Goal: Information Seeking & Learning: Learn about a topic

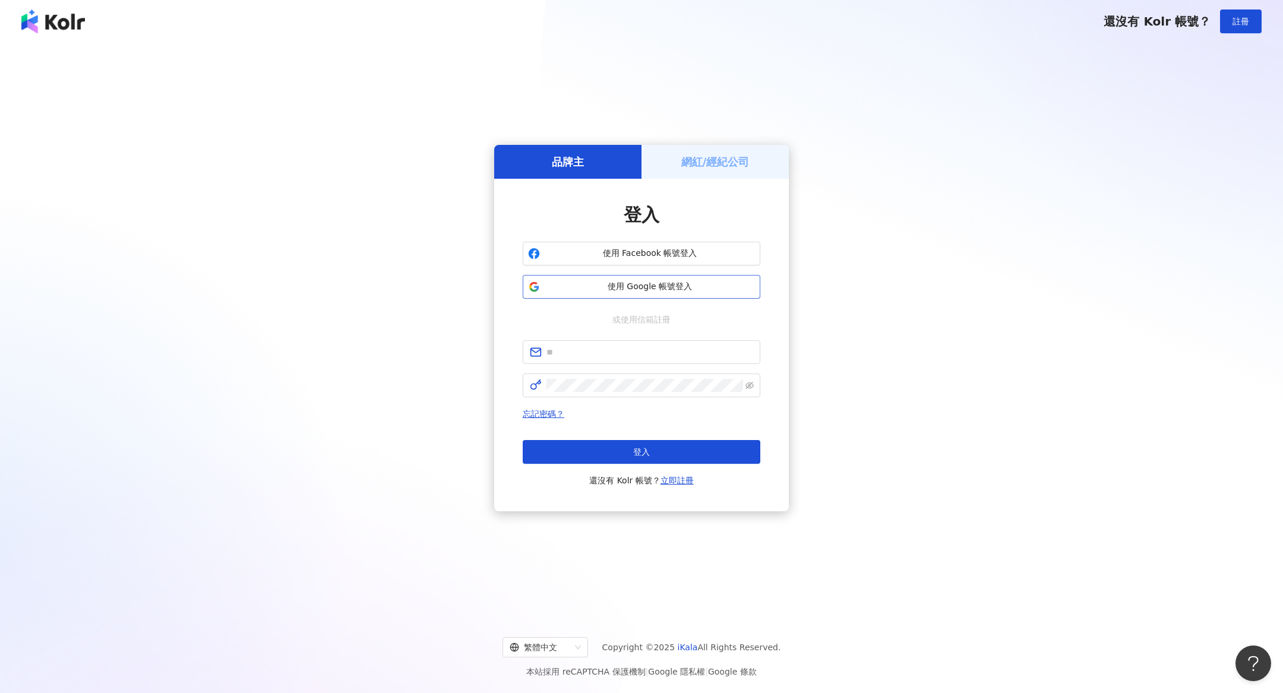
click at [679, 286] on span "使用 Google 帳號登入" at bounding box center [650, 287] width 210 height 12
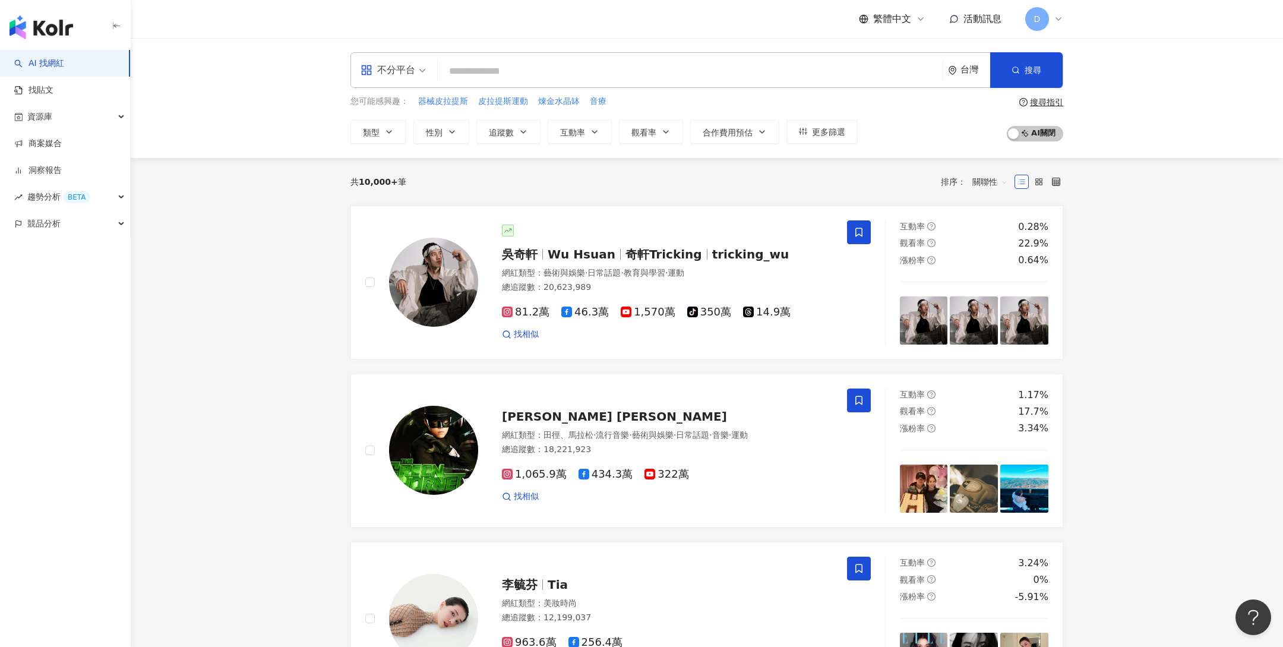
click at [1040, 20] on span "D" at bounding box center [1037, 19] width 24 height 24
click at [1112, 157] on div "切換工作區" at bounding box center [1083, 162] width 110 height 24
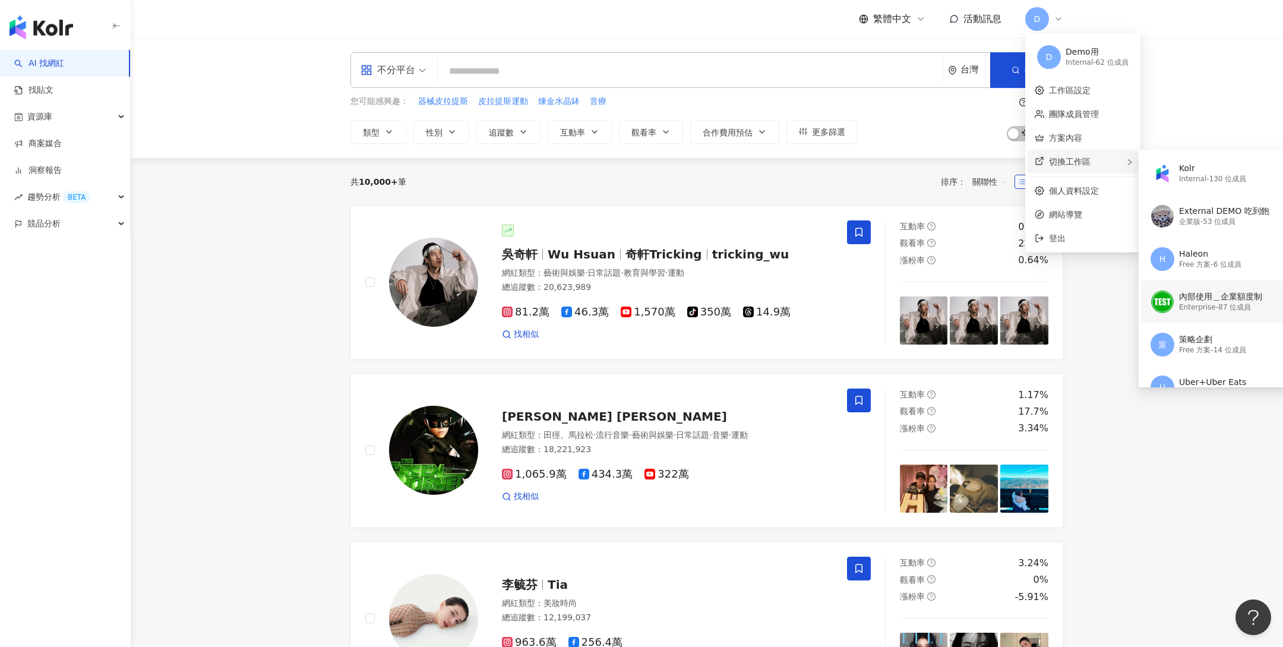
click at [1205, 299] on div "內部使用＿企業額度制" at bounding box center [1220, 297] width 83 height 12
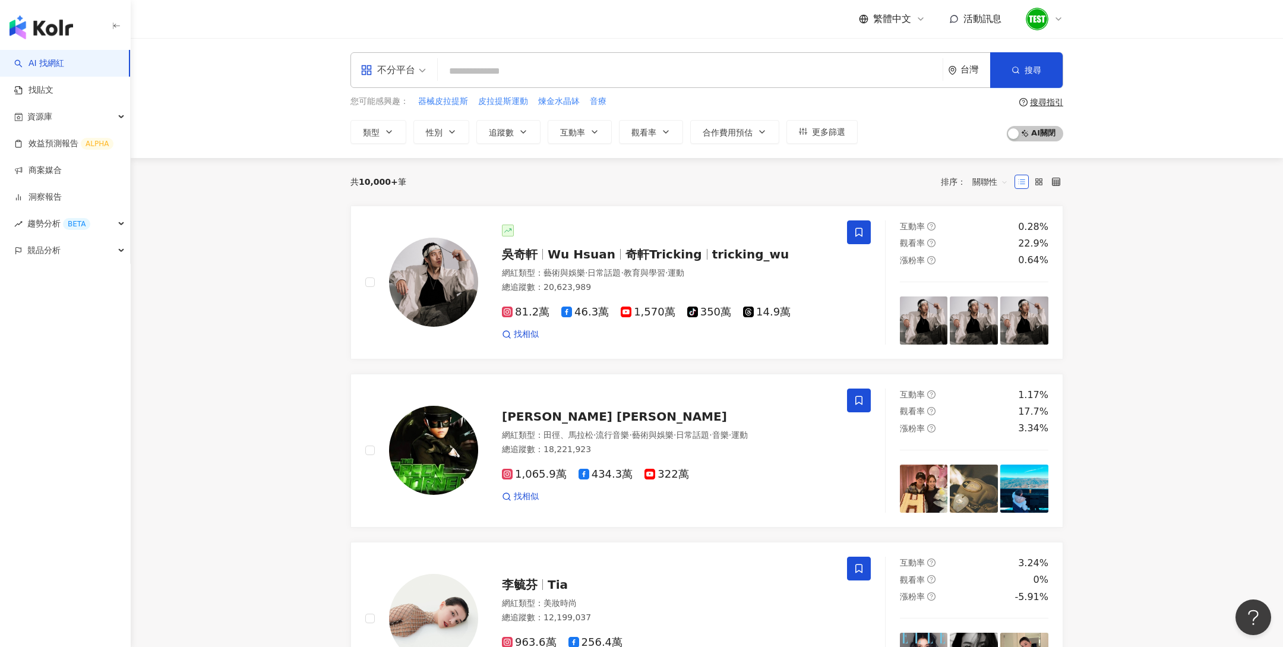
click at [505, 76] on input "search" at bounding box center [689, 71] width 495 height 23
click at [382, 65] on div "不分平台" at bounding box center [388, 70] width 55 height 19
click at [287, 98] on div "不分平台 台灣 搜尋 您可能感興趣： 器械皮拉提斯 皮拉提斯運動 煉金水晶缽 音療 類型 性別 追蹤數 互動率 觀看率 合作費用預估 更多篩選 搜尋指引 AI…" at bounding box center [707, 98] width 1152 height 120
click at [967, 70] on div "台灣" at bounding box center [975, 70] width 30 height 10
click at [749, 172] on div "共 10,000+ 筆 排序： 關聯性" at bounding box center [706, 181] width 713 height 19
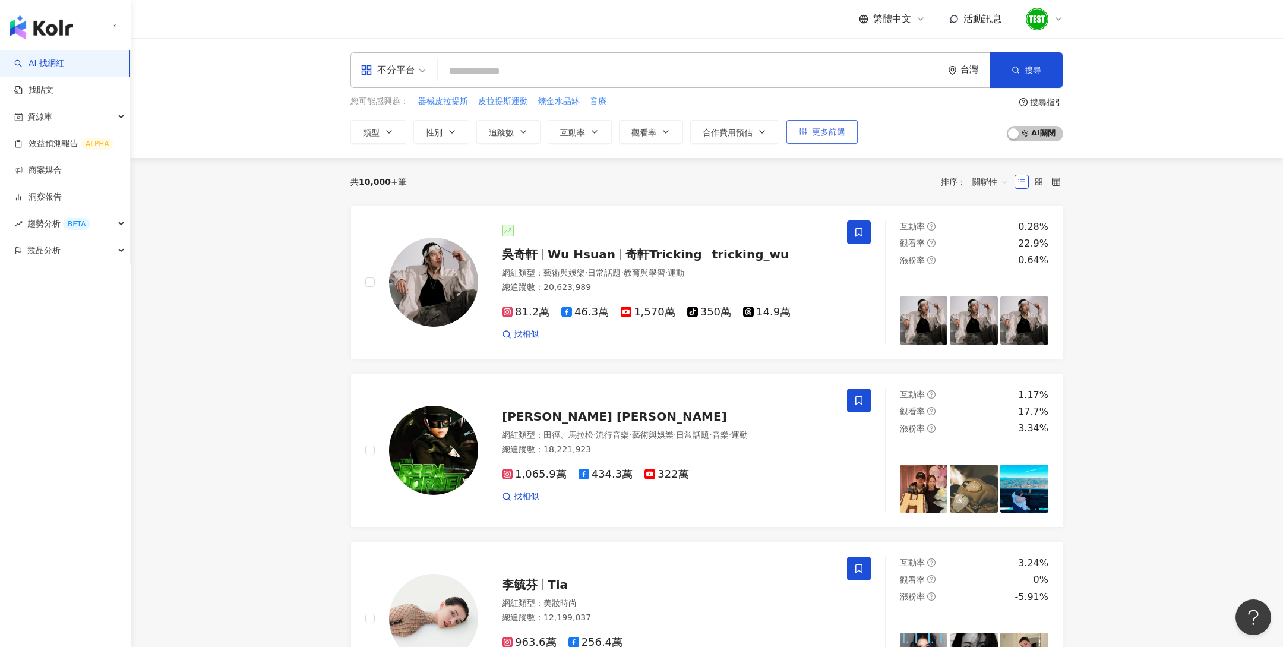
click at [808, 130] on button "更多篩選" at bounding box center [821, 132] width 71 height 24
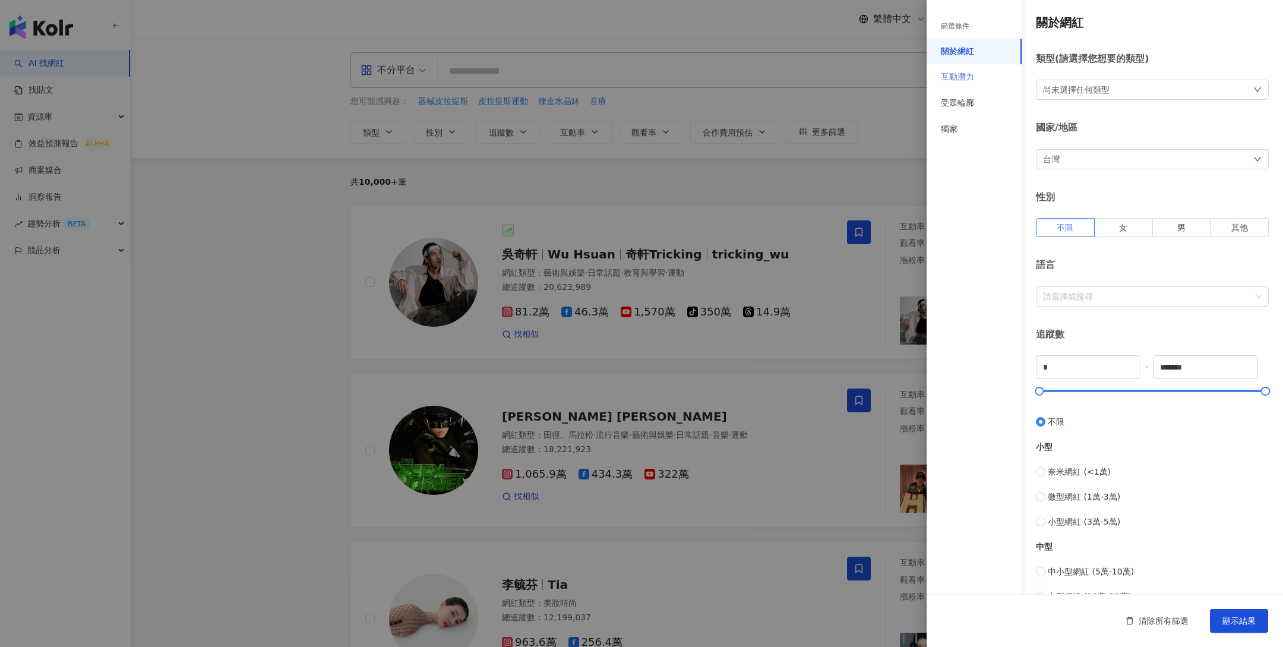
click at [980, 78] on div "互動潛力" at bounding box center [974, 77] width 95 height 26
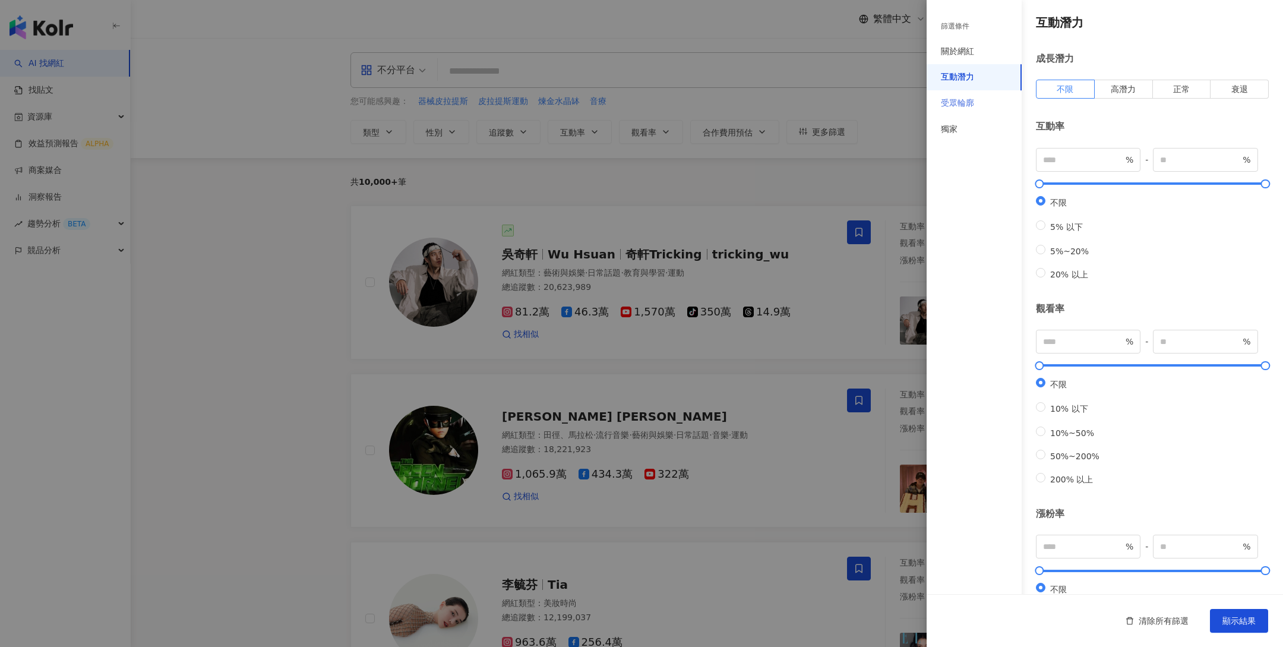
click at [974, 102] on div "受眾輪廓" at bounding box center [974, 103] width 95 height 26
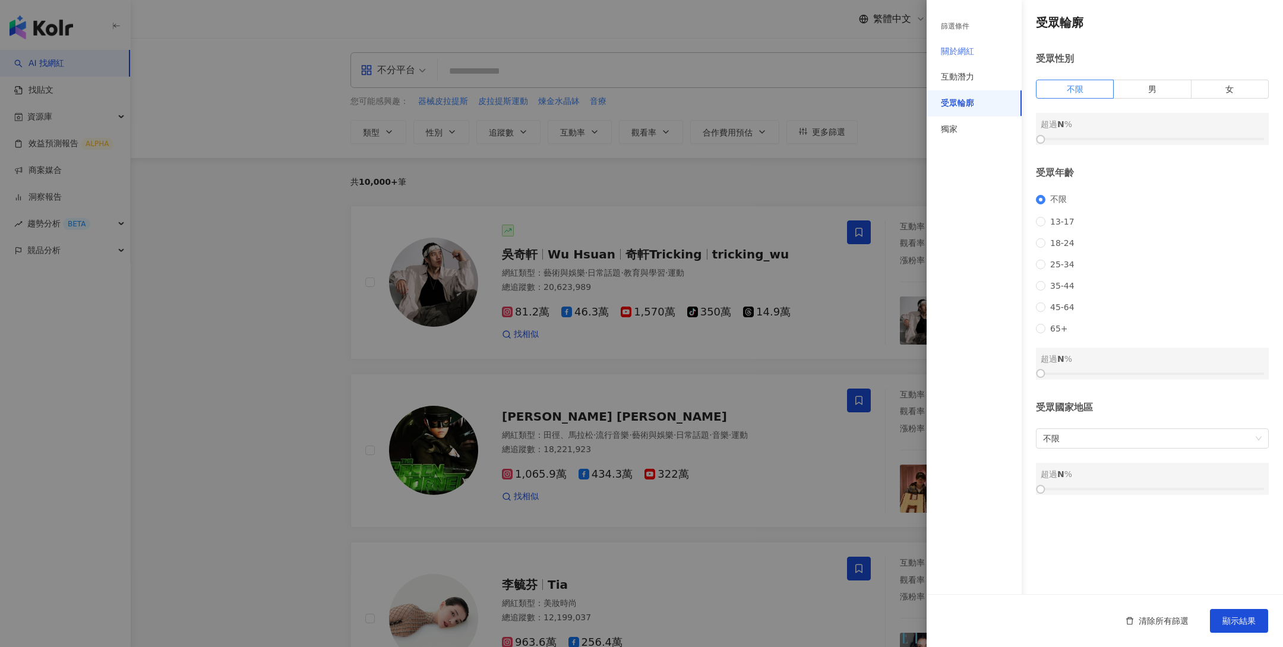
click at [982, 53] on div "關於網紅" at bounding box center [974, 52] width 95 height 26
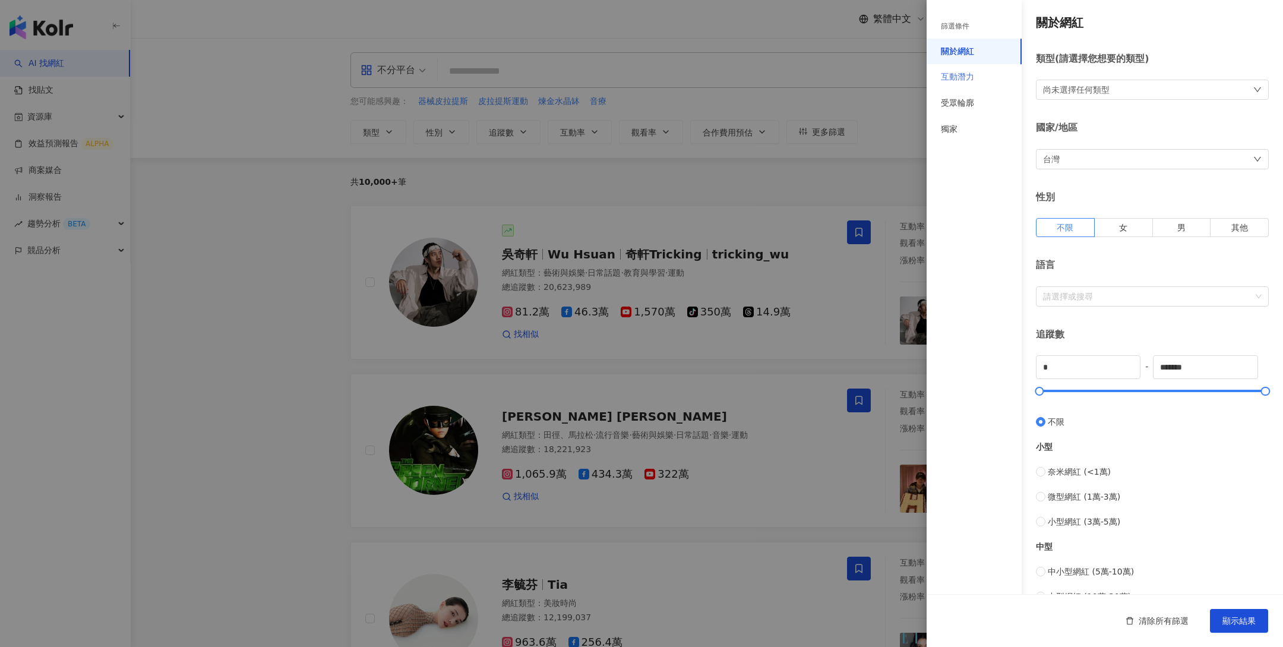
click at [979, 76] on div "互動潛力" at bounding box center [974, 77] width 95 height 26
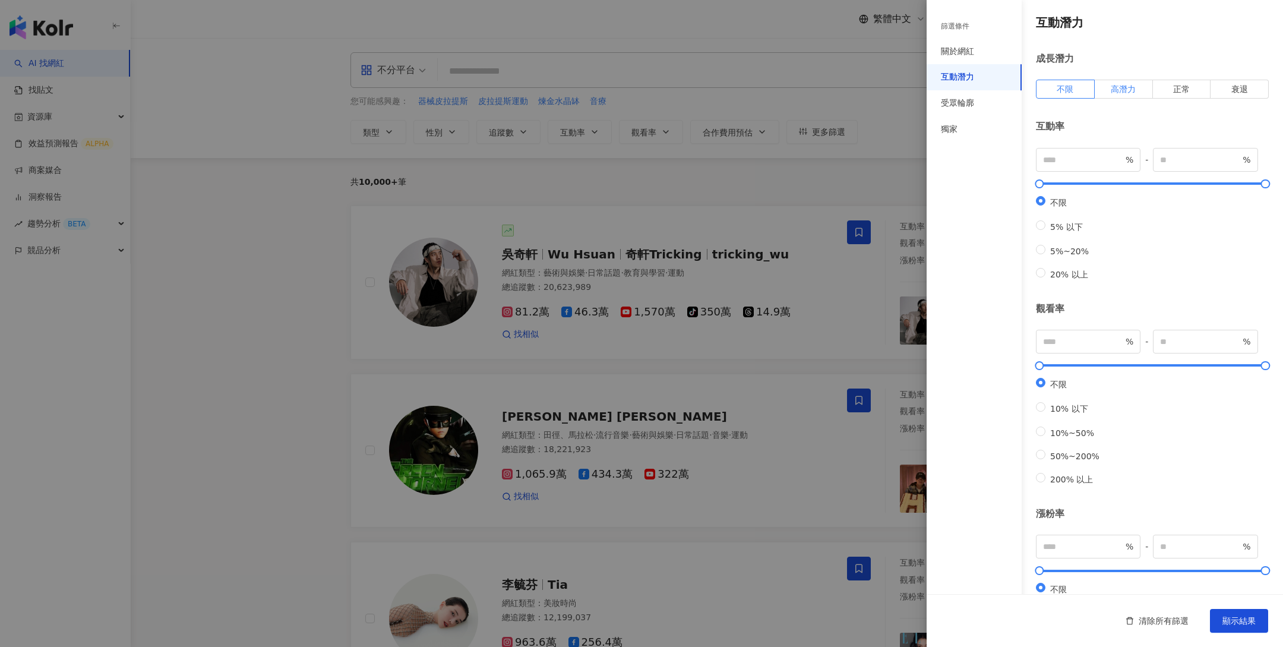
click at [1120, 88] on span "高潛力" at bounding box center [1123, 89] width 25 height 10
click at [802, 296] on div at bounding box center [641, 323] width 1283 height 647
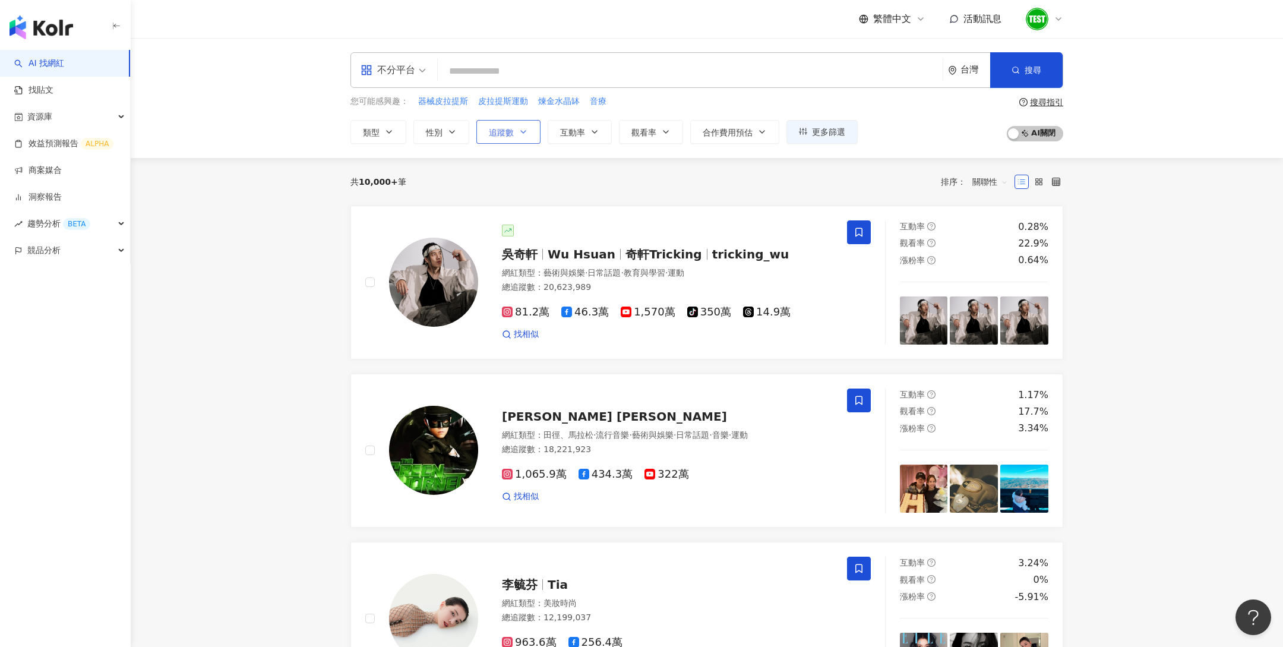
click at [517, 129] on button "追蹤數" at bounding box center [508, 132] width 64 height 24
click at [468, 73] on input "search" at bounding box center [689, 71] width 495 height 23
click at [1033, 17] on img at bounding box center [1037, 19] width 23 height 23
click at [1063, 155] on div "切換工作區" at bounding box center [1093, 162] width 131 height 24
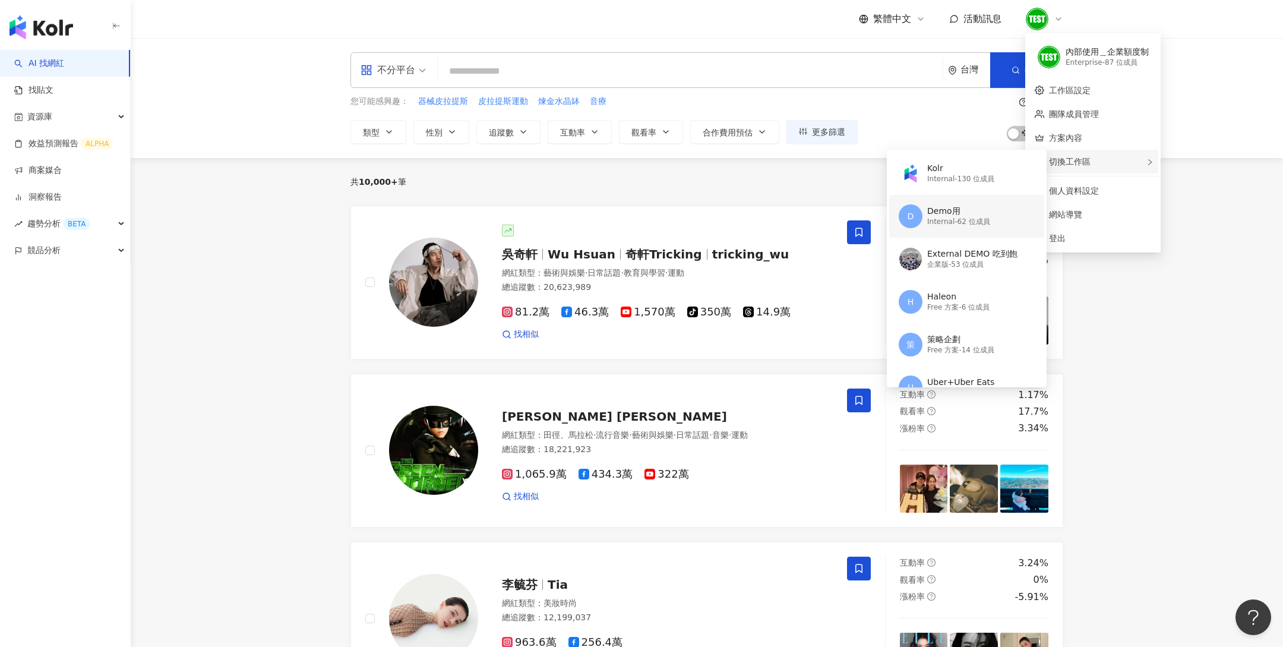
click at [941, 217] on div "Internal - 62 位成員" at bounding box center [958, 222] width 63 height 10
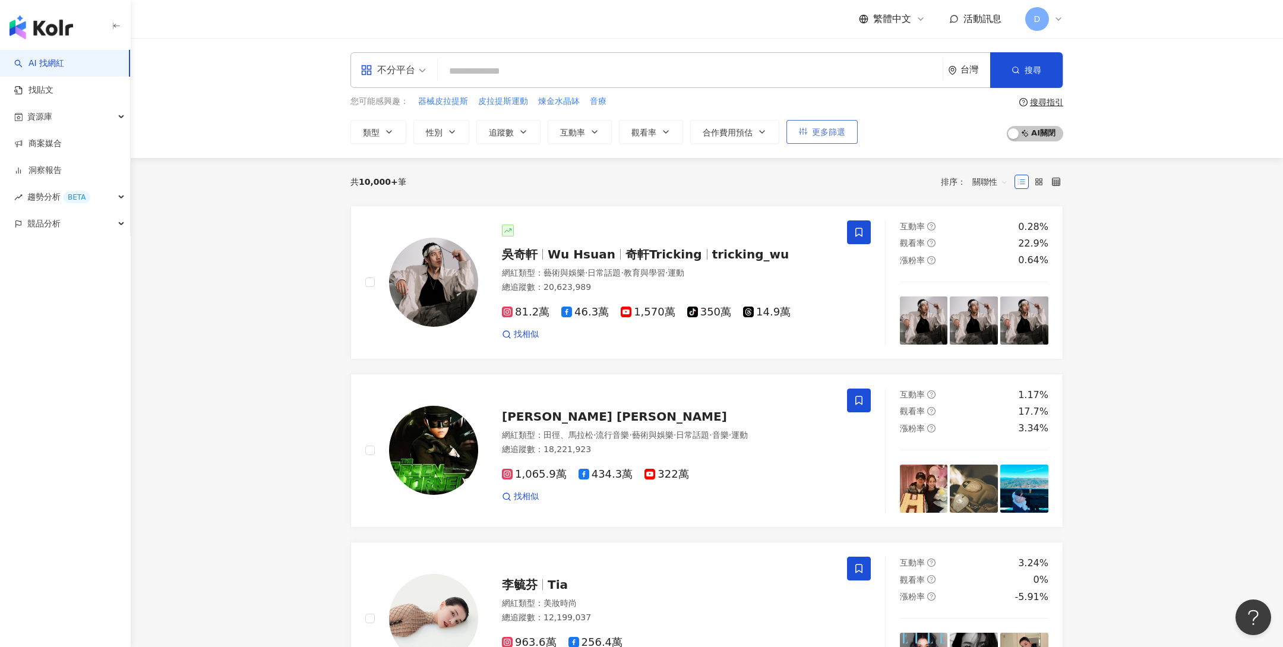
click at [813, 131] on span "更多篩選" at bounding box center [828, 132] width 33 height 10
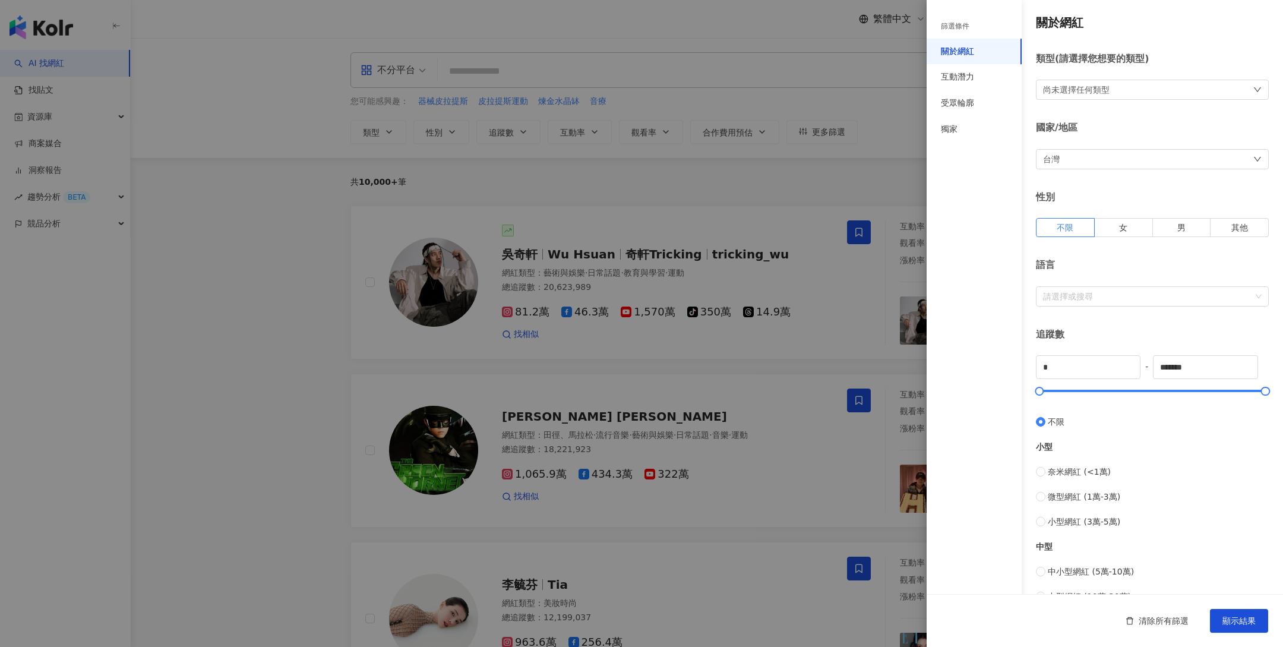
click at [232, 298] on div at bounding box center [641, 323] width 1283 height 647
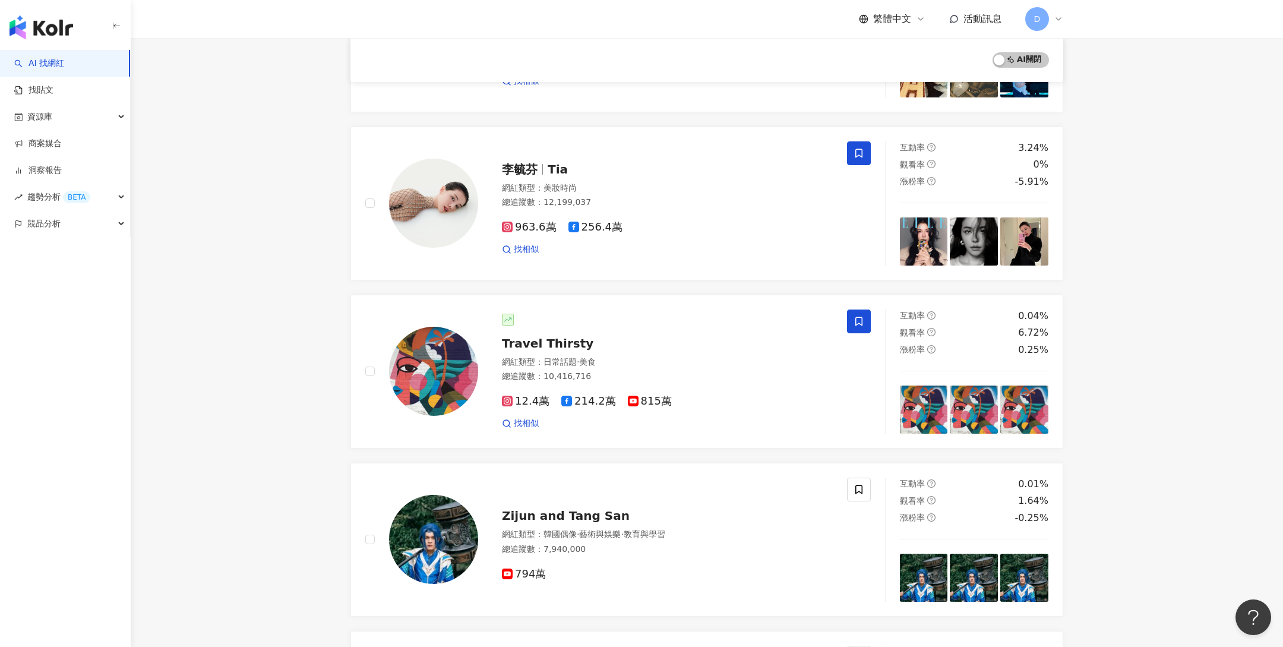
scroll to position [412, 0]
click at [657, 197] on div "總追蹤數 ： 12,199,037" at bounding box center [667, 202] width 331 height 12
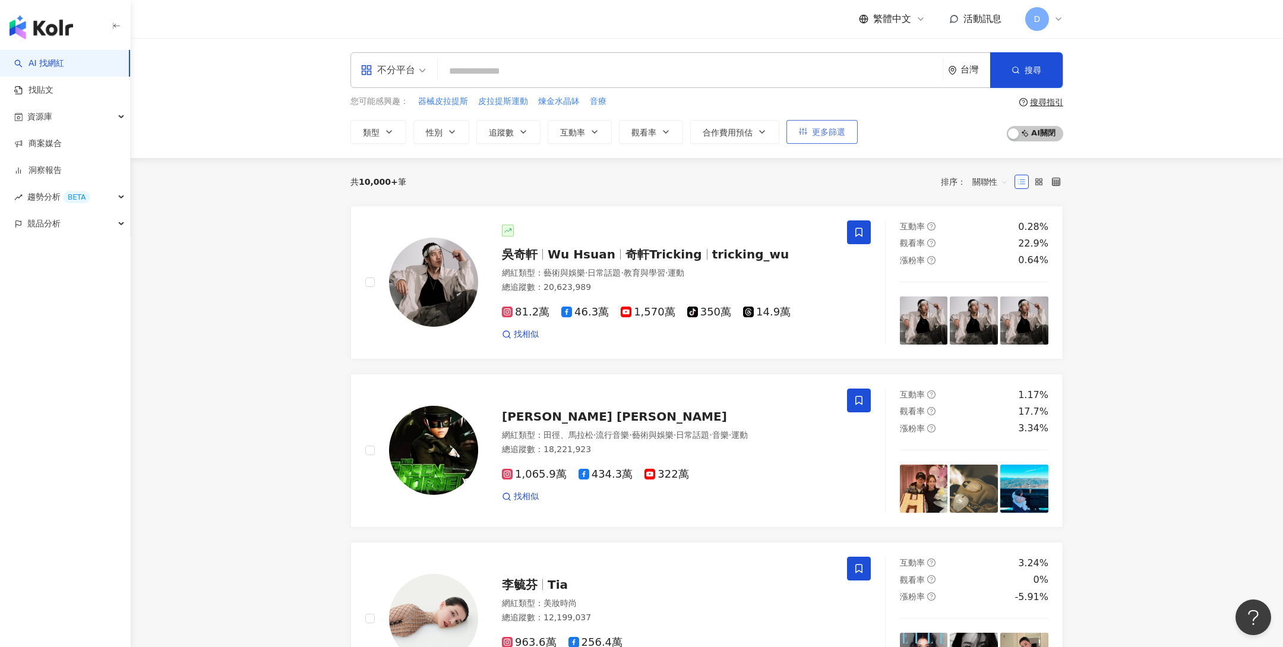
click at [833, 129] on span "更多篩選" at bounding box center [828, 132] width 33 height 10
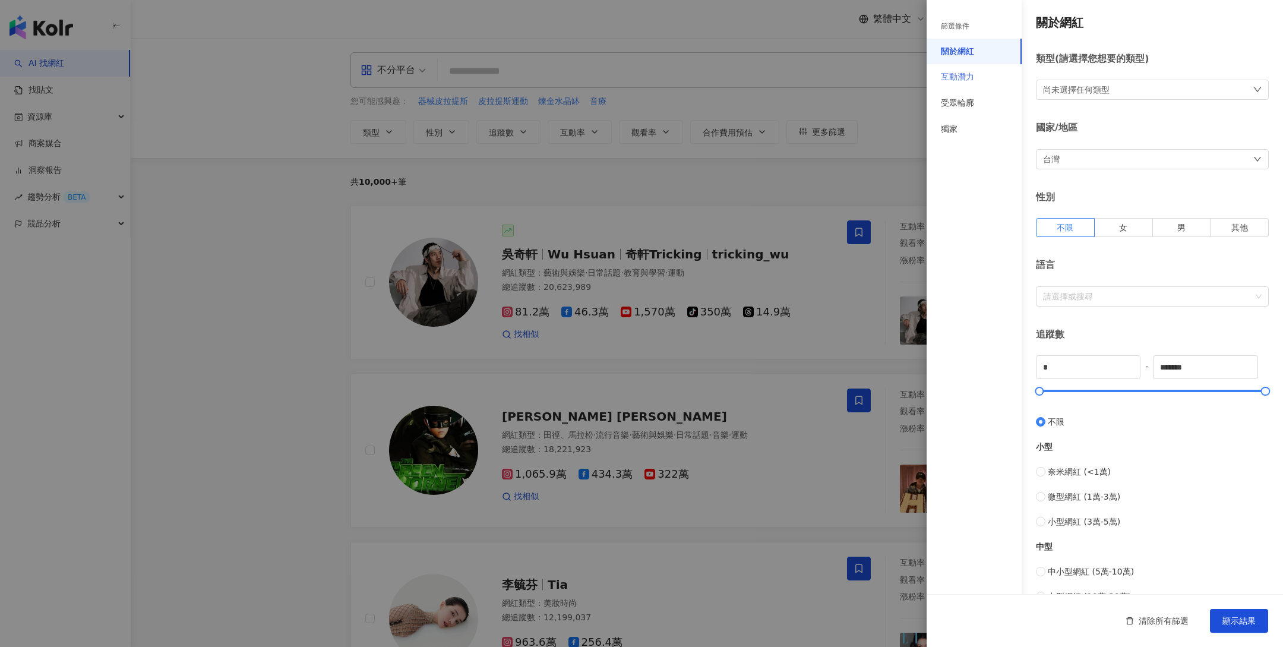
click at [985, 81] on div "互動潛力" at bounding box center [974, 77] width 95 height 26
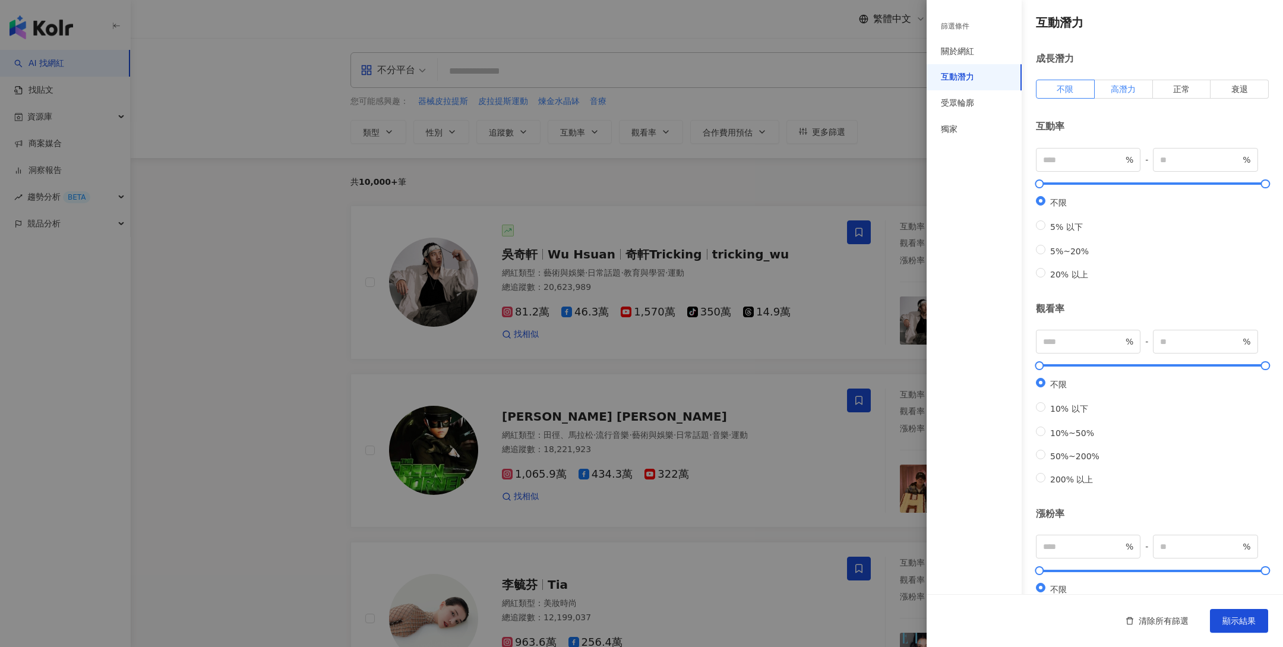
click at [1124, 89] on span "高潛力" at bounding box center [1123, 89] width 25 height 10
click at [1231, 619] on span "顯示結果" at bounding box center [1238, 621] width 33 height 10
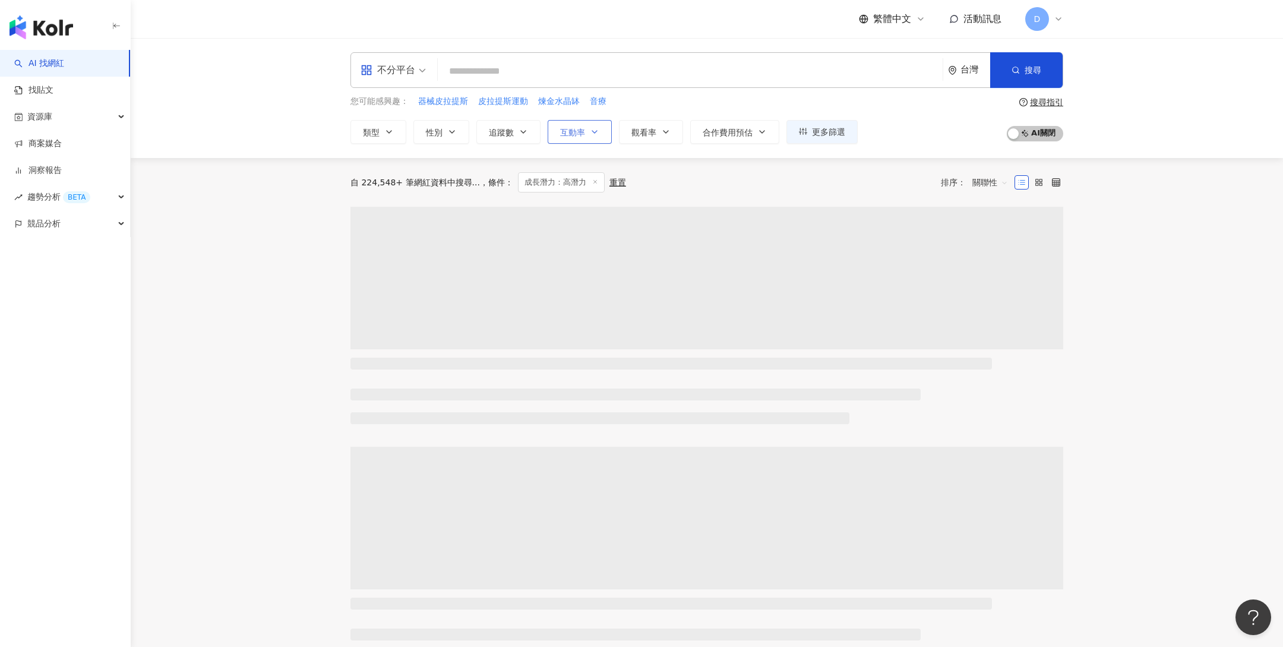
click at [565, 139] on button "互動率" at bounding box center [580, 132] width 64 height 24
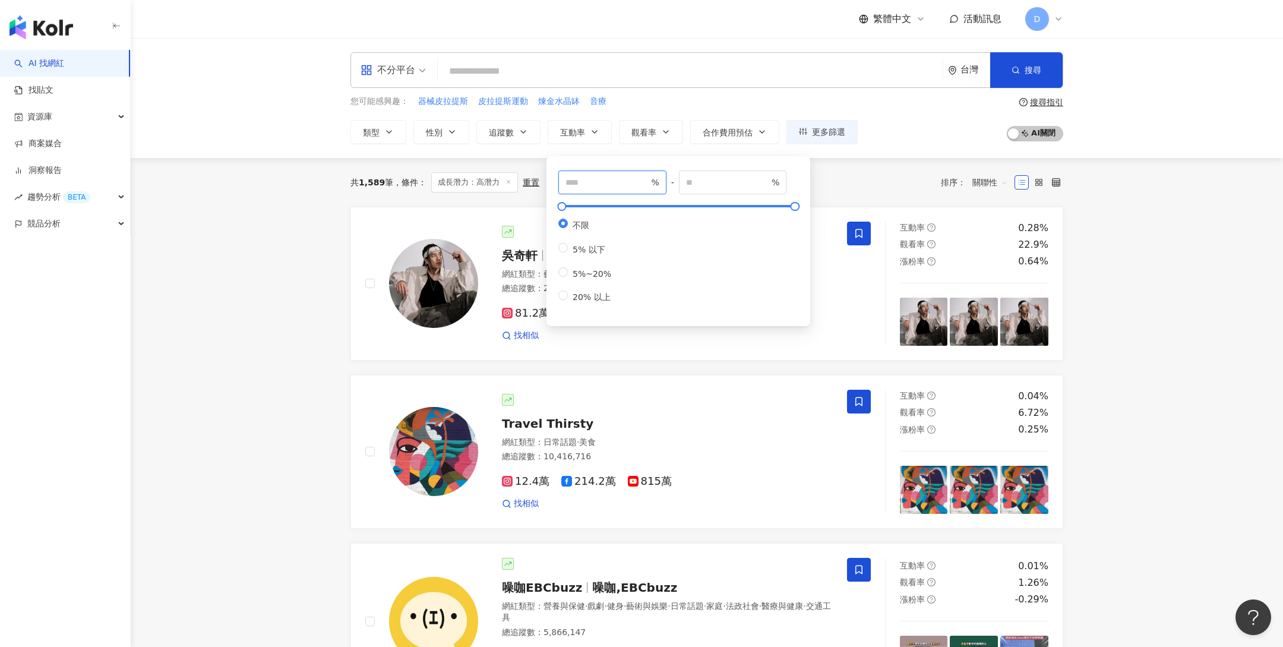
click at [608, 176] on input "number" at bounding box center [606, 182] width 83 height 13
type input "*"
click at [877, 185] on div "共 1,589 筆 條件 ： 成長潛力：高潛力 重置 排序： 關聯性" at bounding box center [706, 182] width 713 height 20
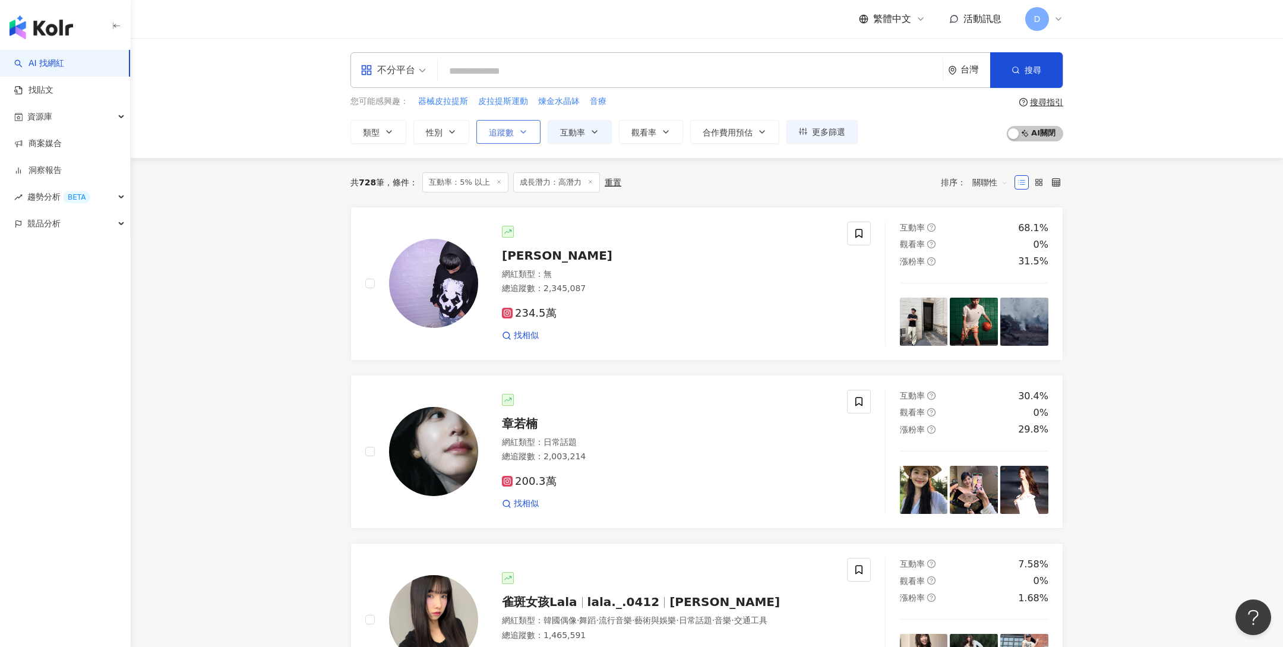
click at [514, 135] on button "追蹤數" at bounding box center [508, 132] width 64 height 24
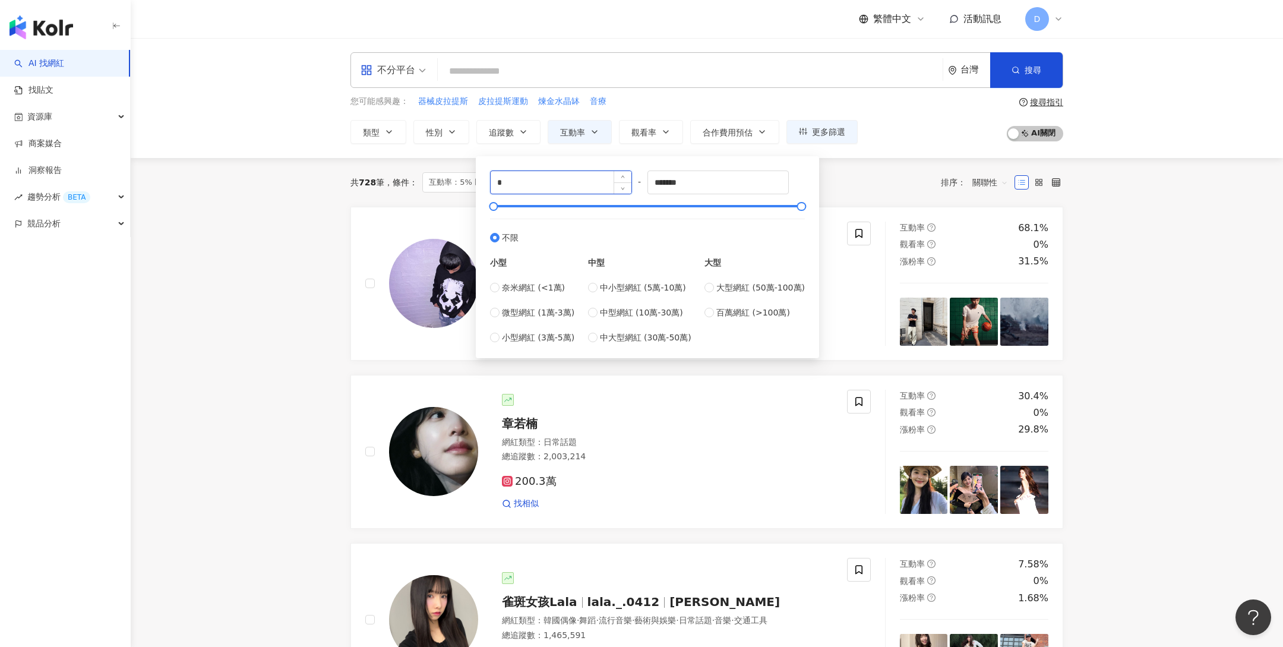
click at [557, 185] on input "*" at bounding box center [561, 182] width 141 height 23
type input "*****"
drag, startPoint x: 703, startPoint y: 178, endPoint x: 562, endPoint y: 165, distance: 141.4
click at [562, 165] on div "***** - ******* 不限 小型 奈米網紅 (<1萬) 微型網紅 (1萬-3萬) 小型網紅 (3萬-5萬) 中型 中小型網紅 (5萬-10萬) 中型…" at bounding box center [647, 257] width 329 height 188
type input "*****"
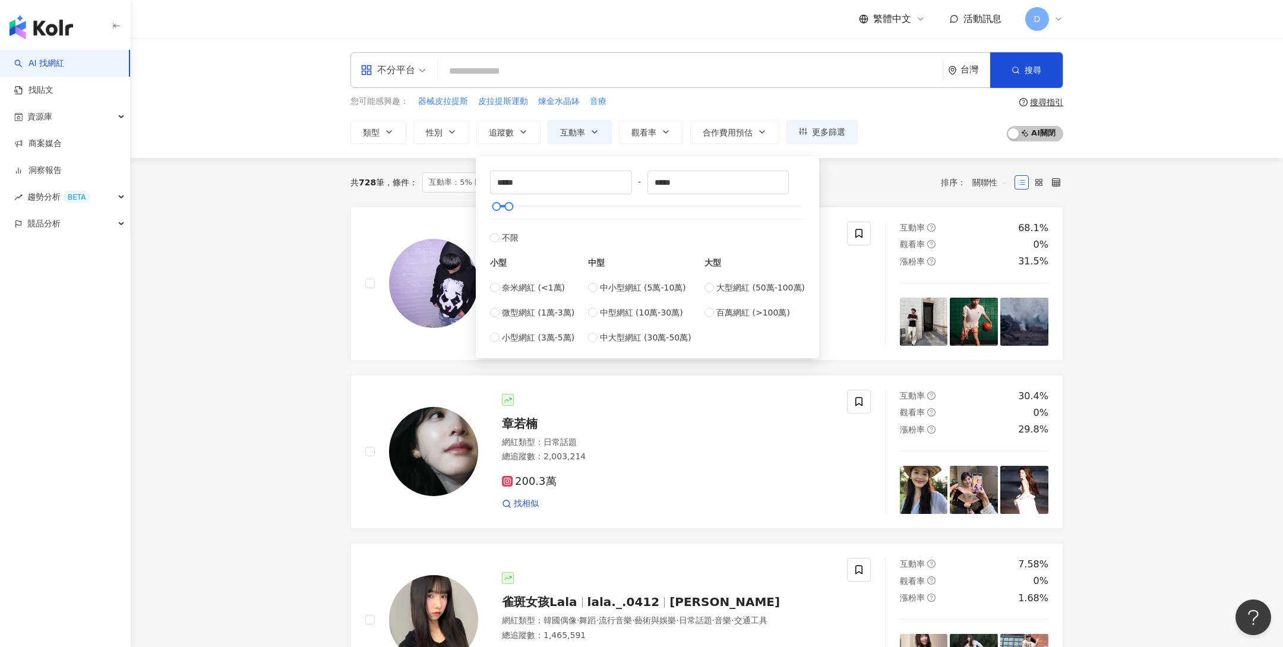
click at [874, 188] on div "共 728 筆 條件 ： 互動率：5% 以上 成長潛力：高潛力 重置 排序： 關聯性" at bounding box center [706, 182] width 713 height 20
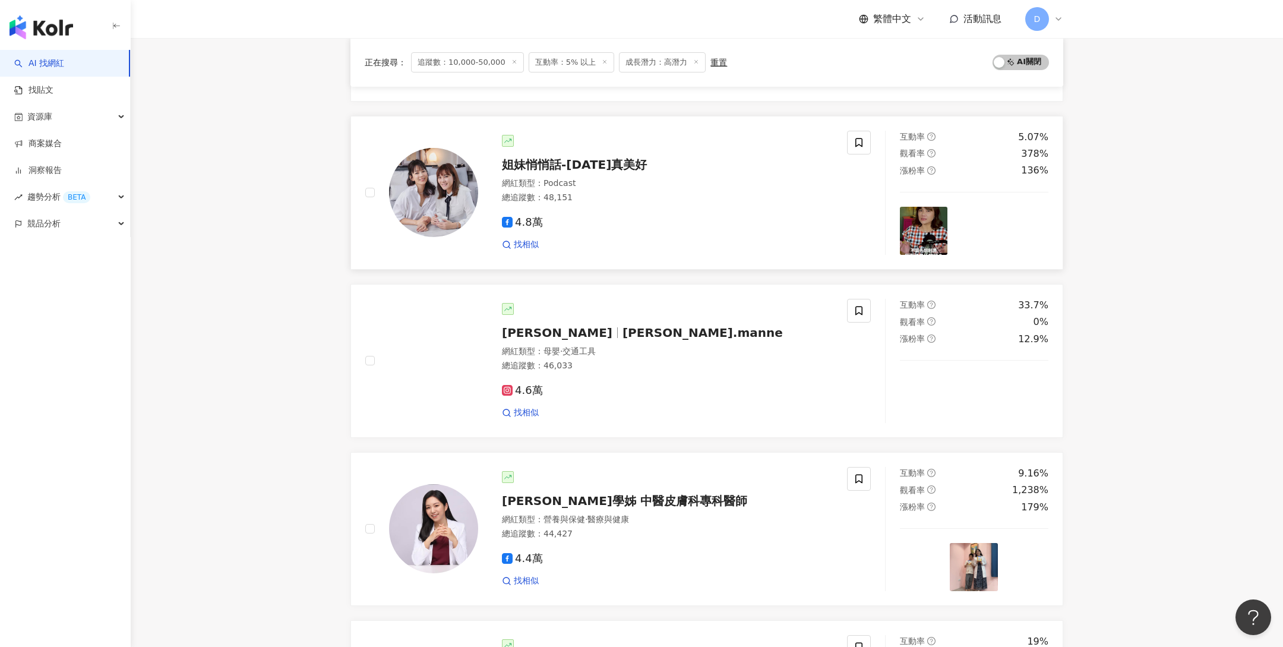
scroll to position [260, 0]
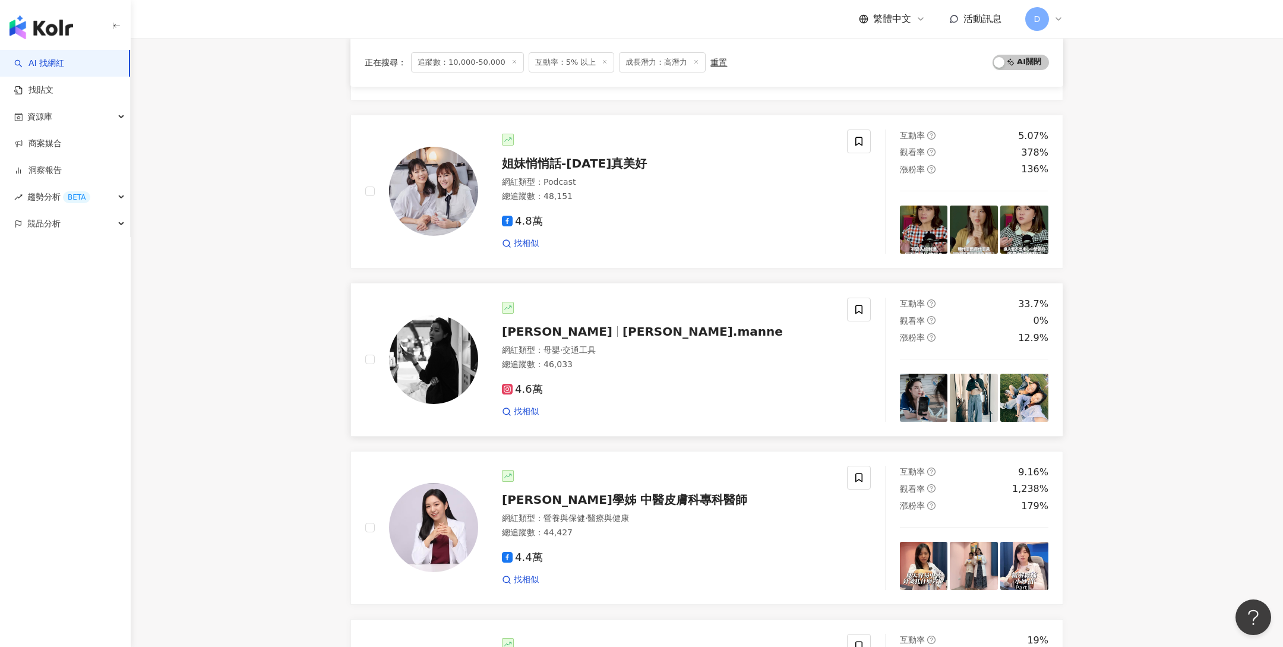
click at [653, 385] on div "4.6萬" at bounding box center [667, 389] width 331 height 13
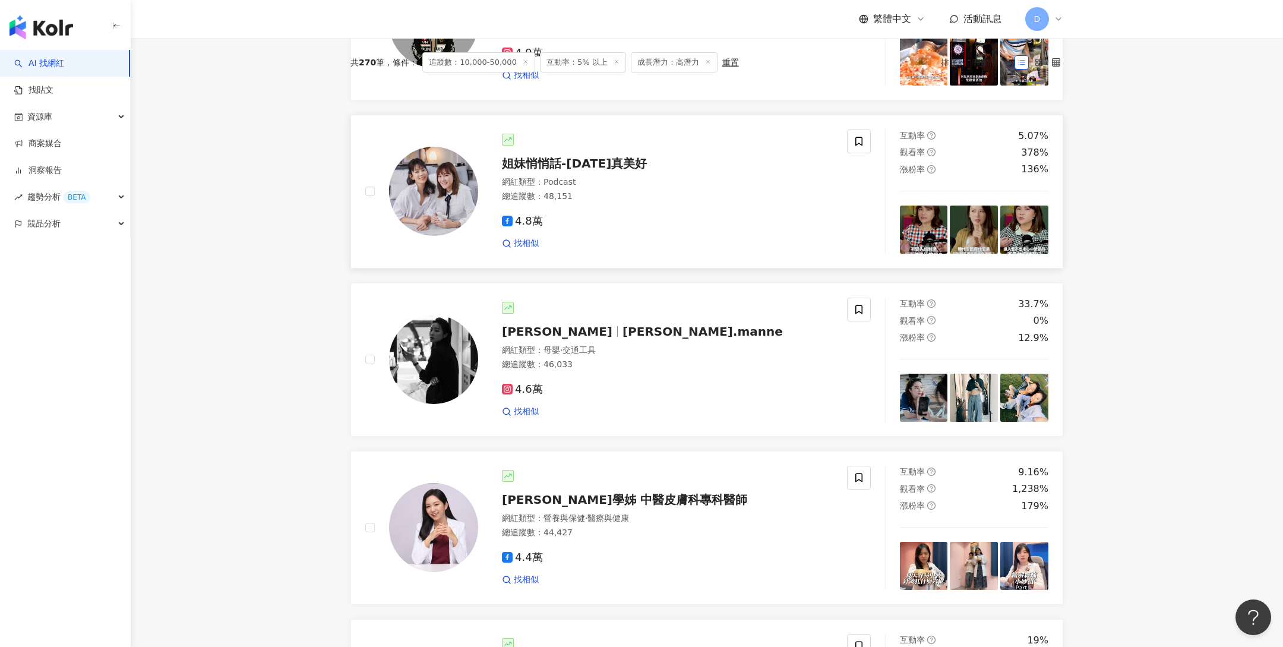
scroll to position [0, 0]
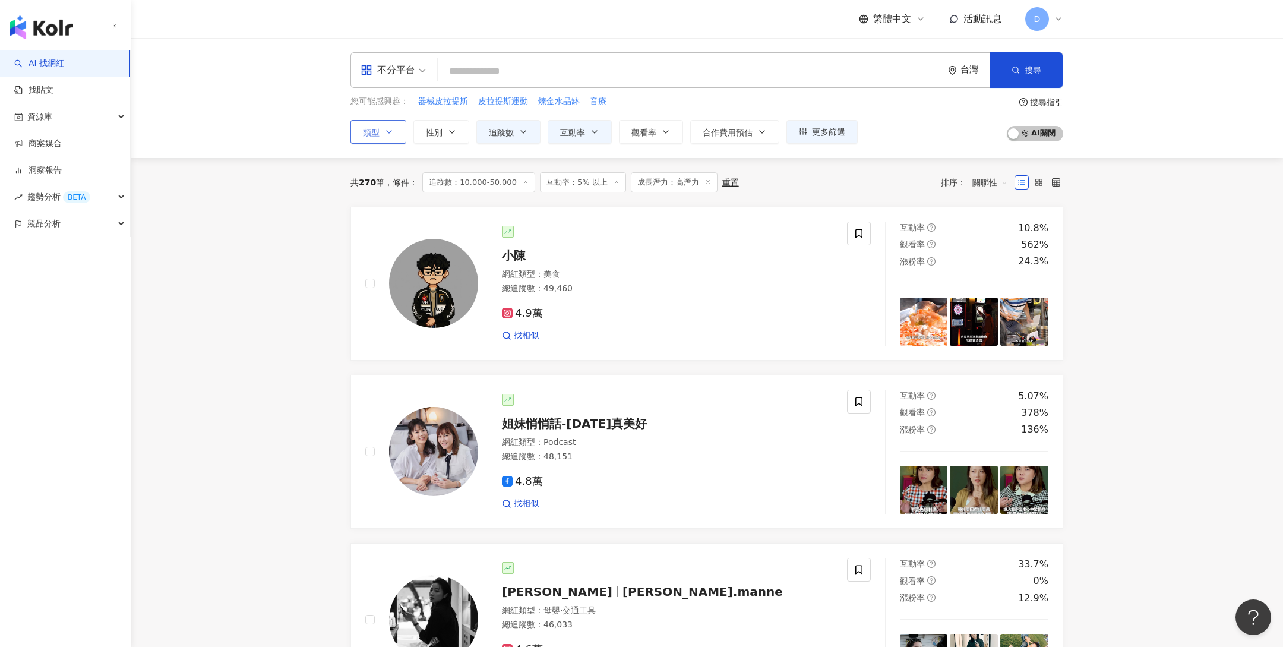
click at [389, 132] on icon "button" at bounding box center [389, 132] width 5 height 2
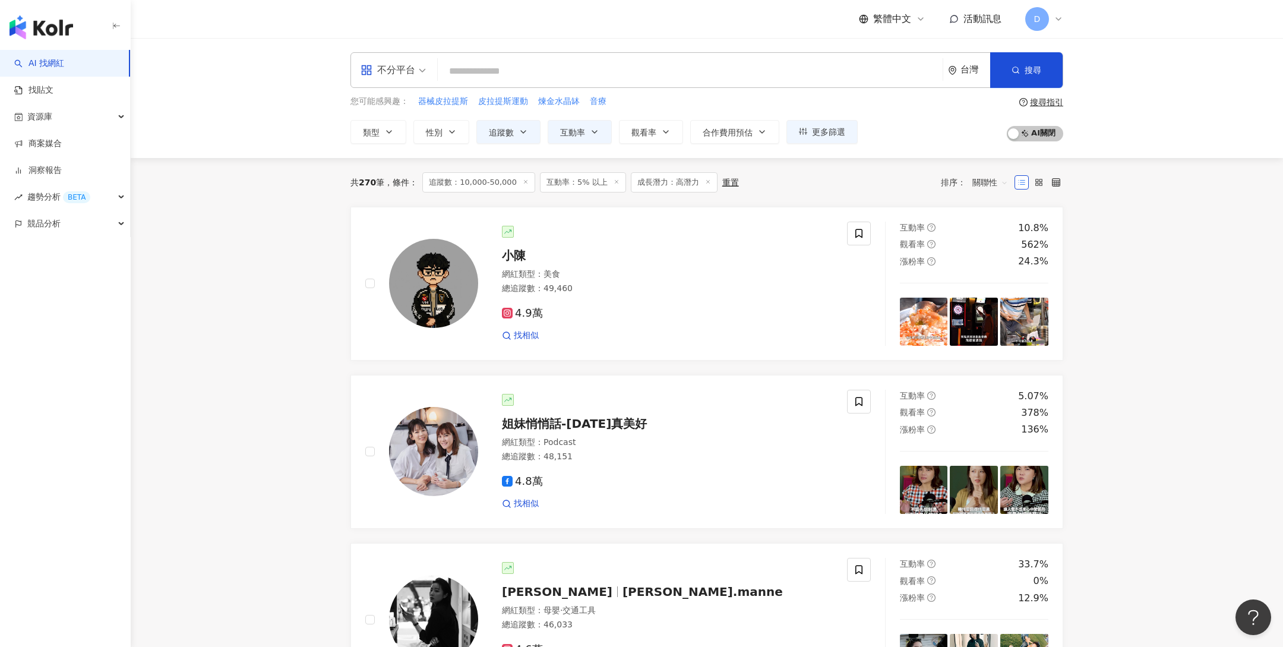
click at [523, 182] on icon at bounding box center [526, 182] width 6 height 6
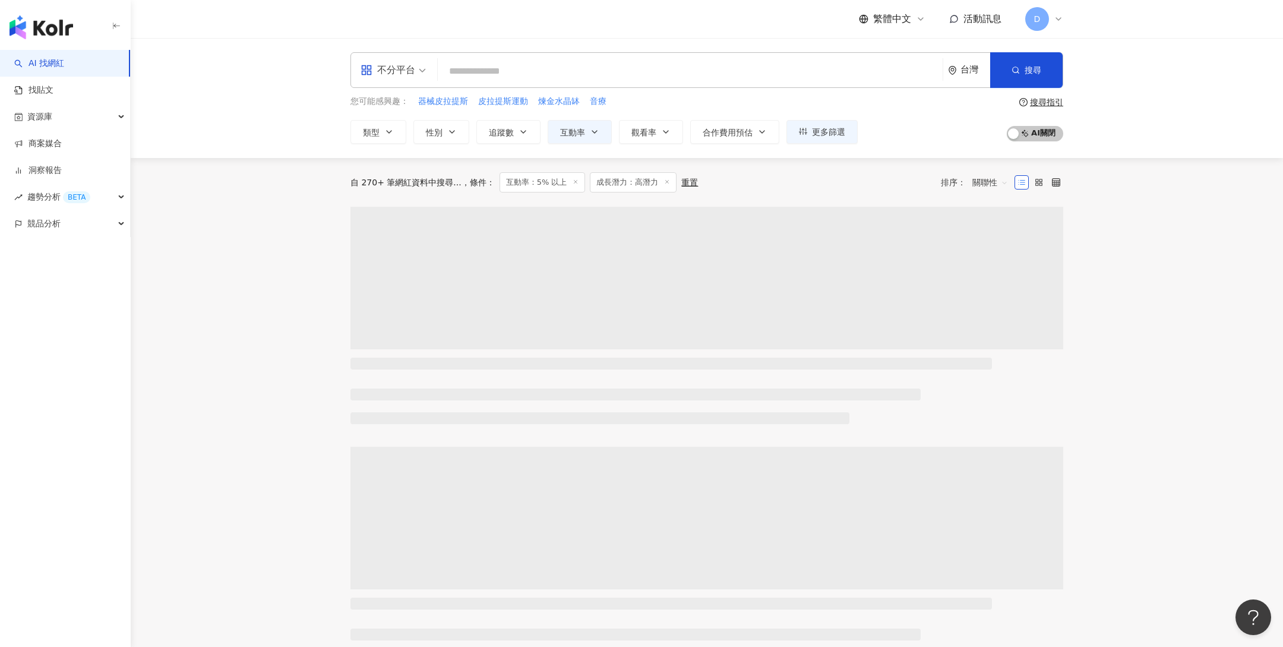
click at [573, 184] on icon at bounding box center [576, 182] width 6 height 6
click at [574, 184] on icon at bounding box center [577, 182] width 6 height 6
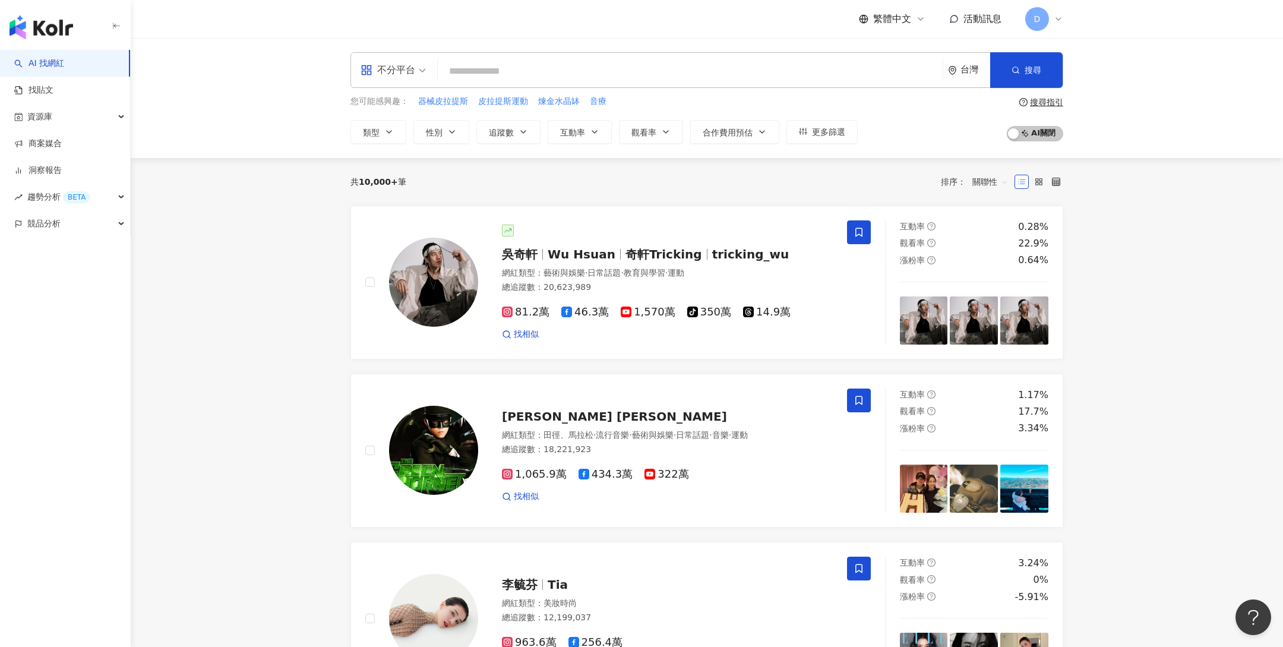
click at [53, 192] on span "趨勢分析 BETA" at bounding box center [58, 197] width 63 height 27
click at [59, 246] on link "Hashtag 監測" at bounding box center [56, 251] width 54 height 12
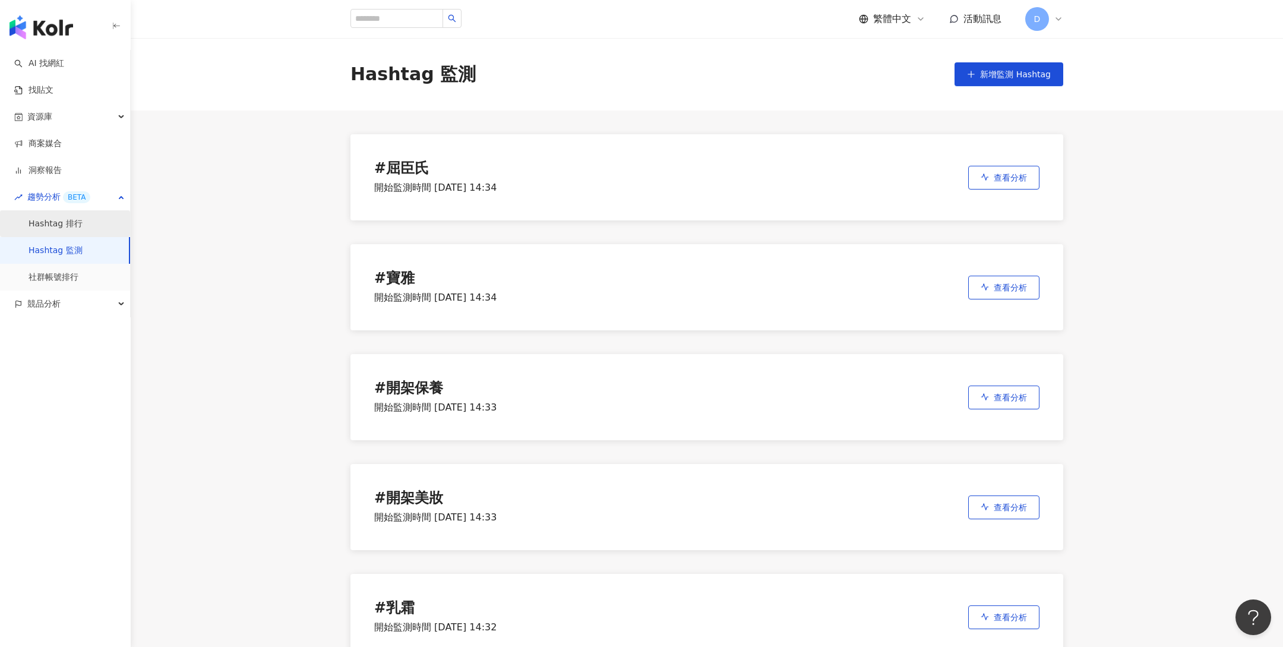
click at [72, 219] on link "Hashtag 排行" at bounding box center [56, 224] width 54 height 12
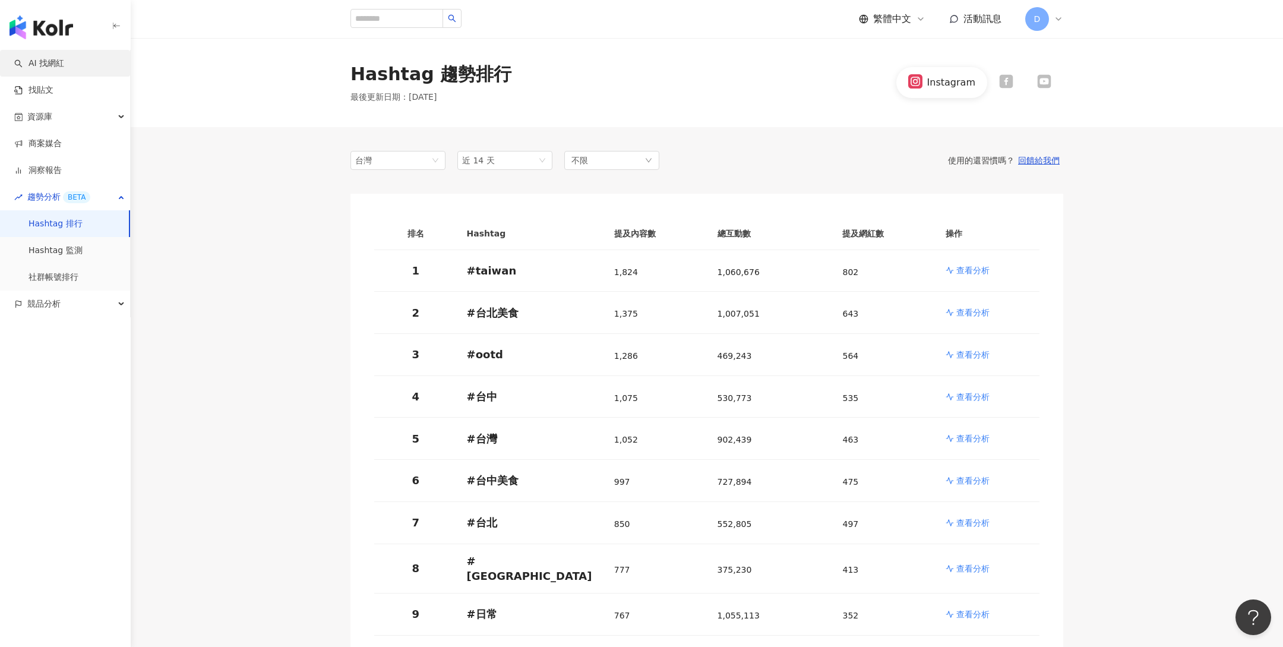
click at [53, 66] on link "AI 找網紅" at bounding box center [39, 64] width 50 height 12
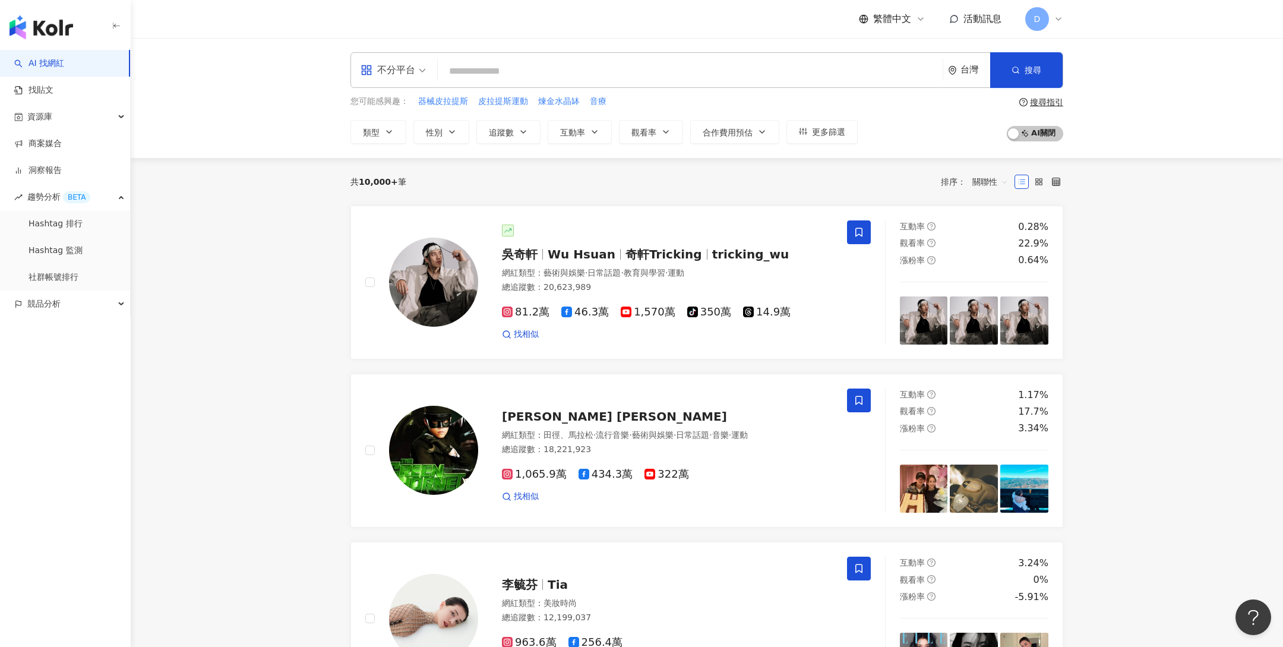
click at [534, 69] on input "search" at bounding box center [689, 71] width 495 height 23
type input "*"
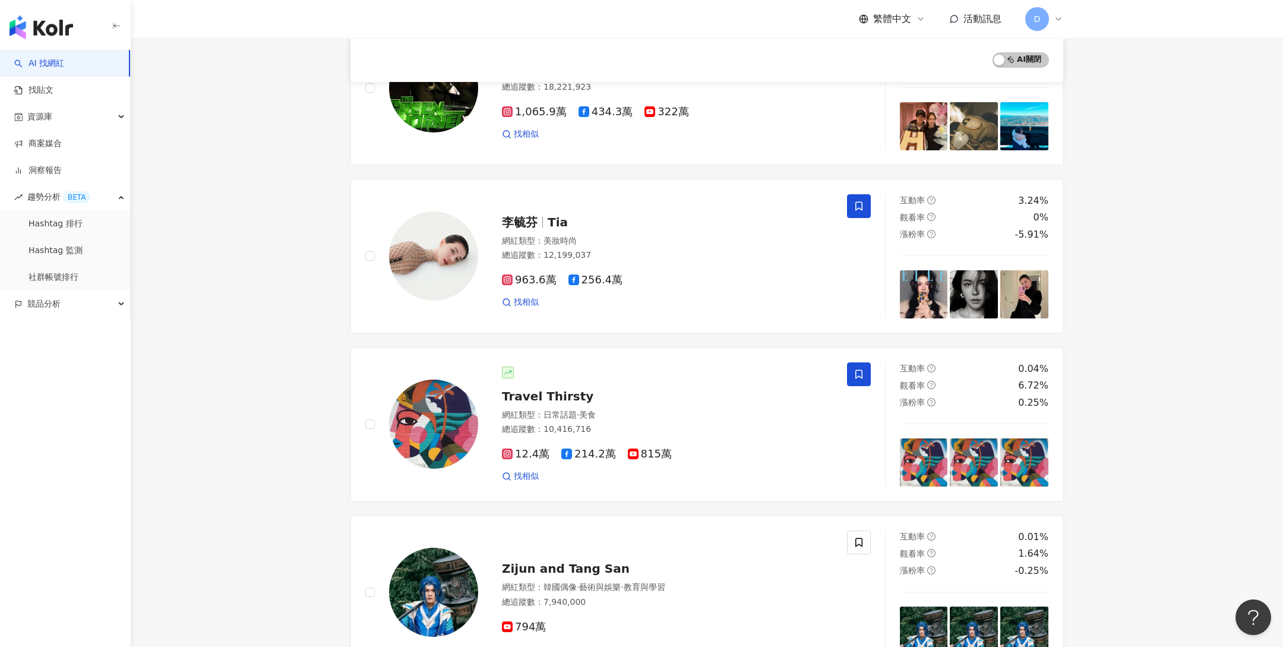
scroll to position [362, 0]
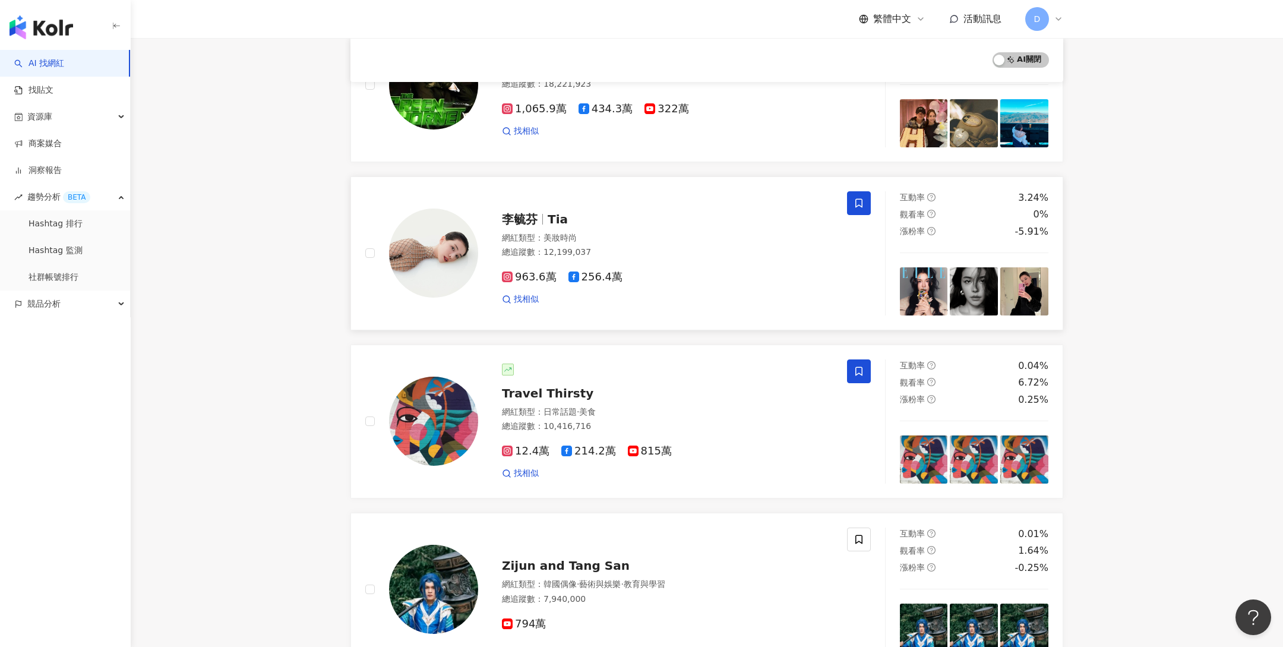
click at [665, 223] on div "李毓芬 Tia" at bounding box center [667, 219] width 331 height 17
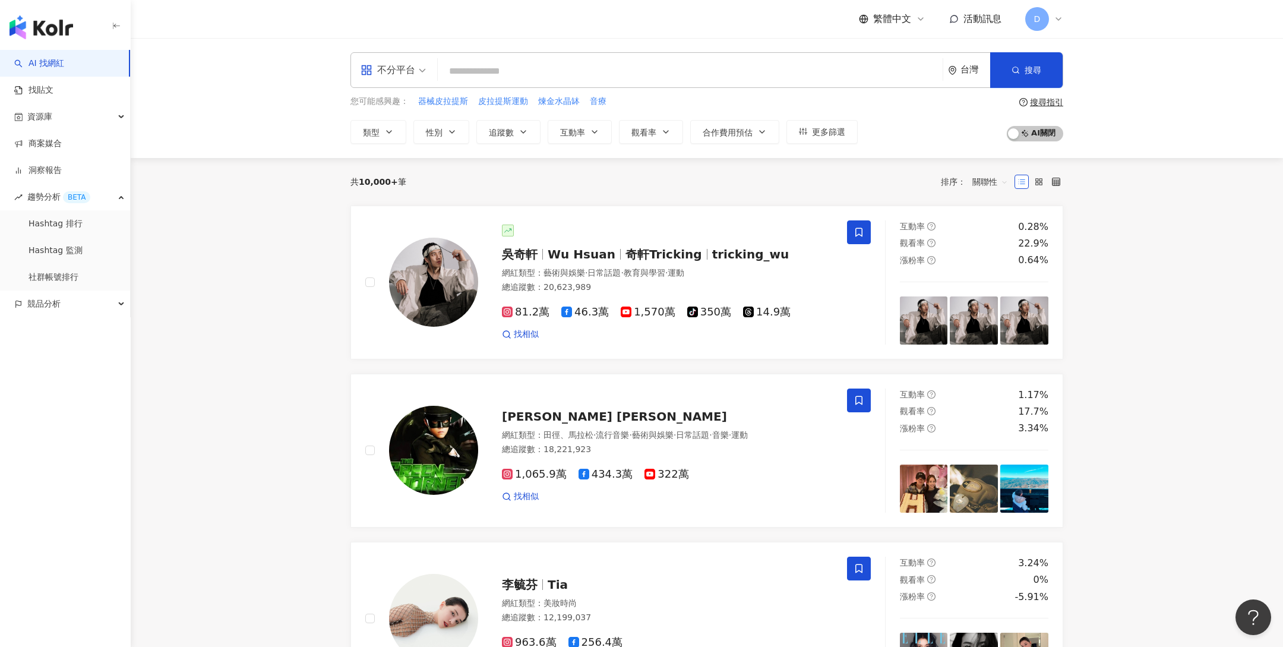
click at [505, 69] on input "search" at bounding box center [689, 71] width 495 height 23
type input "*"
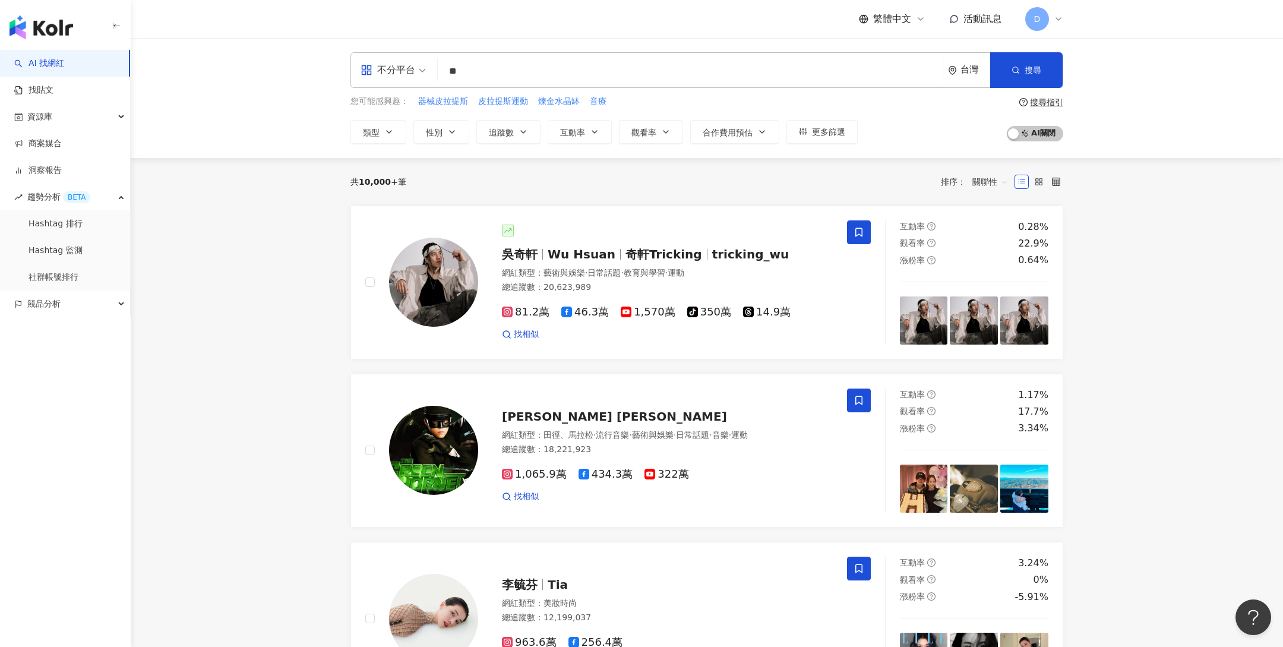
type input "*"
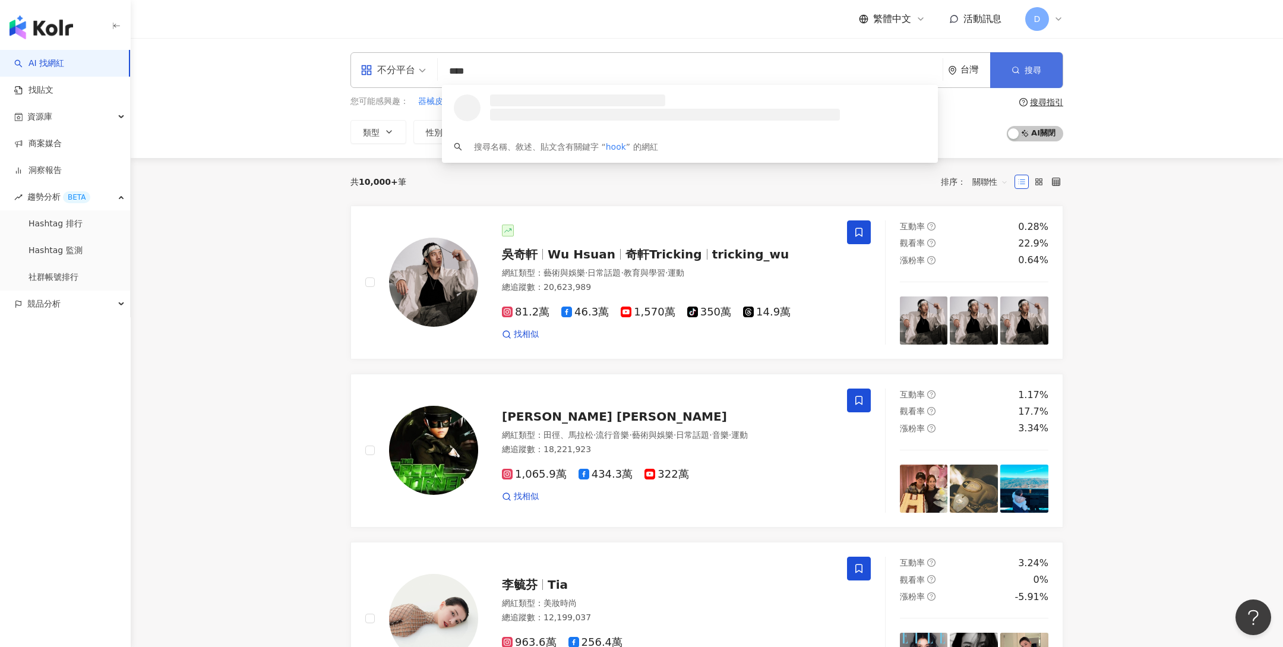
type input "****"
click at [1036, 69] on span "搜尋" at bounding box center [1033, 70] width 17 height 10
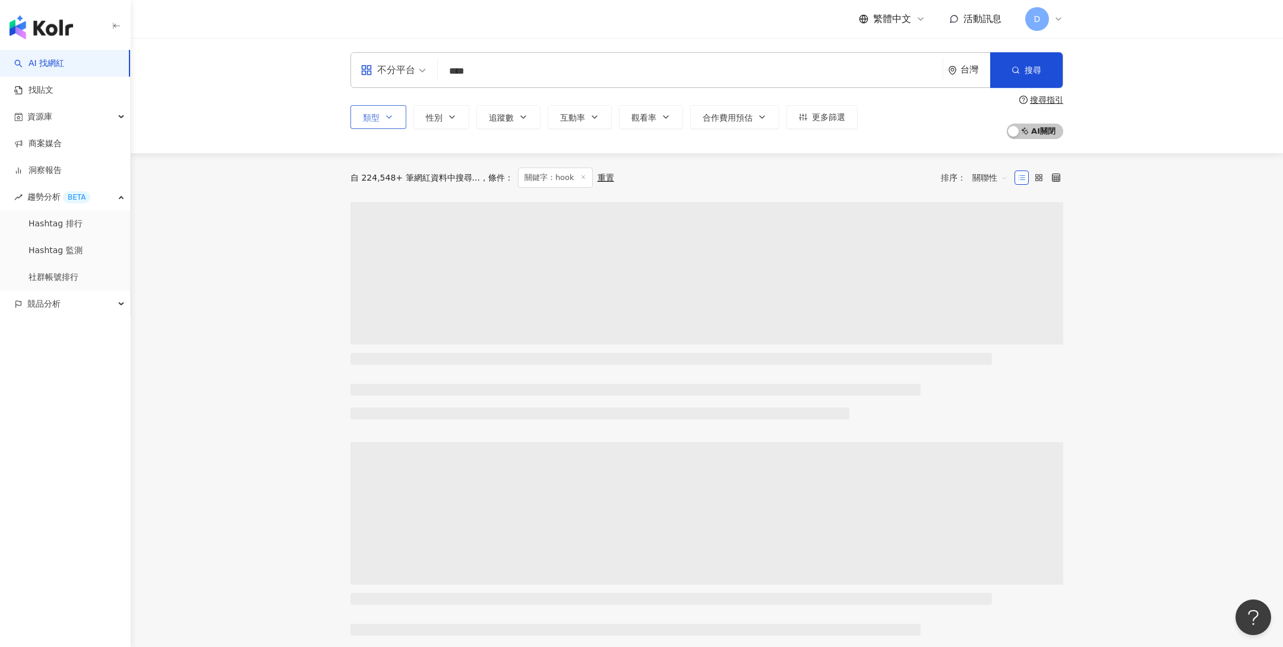
click at [390, 114] on icon "button" at bounding box center [389, 117] width 10 height 10
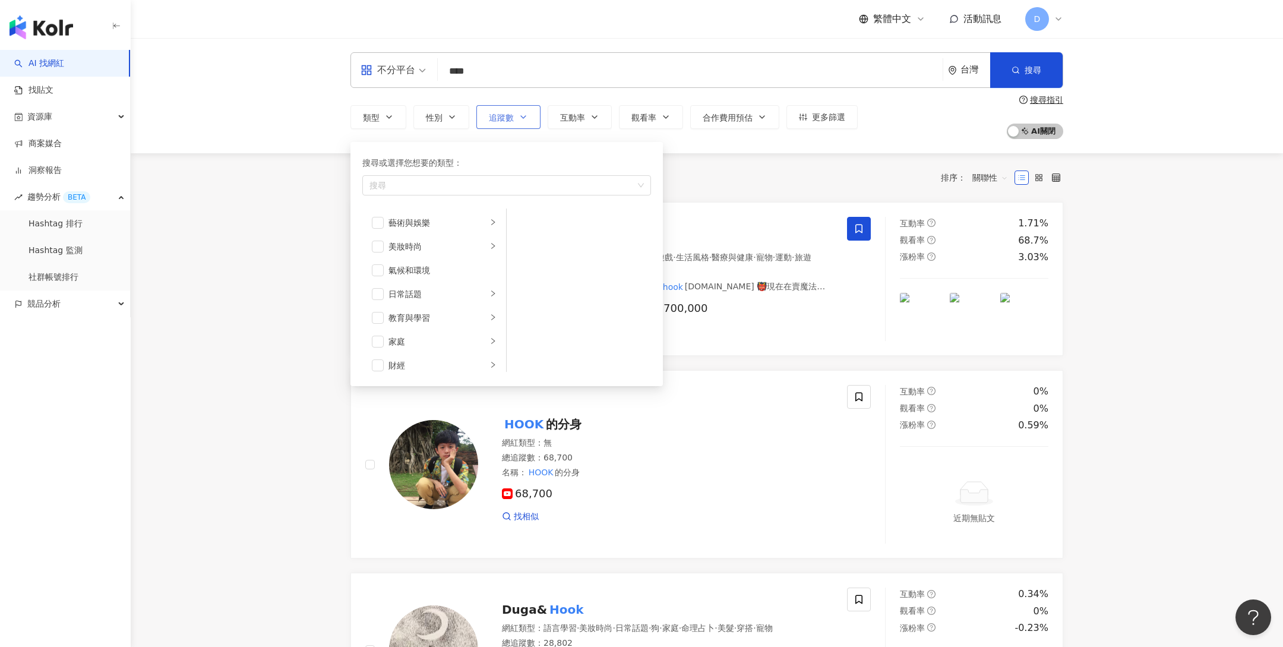
click at [492, 113] on span "追蹤數" at bounding box center [501, 118] width 25 height 10
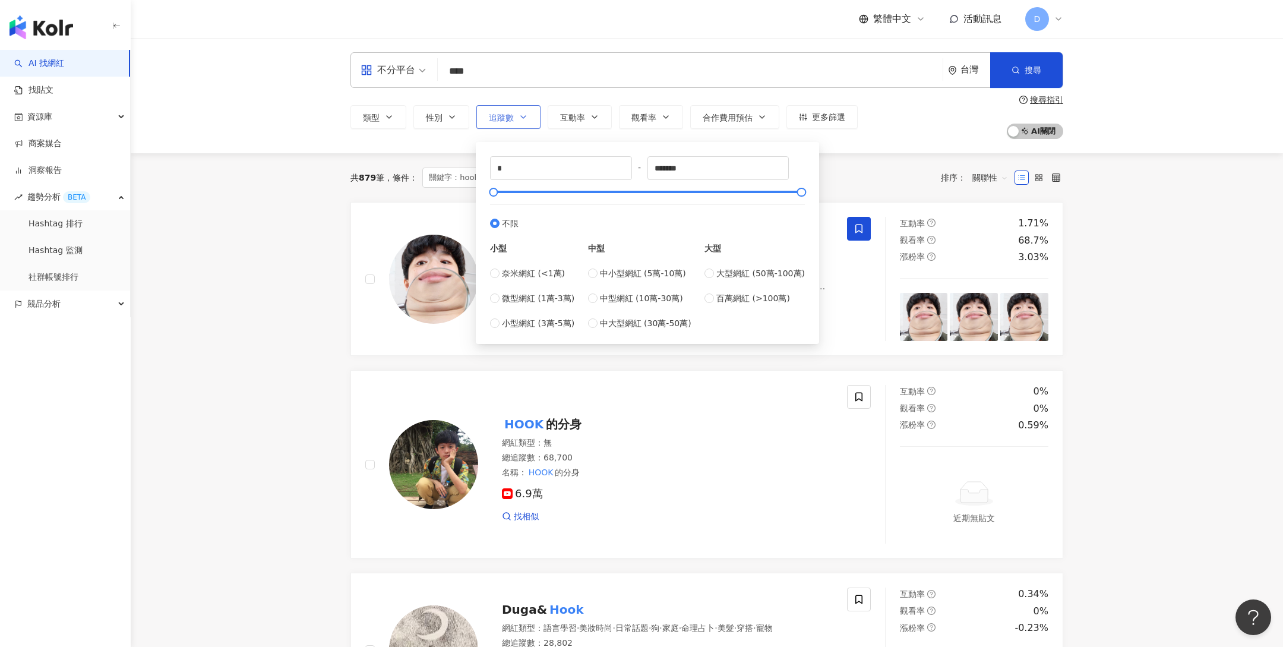
click at [495, 113] on span "追蹤數" at bounding box center [501, 118] width 25 height 10
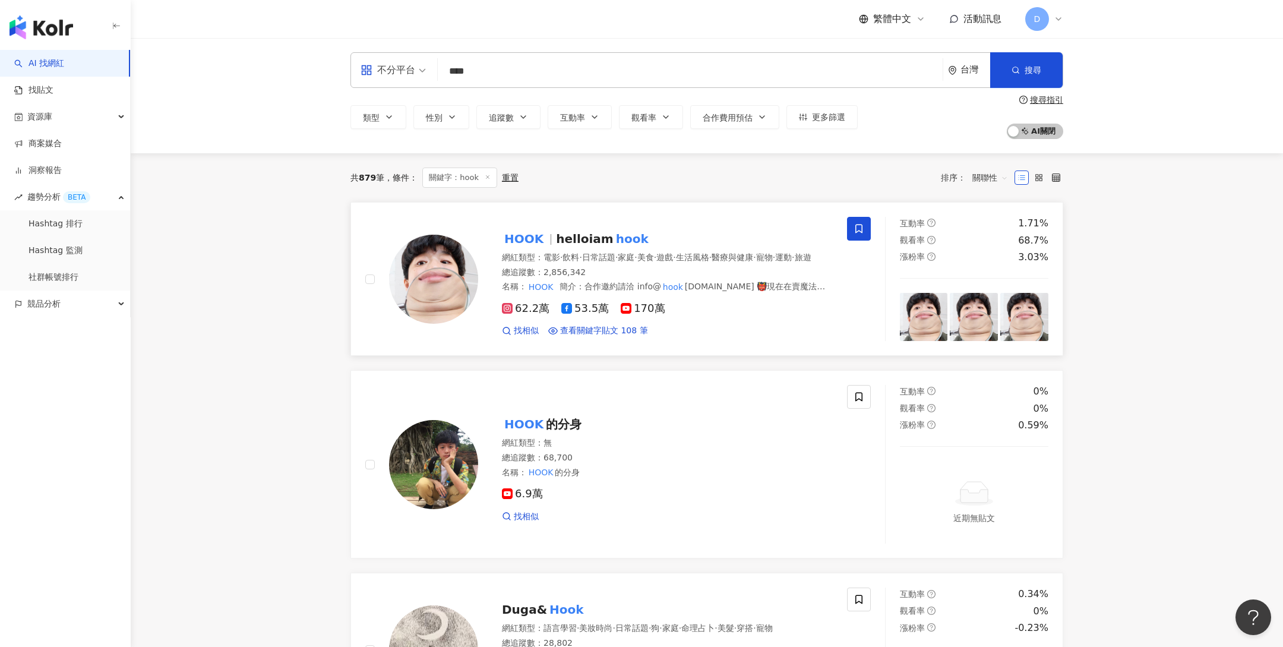
click at [664, 223] on div "HOOK helloiam hook 網紅類型 ： 電影 · 飲料 · 日常話題 · 家庭 · 美食 · 遊戲 · 生活風格 · 醫療與健康 · 寵物 · 運…" at bounding box center [655, 279] width 355 height 116
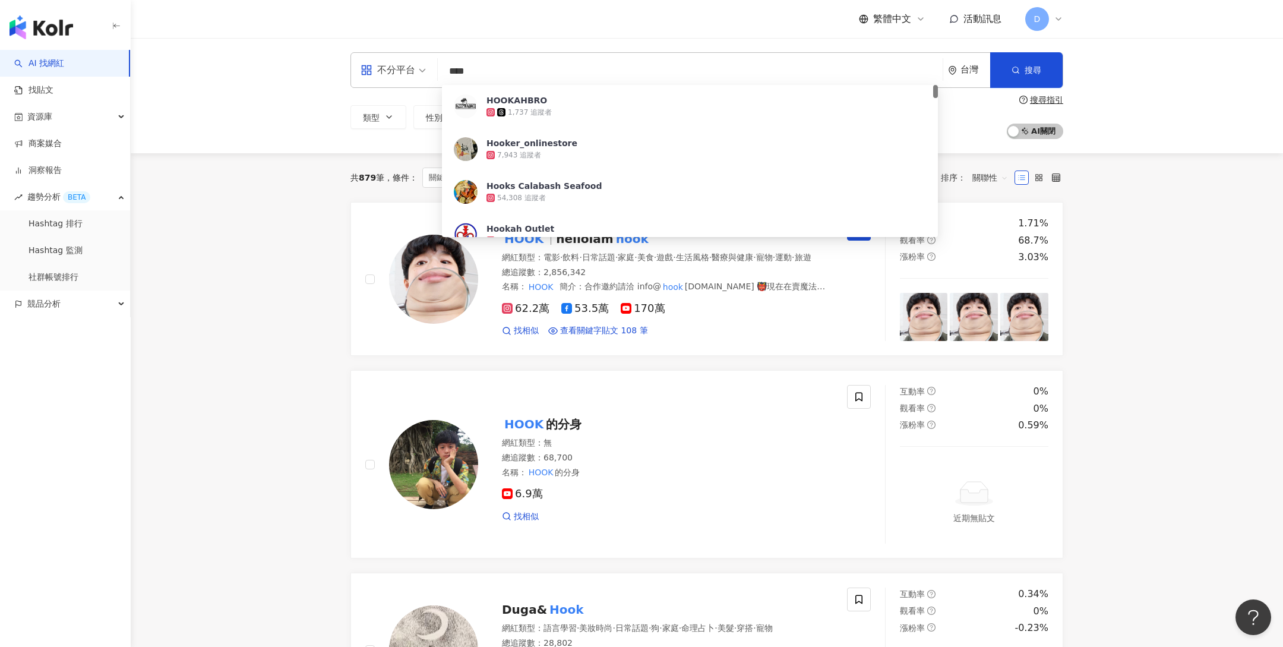
drag, startPoint x: 479, startPoint y: 71, endPoint x: 421, endPoint y: 67, distance: 57.8
click at [422, 67] on div "不分平台 **** 台灣 搜尋 ffc3b8c8-deb2-462f-b7f9-16b7269a6352 HOOKAHBRO 1,737 追蹤者 Hooker…" at bounding box center [706, 70] width 713 height 36
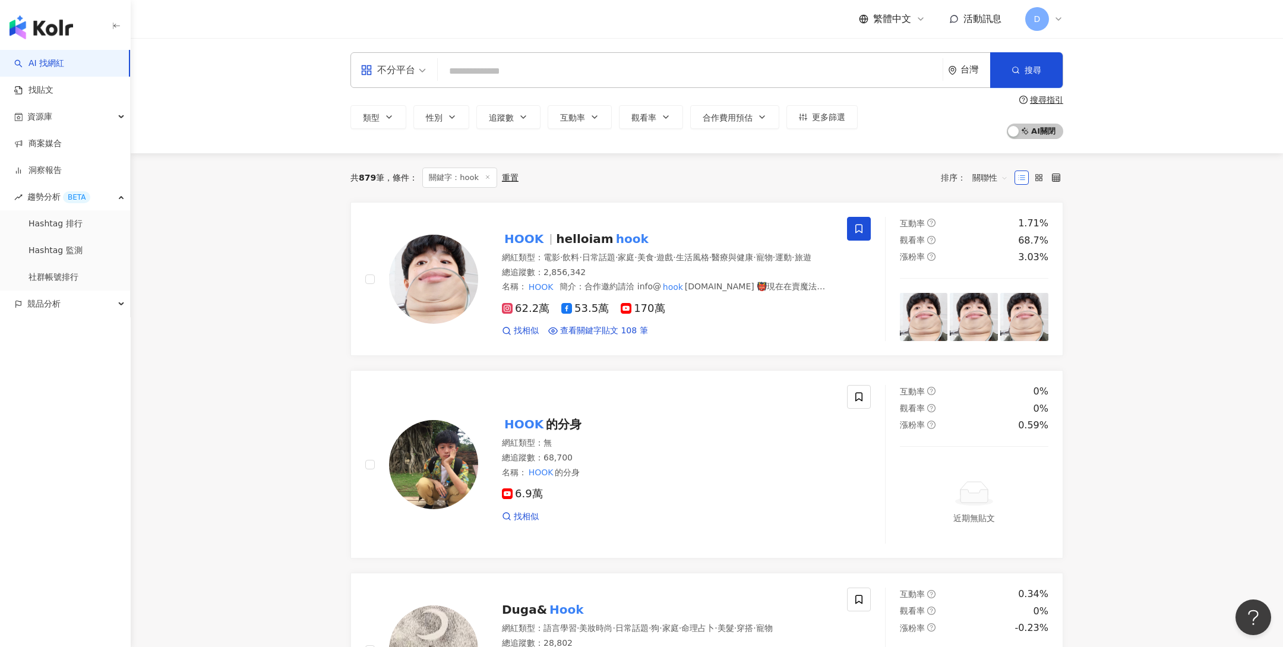
click at [306, 83] on div "不分平台 台灣 搜尋 ffc3b8c8-deb2-462f-b7f9-16b7269a6352 HOOKAHBRO 1,737 追蹤者 Hooker_onli…" at bounding box center [707, 95] width 1152 height 115
click at [373, 118] on span "類型" at bounding box center [371, 118] width 17 height 10
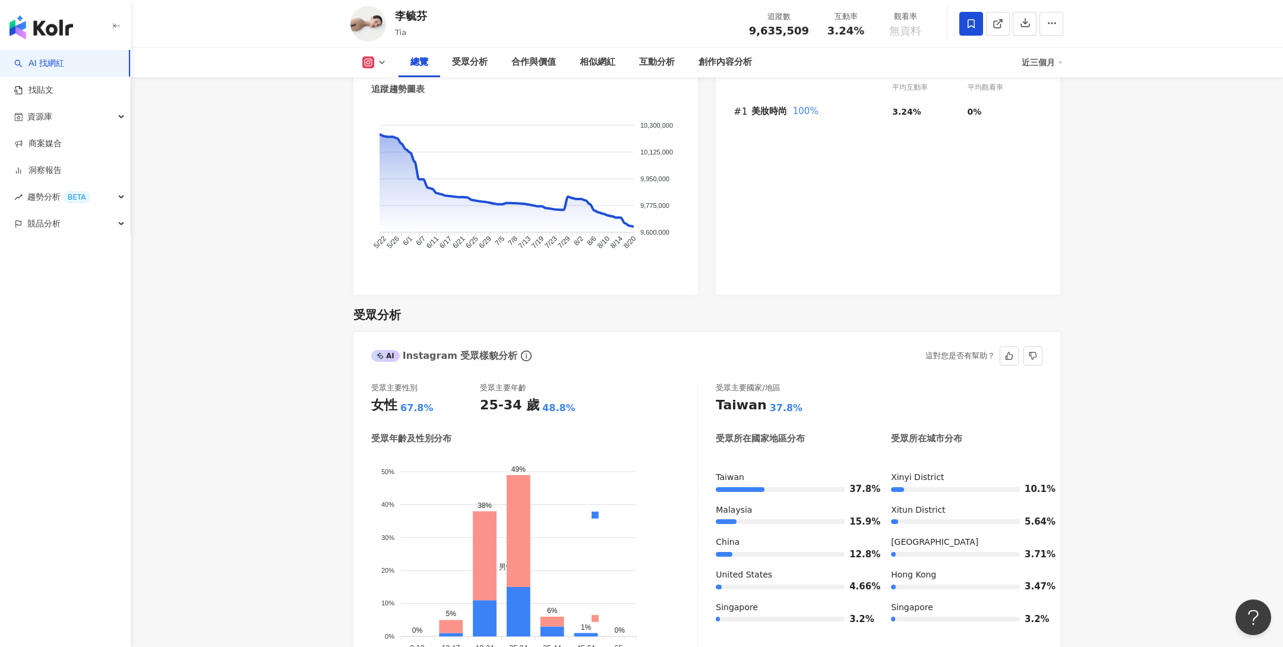
scroll to position [805, 0]
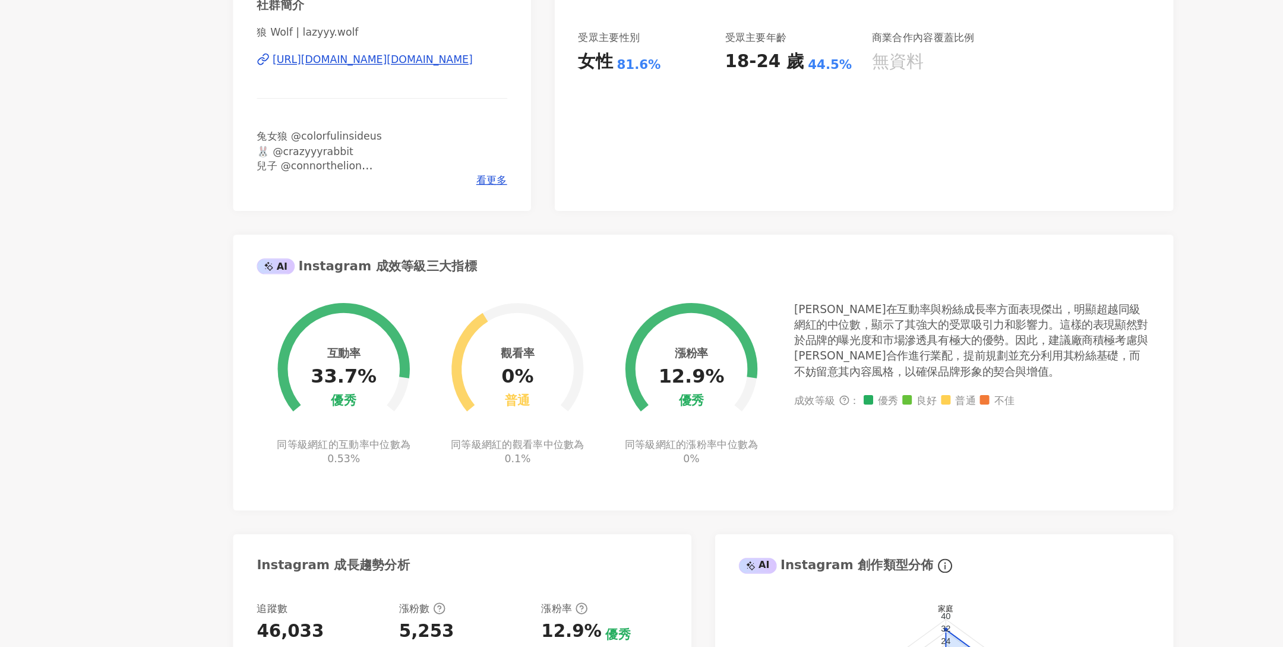
scroll to position [206, 0]
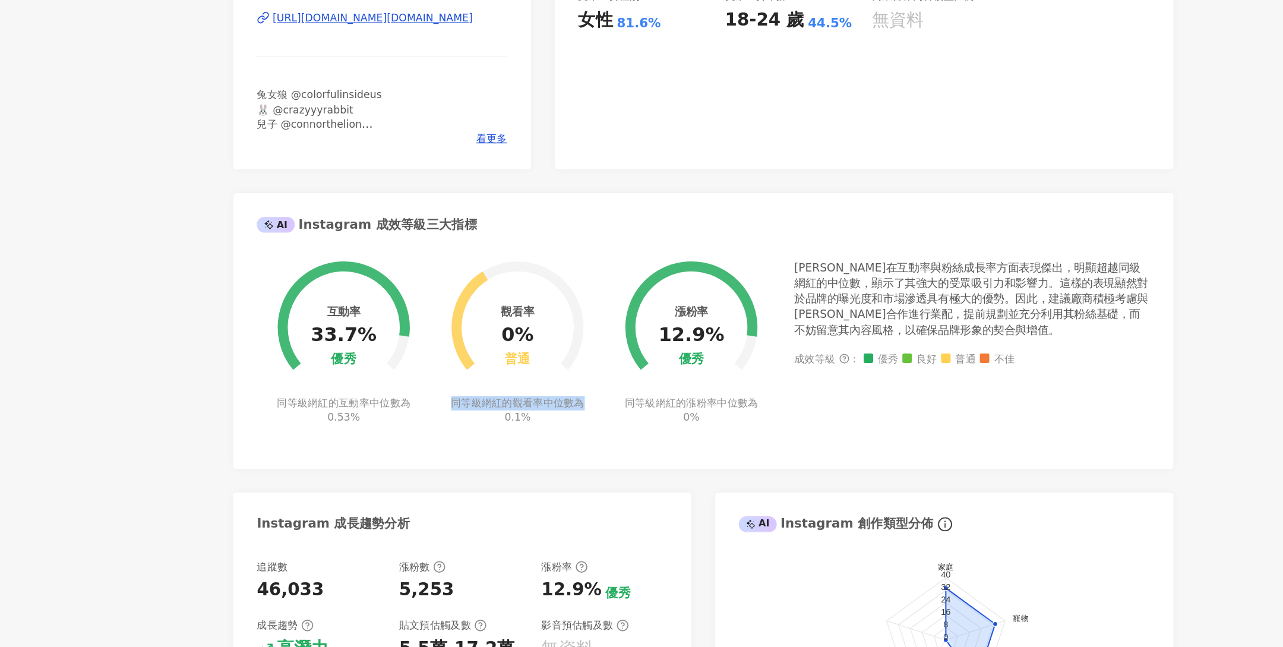
drag, startPoint x: 514, startPoint y: 463, endPoint x: 613, endPoint y: 462, distance: 99.2
click at [614, 462] on div "觀看率 0% 普通 同等級網紅的觀看率中位數為 0.1%" at bounding box center [567, 410] width 131 height 138
click at [613, 461] on div "同等級網紅的觀看率中位數為 0.1%" at bounding box center [568, 468] width 104 height 21
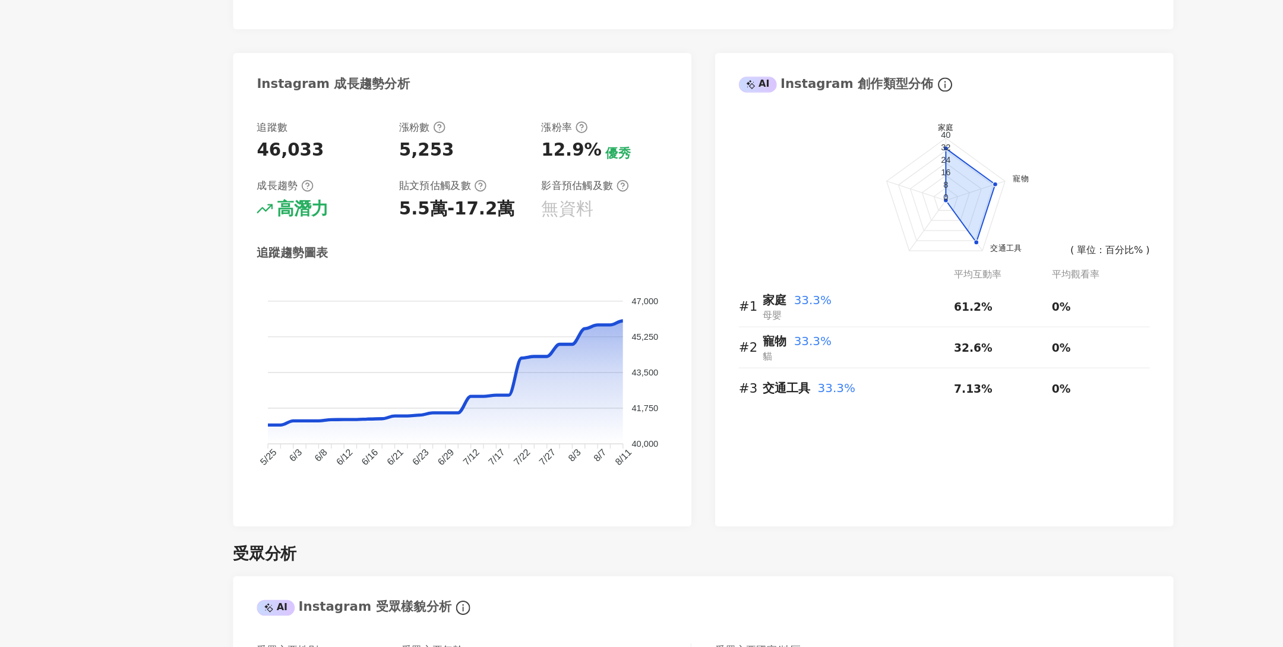
scroll to position [538, 0]
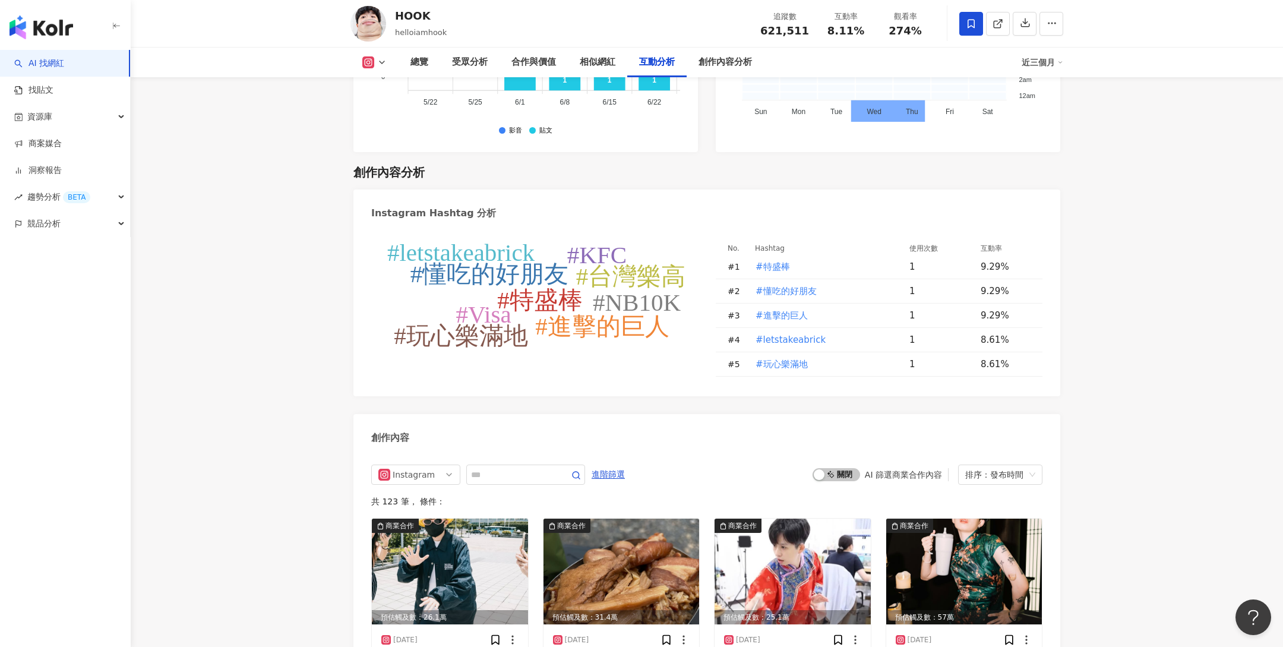
scroll to position [3312, 0]
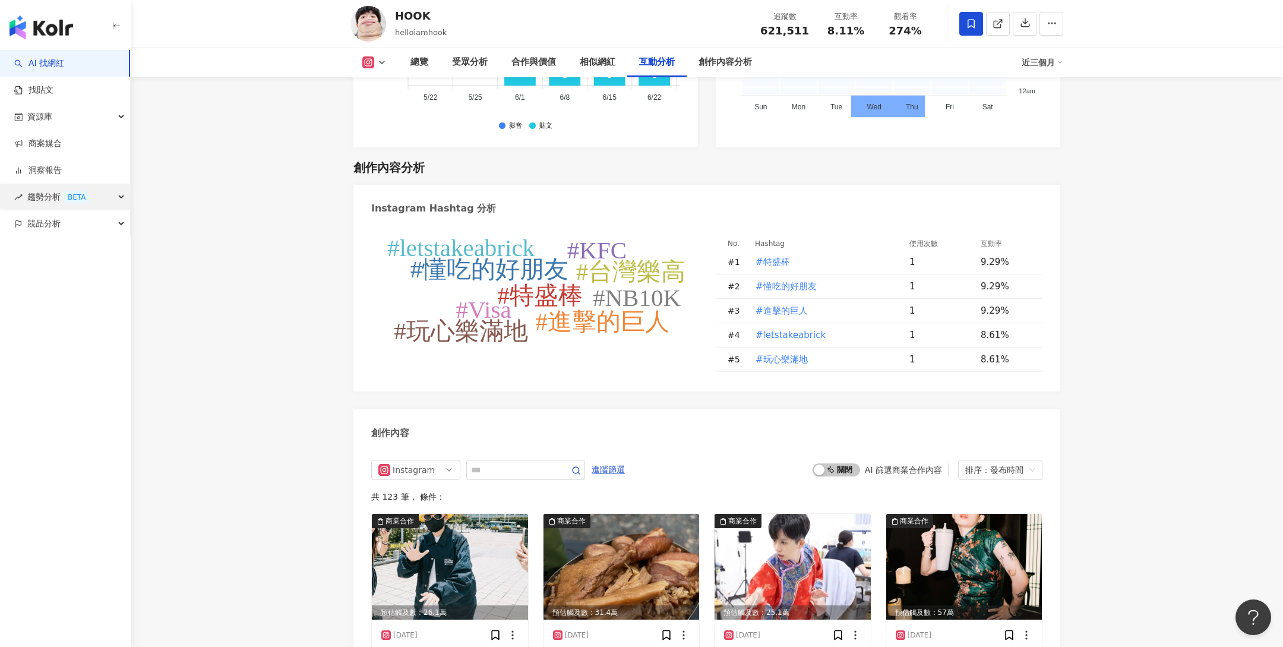
click at [63, 195] on div "BETA" at bounding box center [76, 197] width 27 height 12
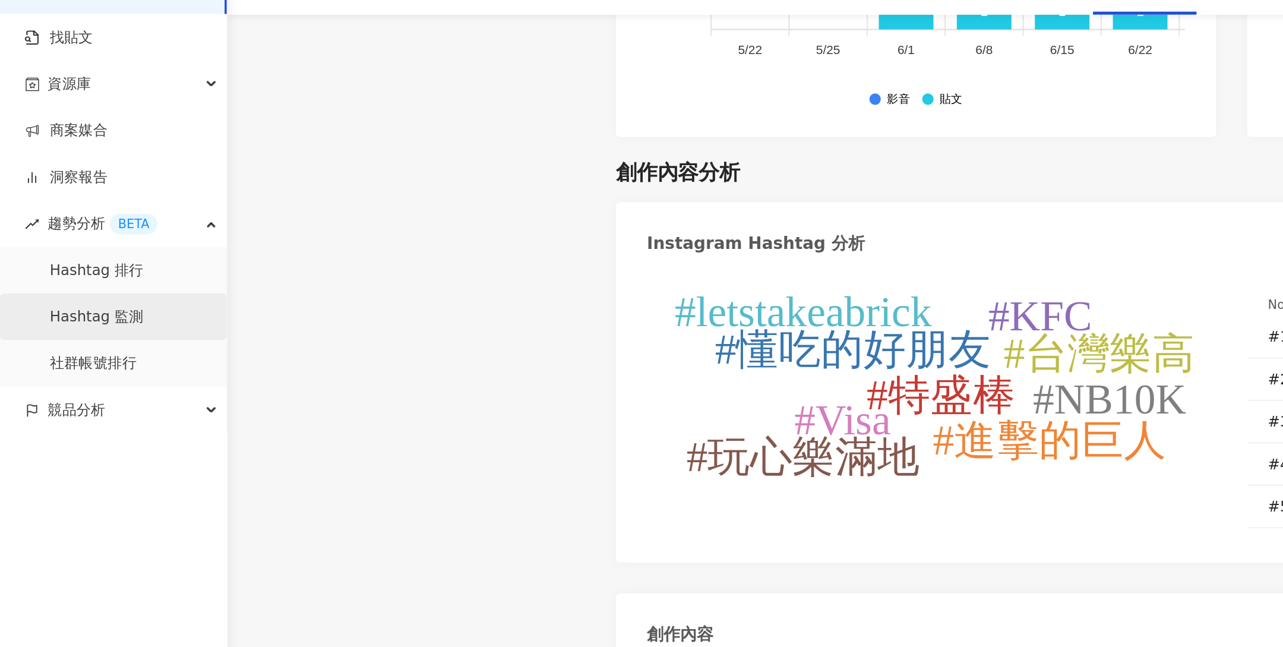
click at [55, 257] on link "Hashtag 監測" at bounding box center [56, 251] width 54 height 12
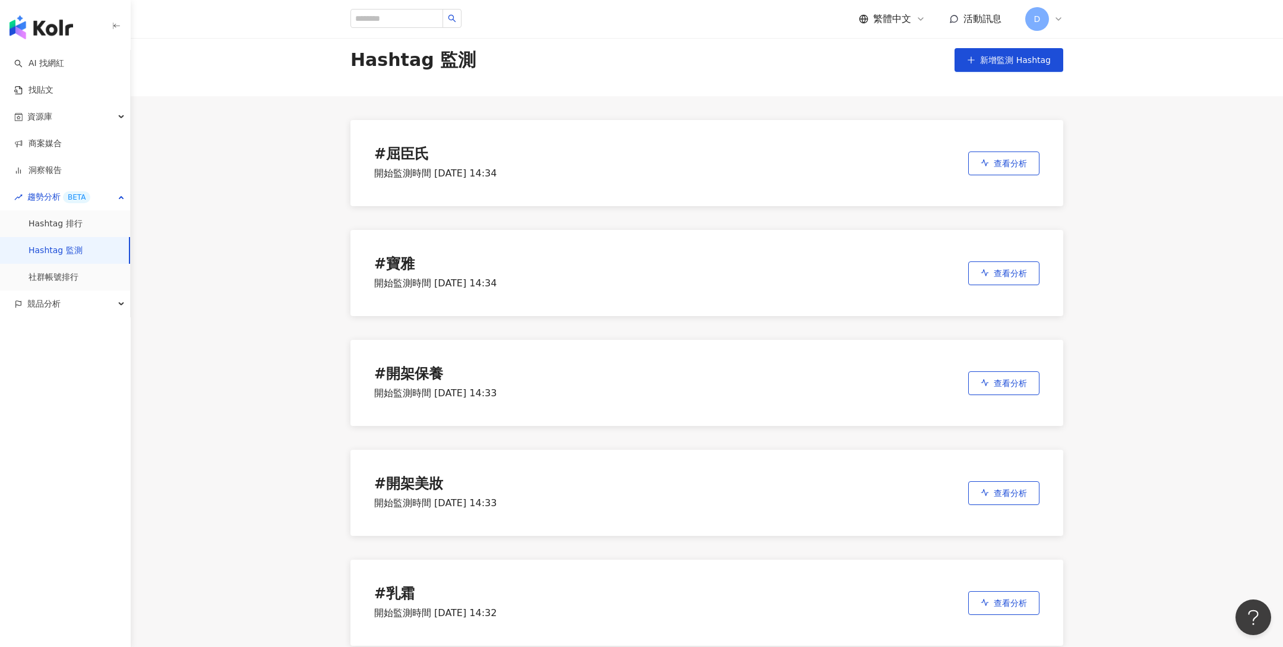
scroll to position [18, 0]
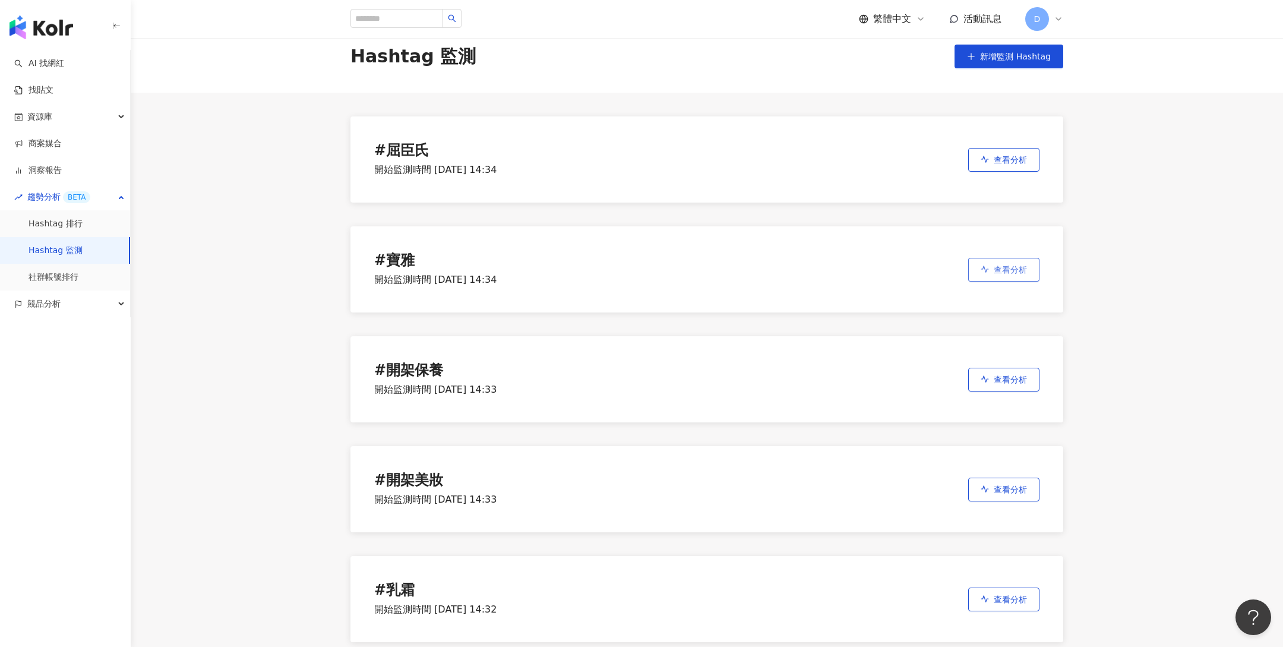
click at [990, 266] on button "查看分析" at bounding box center [1003, 270] width 71 height 24
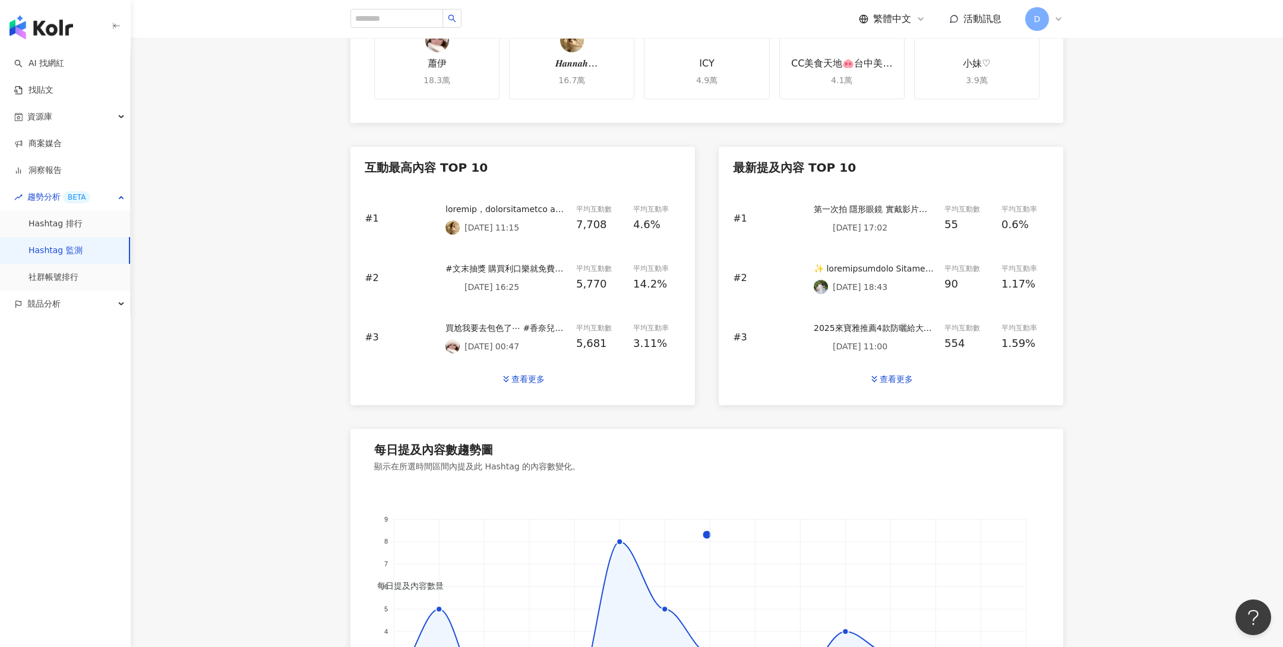
scroll to position [431, 0]
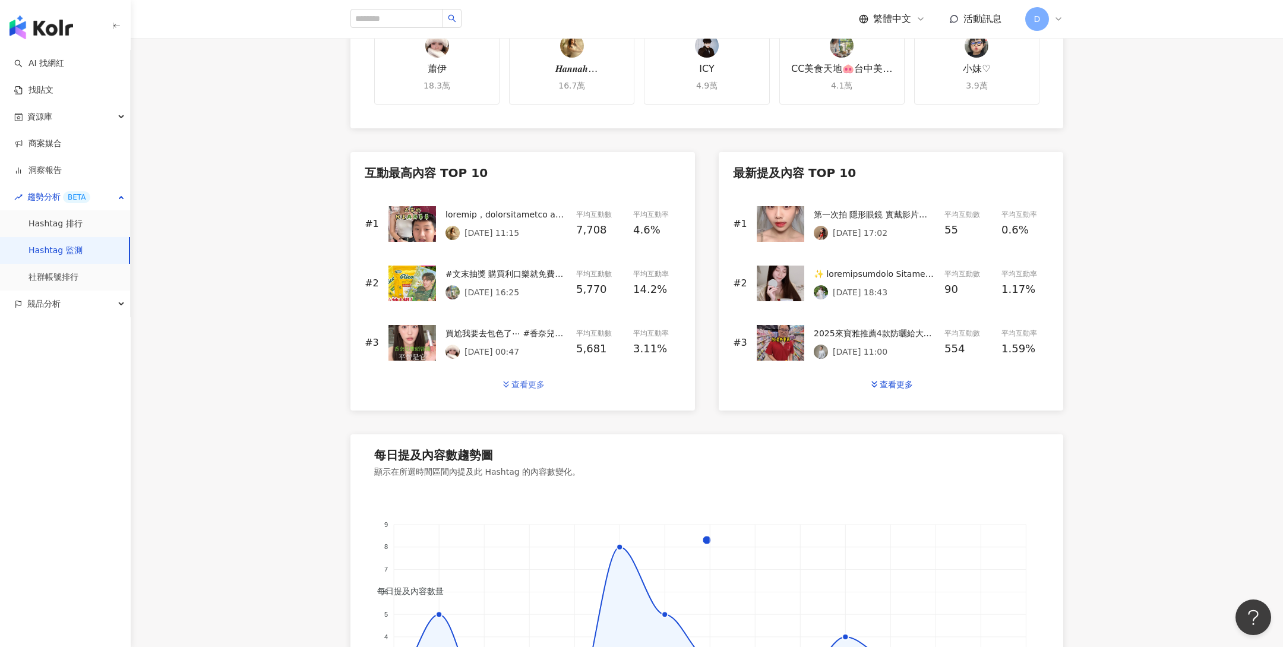
click at [530, 383] on div "查看更多" at bounding box center [527, 385] width 33 height 10
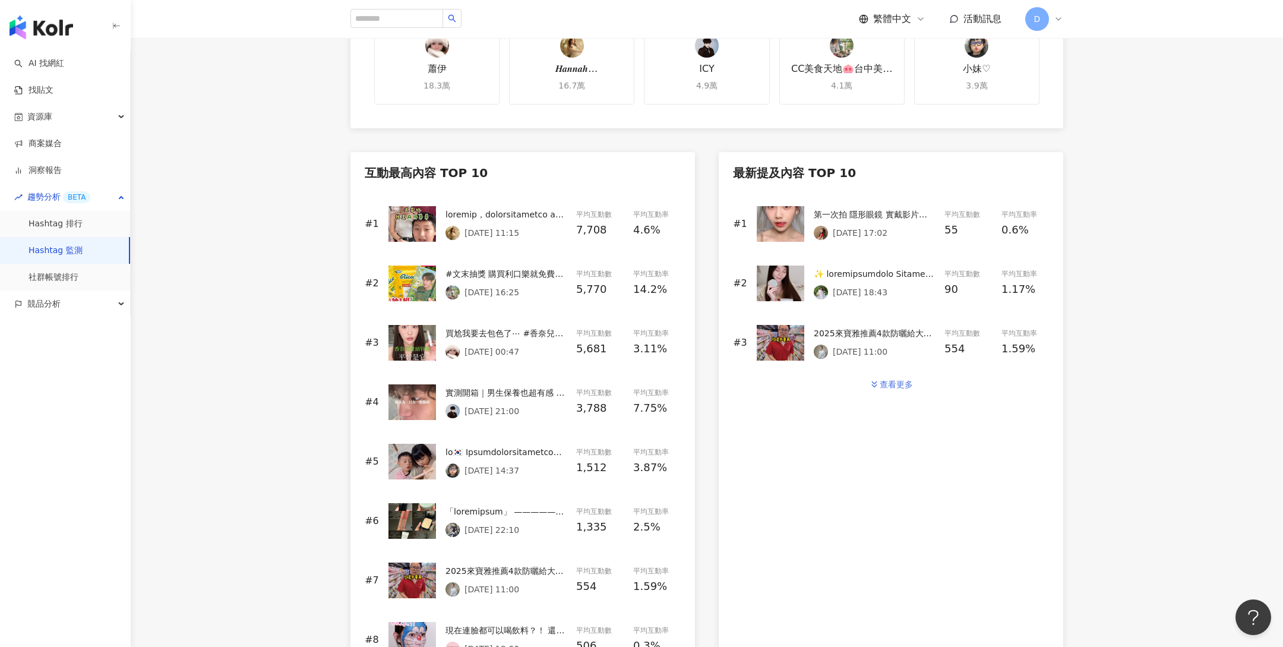
click at [868, 384] on button "查看更多" at bounding box center [890, 384] width 69 height 24
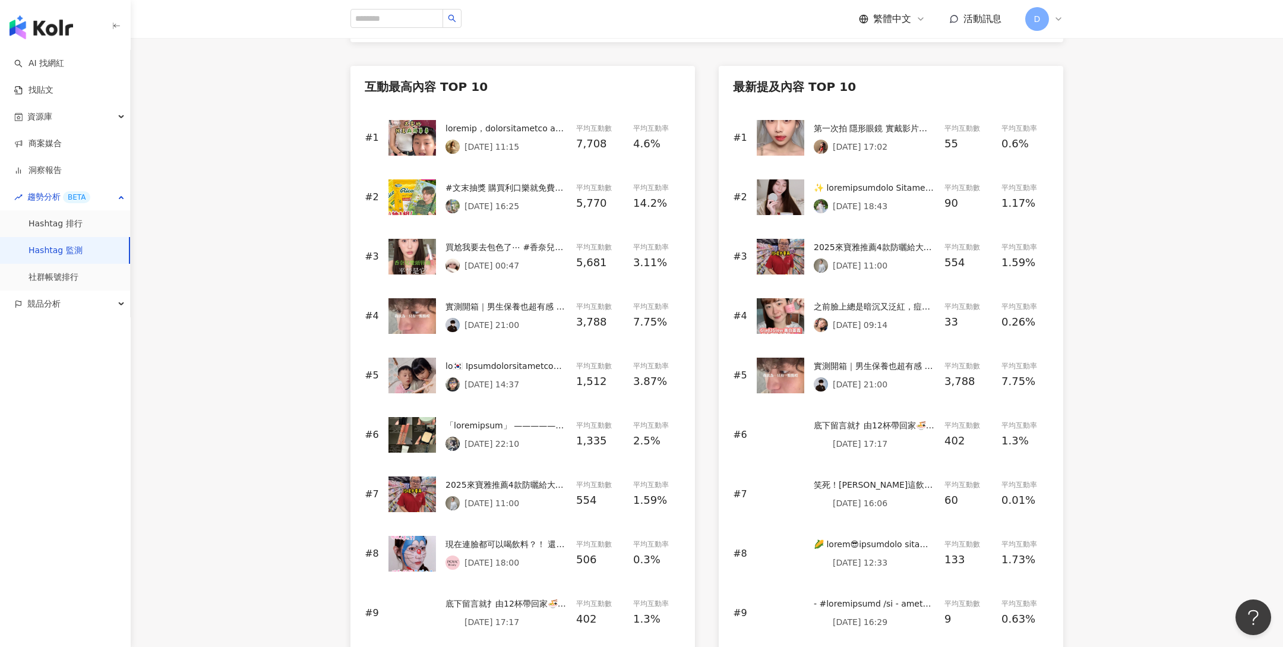
scroll to position [520, 0]
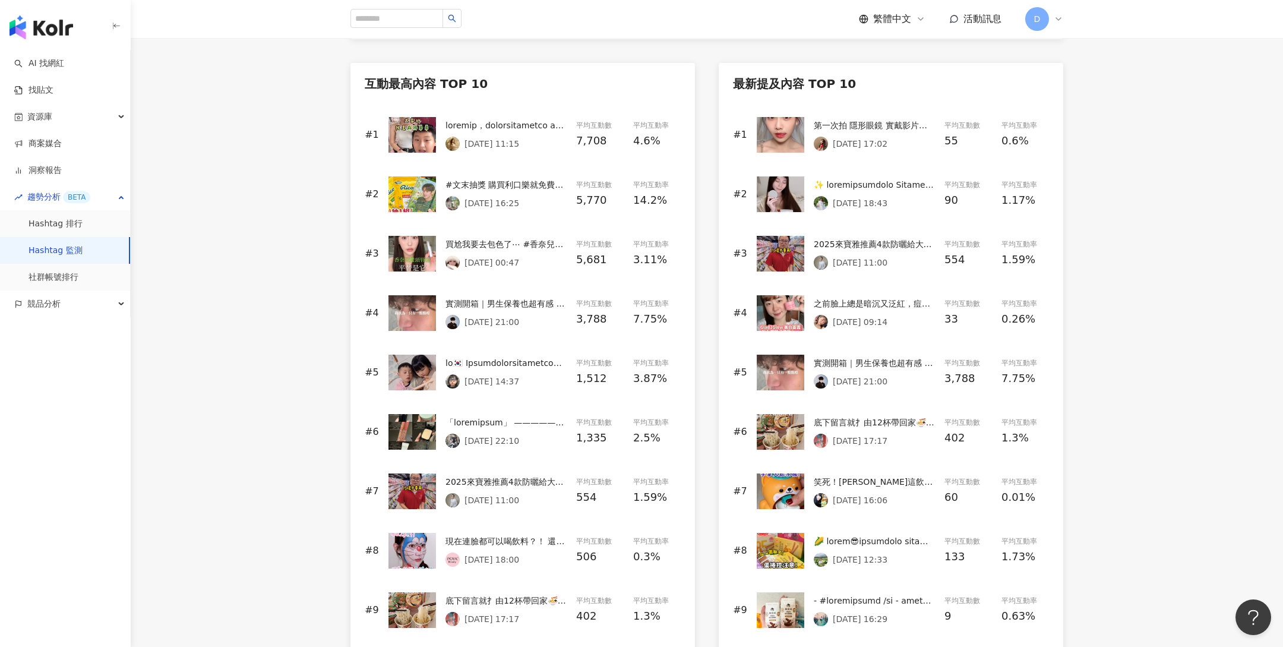
click at [83, 252] on link "Hashtag 監測" at bounding box center [56, 251] width 54 height 12
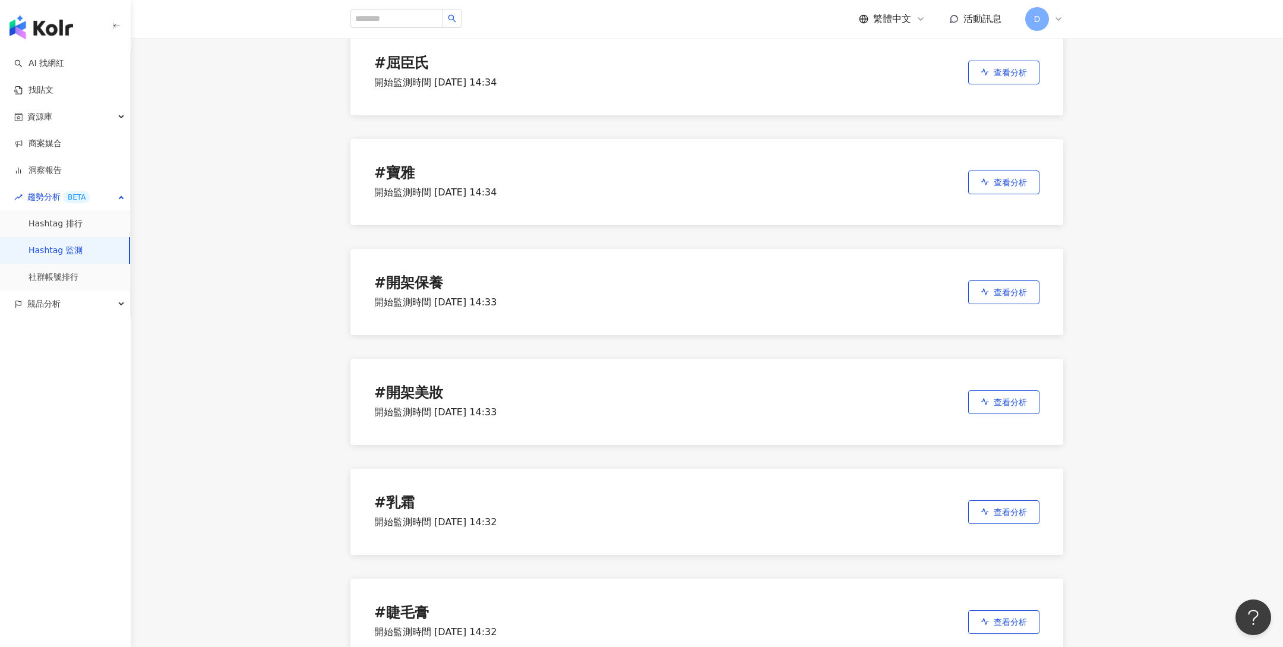
scroll to position [134, 0]
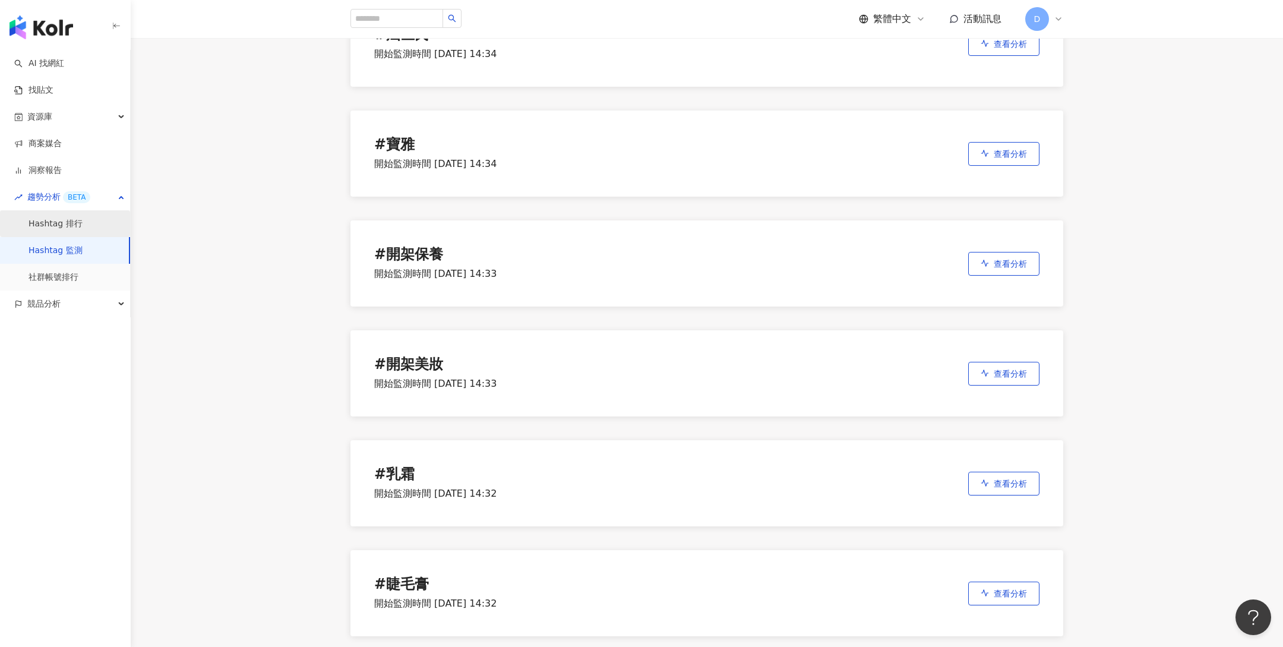
click at [60, 224] on link "Hashtag 排行" at bounding box center [56, 224] width 54 height 12
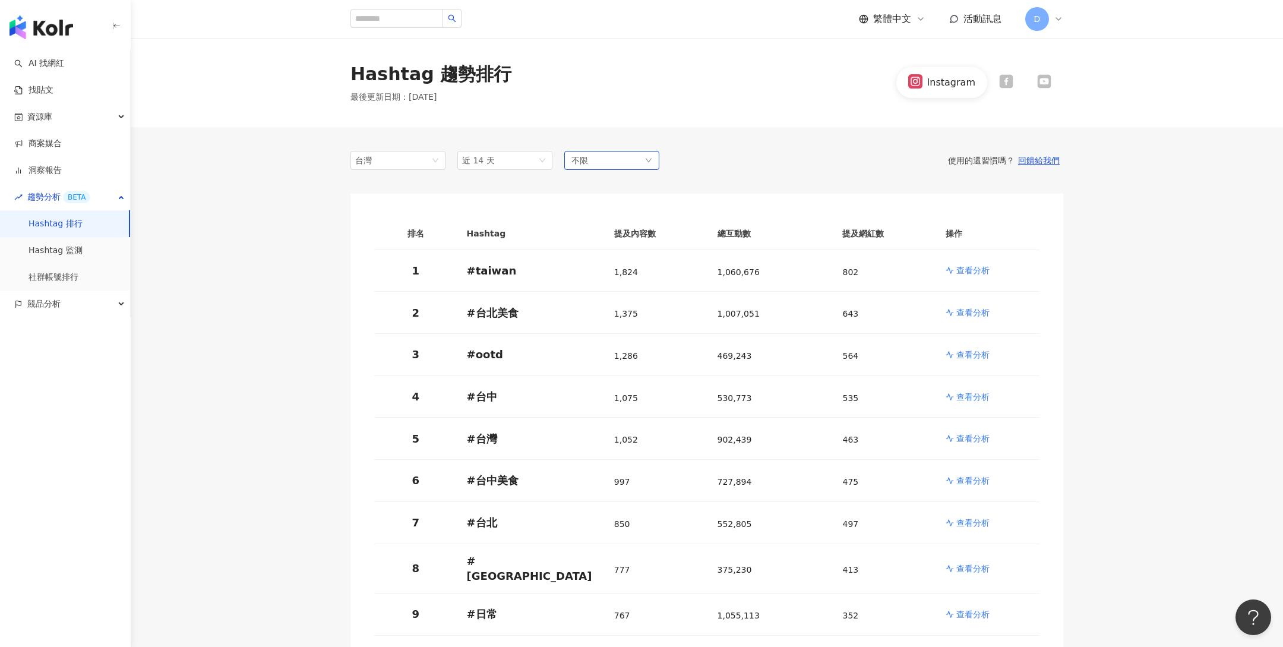
click at [623, 163] on div "不限" at bounding box center [611, 160] width 95 height 19
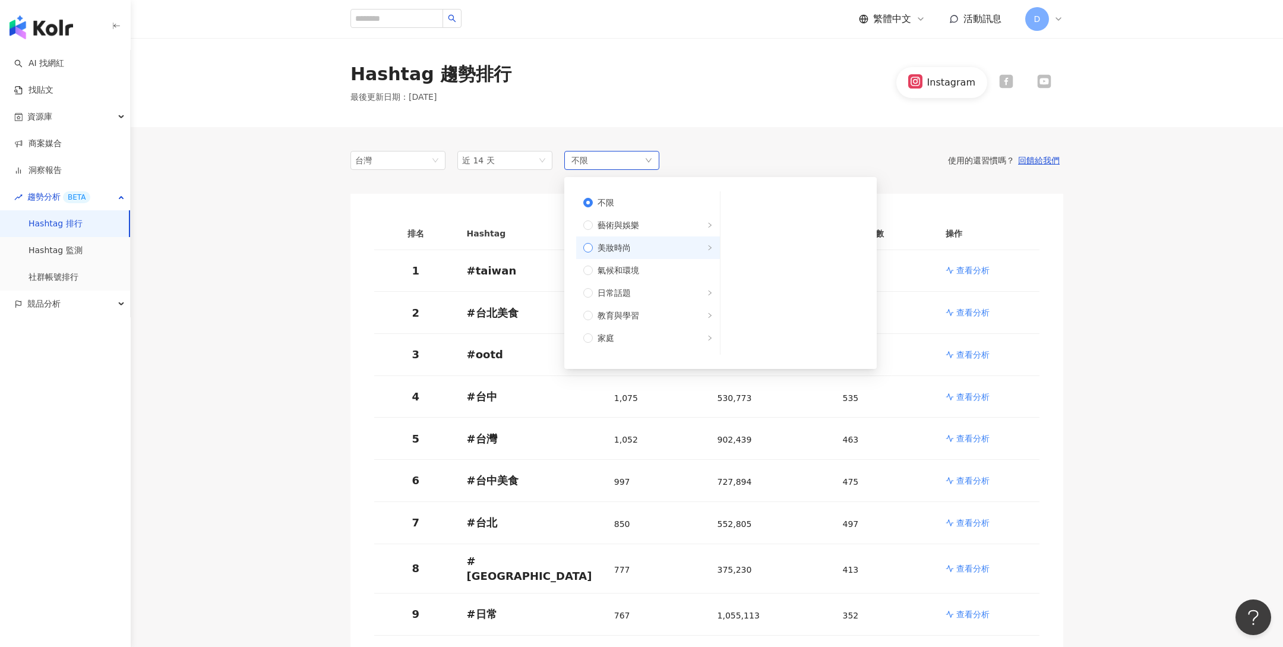
click at [631, 244] on span "美妝時尚" at bounding box center [653, 247] width 120 height 13
click at [738, 208] on span "保養" at bounding box center [797, 202] width 121 height 13
click at [742, 163] on div "使用的還習慣嗎？ 回饋給我們" at bounding box center [861, 160] width 404 height 11
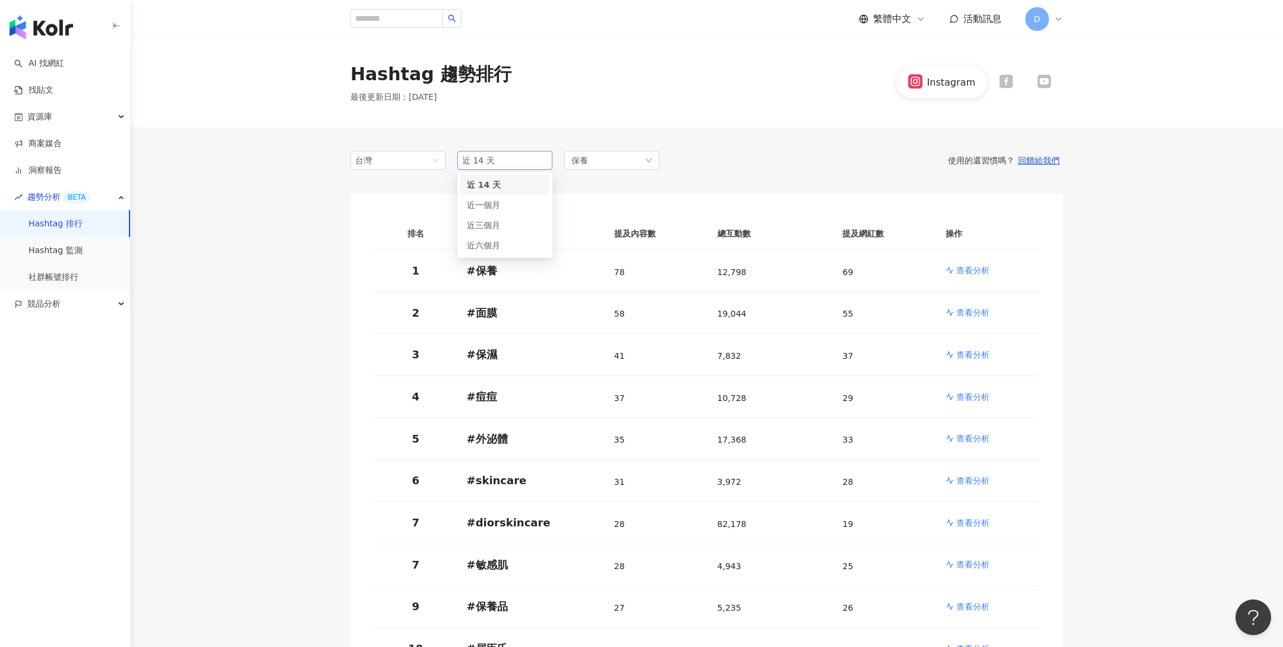
click at [510, 167] on span "近 14 天" at bounding box center [505, 160] width 86 height 18
click at [494, 241] on span "近六個月" at bounding box center [483, 246] width 33 height 10
click at [121, 191] on div "趨勢分析 BETA" at bounding box center [65, 197] width 130 height 27
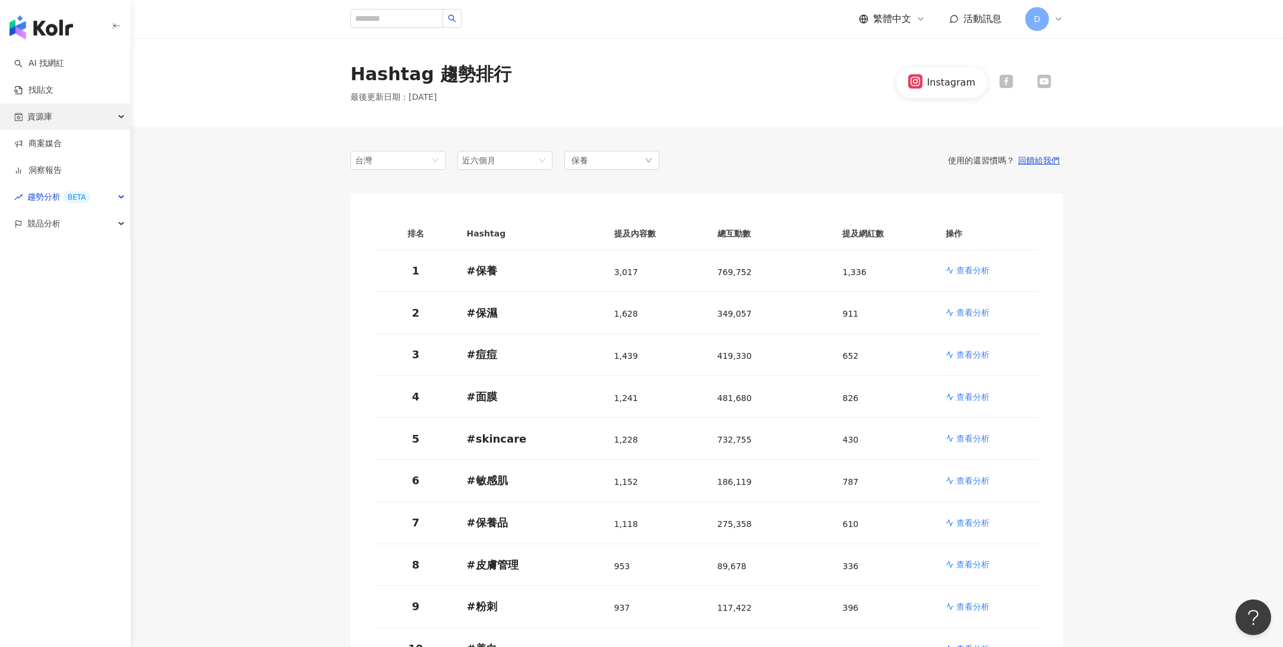
click at [100, 113] on div "資源庫" at bounding box center [65, 116] width 130 height 27
click at [116, 115] on div "資源庫" at bounding box center [65, 116] width 130 height 27
click at [62, 146] on link "商案媒合" at bounding box center [38, 144] width 48 height 12
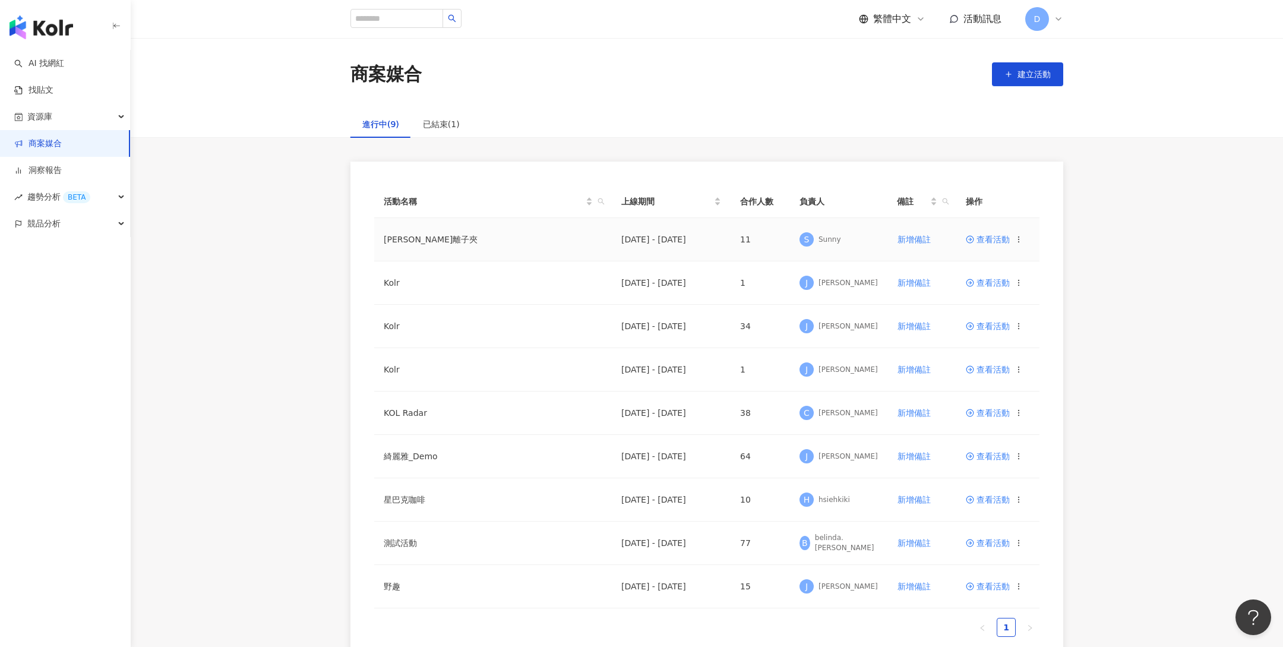
click at [985, 236] on span "查看活動" at bounding box center [988, 239] width 44 height 8
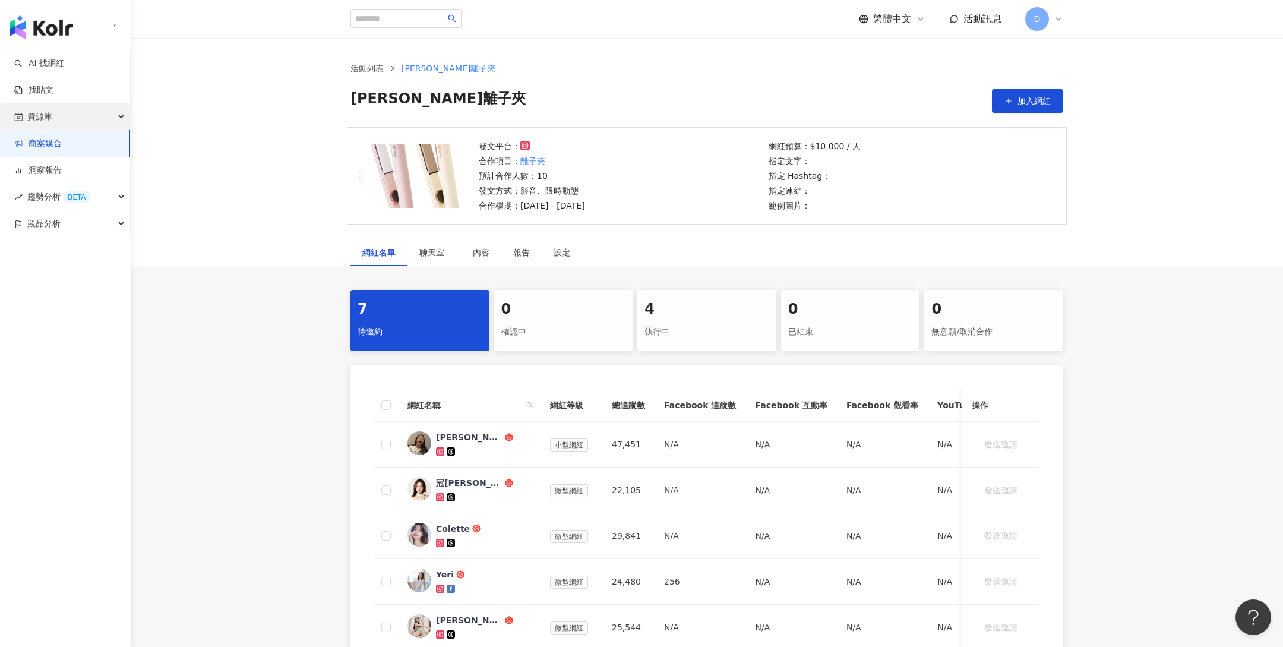
click at [80, 119] on div "資源庫" at bounding box center [65, 116] width 130 height 27
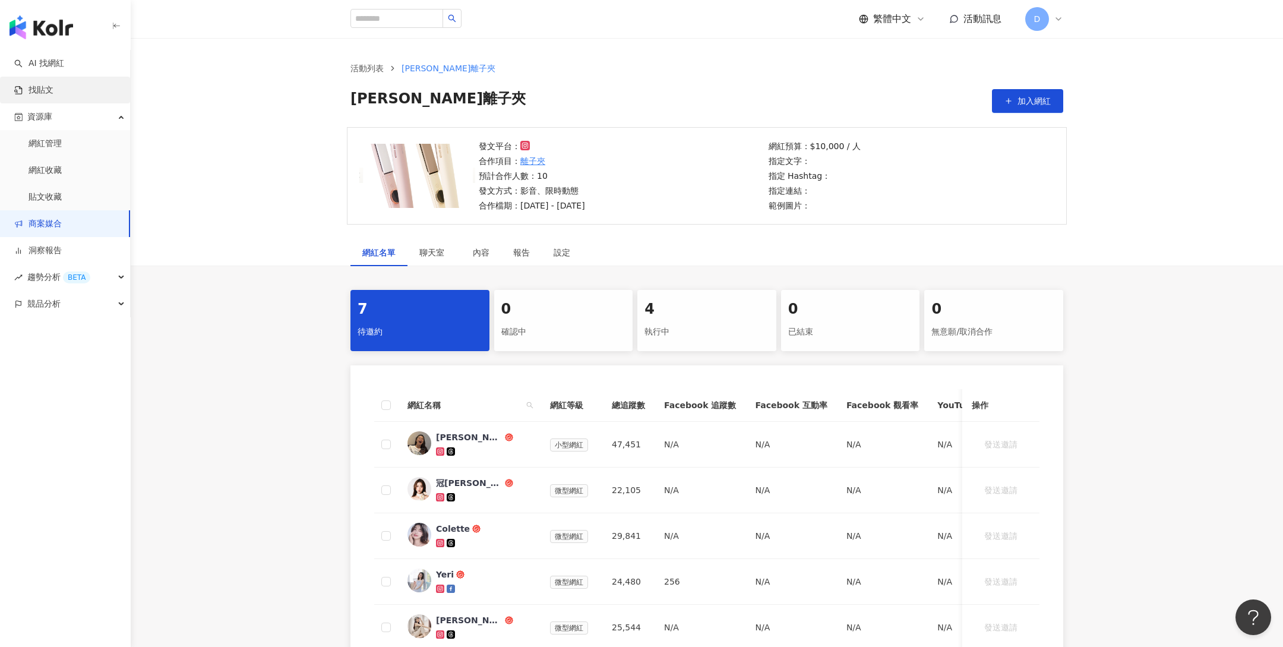
click at [53, 90] on link "找貼文" at bounding box center [33, 90] width 39 height 12
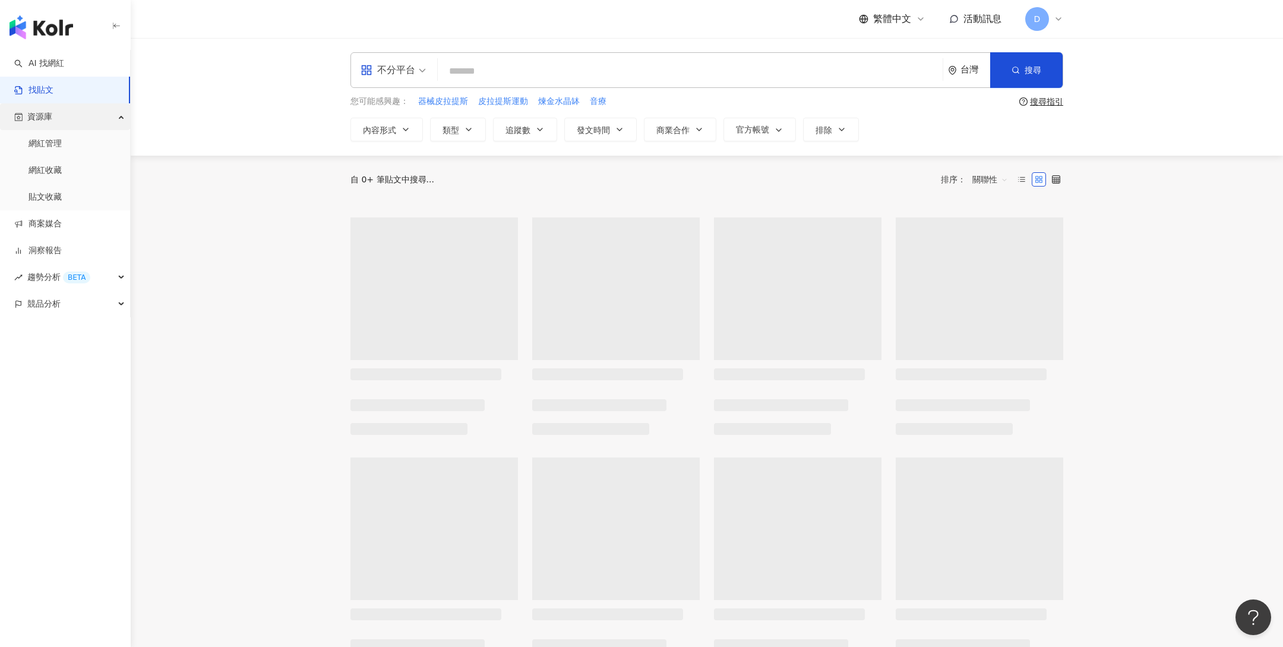
click at [47, 116] on span "資源庫" at bounding box center [39, 116] width 25 height 27
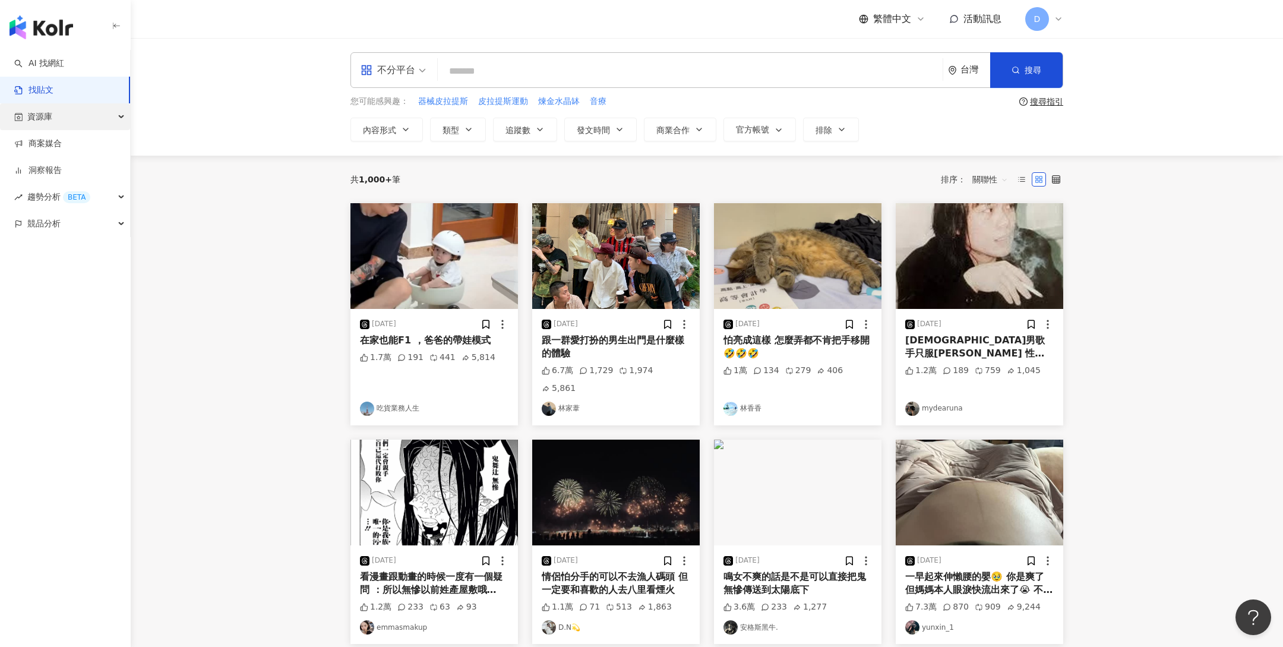
click at [46, 117] on span "資源庫" at bounding box center [39, 116] width 25 height 27
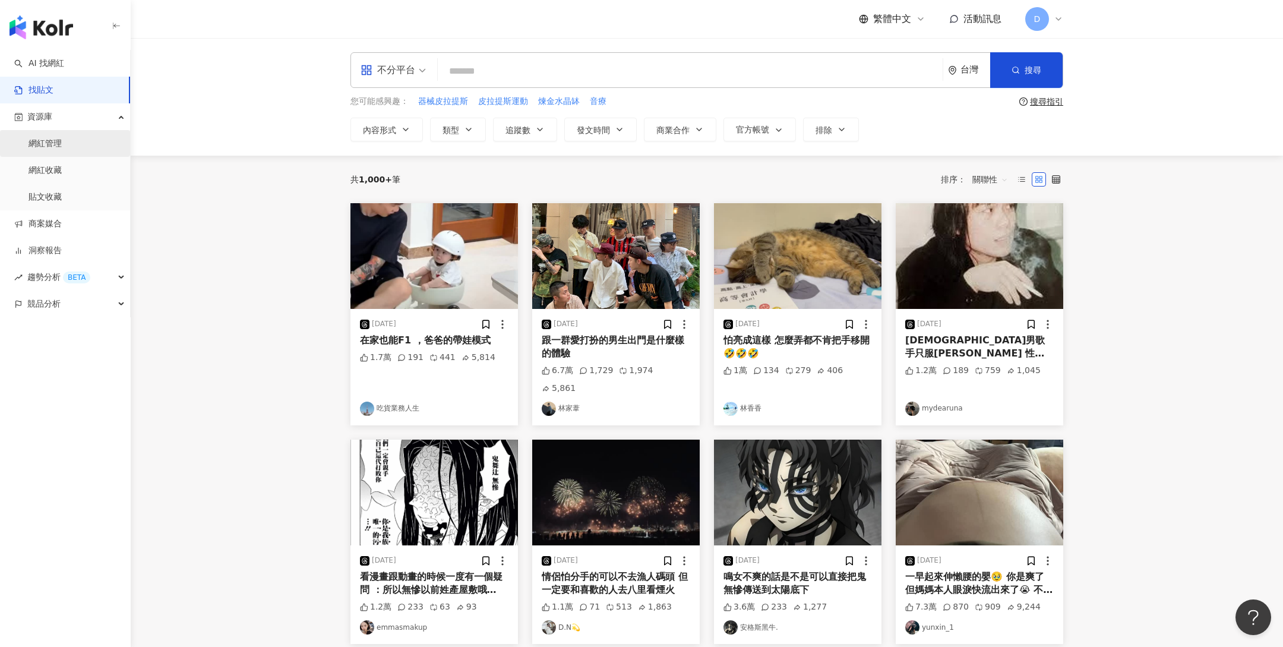
click at [53, 142] on link "網紅管理" at bounding box center [45, 144] width 33 height 12
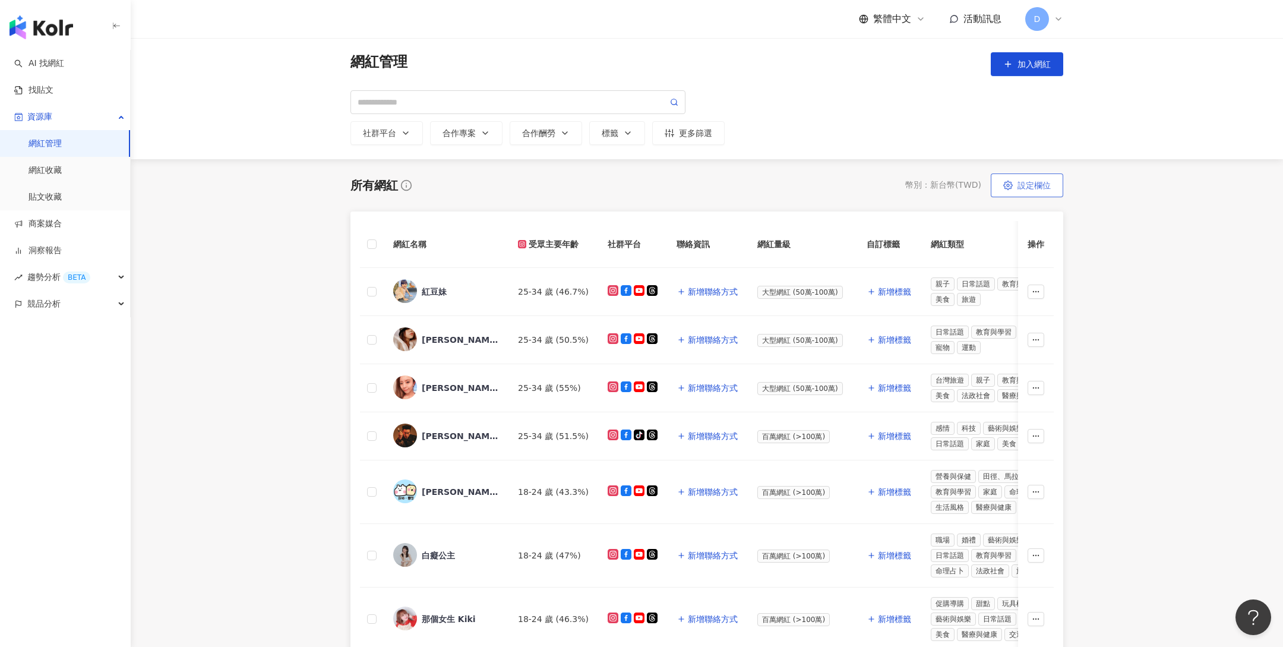
click at [1050, 185] on span "設定欄位" at bounding box center [1033, 186] width 33 height 10
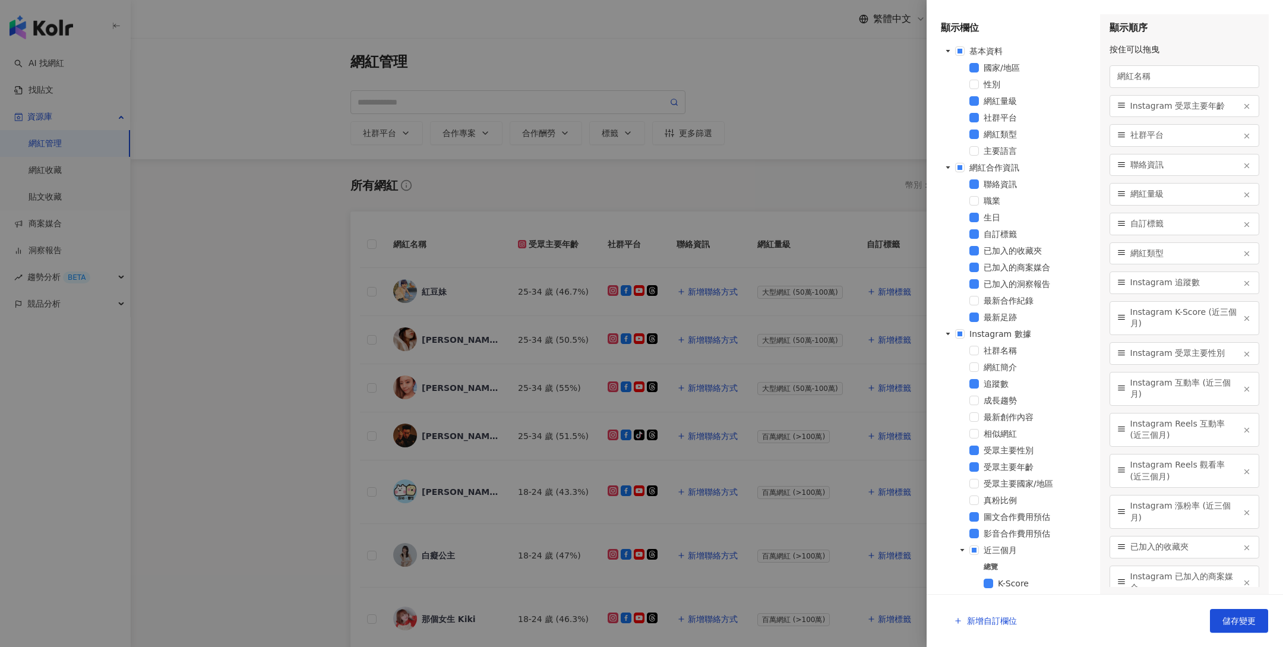
click at [696, 179] on div at bounding box center [641, 323] width 1283 height 647
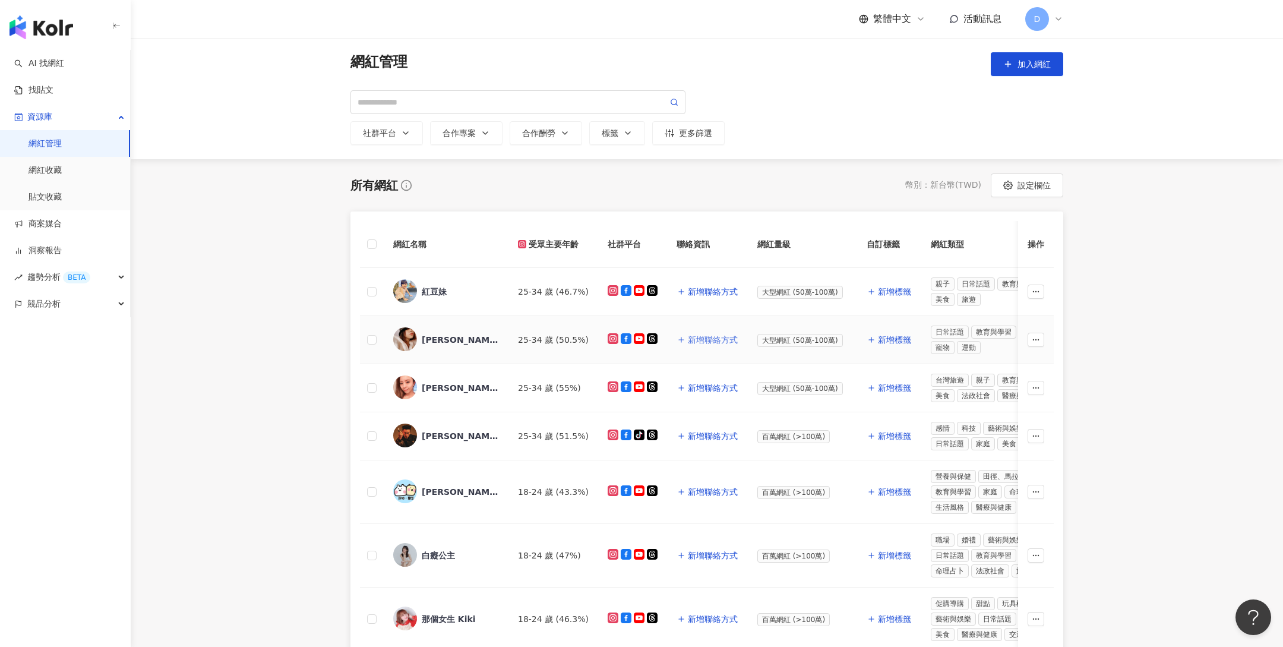
click at [709, 337] on span "新增聯絡方式" at bounding box center [713, 340] width 50 height 10
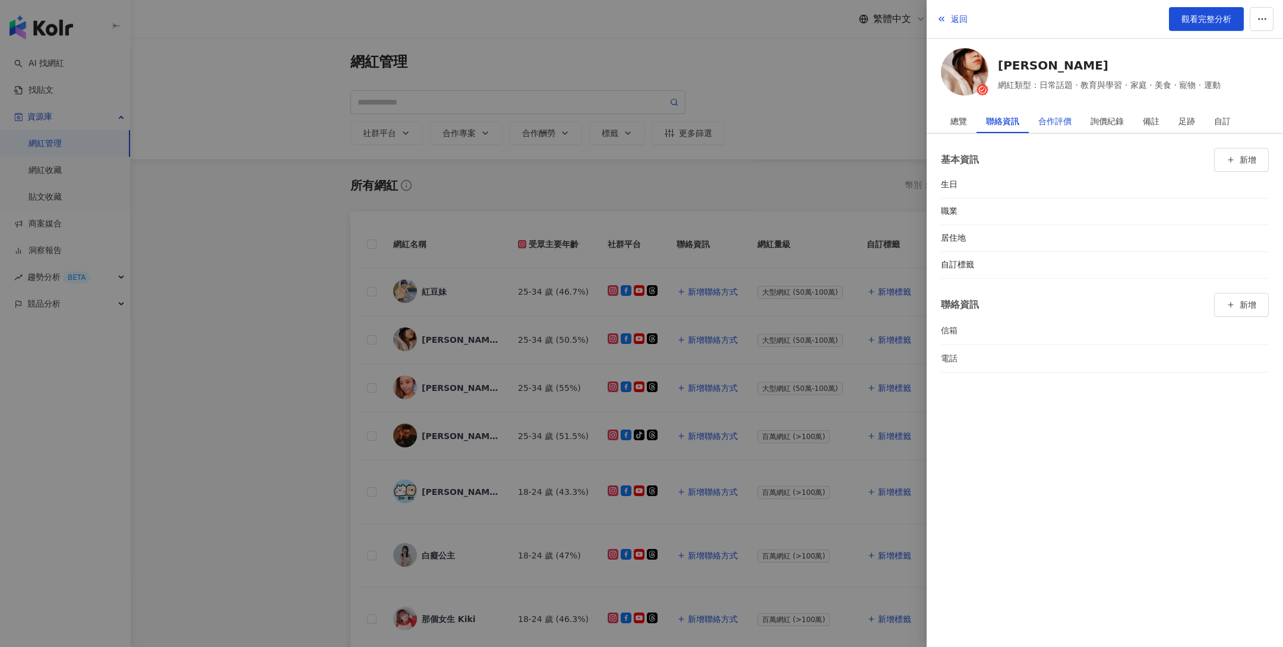
click at [1046, 125] on div "合作評價" at bounding box center [1054, 121] width 33 height 24
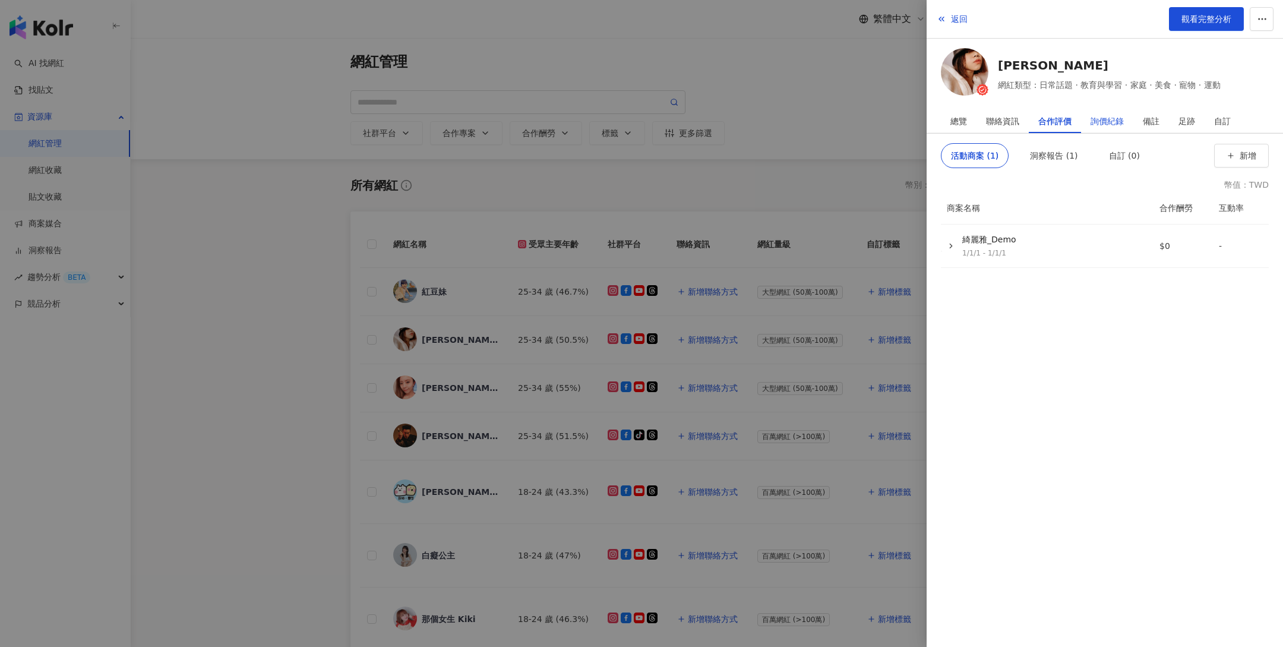
click at [1119, 121] on div "詢價紀錄" at bounding box center [1106, 121] width 33 height 24
click at [1064, 122] on div "合作評價" at bounding box center [1054, 121] width 33 height 24
click at [1187, 122] on div "足跡" at bounding box center [1186, 121] width 17 height 24
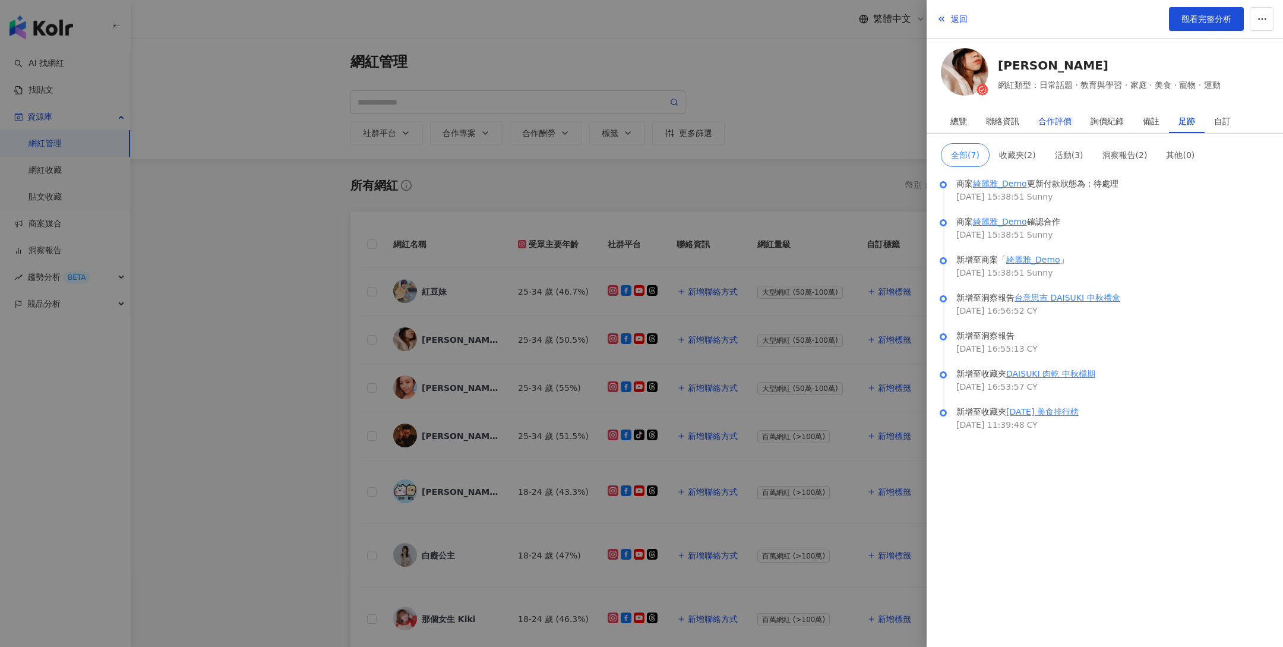
click at [1054, 120] on div "合作評價" at bounding box center [1054, 121] width 33 height 24
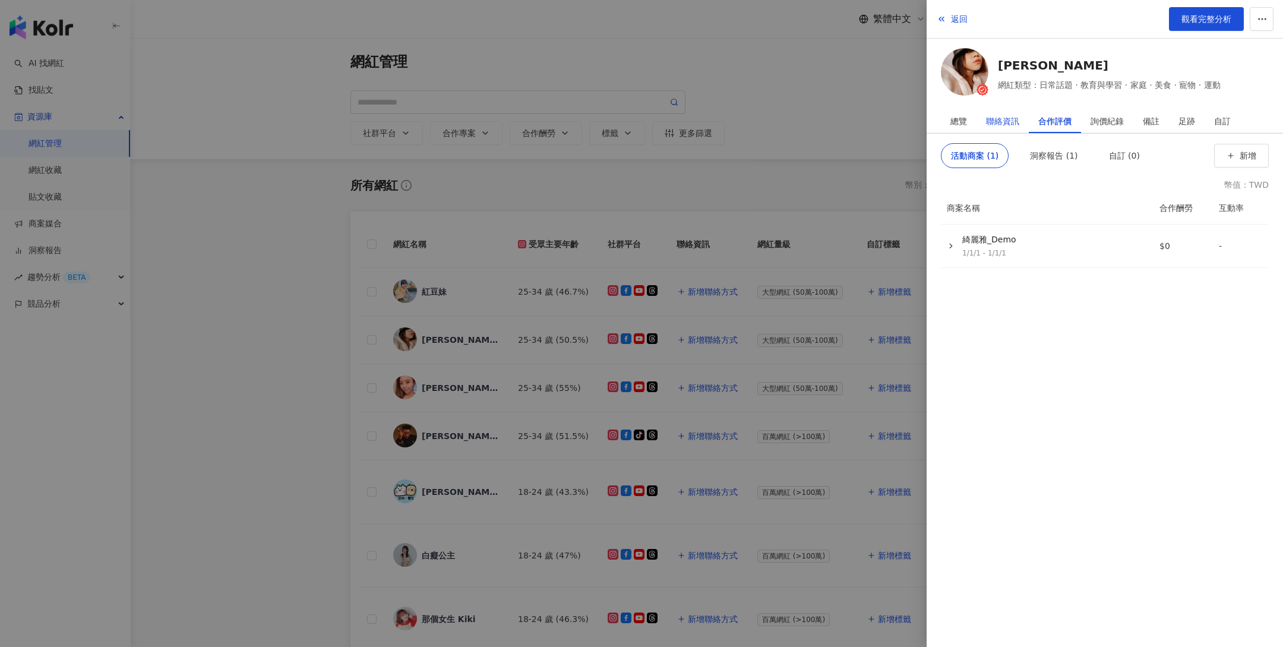
click at [1006, 118] on div "聯絡資訊" at bounding box center [1002, 121] width 33 height 24
click at [1183, 119] on div "足跡" at bounding box center [1186, 121] width 17 height 24
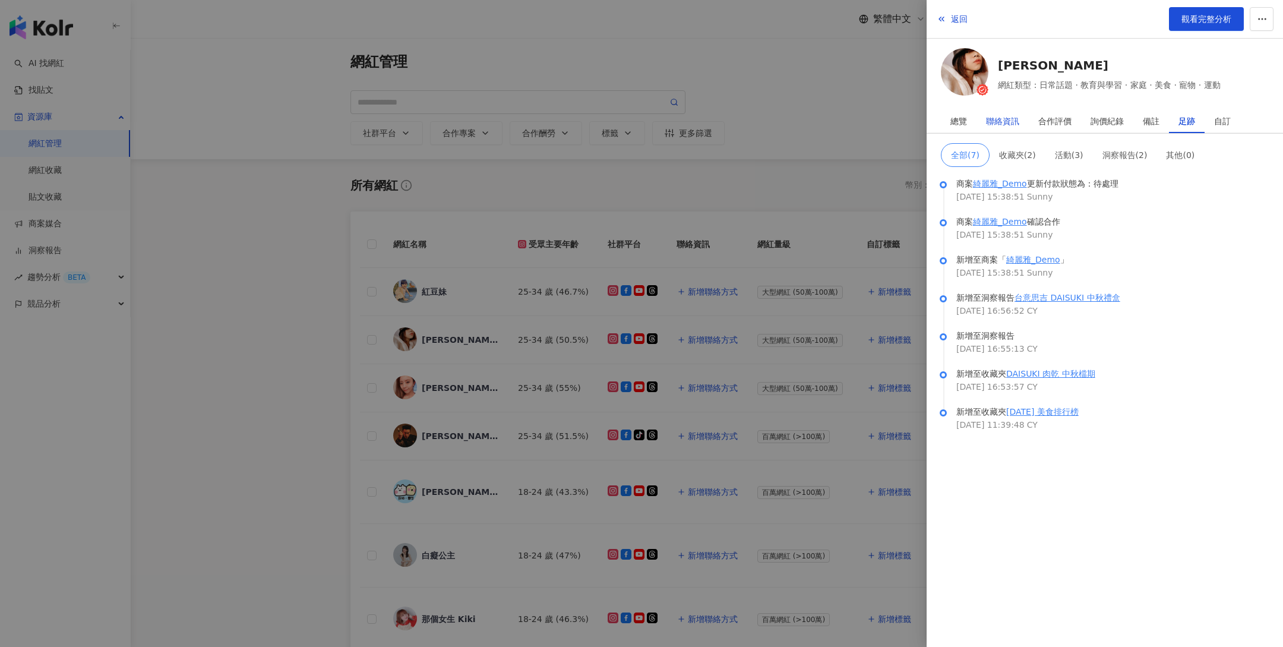
click at [1007, 121] on div "聯絡資訊" at bounding box center [1002, 121] width 33 height 24
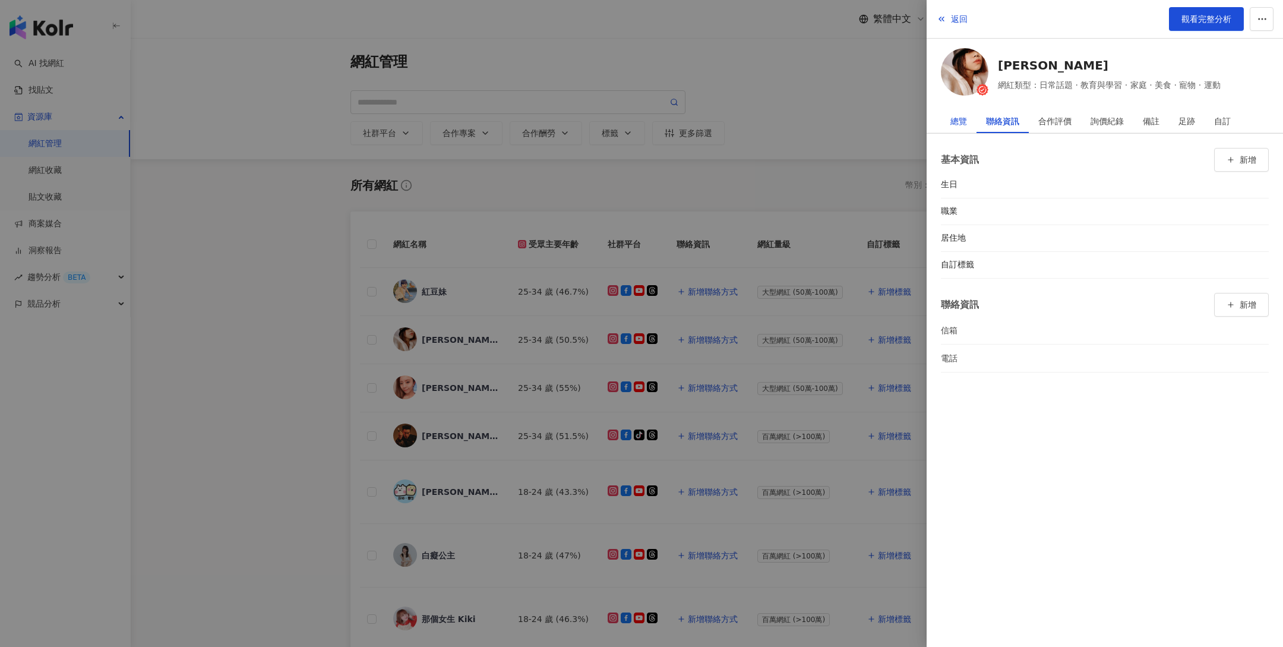
click at [957, 115] on div "總覽" at bounding box center [958, 121] width 17 height 24
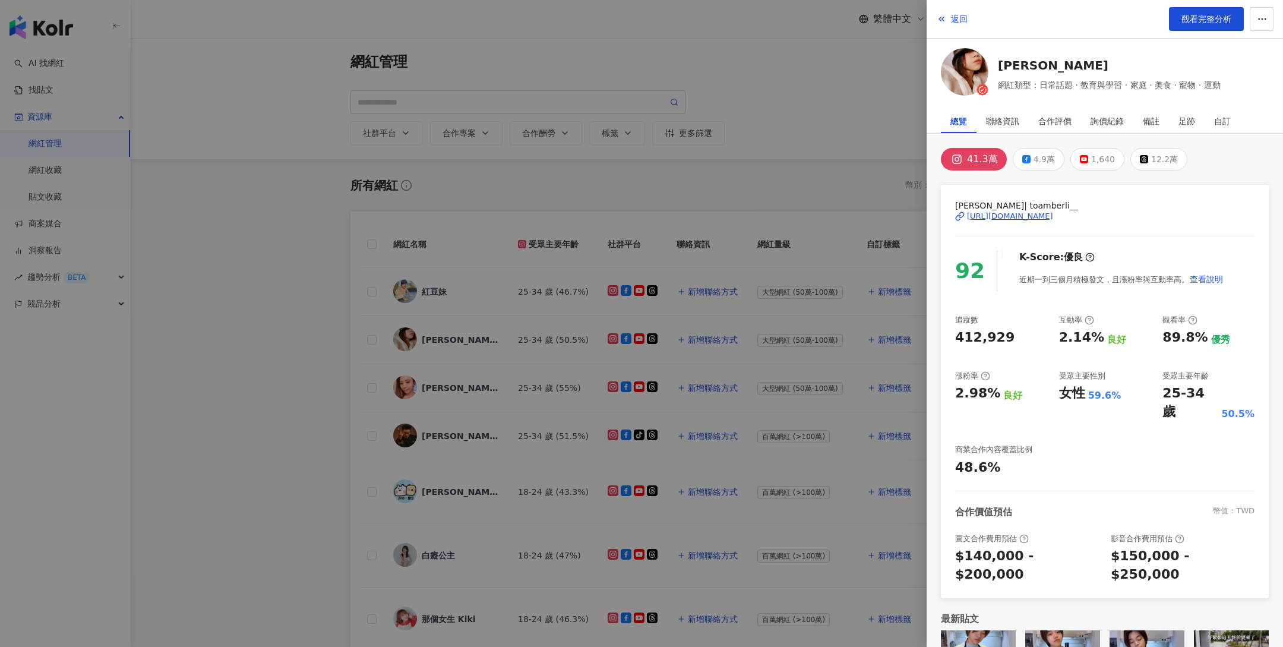
scroll to position [34, 0]
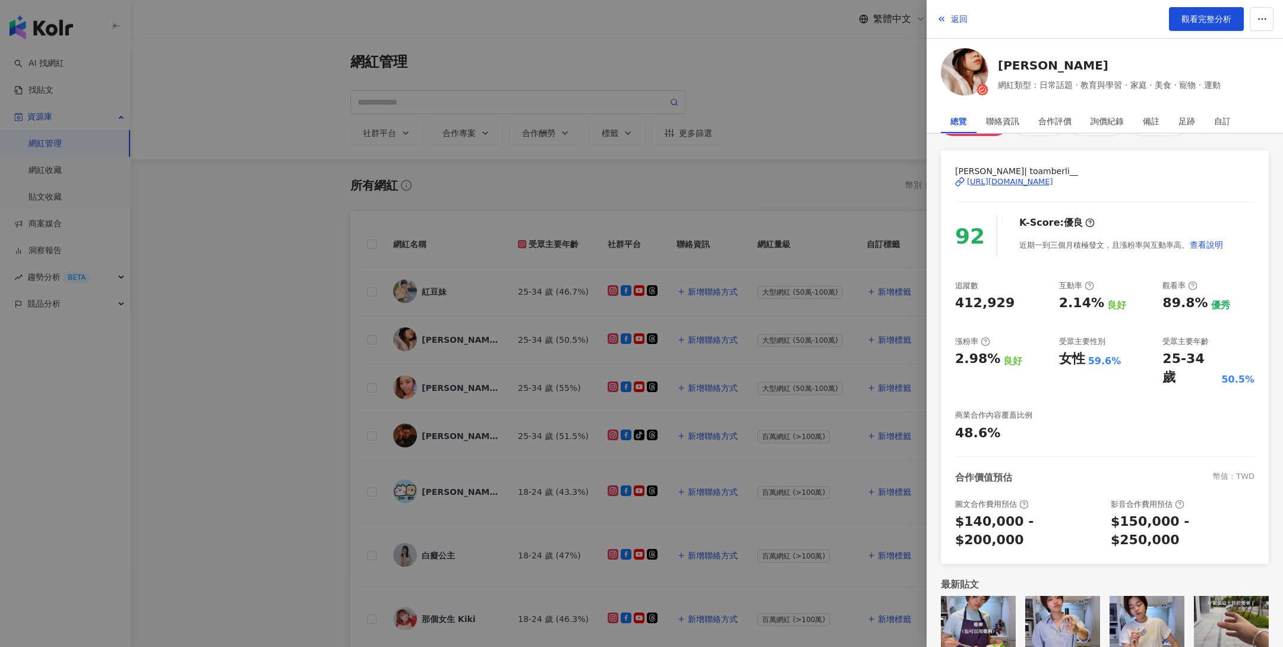
click at [818, 211] on div at bounding box center [641, 323] width 1283 height 647
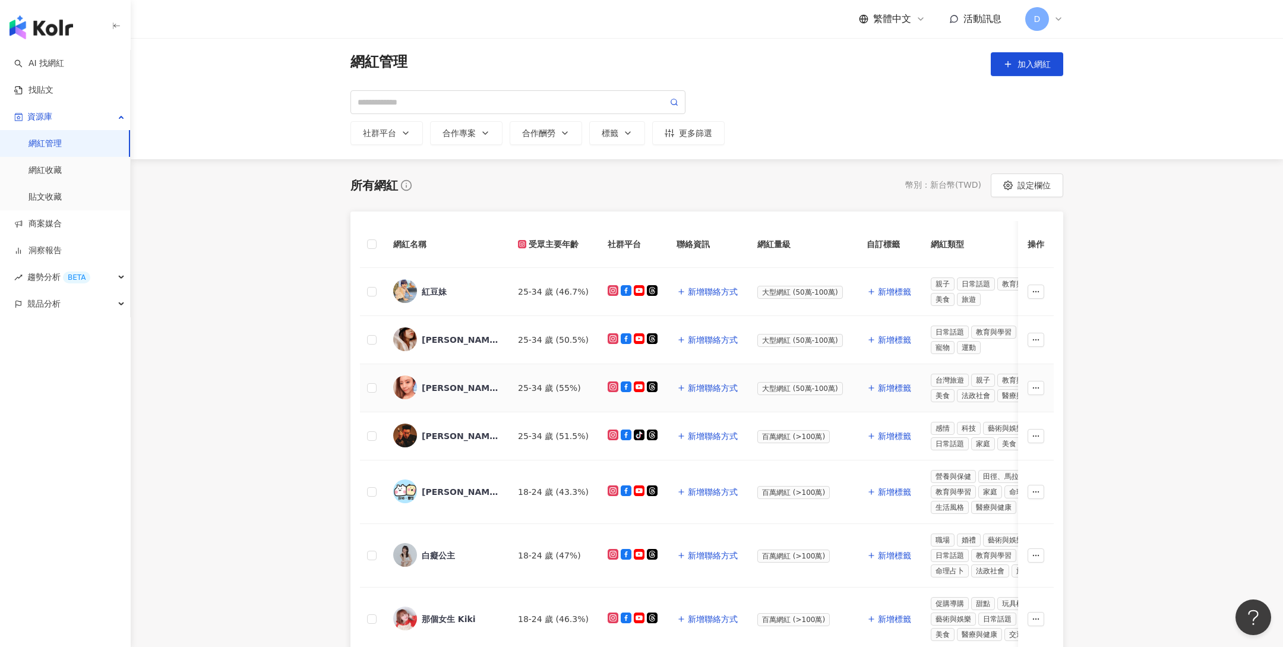
click at [541, 383] on div "25-34 歲 (55%)" at bounding box center [553, 387] width 71 height 13
click at [61, 166] on link "網紅收藏" at bounding box center [45, 171] width 33 height 12
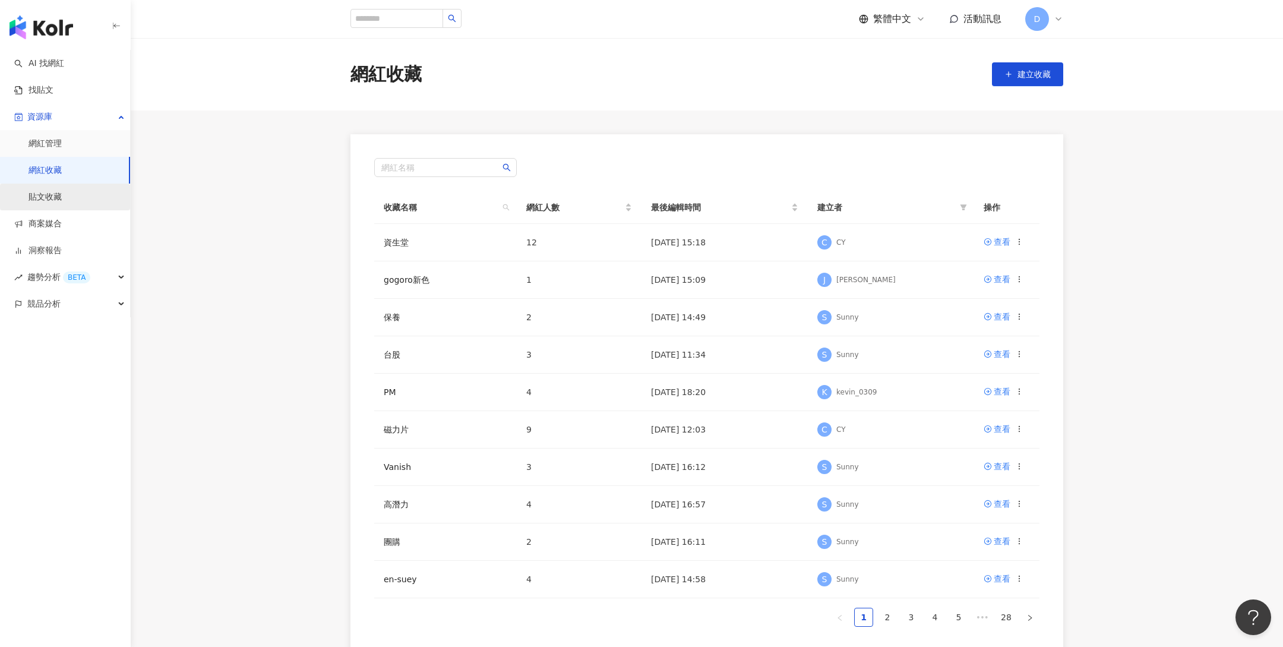
click at [56, 196] on link "貼文收藏" at bounding box center [45, 197] width 33 height 12
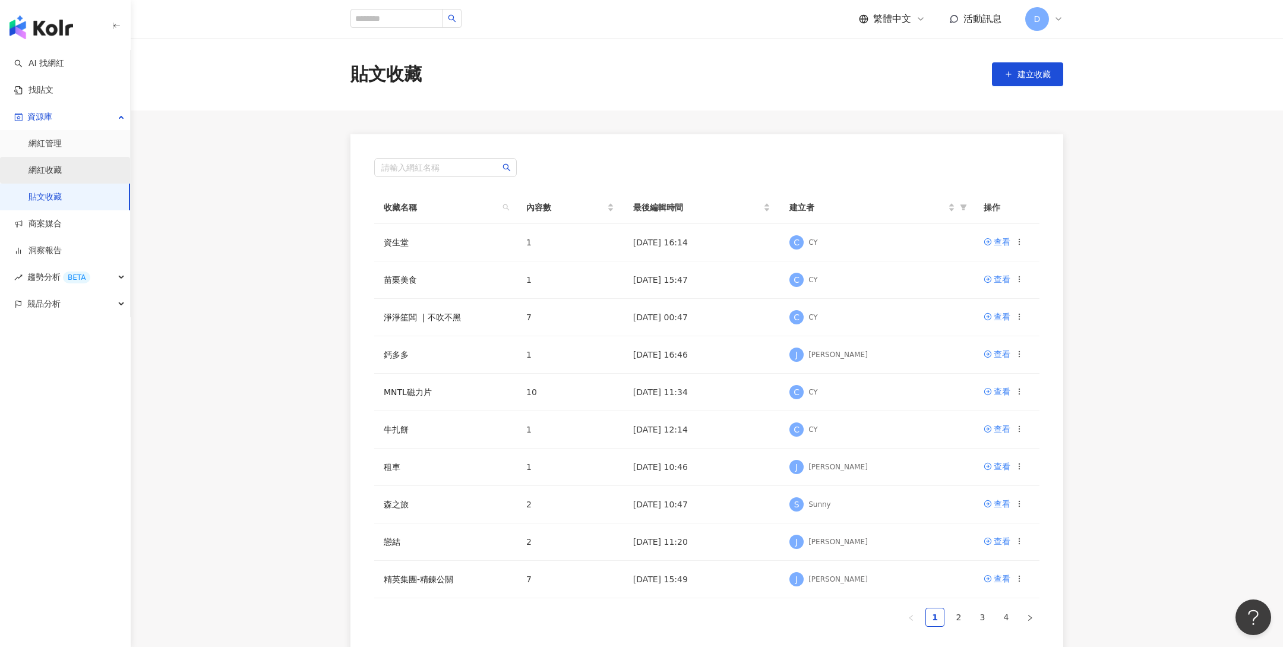
click at [58, 172] on link "網紅收藏" at bounding box center [45, 171] width 33 height 12
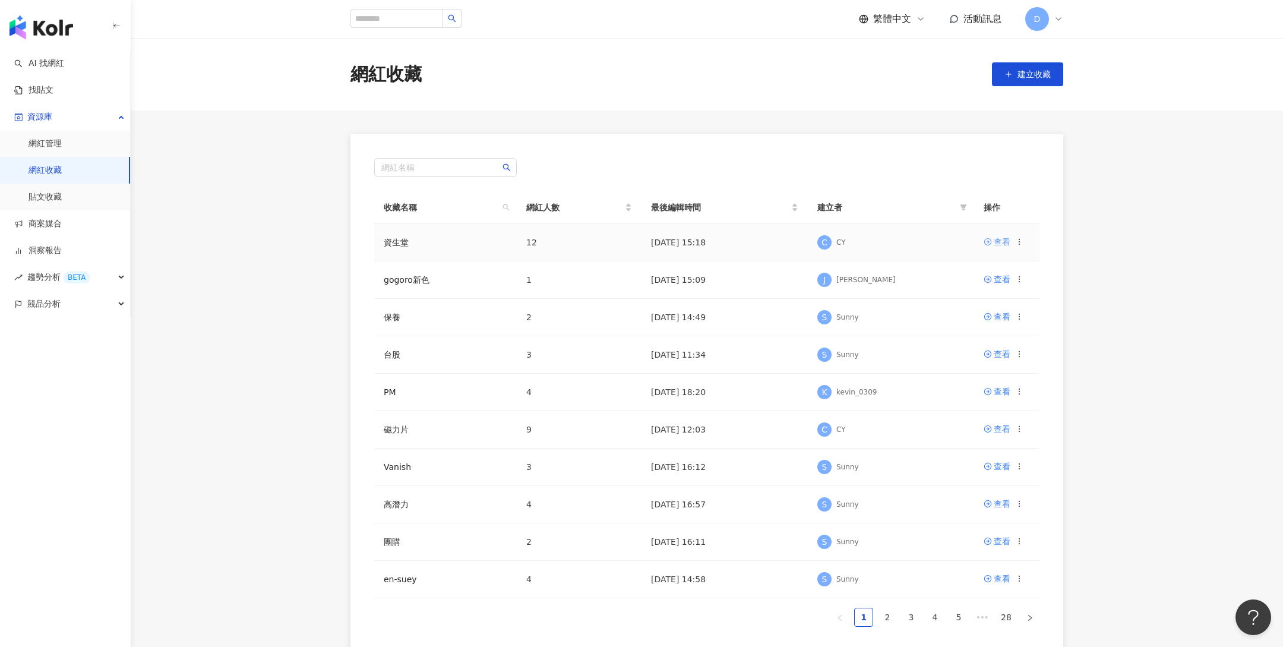
click at [992, 245] on link "查看" at bounding box center [997, 241] width 27 height 13
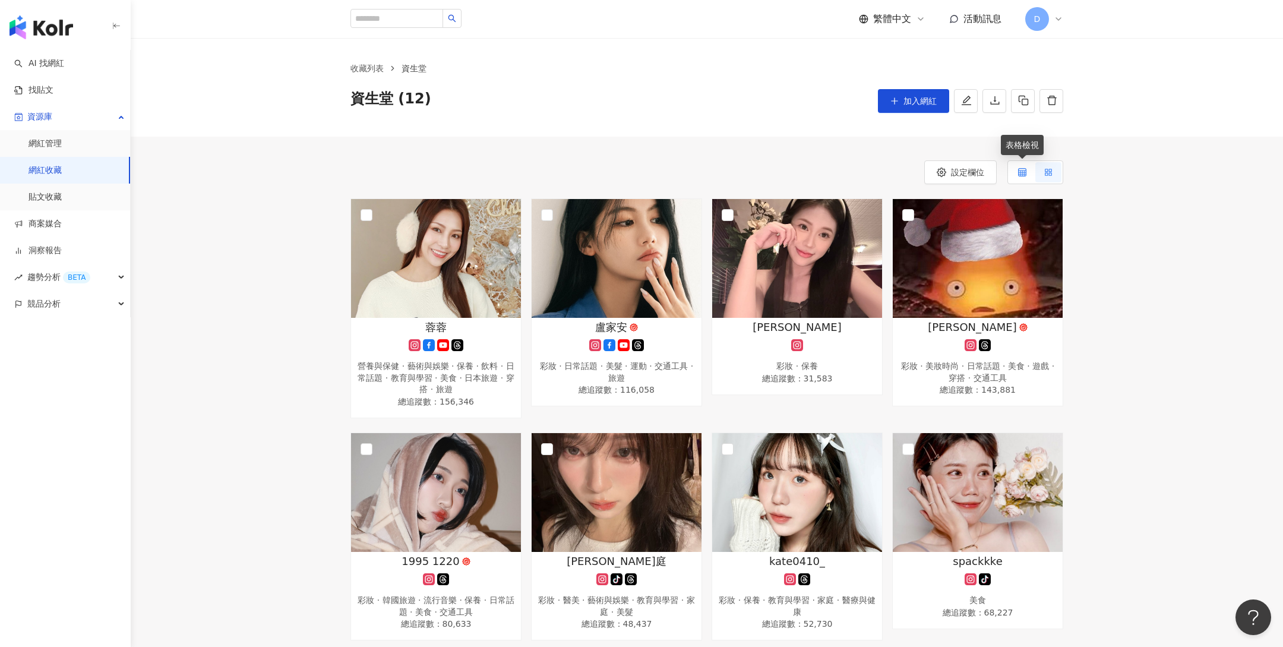
click at [1022, 172] on icon at bounding box center [1022, 172] width 8 height 8
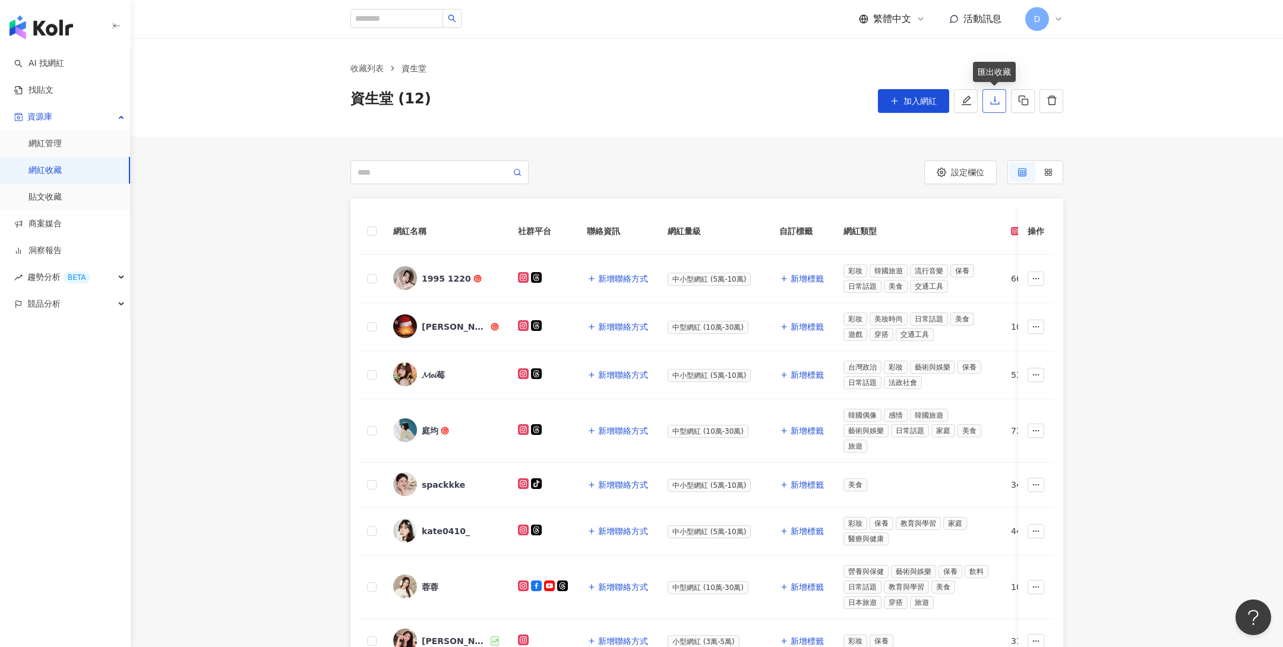
click at [992, 97] on icon "download" at bounding box center [995, 100] width 11 height 11
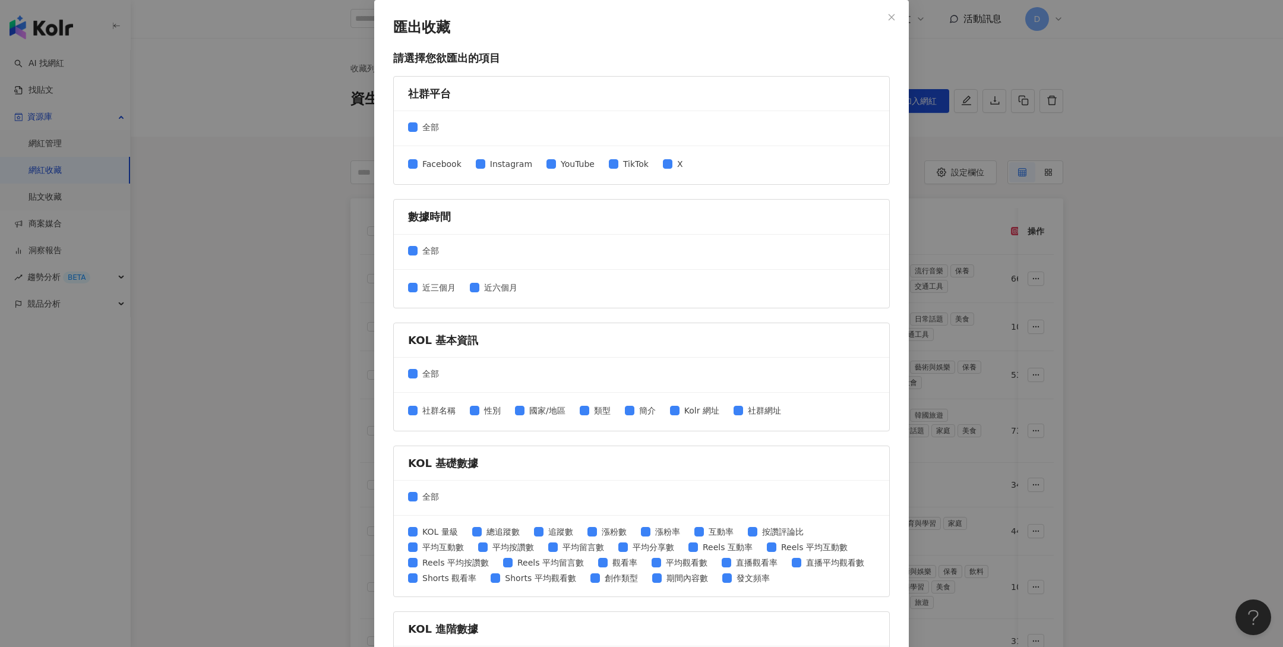
scroll to position [100, 0]
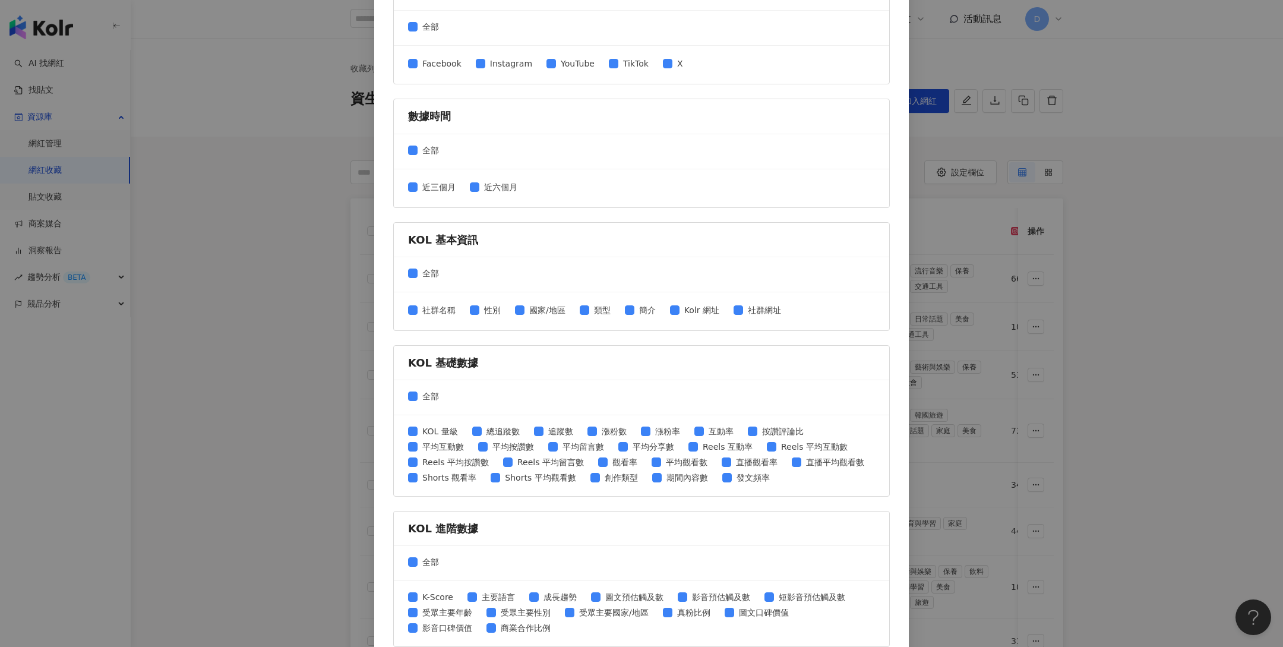
click at [1045, 208] on div "匯出收藏 請選擇您欲匯出的項目 社群平台 全部 Facebook Instagram YouTube TikTok X 數據時間 全部 近三個月 近六個月 K…" at bounding box center [641, 323] width 1283 height 647
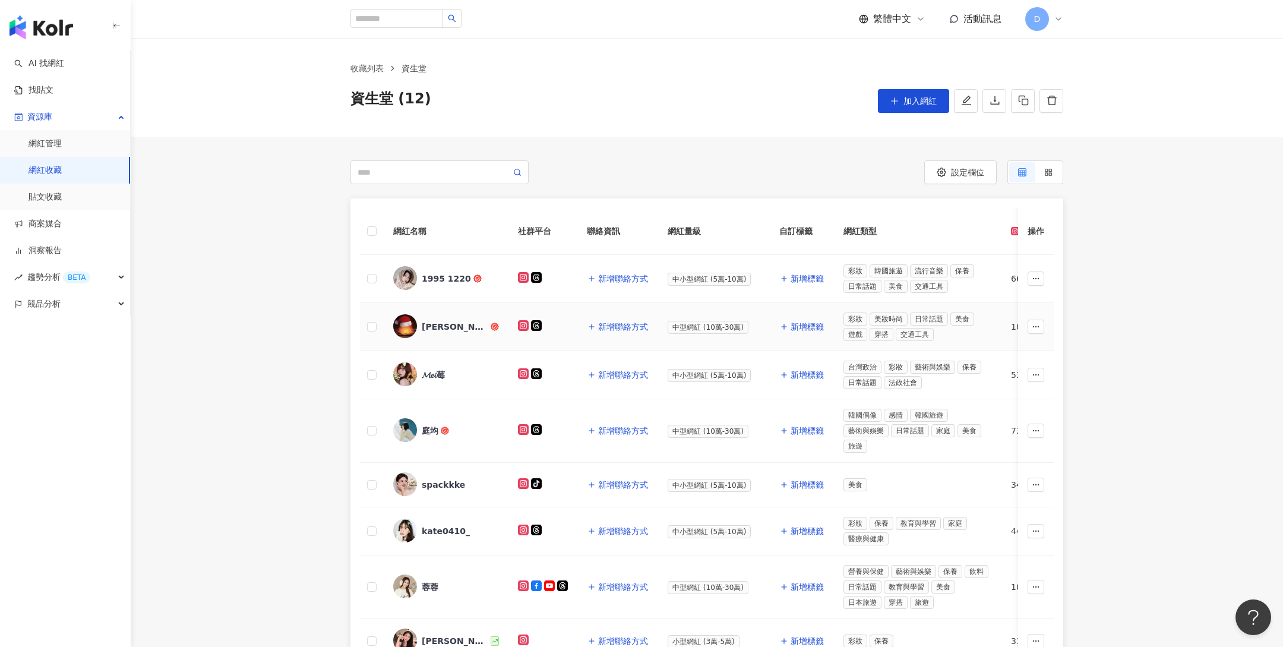
click at [437, 324] on div "賴依依" at bounding box center [455, 327] width 67 height 12
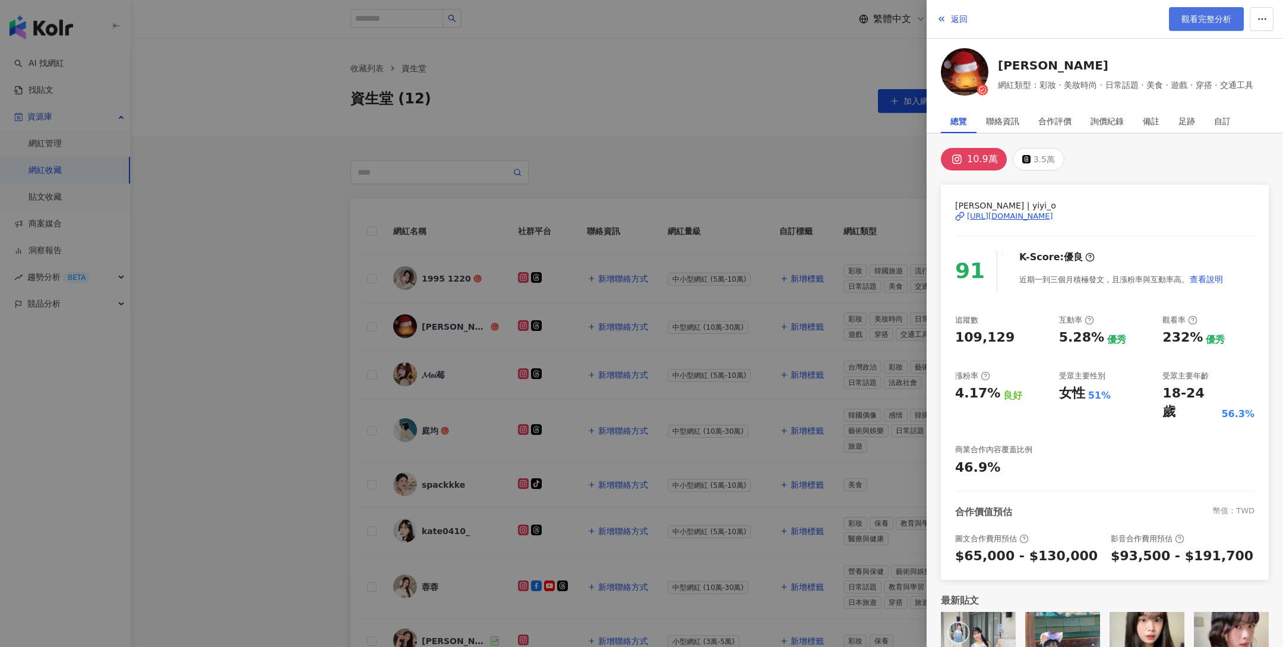
click at [1209, 21] on span "觀看完整分析" at bounding box center [1206, 19] width 50 height 10
click at [604, 102] on div at bounding box center [641, 323] width 1283 height 647
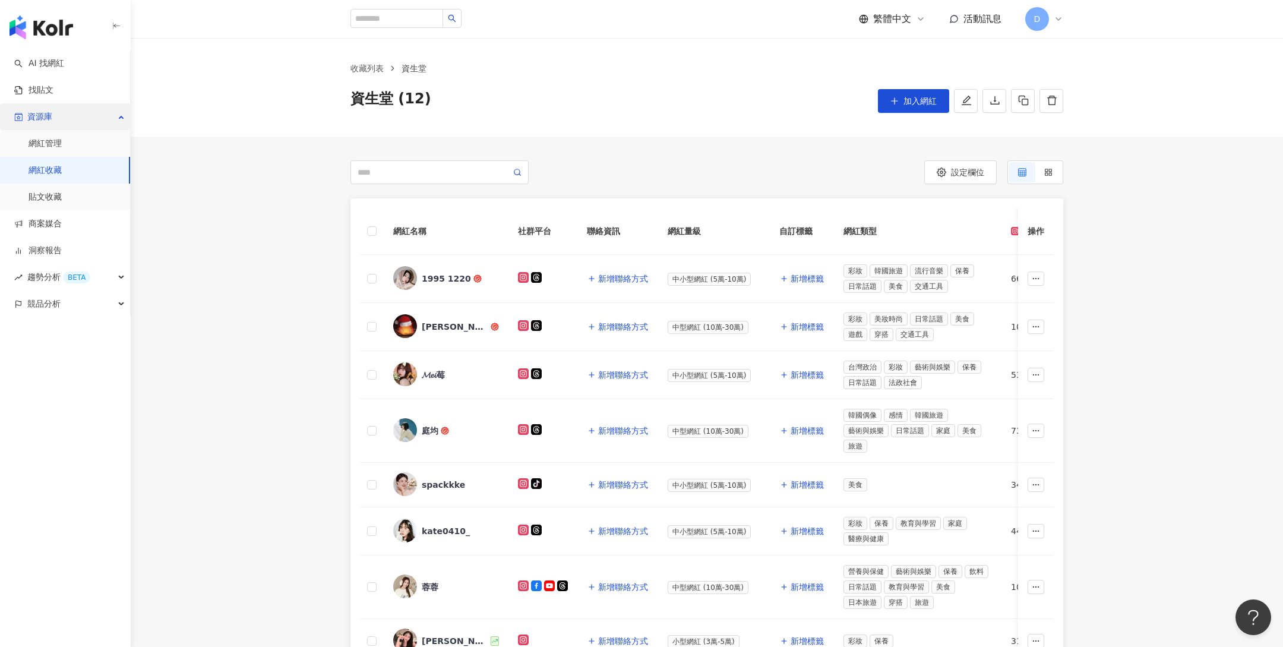
click at [88, 117] on div "資源庫" at bounding box center [65, 116] width 130 height 27
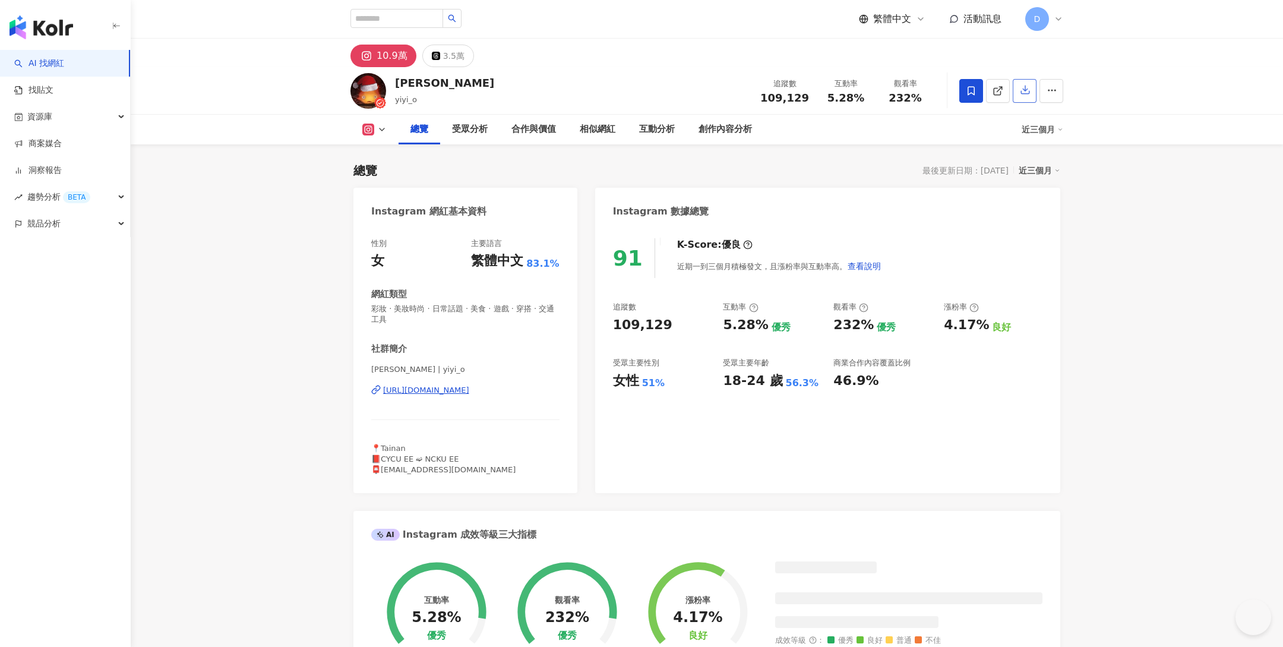
click at [1023, 93] on icon "button" at bounding box center [1025, 89] width 11 height 11
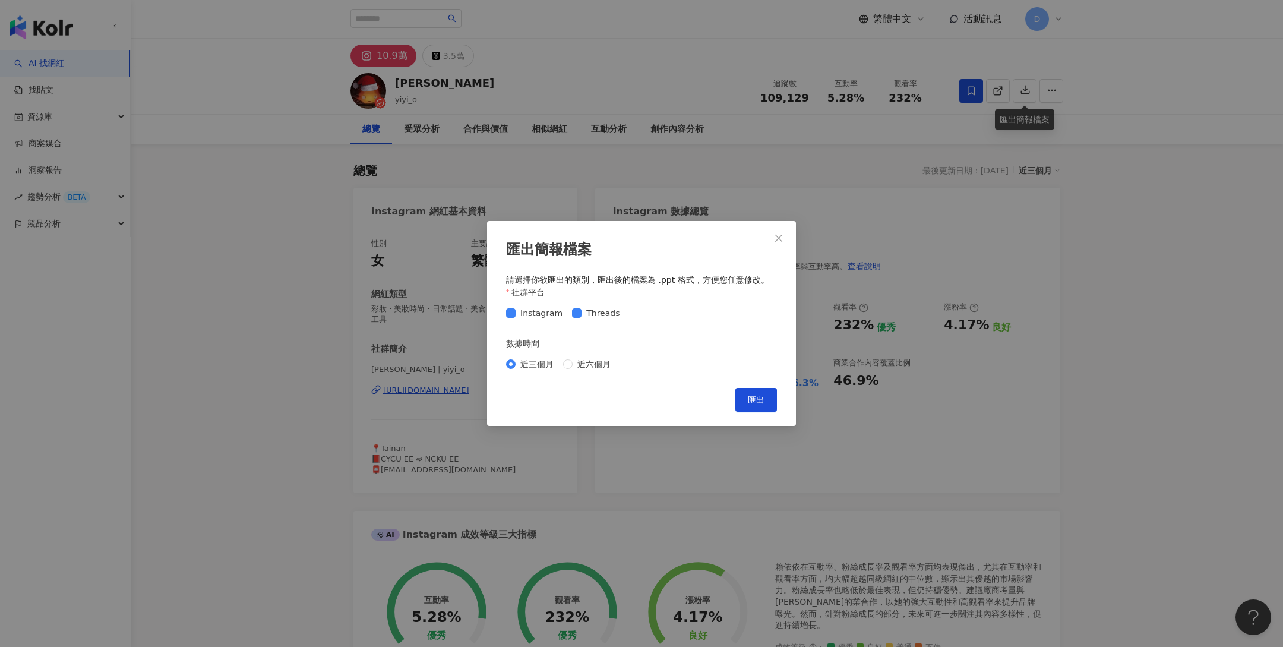
click at [856, 153] on div "匯出簡報檔案 請選擇你欲匯出的類別，匯出後的檔案為 .ppt 格式，方便您任意修改。 社群平台 Instagram Threads 數據時間 近三個月 近六個…" at bounding box center [641, 323] width 1283 height 647
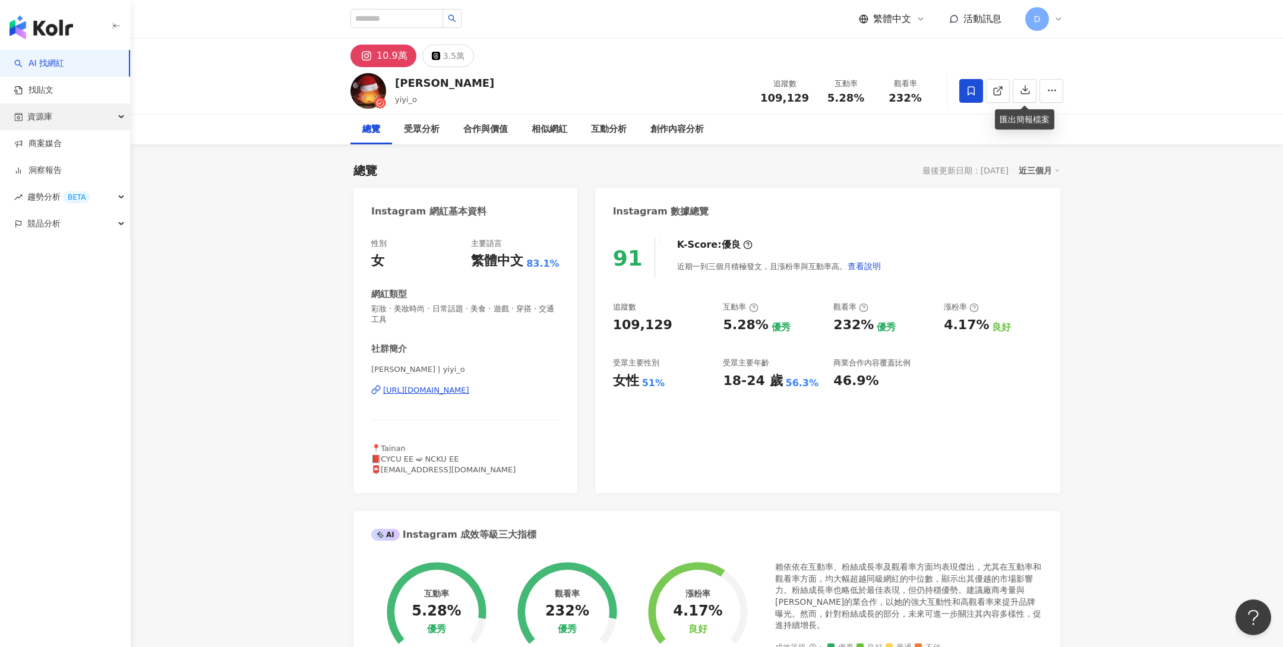
click at [83, 122] on div "資源庫" at bounding box center [65, 116] width 130 height 27
click at [56, 166] on link "網紅收藏" at bounding box center [45, 171] width 33 height 12
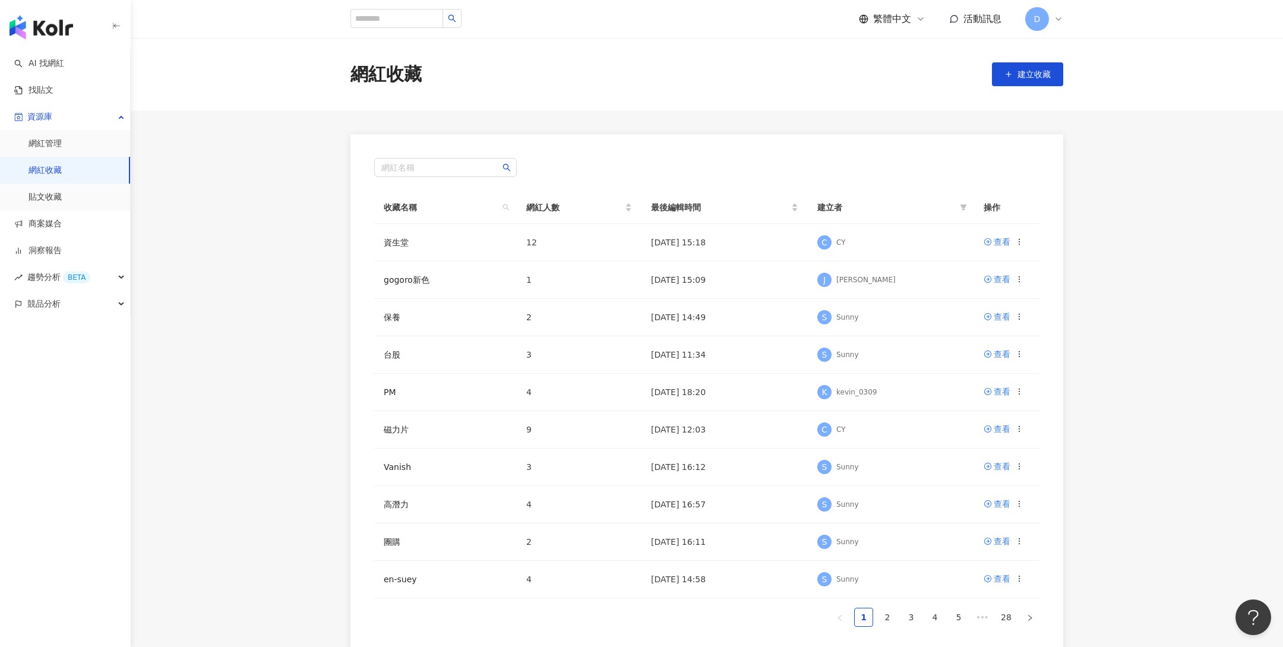
click at [1051, 6] on div "繁體中文 活動訊息 D" at bounding box center [706, 19] width 713 height 38
click at [1041, 14] on span "D" at bounding box center [1037, 19] width 24 height 24
click at [62, 192] on link "貼文收藏" at bounding box center [45, 197] width 33 height 12
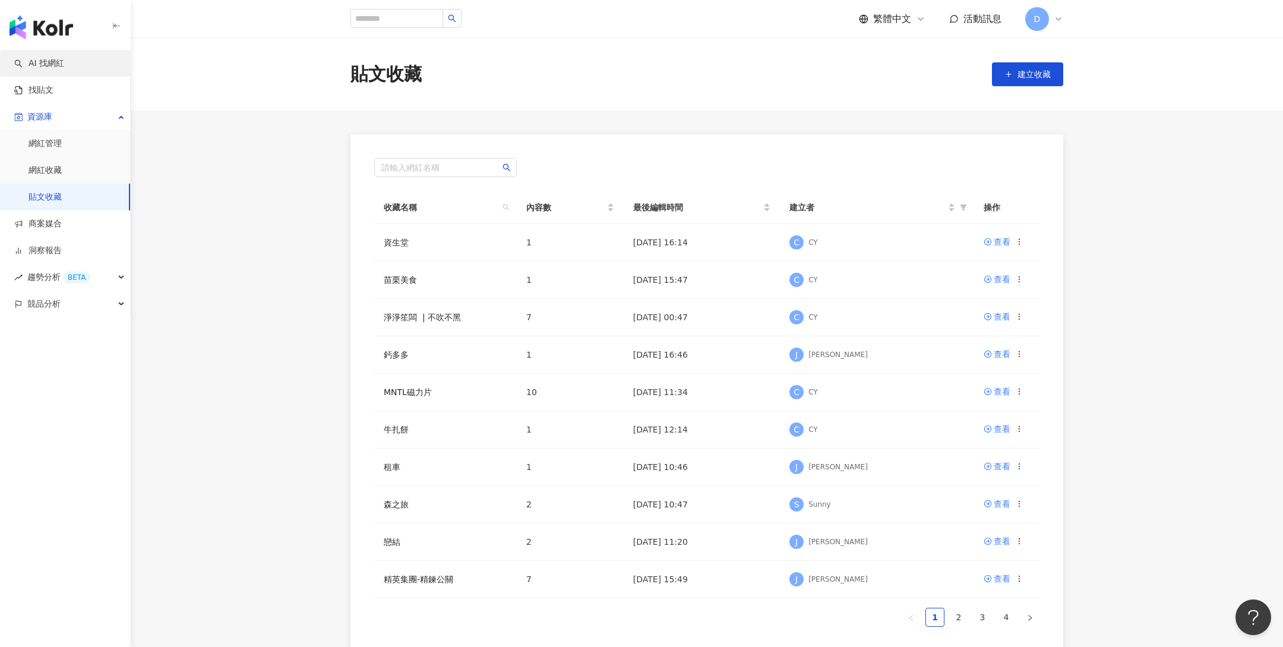
click at [48, 66] on link "AI 找網紅" at bounding box center [39, 64] width 50 height 12
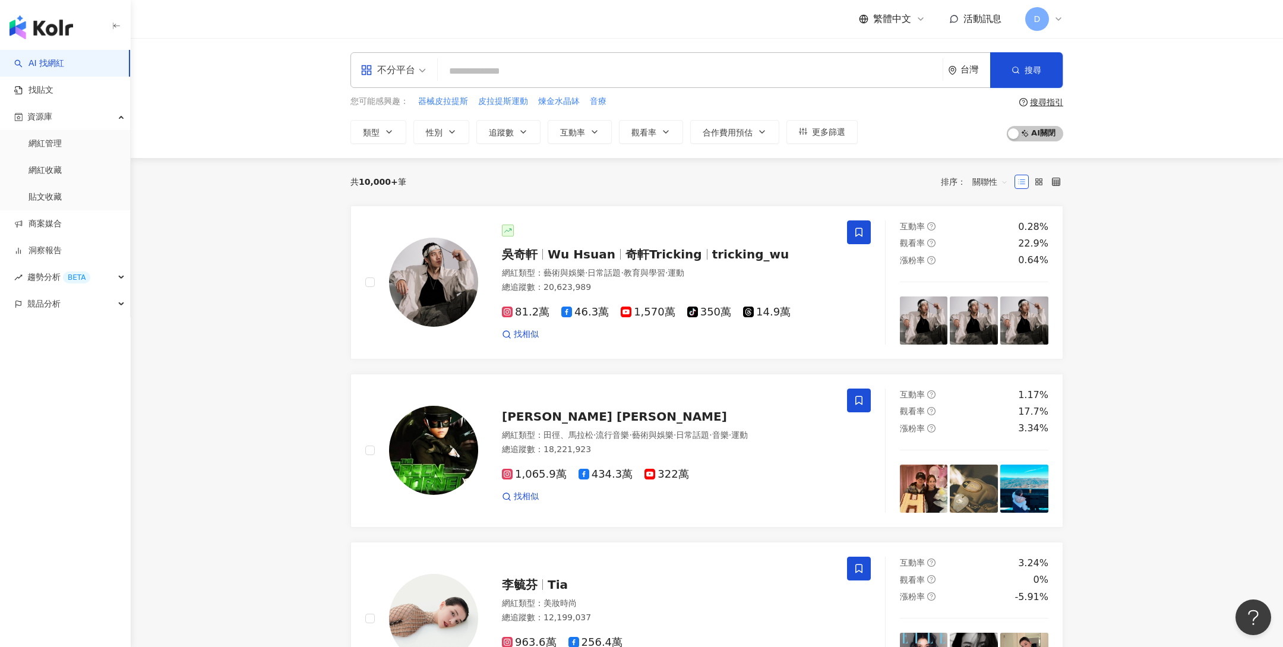
click at [544, 72] on input "search" at bounding box center [689, 71] width 495 height 23
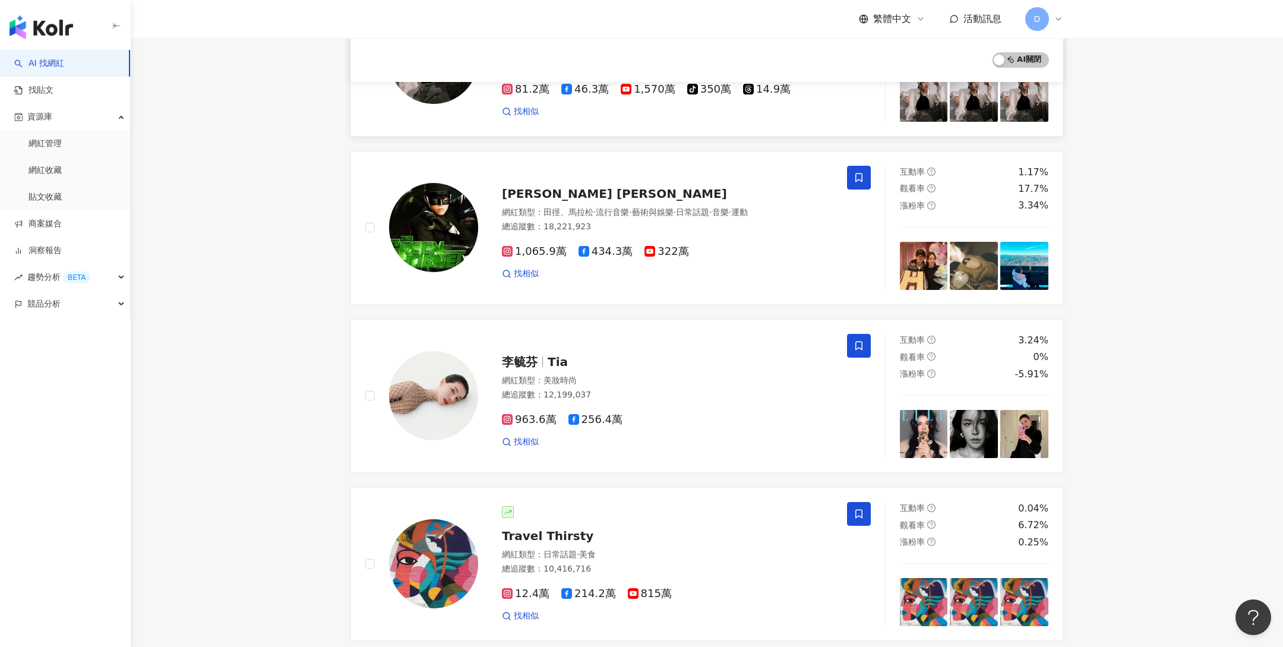
scroll to position [88, 0]
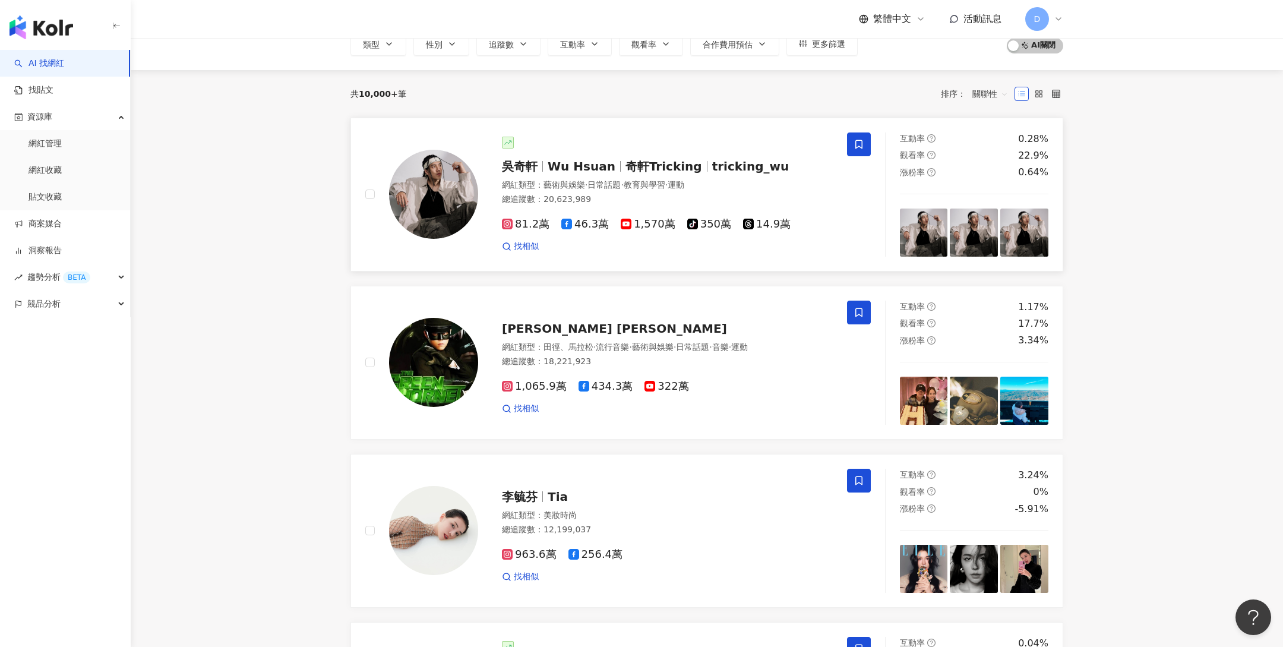
click at [696, 144] on div at bounding box center [667, 143] width 331 height 12
click at [856, 144] on icon at bounding box center [859, 144] width 11 height 11
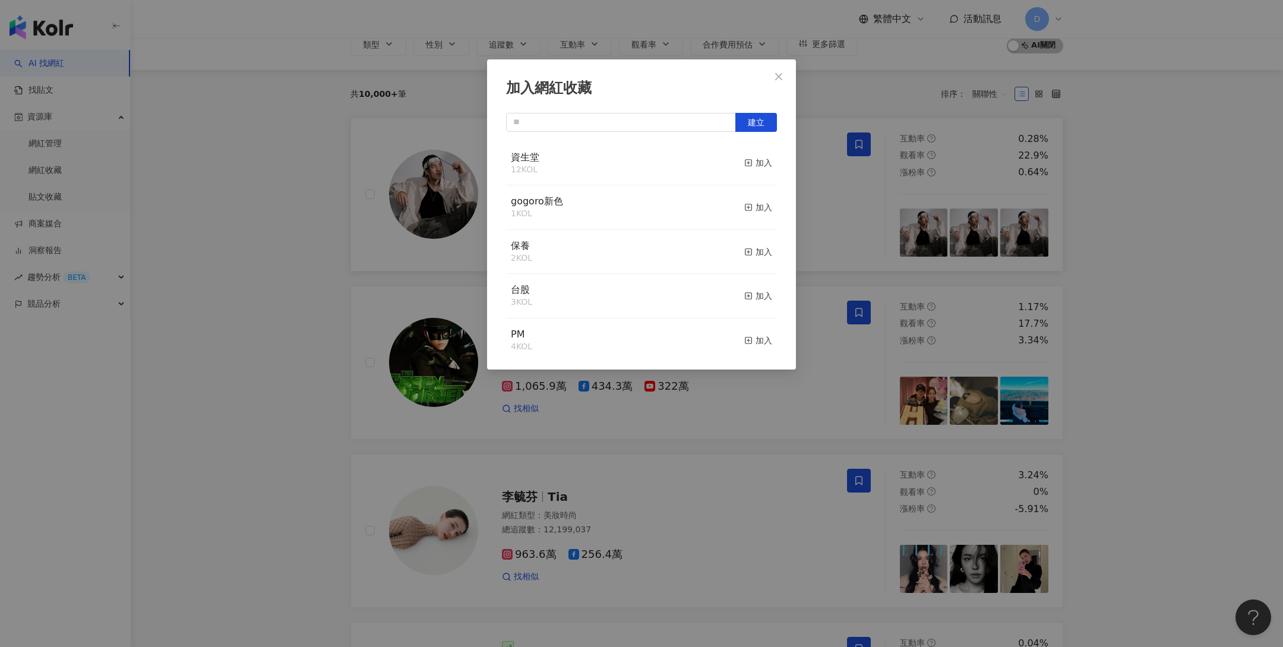
click at [846, 201] on div "加入網紅收藏 建立 資生堂 12 KOL 加入 gogoro新色 1 KOL 加入 保養 2 KOL 加入 台股 3 KOL 加入 PM 4 KOL 加入 磁…" at bounding box center [641, 323] width 1283 height 647
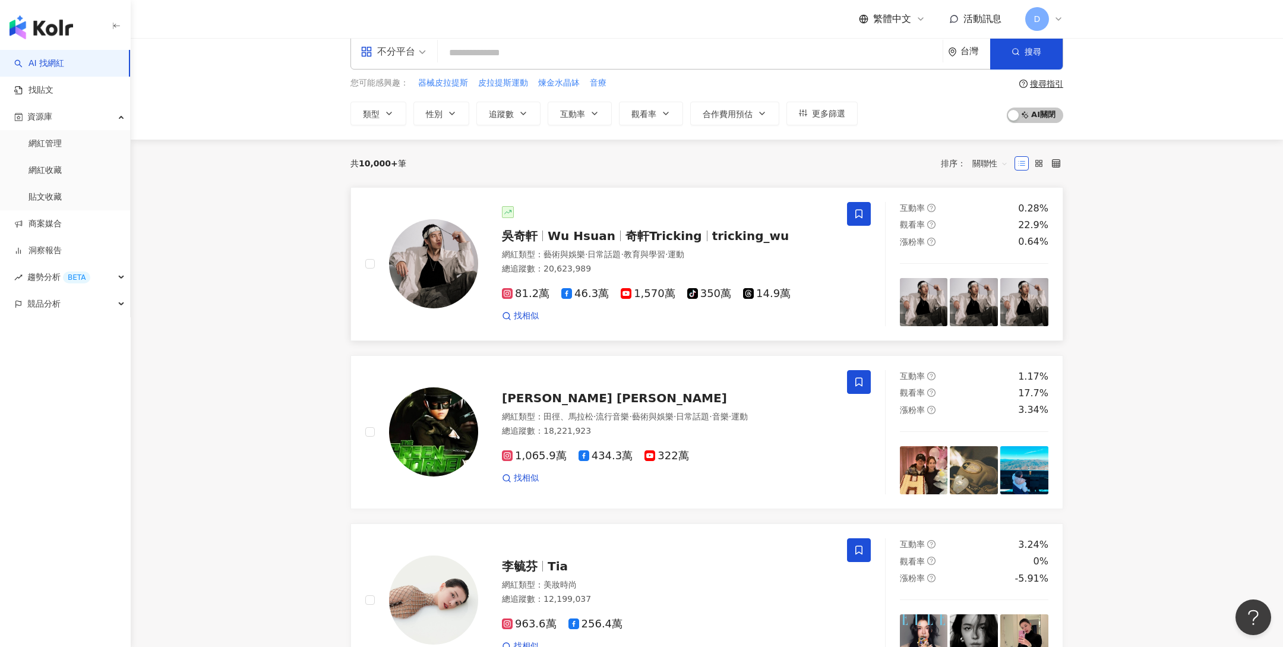
scroll to position [0, 0]
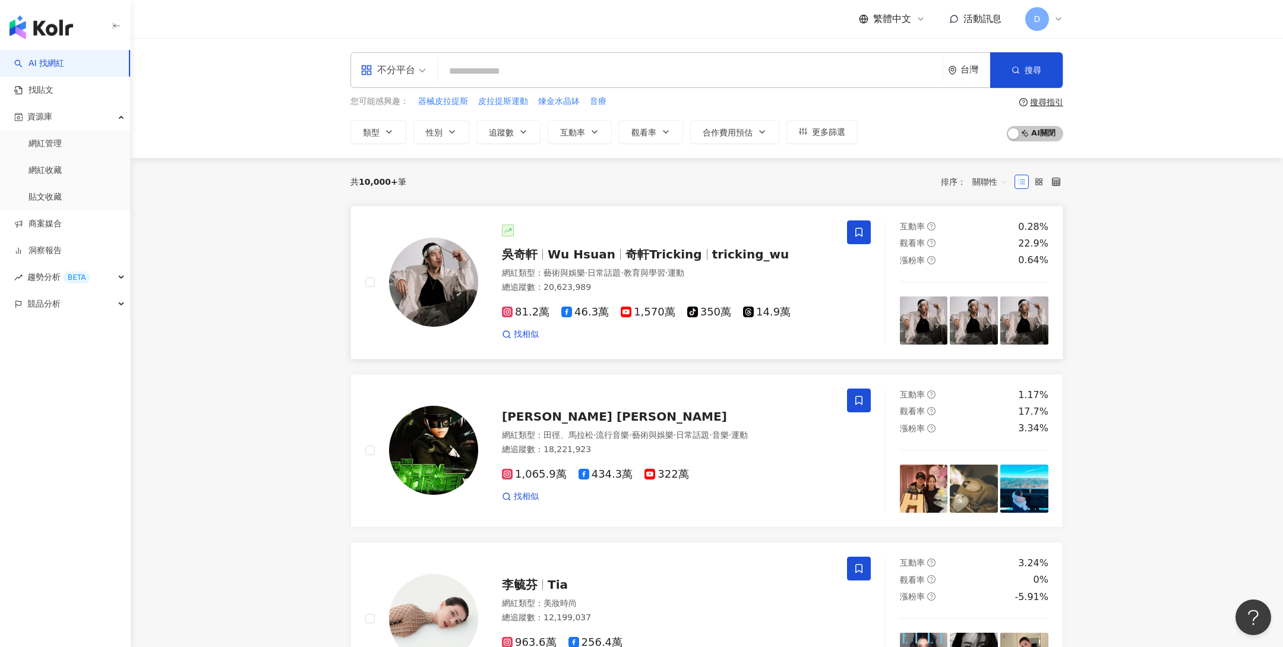
click at [854, 229] on icon at bounding box center [859, 232] width 11 height 11
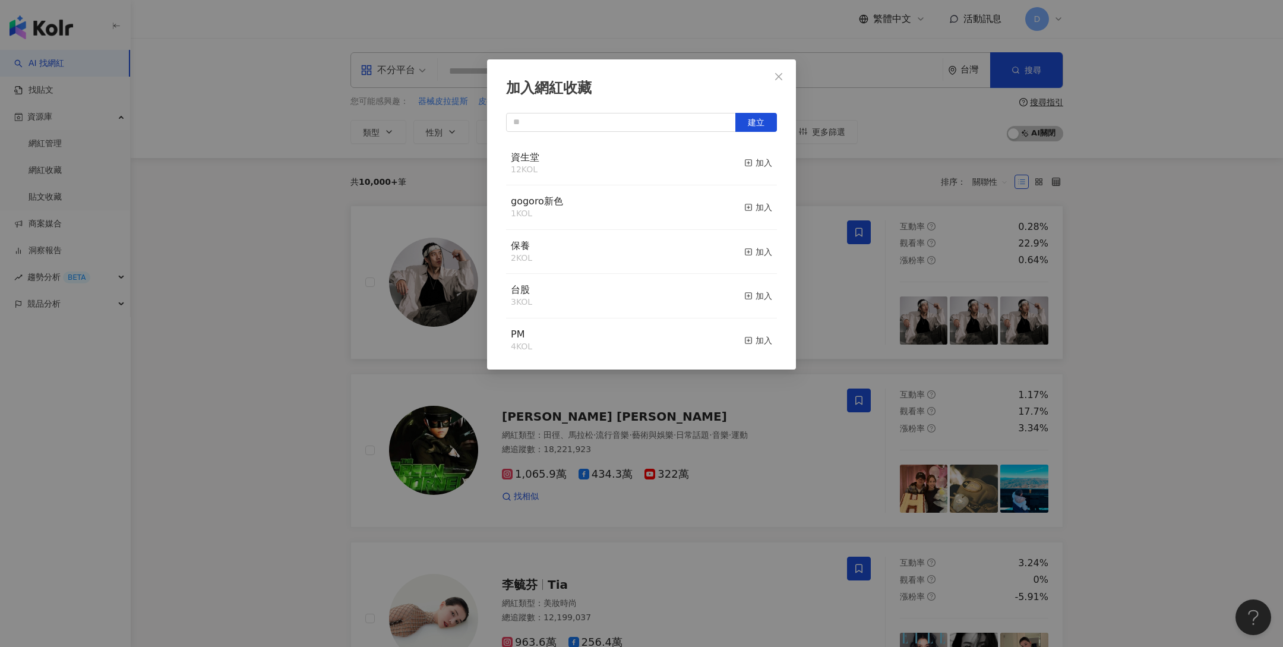
click at [855, 277] on div "加入網紅收藏 建立 資生堂 12 KOL 加入 gogoro新色 1 KOL 加入 保養 2 KOL 加入 台股 3 KOL 加入 PM 4 KOL 加入 磁…" at bounding box center [641, 323] width 1283 height 647
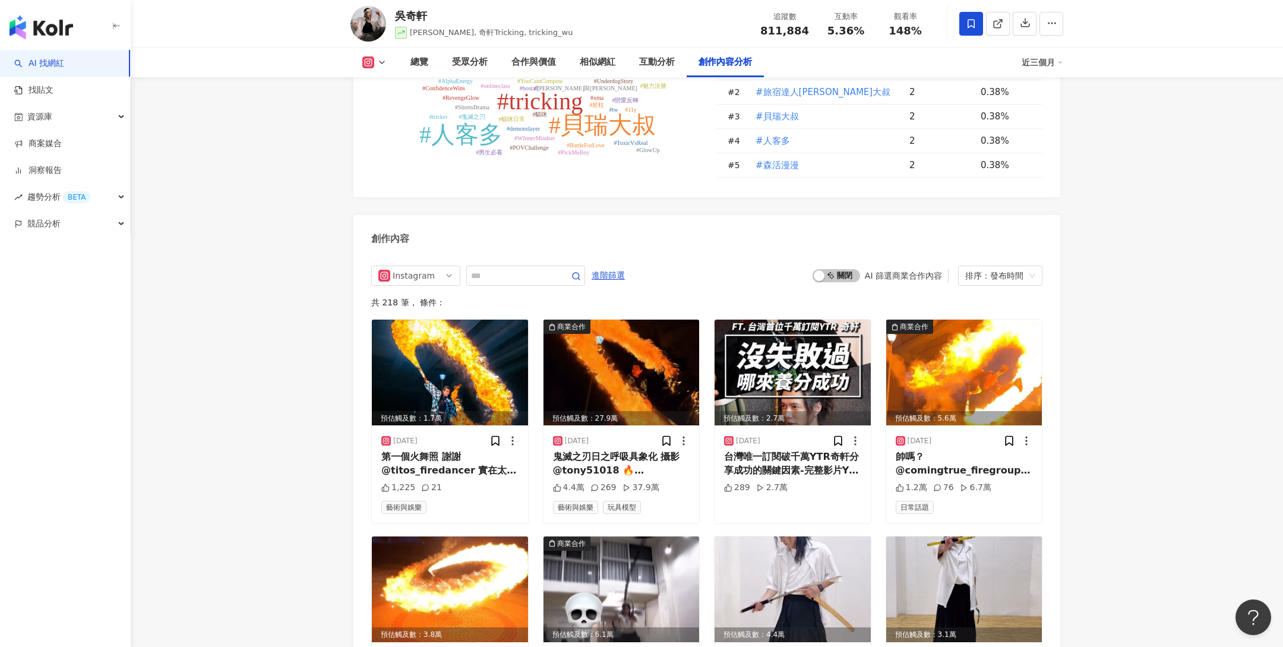
scroll to position [3564, 0]
click at [514, 269] on input "text" at bounding box center [512, 276] width 83 height 14
type input "*"
type input "**"
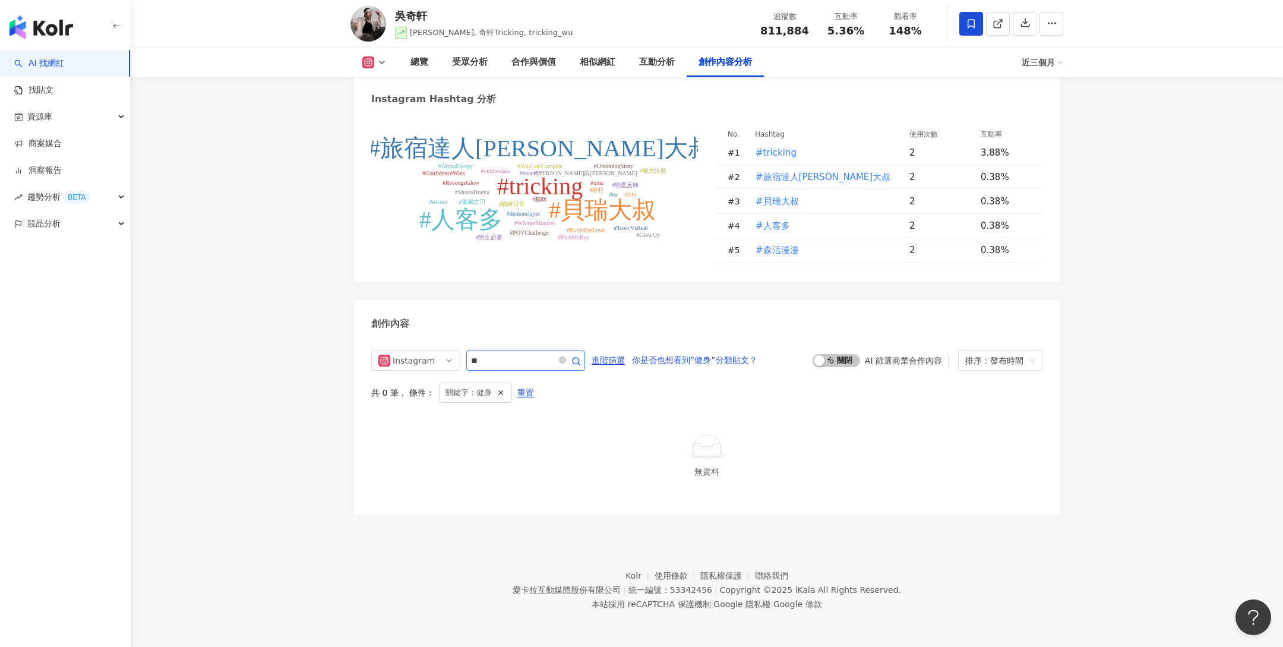
scroll to position [3447, 0]
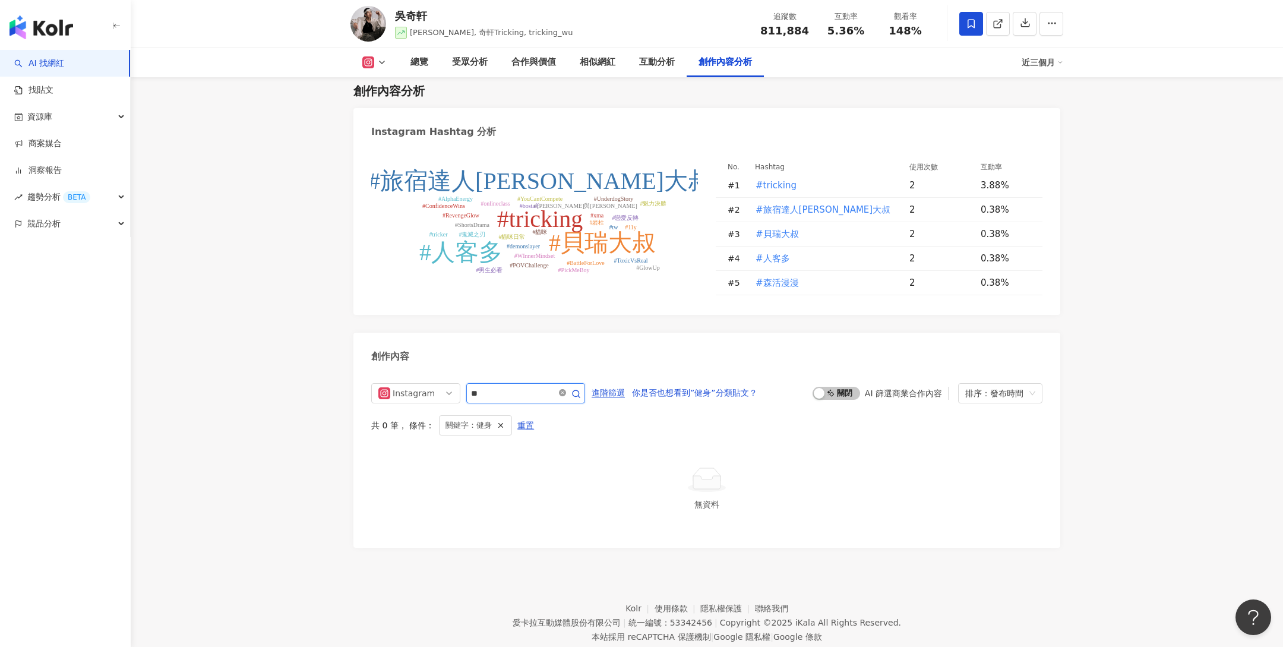
click at [562, 389] on icon "close-circle" at bounding box center [562, 392] width 7 height 7
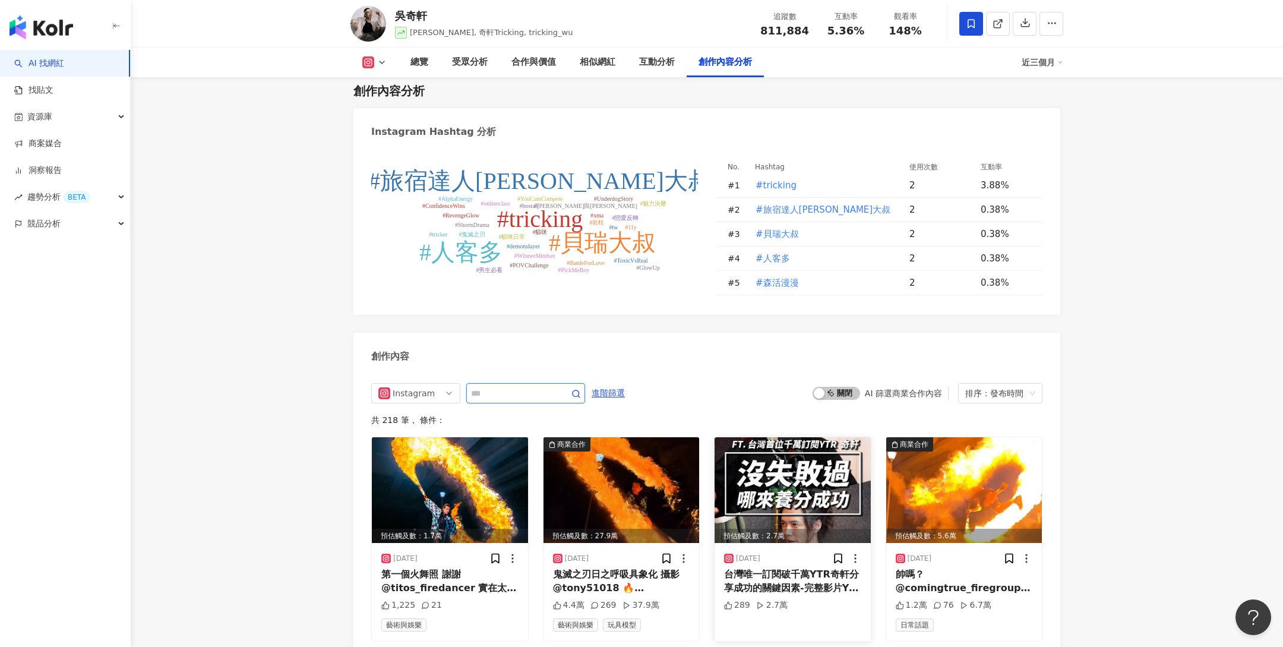
scroll to position [3732, 0]
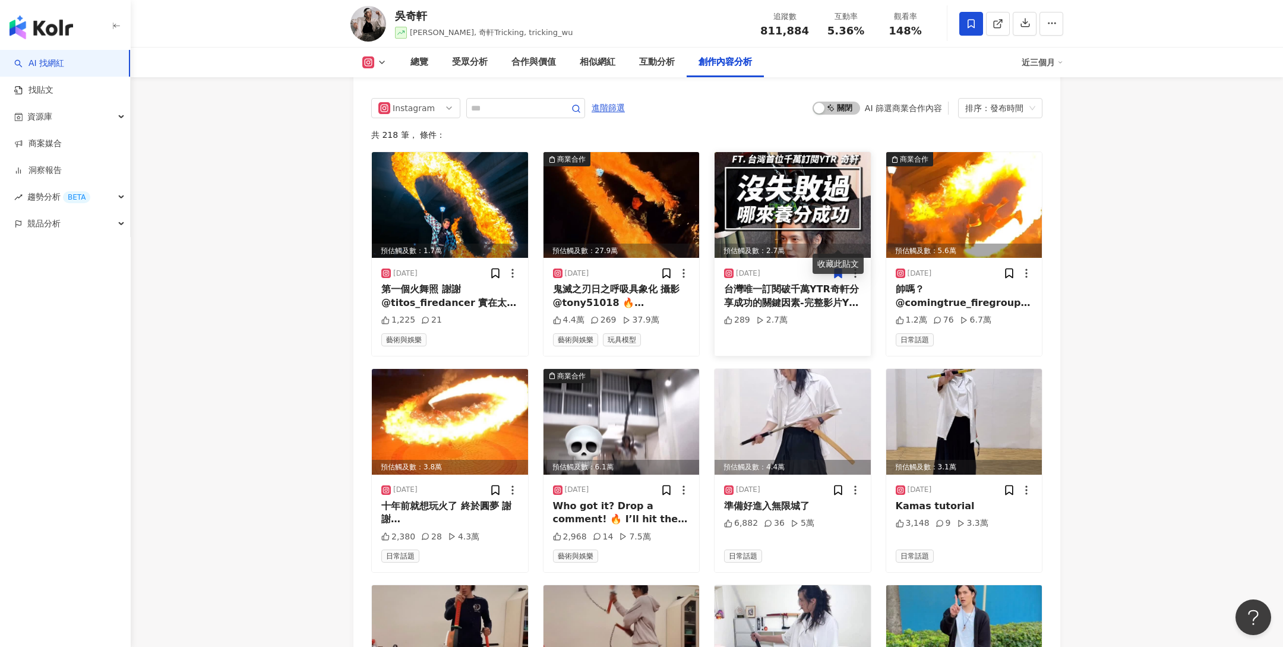
click at [837, 269] on icon at bounding box center [837, 273] width 7 height 9
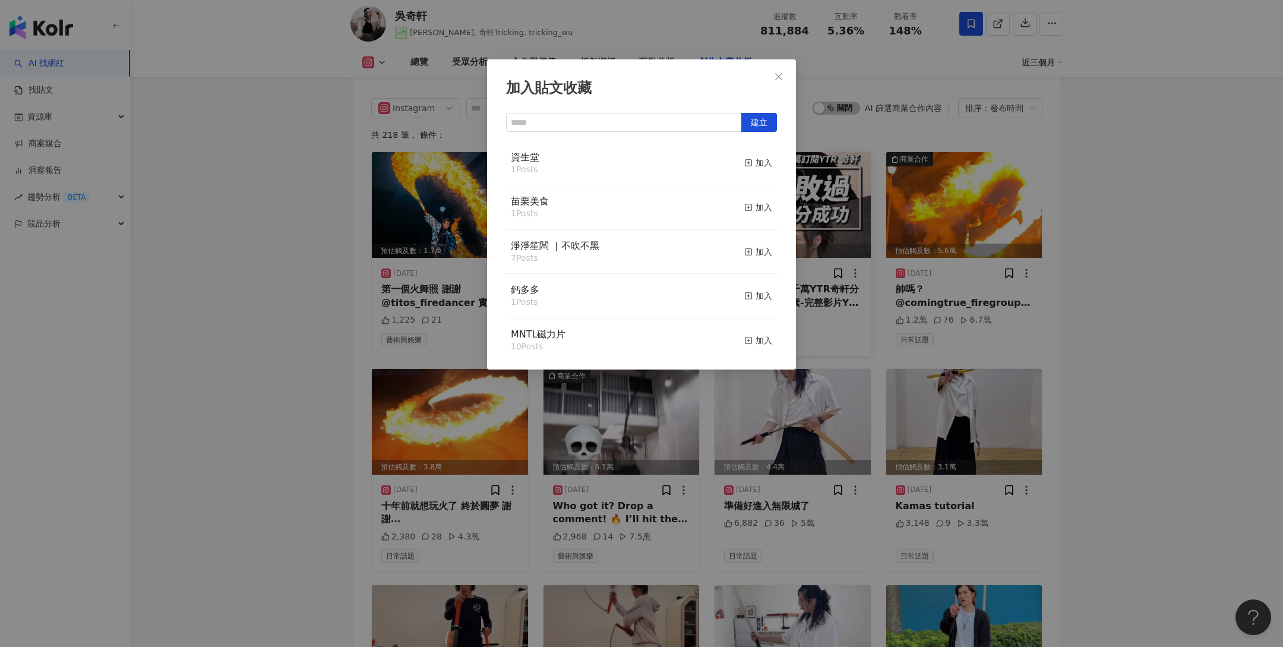
click at [1093, 273] on div "加入貼文收藏 建立 資生堂 1 Posts 加入 苗栗美食 1 Posts 加入 淨淨笙闆 ​ | ​不吹不黑 7 Posts 加入 鈣多多 1 Posts …" at bounding box center [641, 323] width 1283 height 647
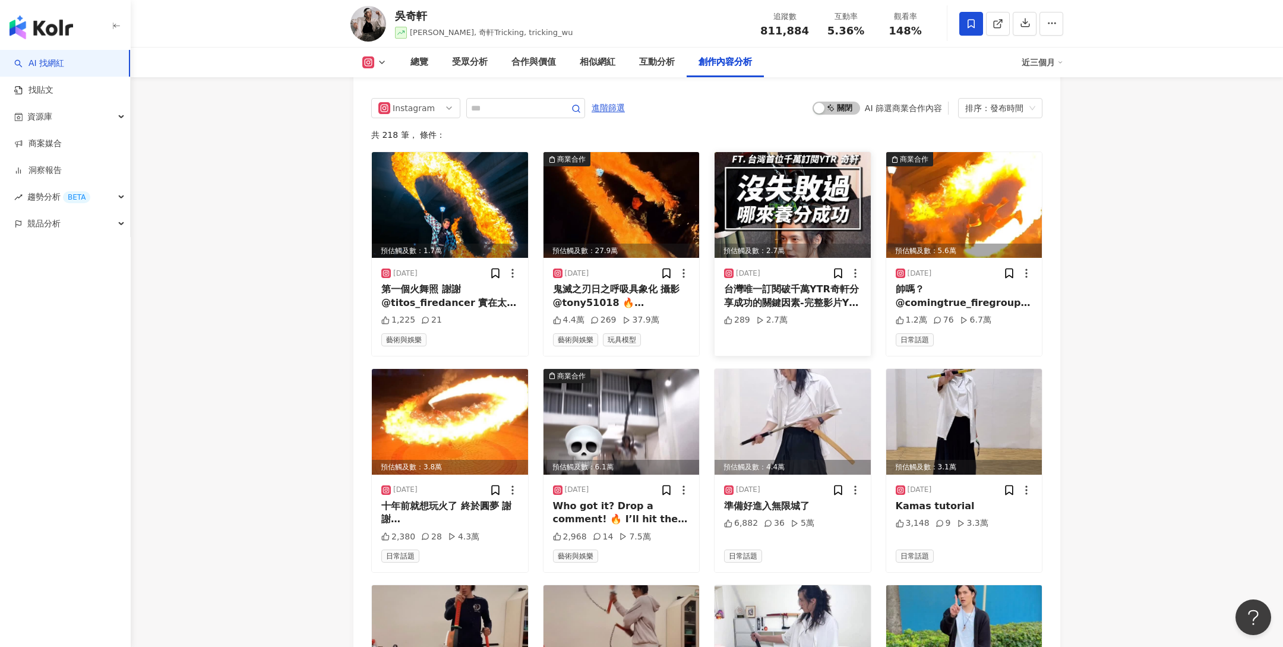
scroll to position [3357, 0]
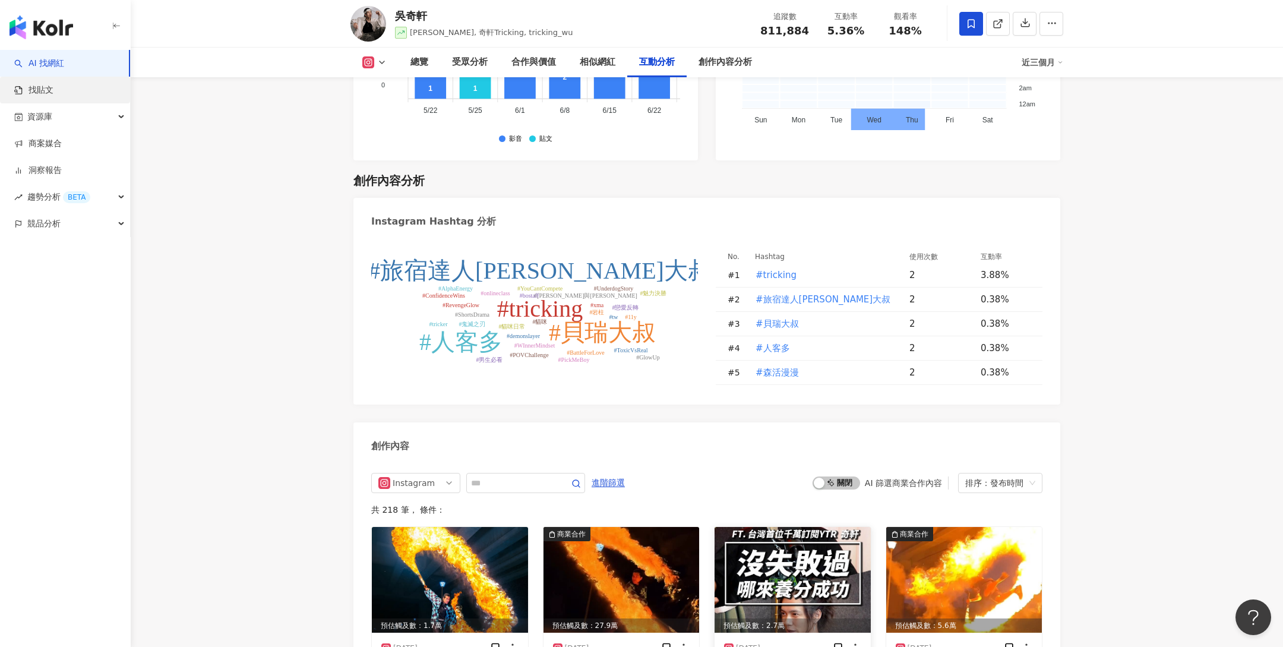
click at [53, 90] on link "找貼文" at bounding box center [33, 90] width 39 height 12
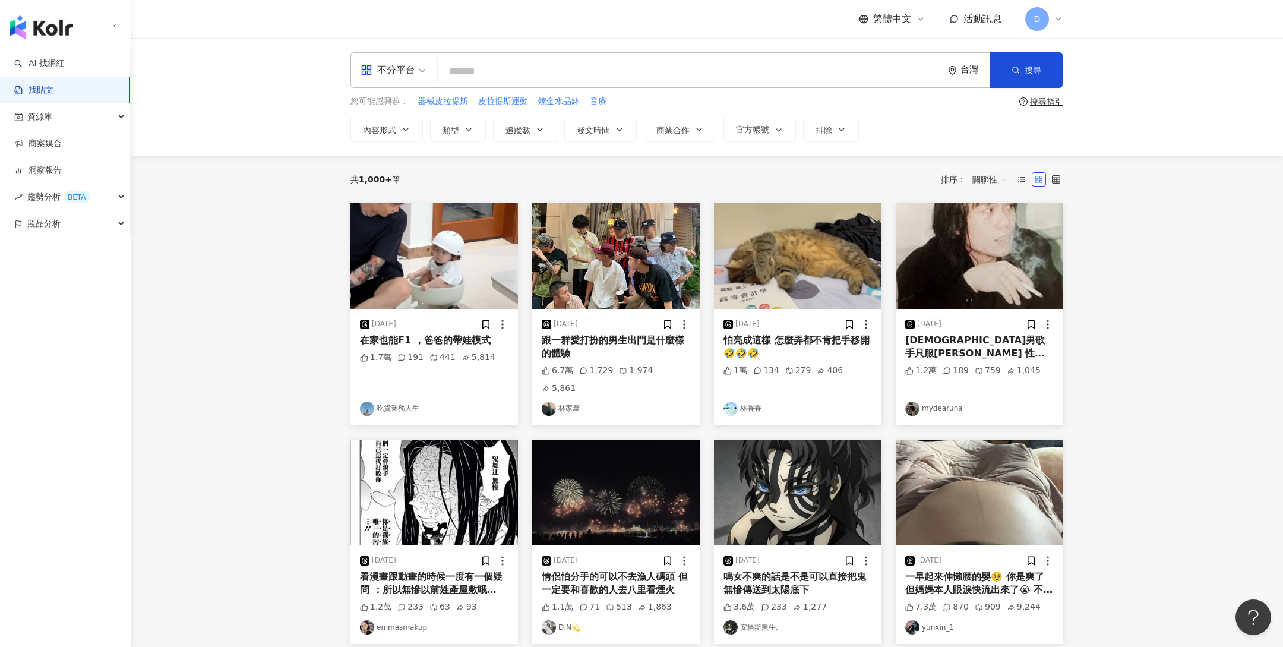
click at [485, 70] on input "search" at bounding box center [689, 71] width 495 height 26
type input "*"
type input "***"
click at [1017, 67] on icon "button" at bounding box center [1015, 70] width 8 height 8
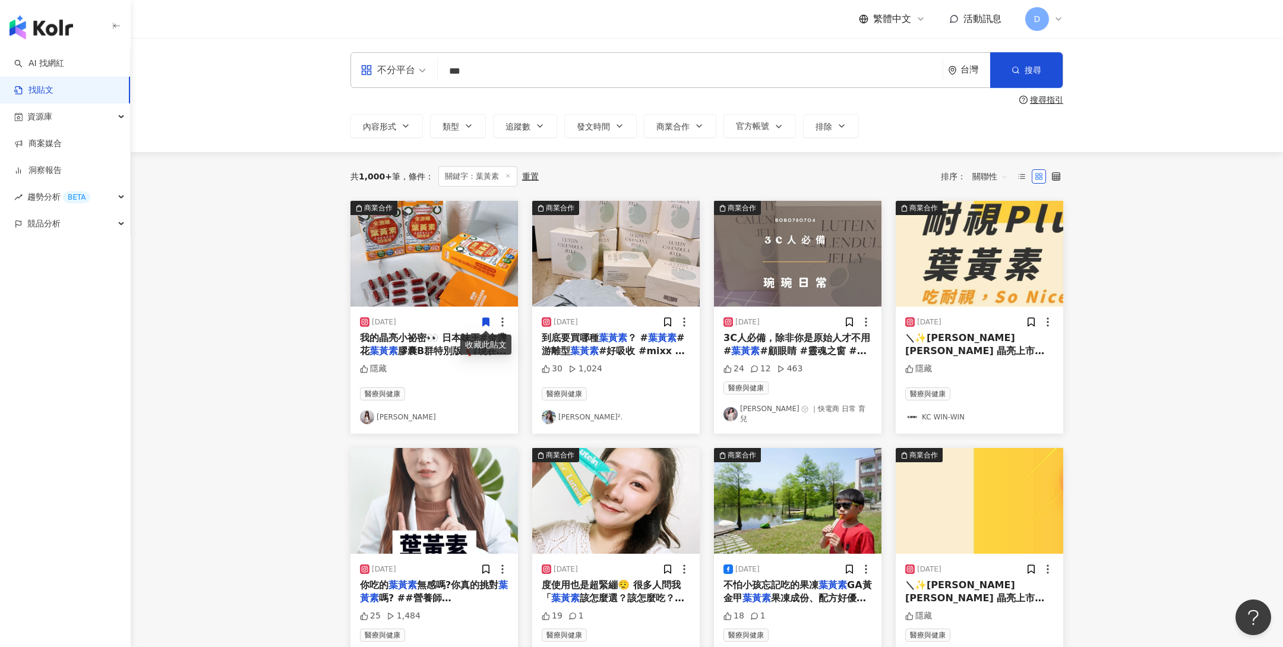
click at [488, 321] on icon at bounding box center [486, 322] width 7 height 8
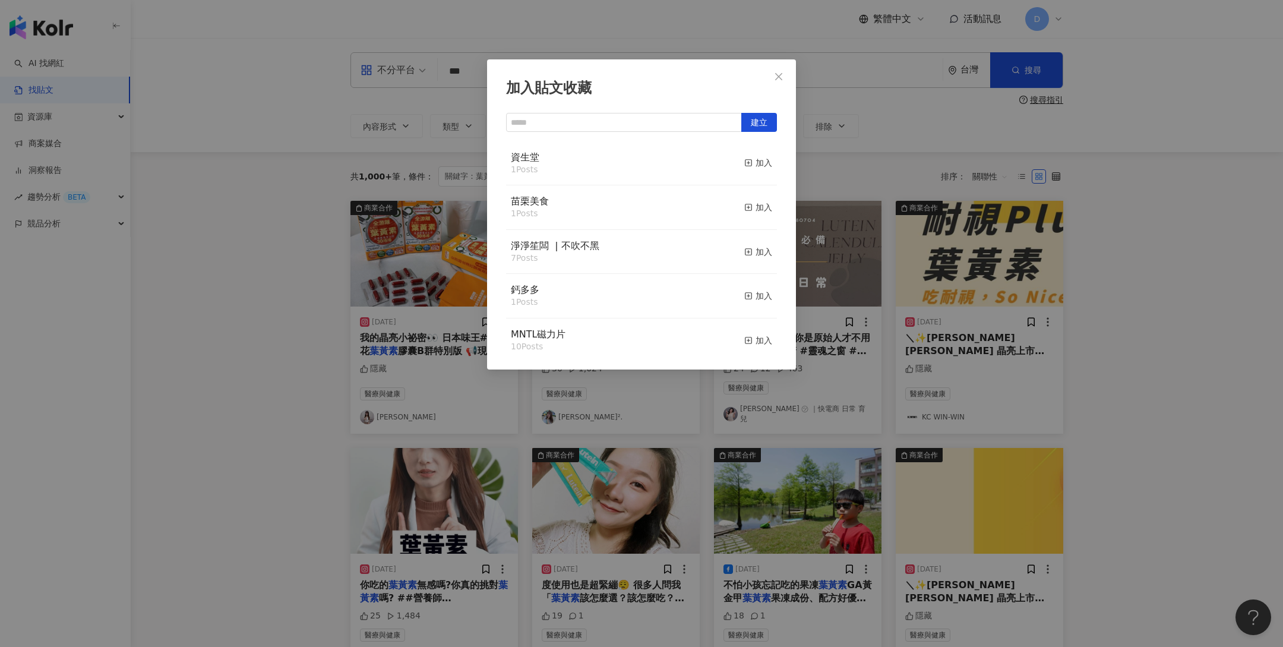
click at [1113, 226] on div "加入貼文收藏 建立 資生堂 1 Posts 加入 苗栗美食 1 Posts 加入 淨淨笙闆 ​ | ​不吹不黑 7 Posts 加入 鈣多多 1 Posts …" at bounding box center [641, 323] width 1283 height 647
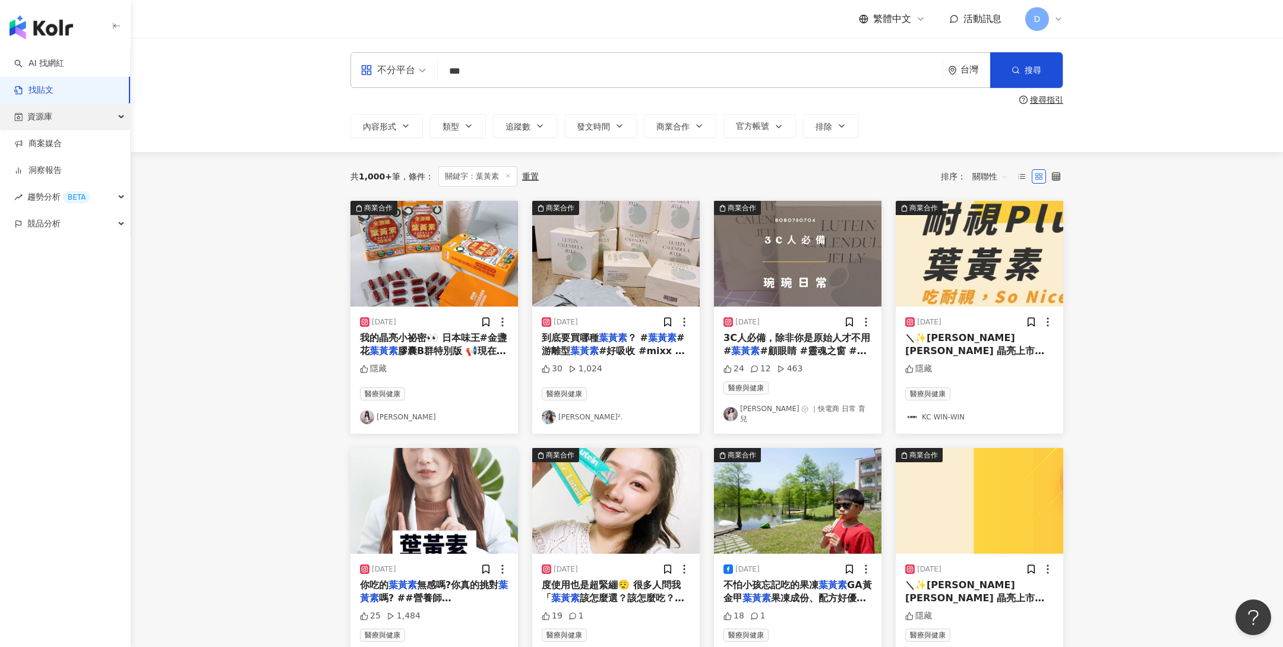
click at [102, 117] on div "資源庫" at bounding box center [65, 116] width 130 height 27
click at [55, 196] on link "貼文收藏" at bounding box center [45, 197] width 33 height 12
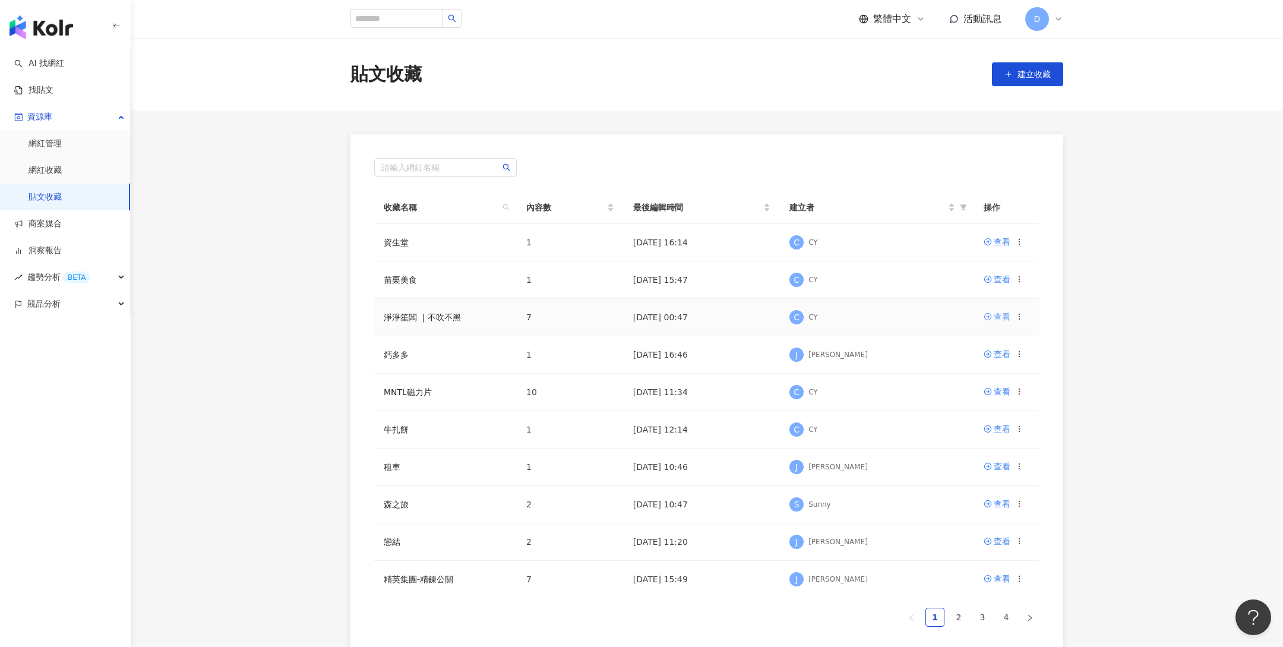
click at [1003, 314] on div "查看" at bounding box center [1002, 316] width 17 height 13
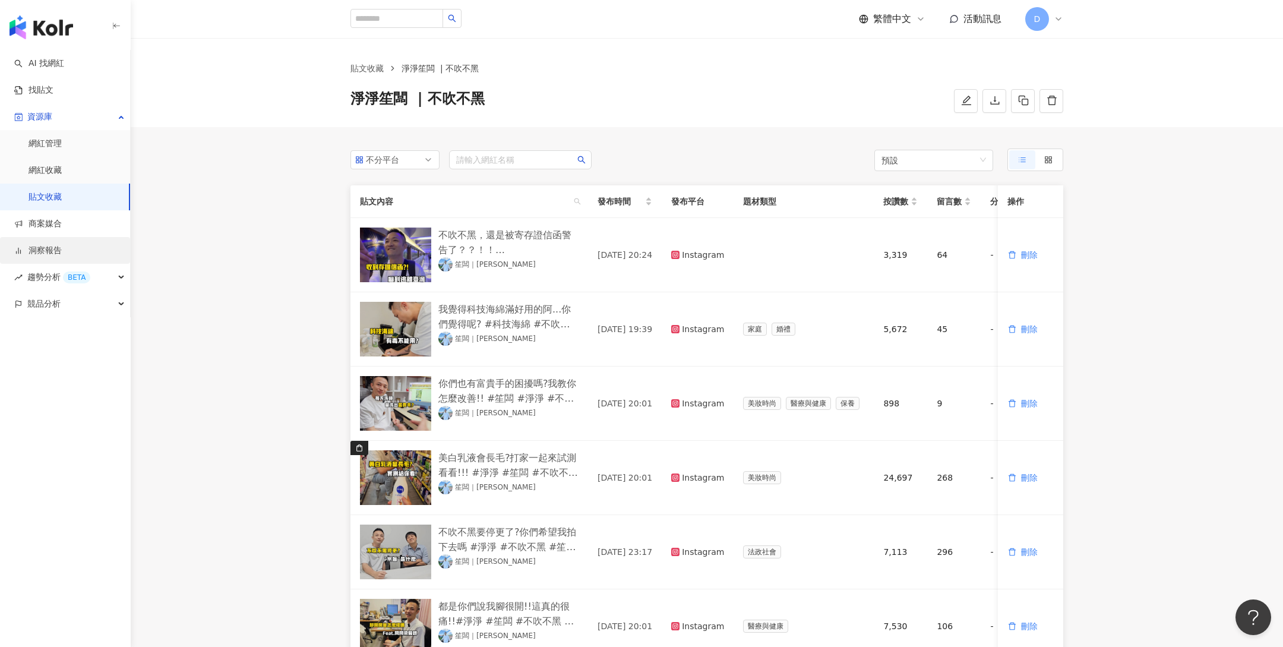
click at [62, 252] on link "洞察報告" at bounding box center [38, 251] width 48 height 12
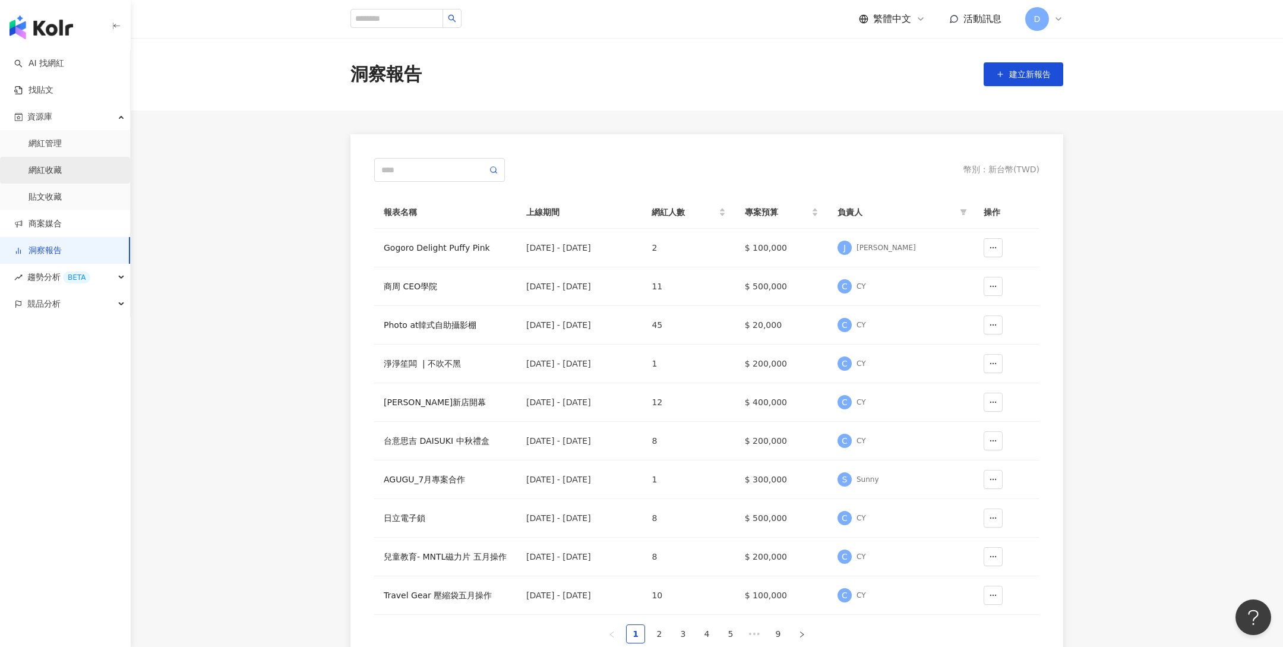
click at [58, 174] on link "網紅收藏" at bounding box center [45, 171] width 33 height 12
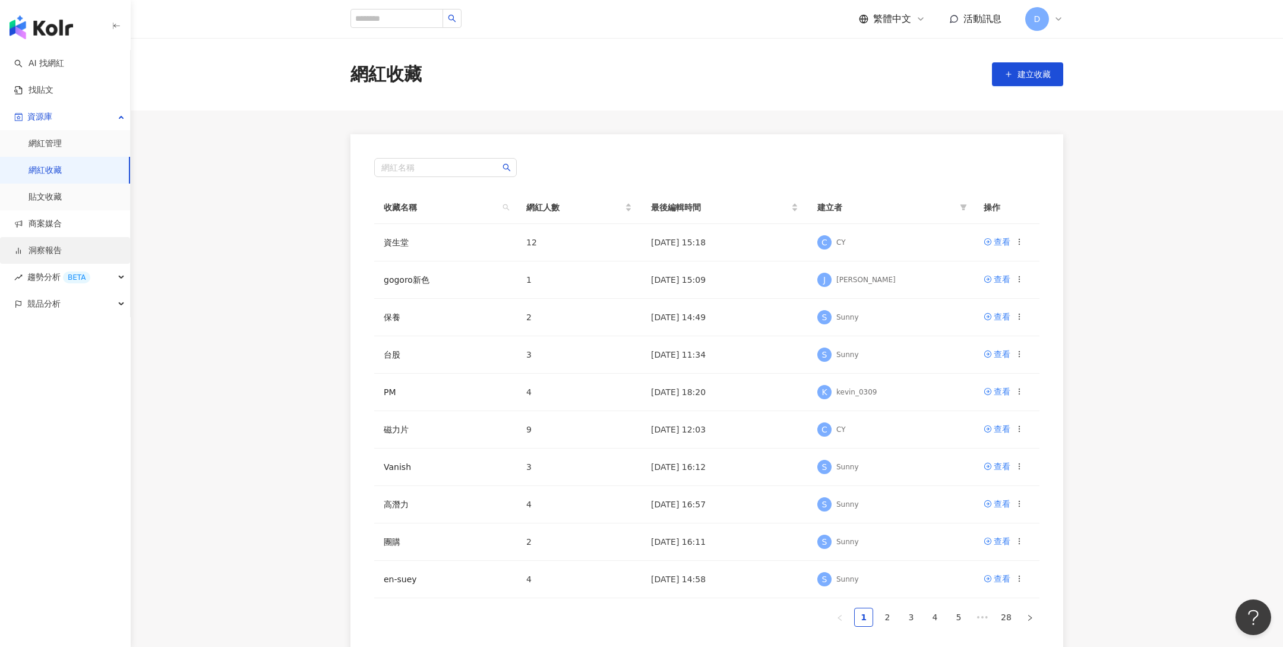
click at [62, 245] on link "洞察報告" at bounding box center [38, 251] width 48 height 12
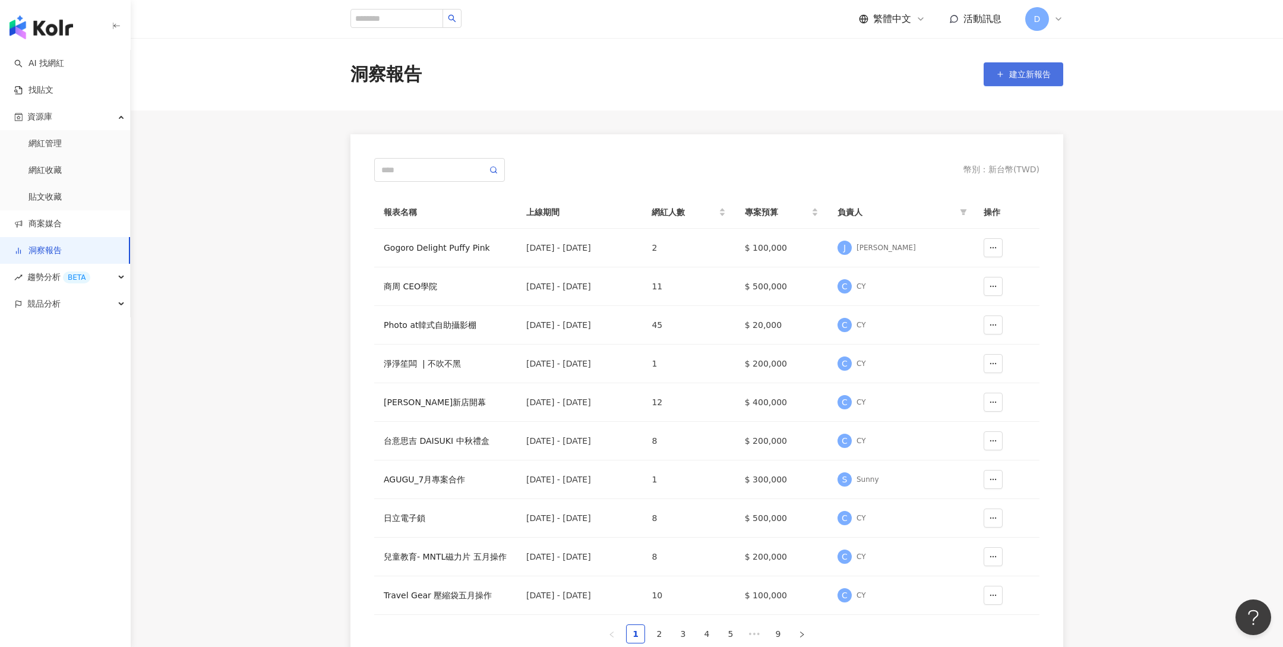
click at [987, 62] on button "建立新報告" at bounding box center [1024, 74] width 80 height 24
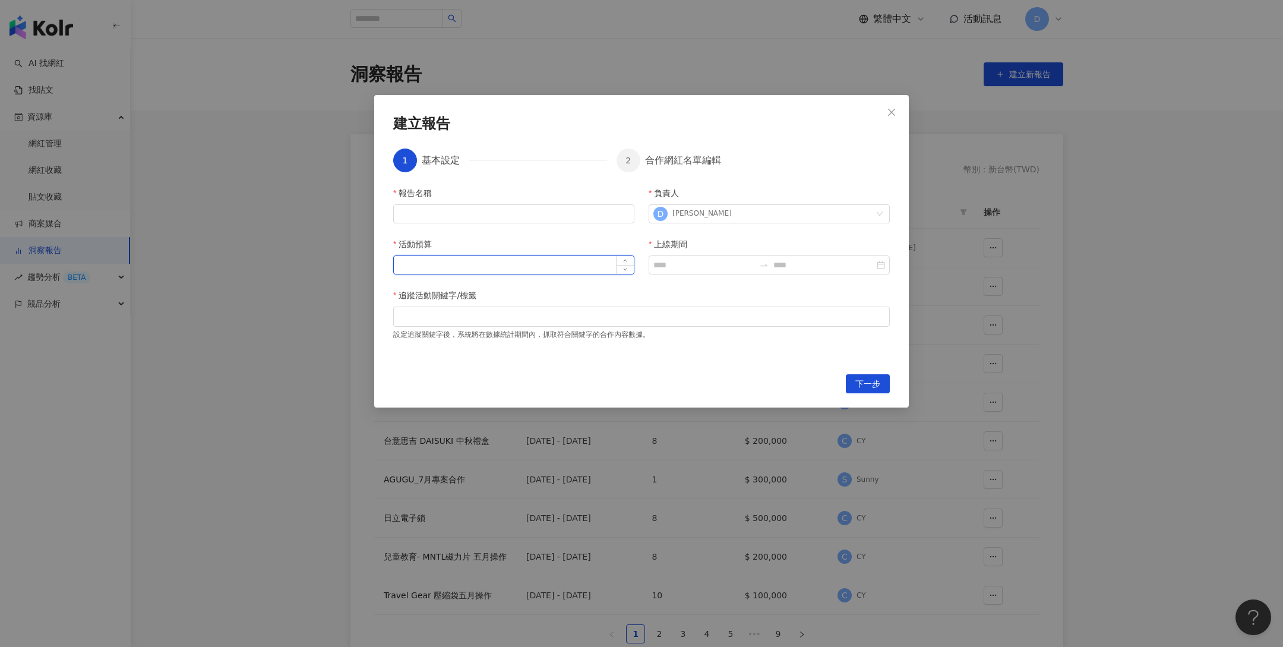
click at [514, 272] on input "活動預算" at bounding box center [514, 265] width 240 height 18
click at [514, 214] on input "報告名稱" at bounding box center [513, 213] width 241 height 19
click at [634, 136] on div "建立報告 1 基本設定 2 合作網紅名單編輯 報告名稱 負責人 D Donna Hsu 活動預算 上線期間 追蹤活動關鍵字/標籤 設定追蹤關鍵字後，系統將在數…" at bounding box center [641, 251] width 535 height 312
click at [671, 260] on input "上線期間" at bounding box center [703, 264] width 101 height 13
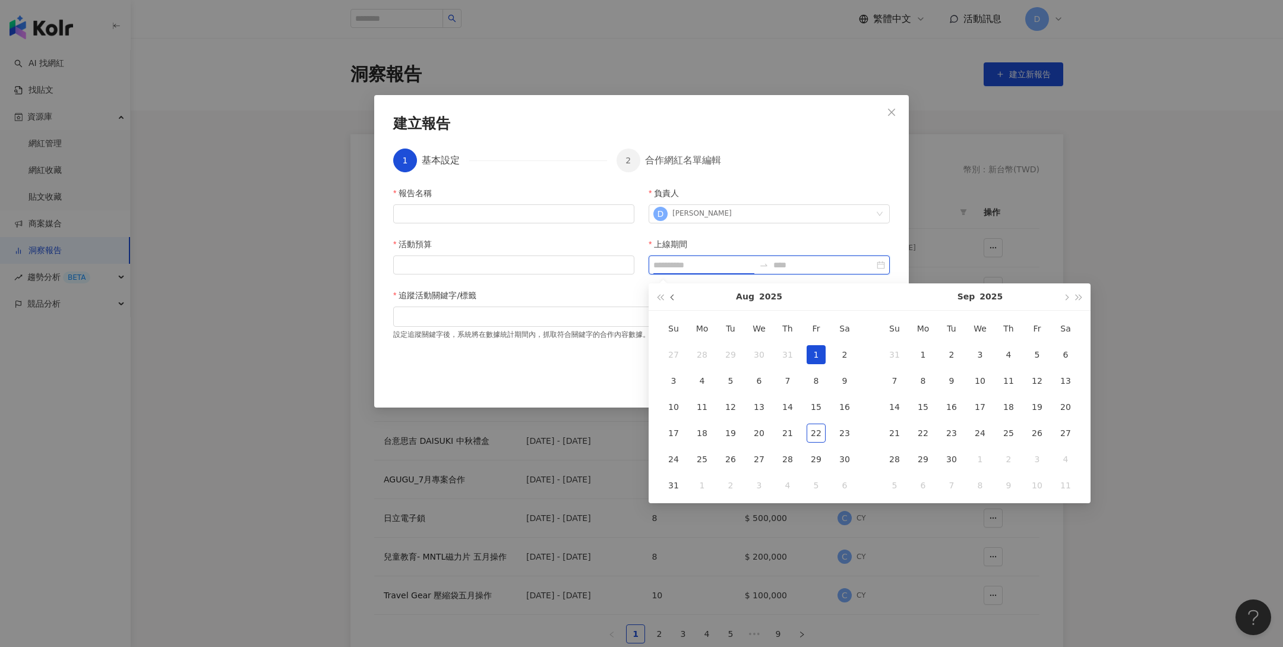
type input "**********"
click at [676, 294] on button "button" at bounding box center [672, 296] width 13 height 27
type input "**********"
click at [809, 154] on div "1 基本設定 2 合作網紅名單編輯 報告名稱 負責人 D Donna Hsu 活動預算 上線期間 追蹤活動關鍵字/標籤 設定追蹤關鍵字後，系統將在數據統計期間…" at bounding box center [641, 249] width 497 height 221
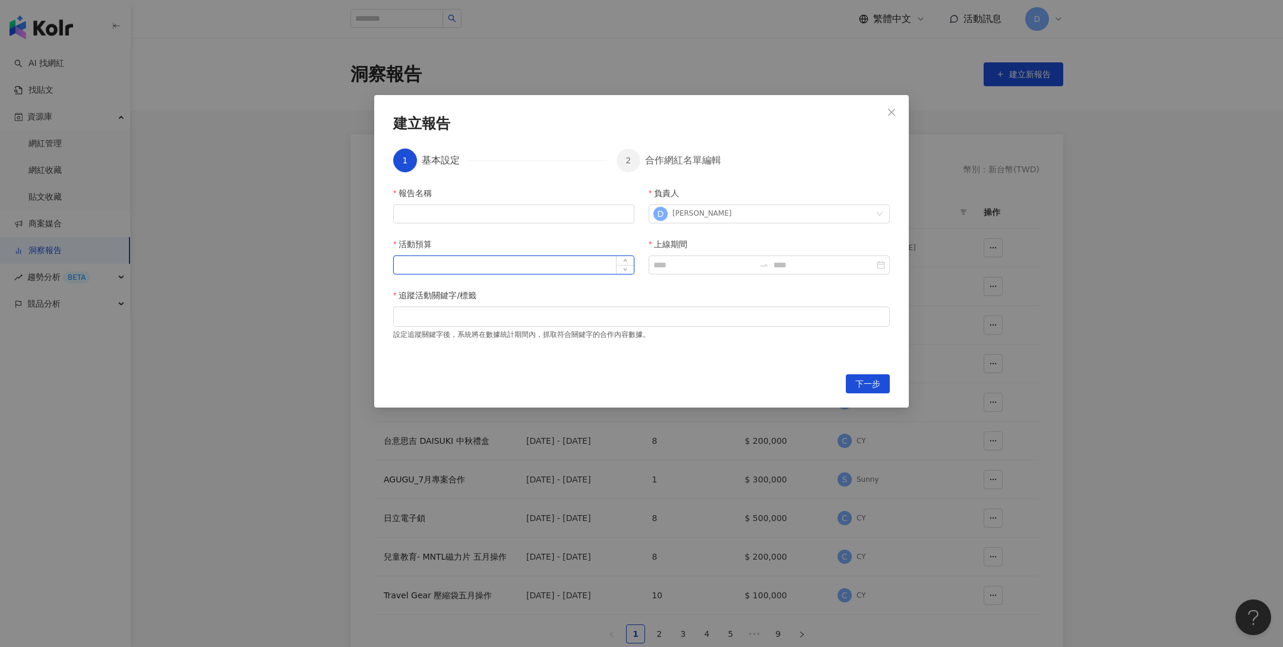
click at [528, 258] on input "活動預算" at bounding box center [514, 265] width 240 height 18
click at [204, 330] on div "建立報告 1 基本設定 2 合作網紅名單編輯 報告名稱 負責人 D Donna Hsu 活動預算 上線期間 追蹤活動關鍵字/標籤 設定追蹤關鍵字後，系統將在數…" at bounding box center [641, 323] width 1283 height 647
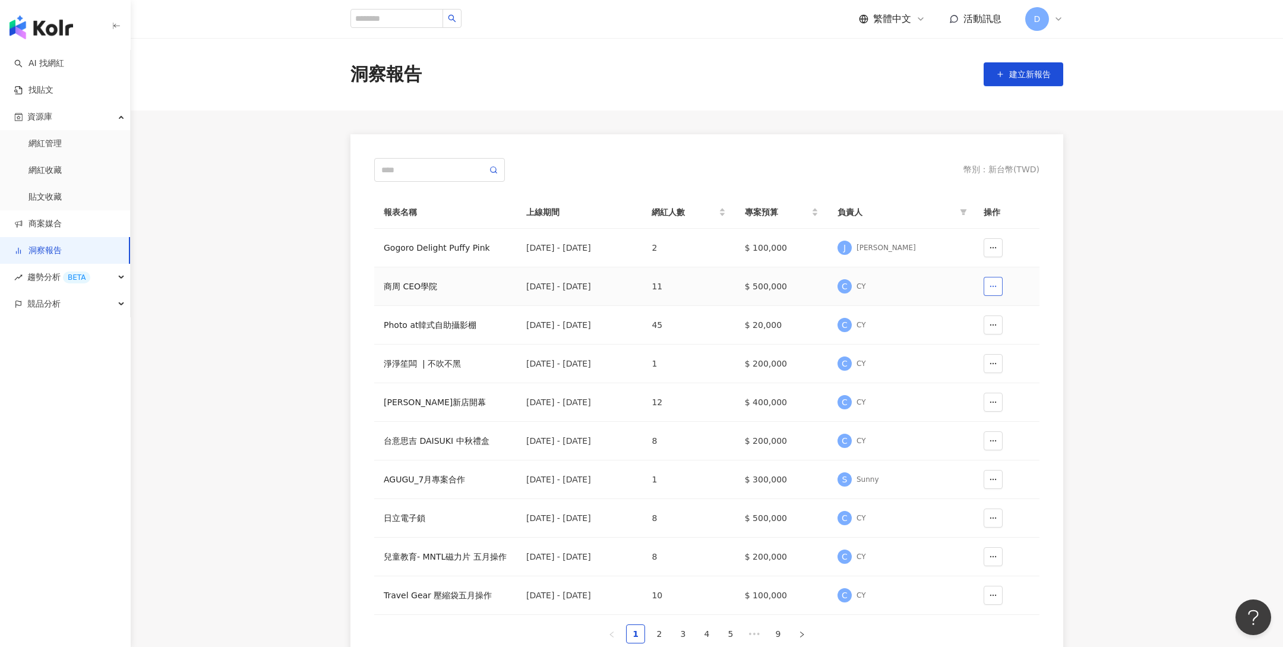
click at [995, 282] on icon "button" at bounding box center [993, 286] width 8 height 8
click at [852, 280] on span "C" at bounding box center [844, 286] width 14 height 14
click at [407, 289] on div "商周 CEO學院" at bounding box center [446, 286] width 124 height 13
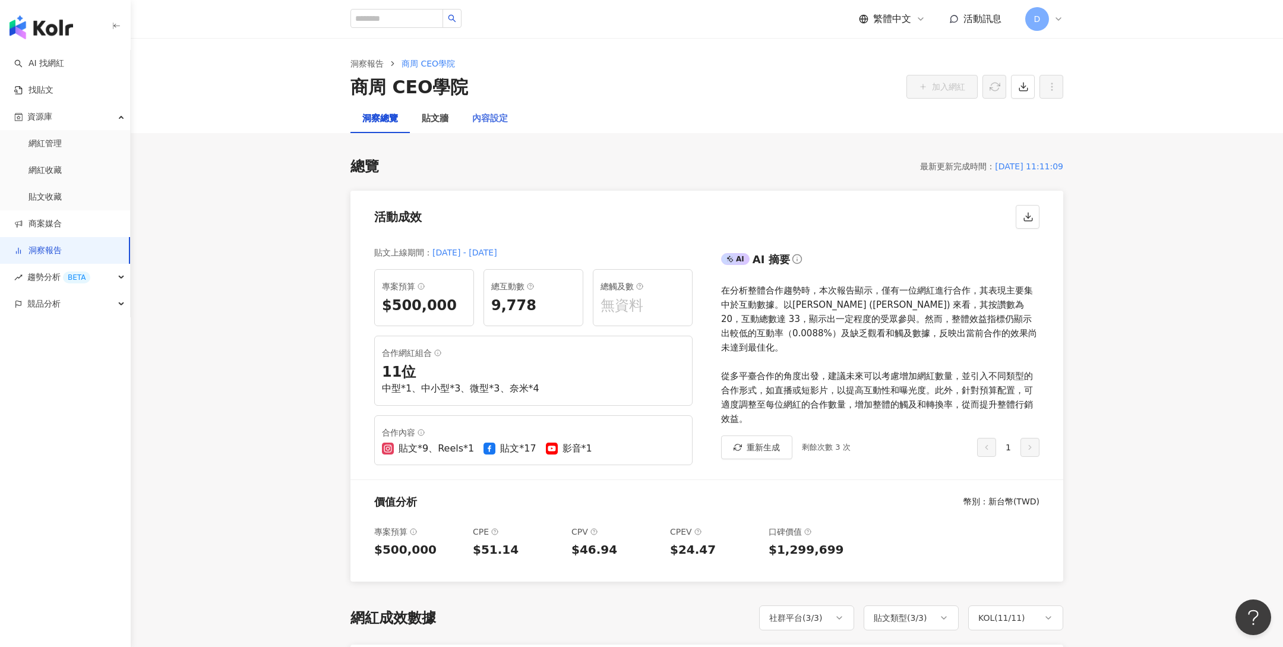
click at [517, 125] on div "內容設定" at bounding box center [489, 119] width 59 height 29
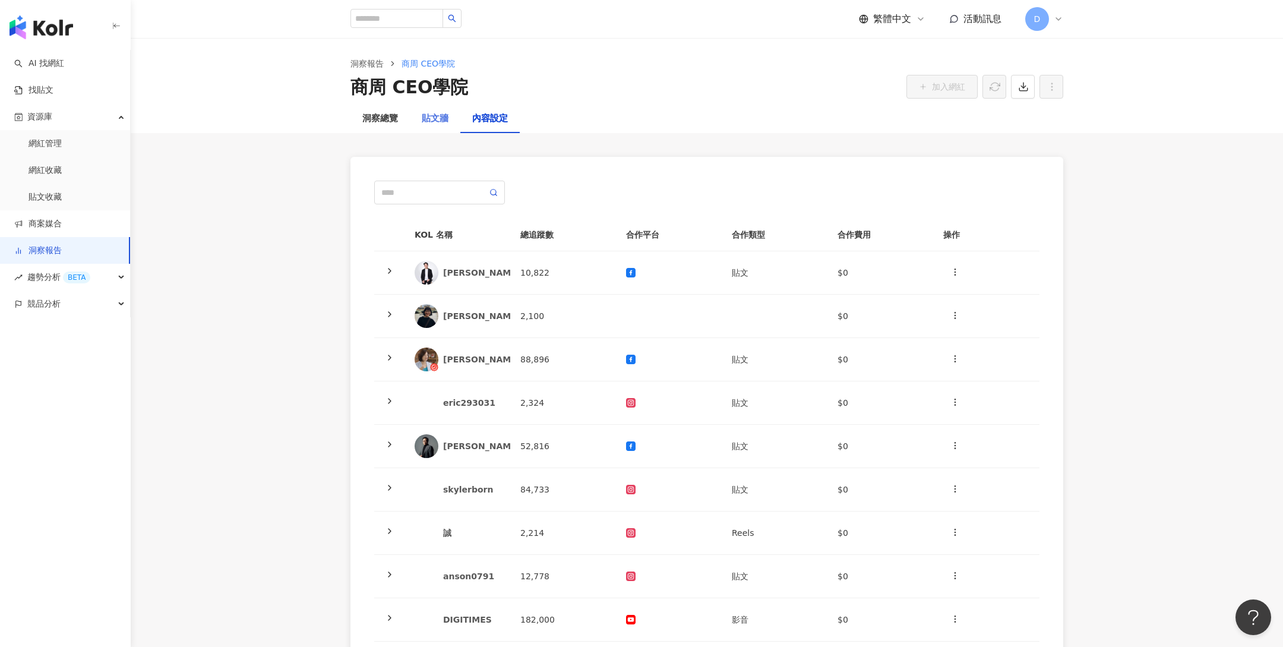
click at [450, 127] on div "貼文牆" at bounding box center [435, 119] width 50 height 29
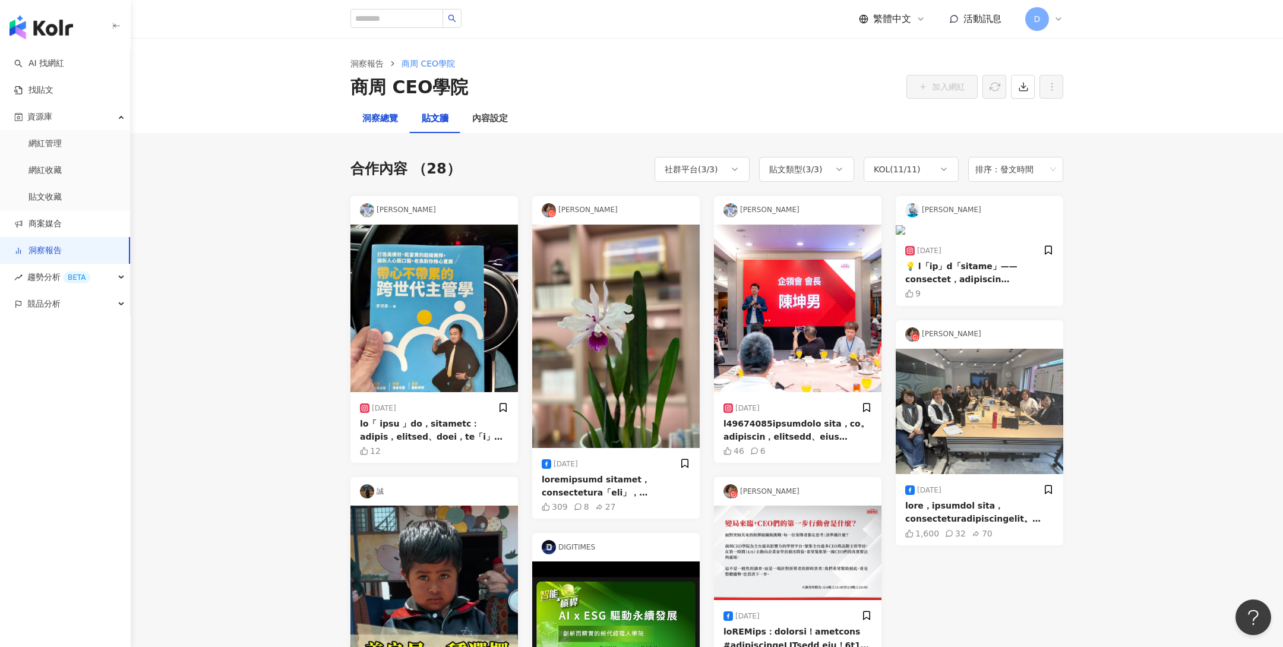
click at [385, 120] on div "洞察總覽" at bounding box center [380, 119] width 36 height 14
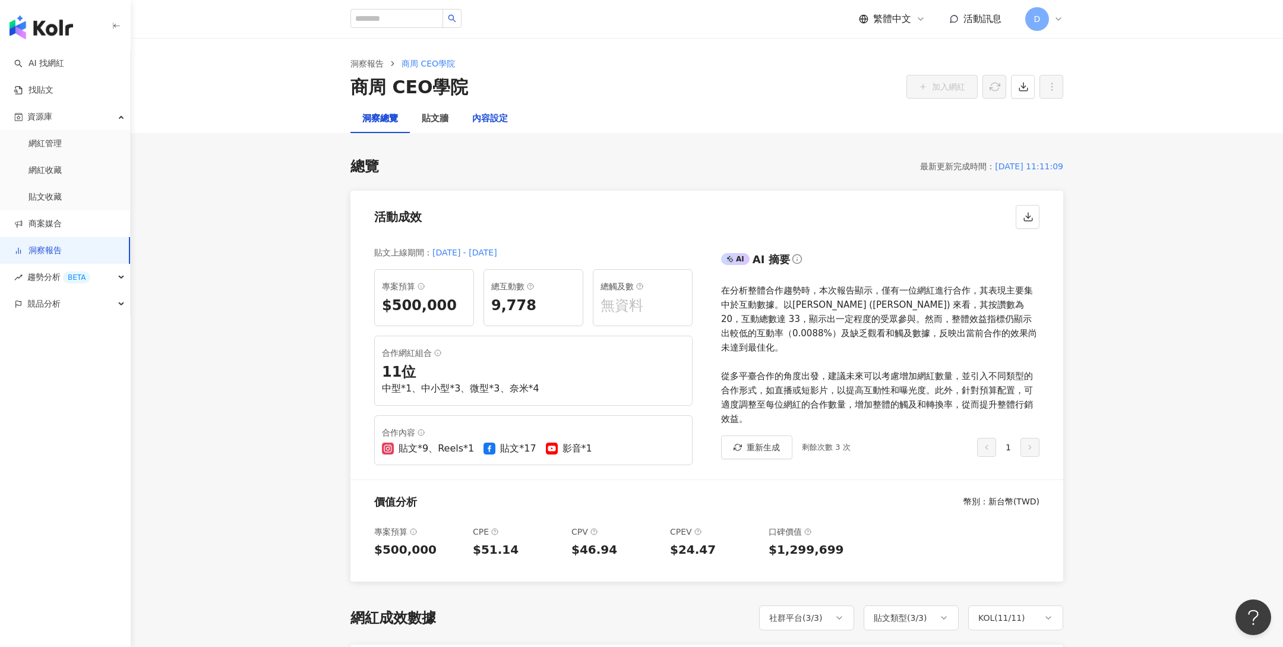
click at [489, 117] on div "內容設定" at bounding box center [490, 119] width 36 height 14
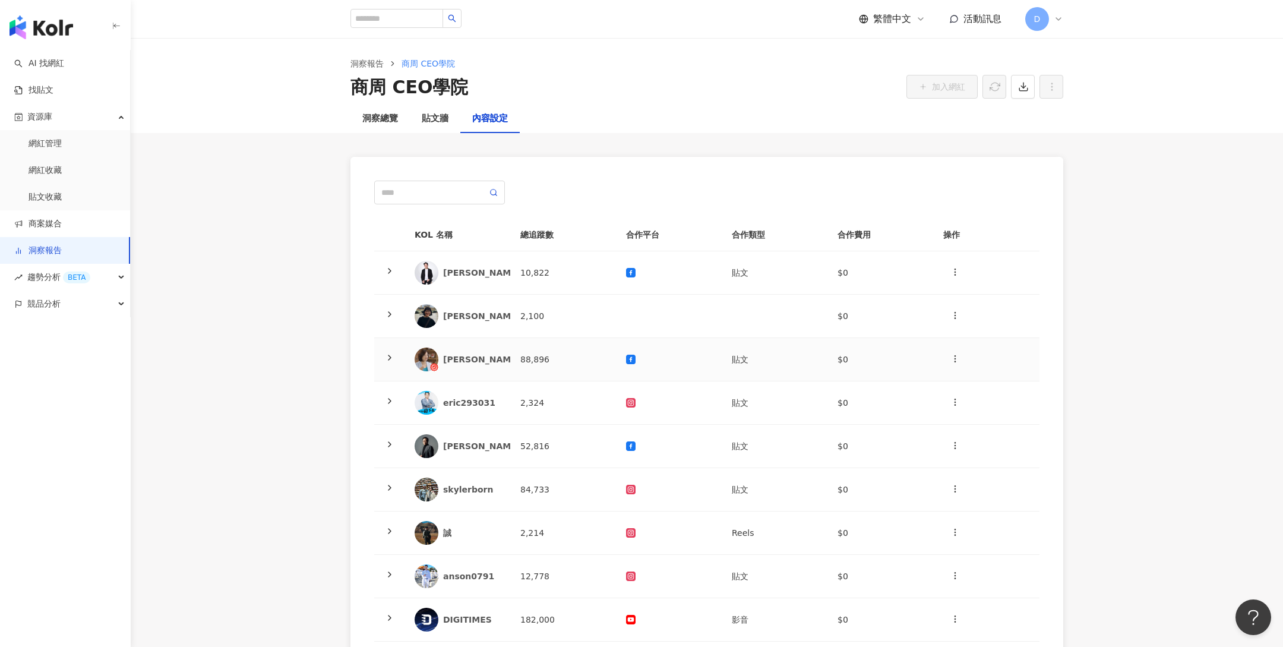
scroll to position [91, 0]
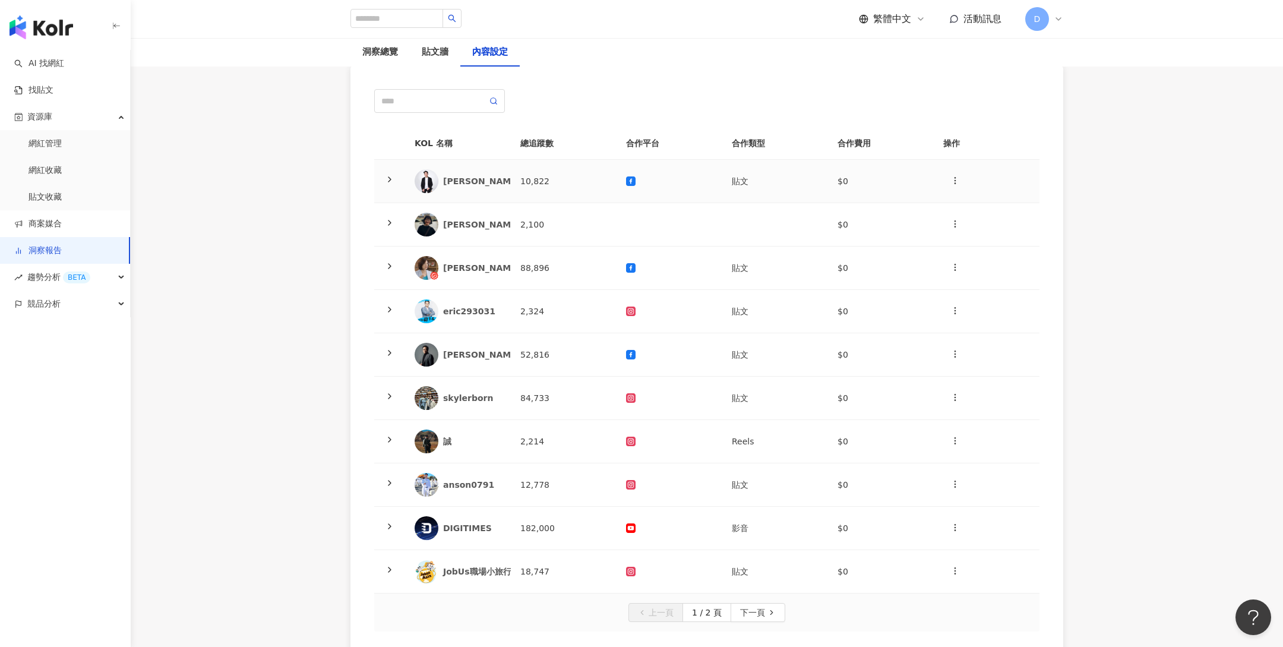
click at [398, 178] on td at bounding box center [389, 181] width 31 height 43
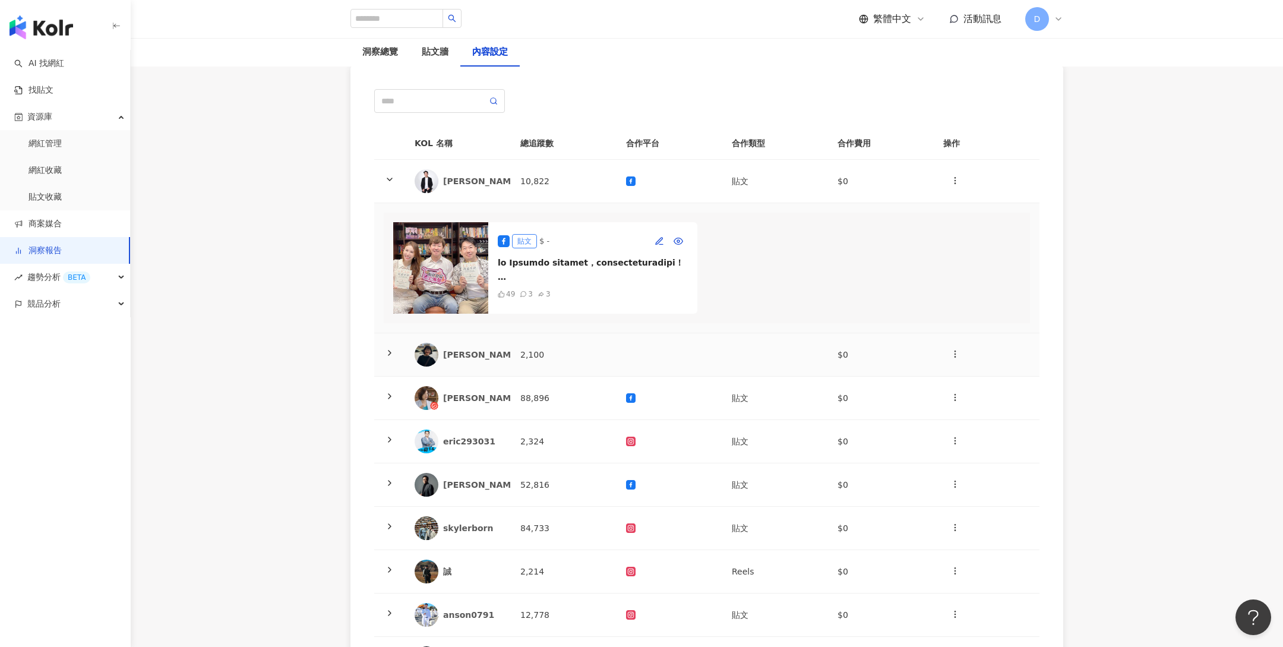
click at [396, 345] on td at bounding box center [389, 354] width 31 height 43
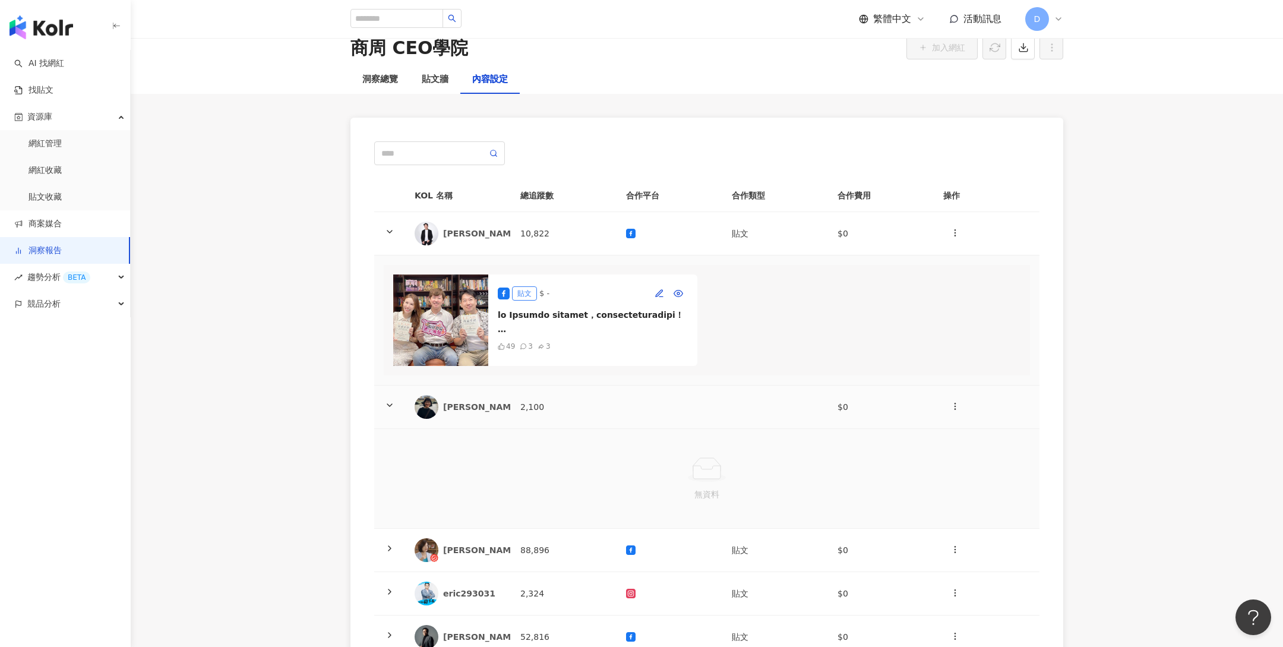
scroll to position [0, 0]
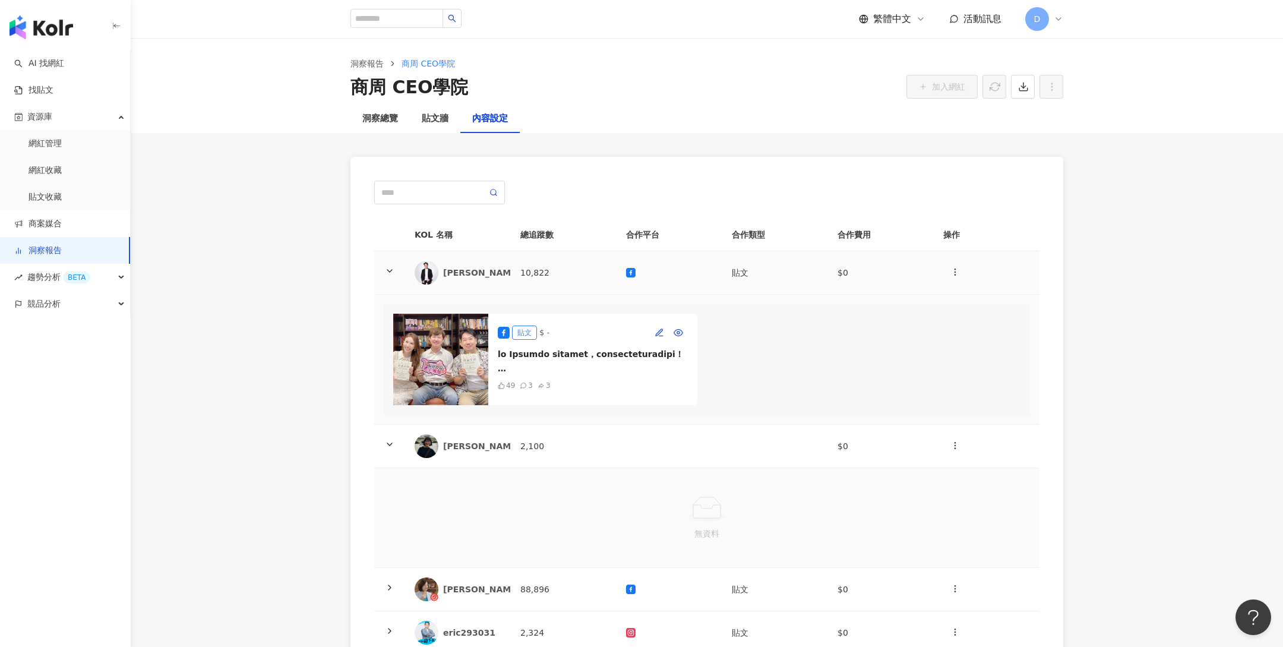
click at [388, 271] on icon at bounding box center [390, 271] width 10 height 10
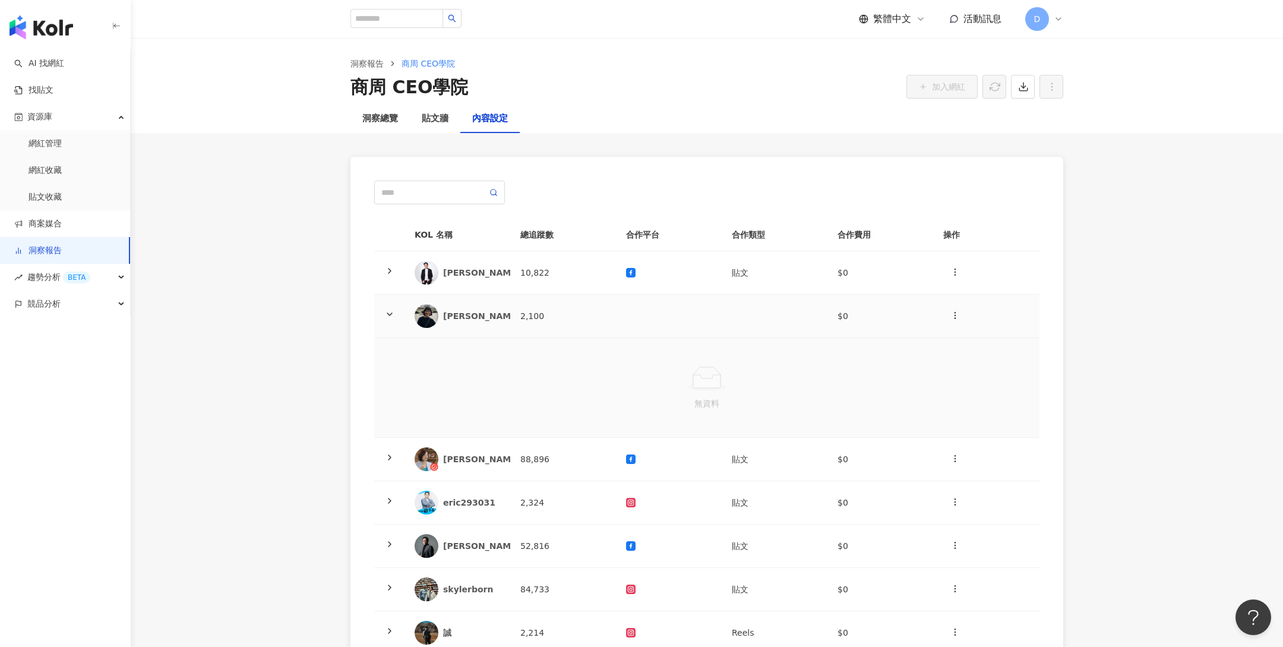
click at [393, 310] on icon at bounding box center [390, 314] width 10 height 10
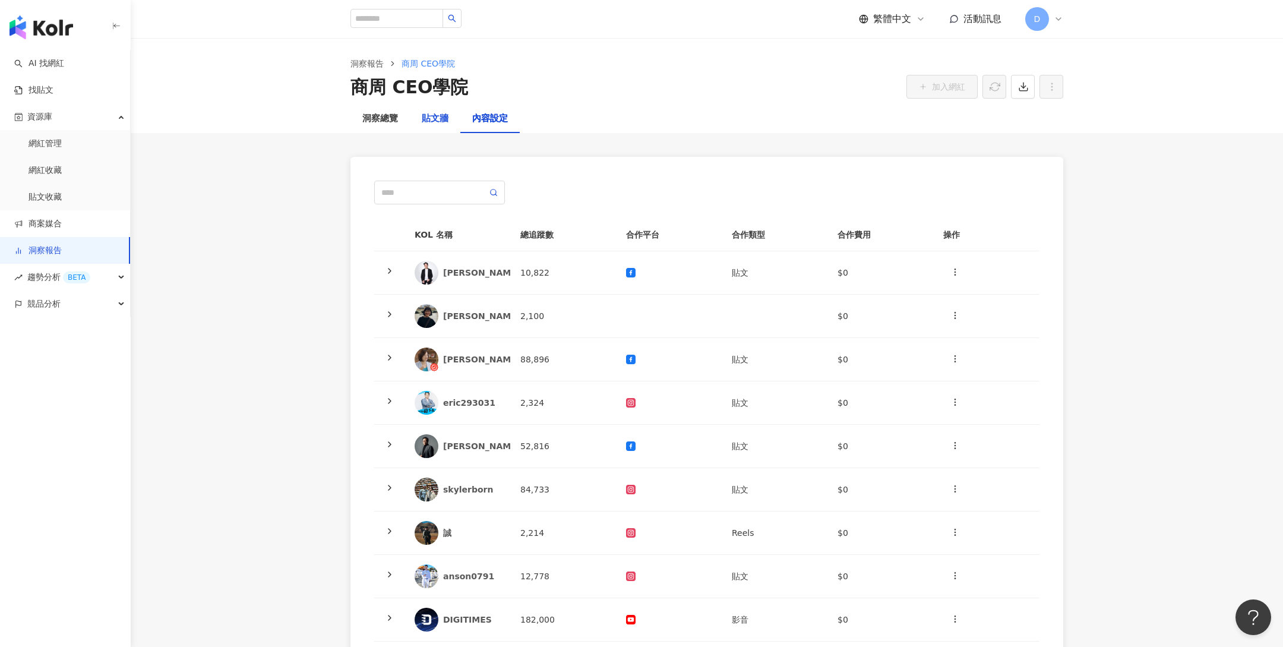
click at [429, 119] on div "貼文牆" at bounding box center [435, 119] width 27 height 14
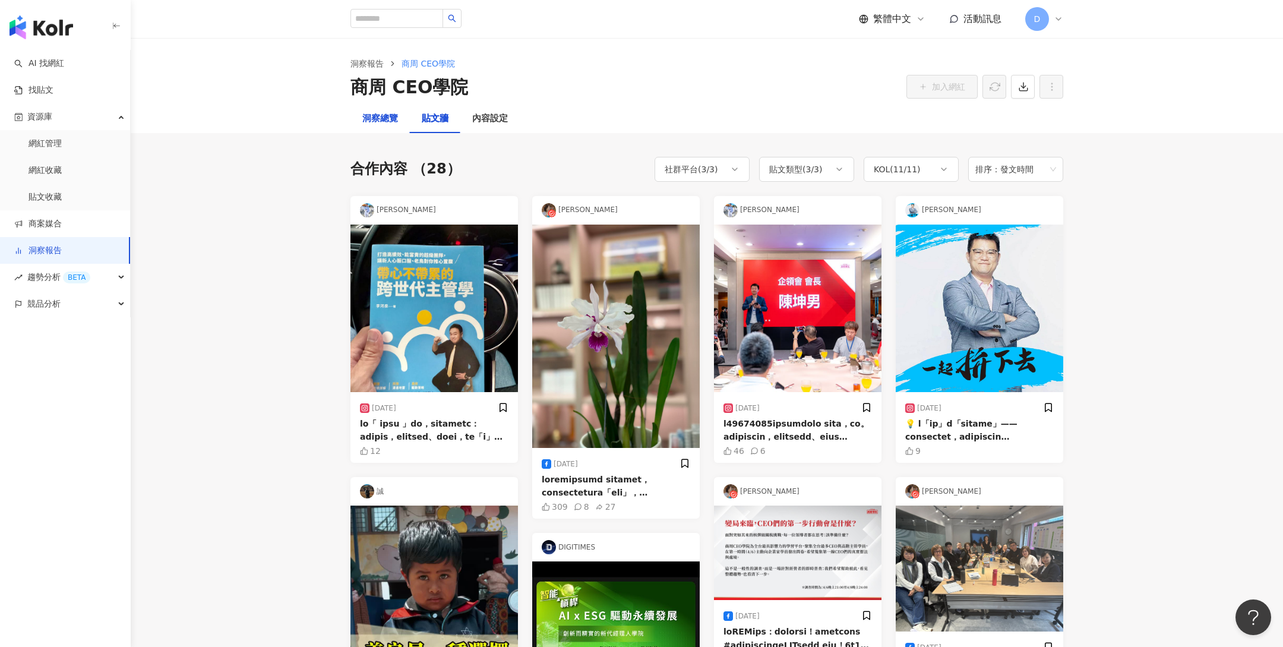
click at [384, 119] on div "洞察總覽" at bounding box center [380, 119] width 36 height 14
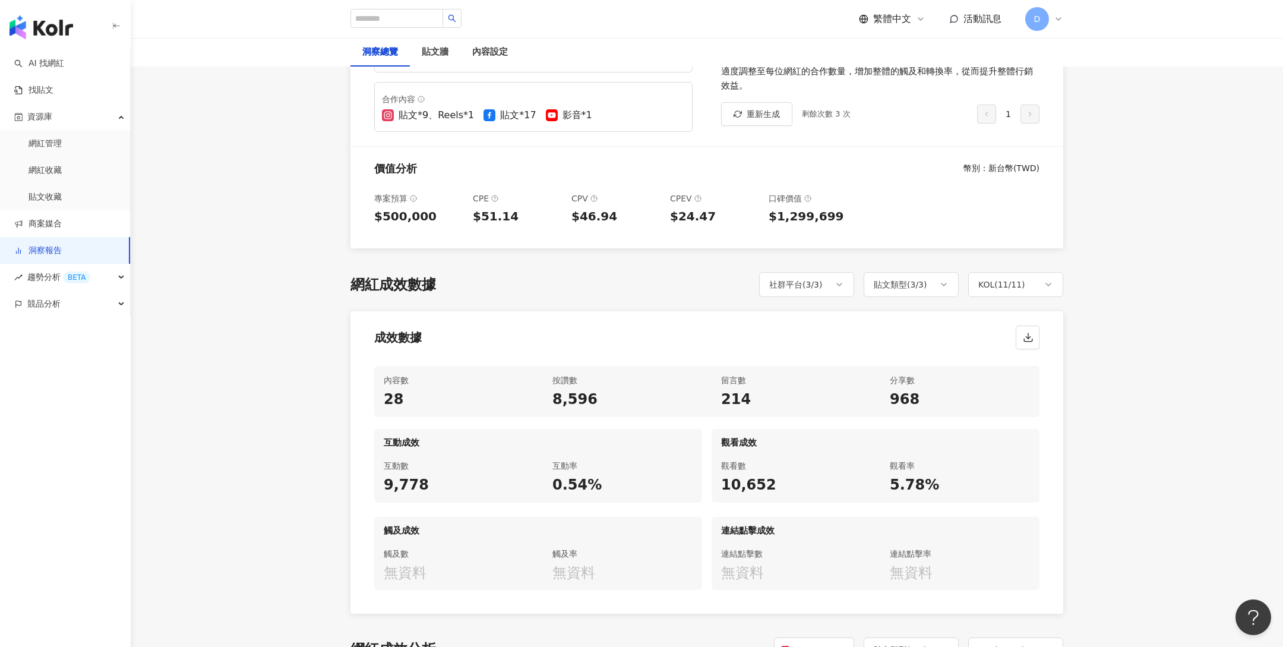
scroll to position [480, 0]
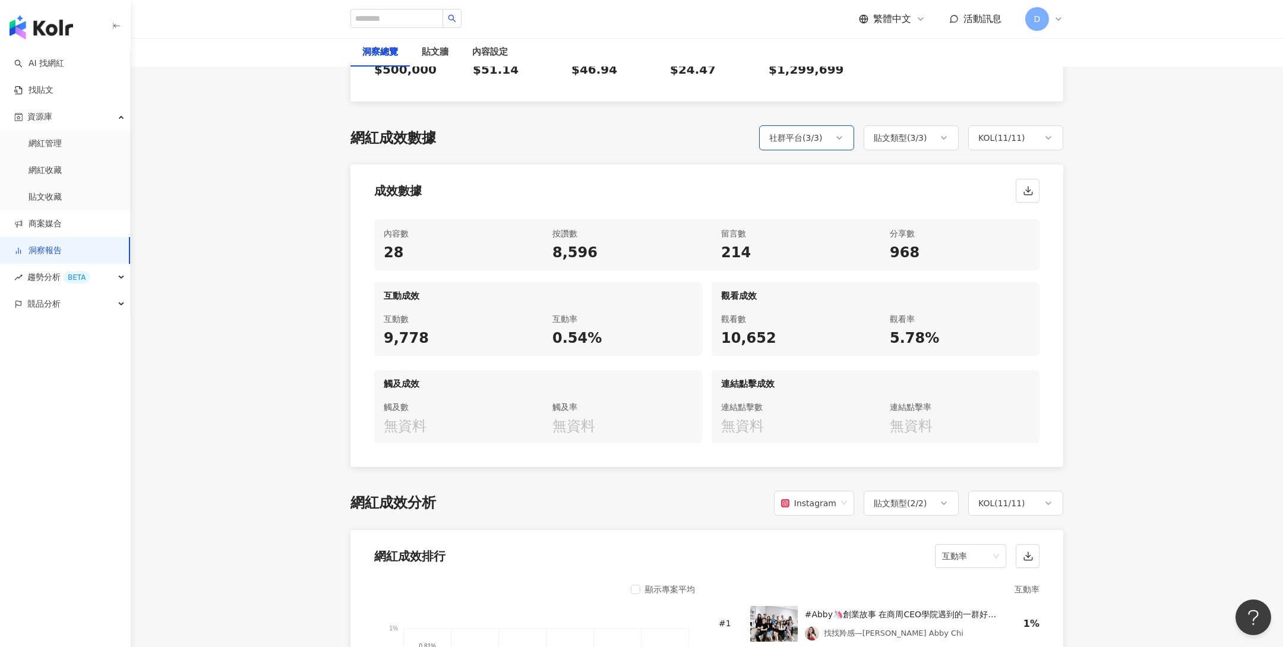
click at [828, 137] on div "社群平台 ( 3 / 3 )" at bounding box center [806, 137] width 95 height 25
click at [793, 172] on span "全選" at bounding box center [796, 173] width 26 height 13
click at [797, 197] on span "Instagram" at bounding box center [809, 200] width 52 height 13
click at [700, 162] on div "網紅成效數據 社群平台 ( 3 / 3 ) 貼文類型 ( 3 / 3 ) KOL ( 11 / 11 ) 全選 Instagram Facebook YouT…" at bounding box center [706, 296] width 713 height 342
click at [787, 136] on div "社群平台 ( 1 / 3 )" at bounding box center [795, 138] width 53 height 14
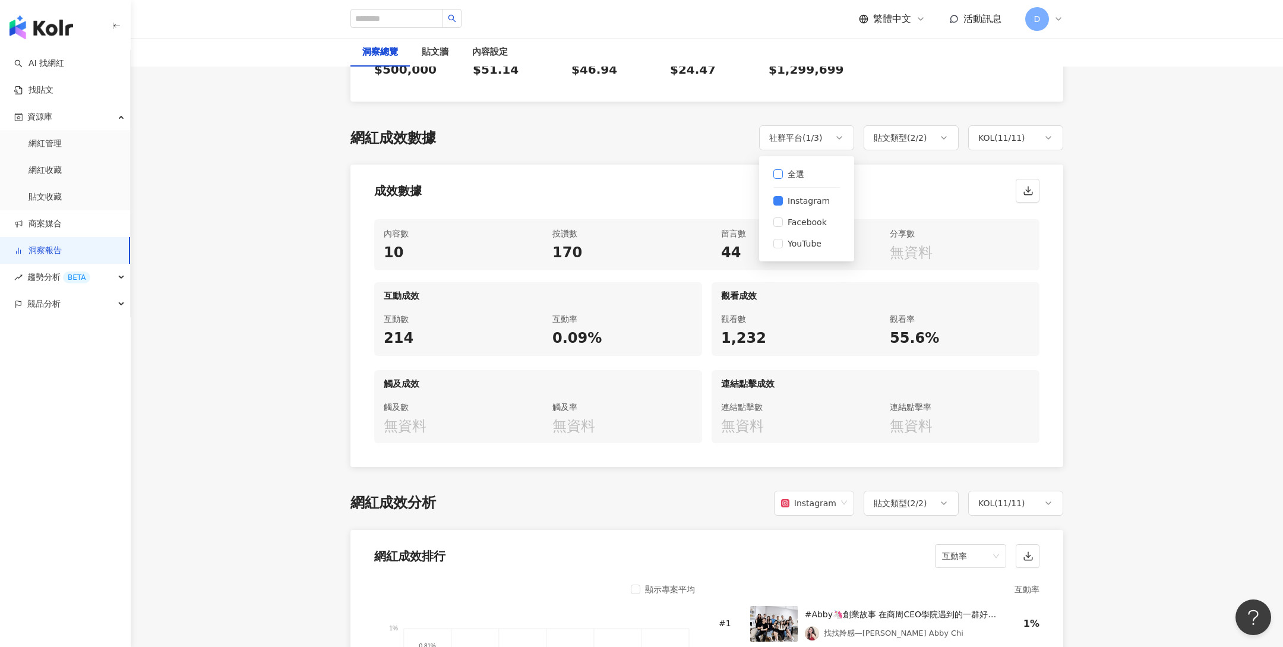
click at [792, 170] on span "全選" at bounding box center [796, 173] width 26 height 13
click at [665, 148] on div "網紅成效數據 社群平台 ( 1 / 3 ) 貼文類型 ( 2 / 2 ) KOL ( 11 / 11 ) 全選 Instagram Facebook YouT…" at bounding box center [706, 137] width 713 height 25
click at [1011, 128] on div "KOL ( 11 / 11 )" at bounding box center [1015, 137] width 95 height 25
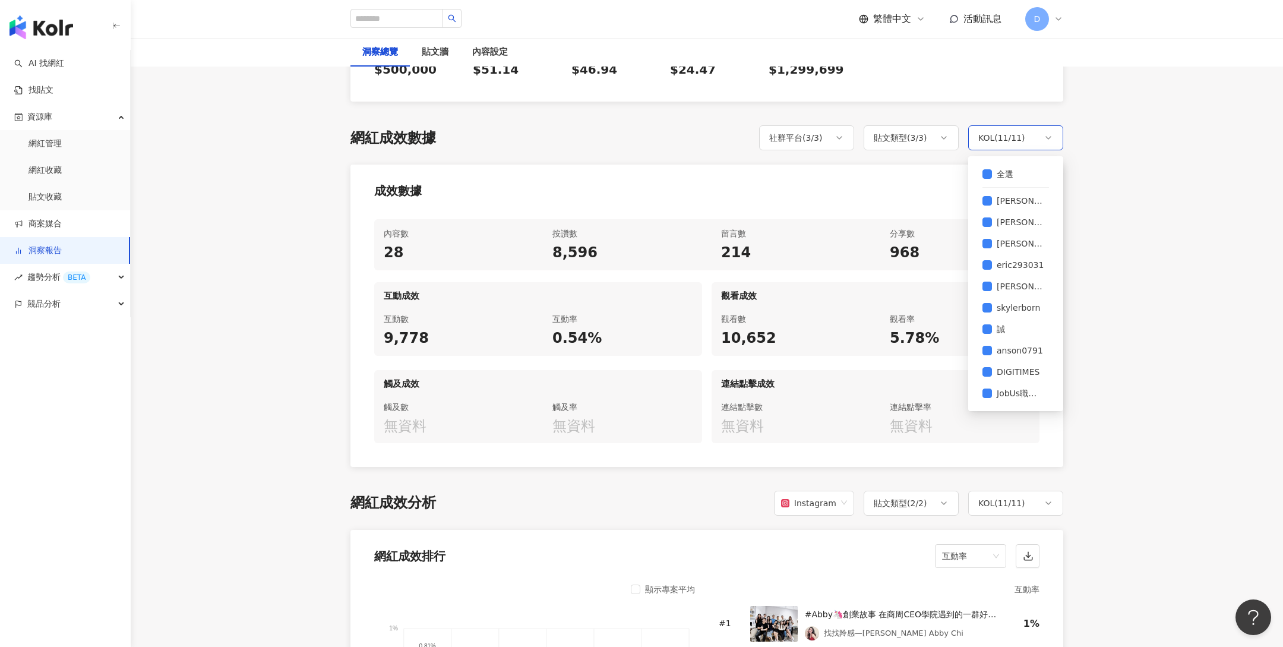
click at [1011, 128] on div "KOL ( 11 / 11 )" at bounding box center [1015, 137] width 95 height 25
click at [1007, 131] on div "KOL ( 11 / 11 )" at bounding box center [1001, 138] width 47 height 14
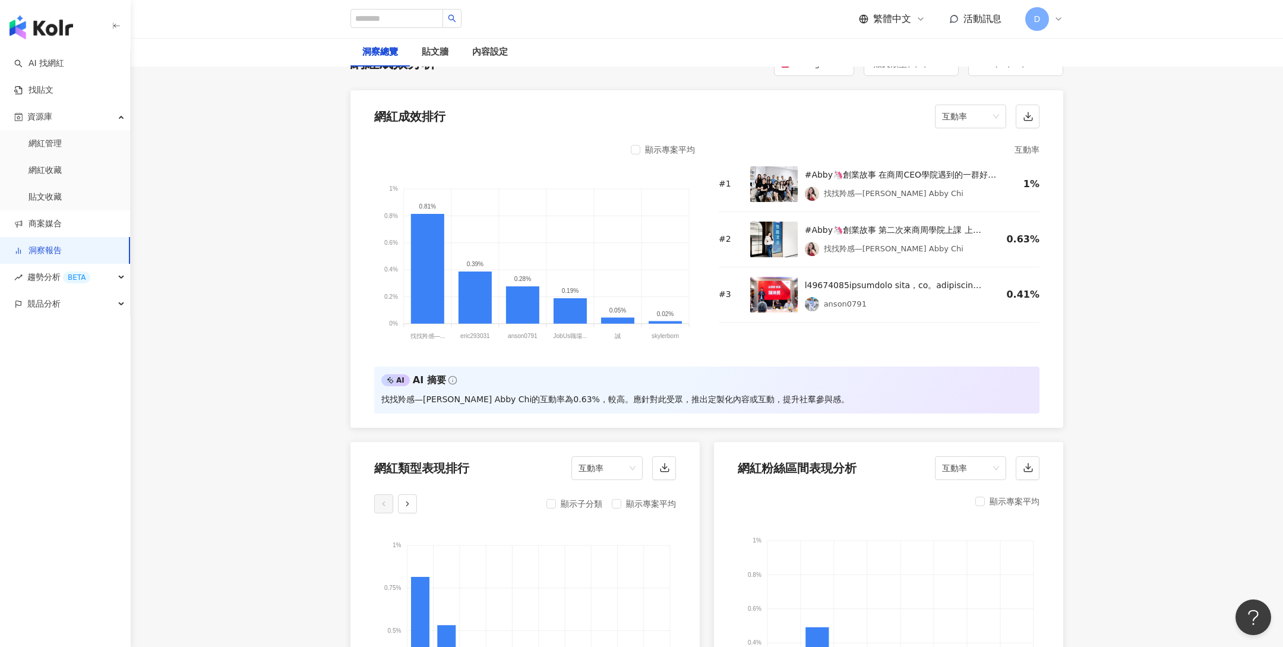
scroll to position [904, 0]
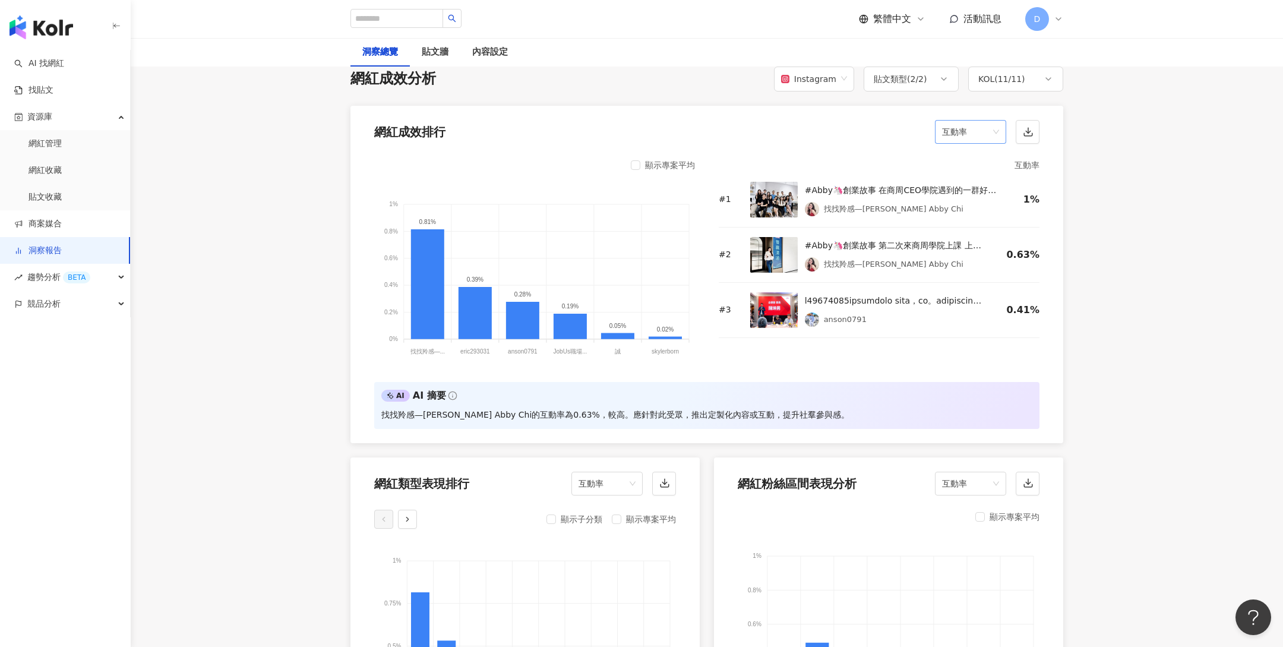
click at [960, 131] on span "互動率" at bounding box center [970, 132] width 57 height 23
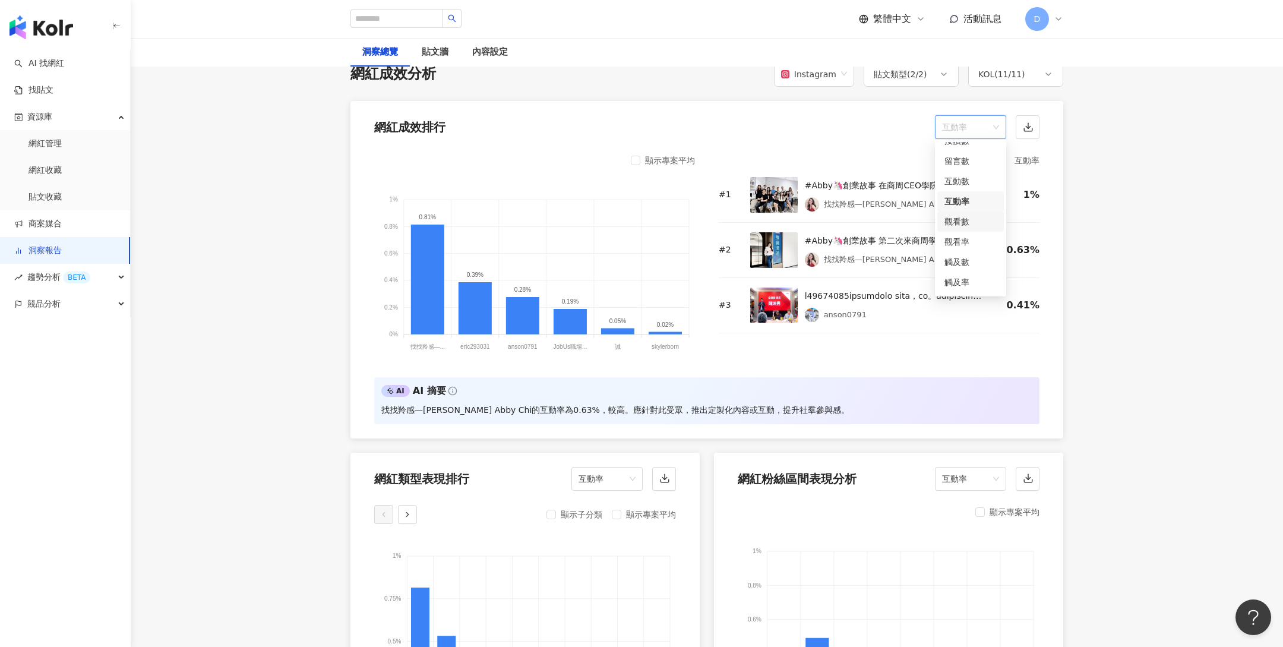
scroll to position [0, 0]
click at [956, 180] on div "留言數" at bounding box center [970, 172] width 67 height 20
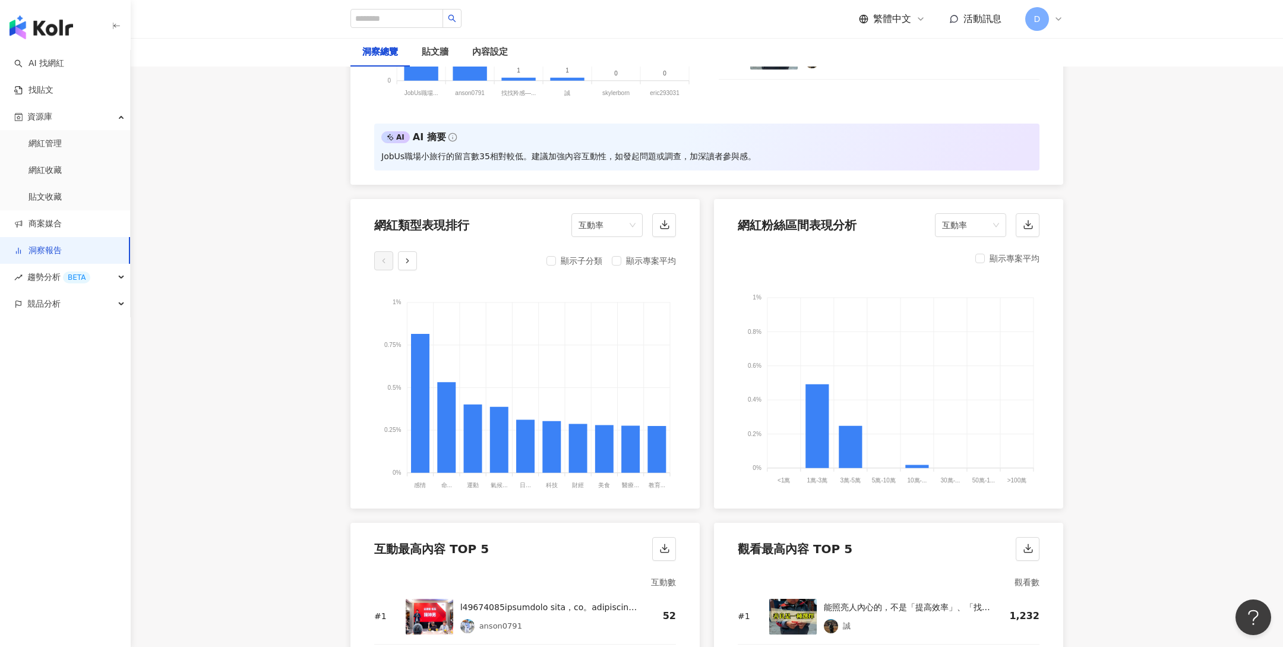
scroll to position [1178, 0]
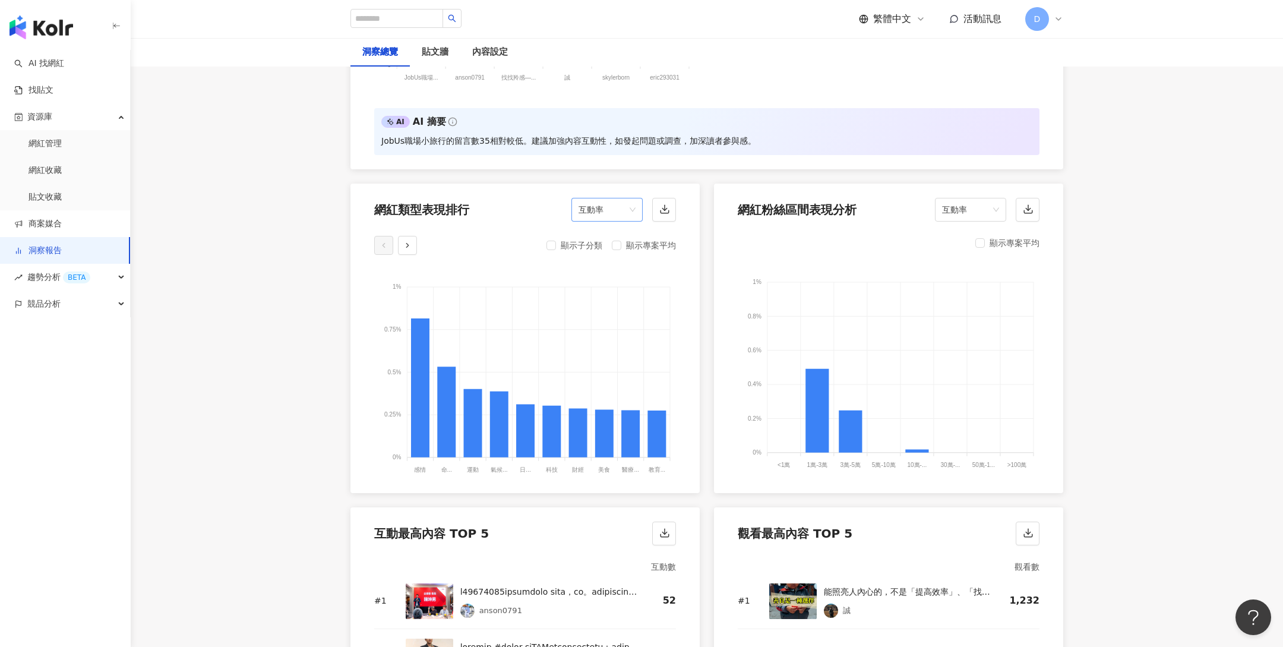
click at [609, 201] on span "互動率" at bounding box center [607, 209] width 57 height 23
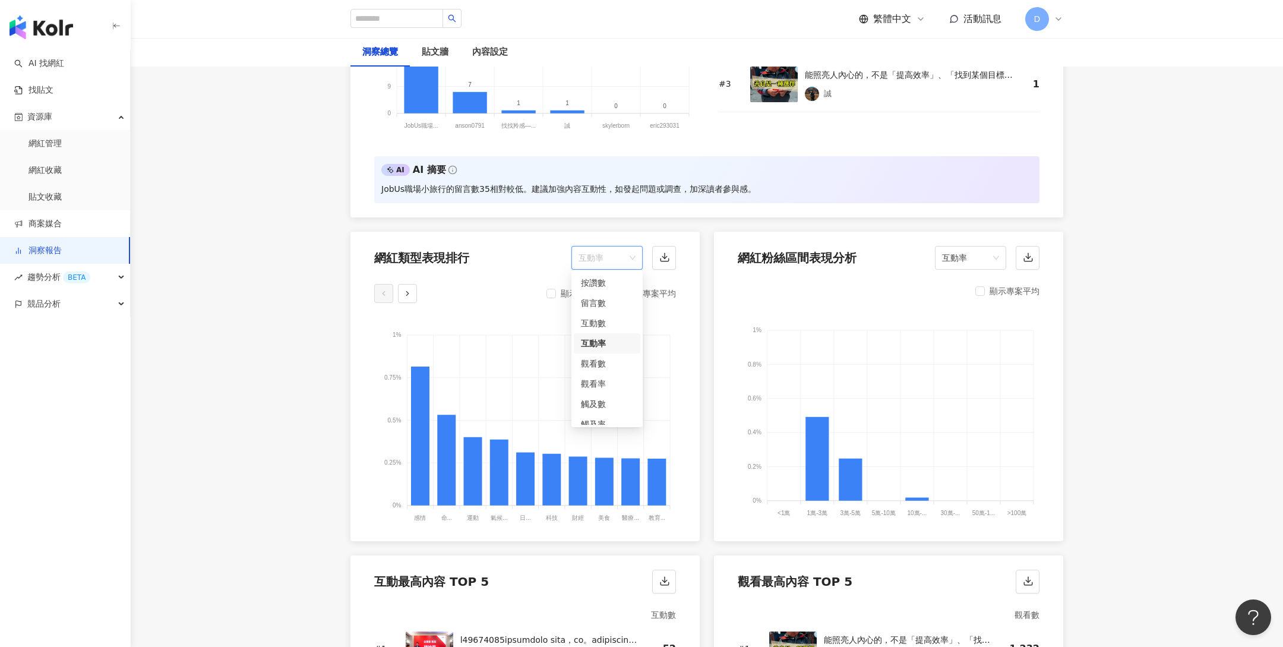
scroll to position [1142, 0]
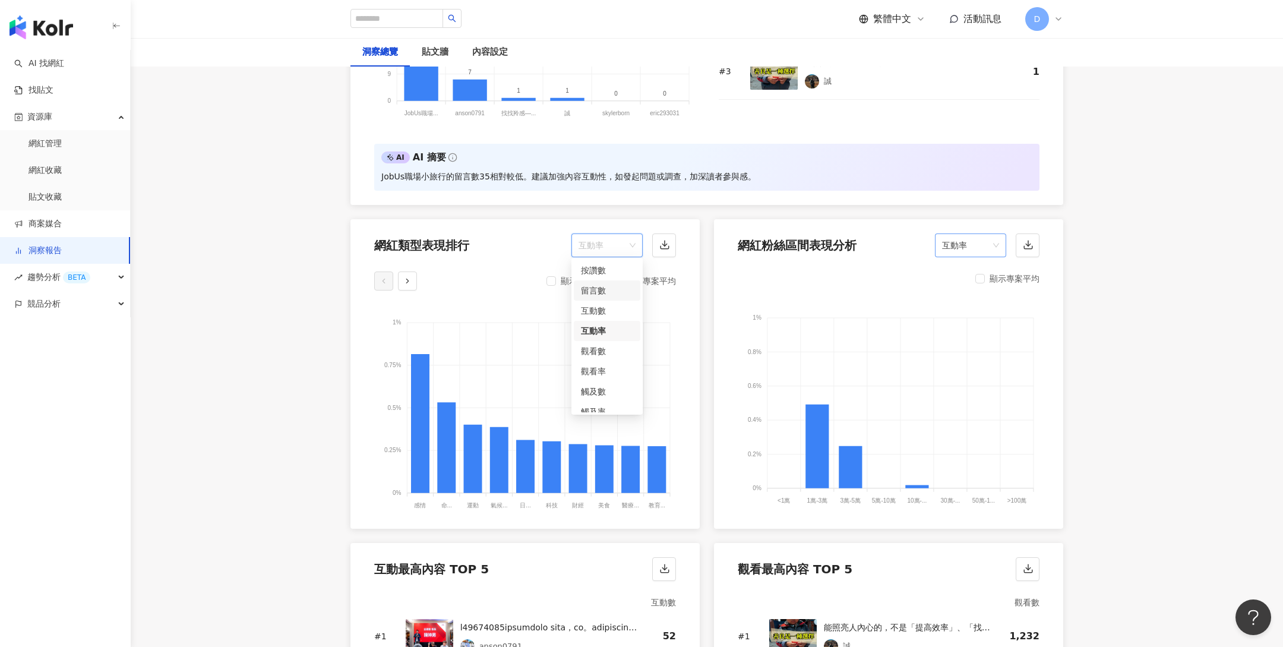
click at [984, 246] on span "互動率" at bounding box center [970, 245] width 57 height 23
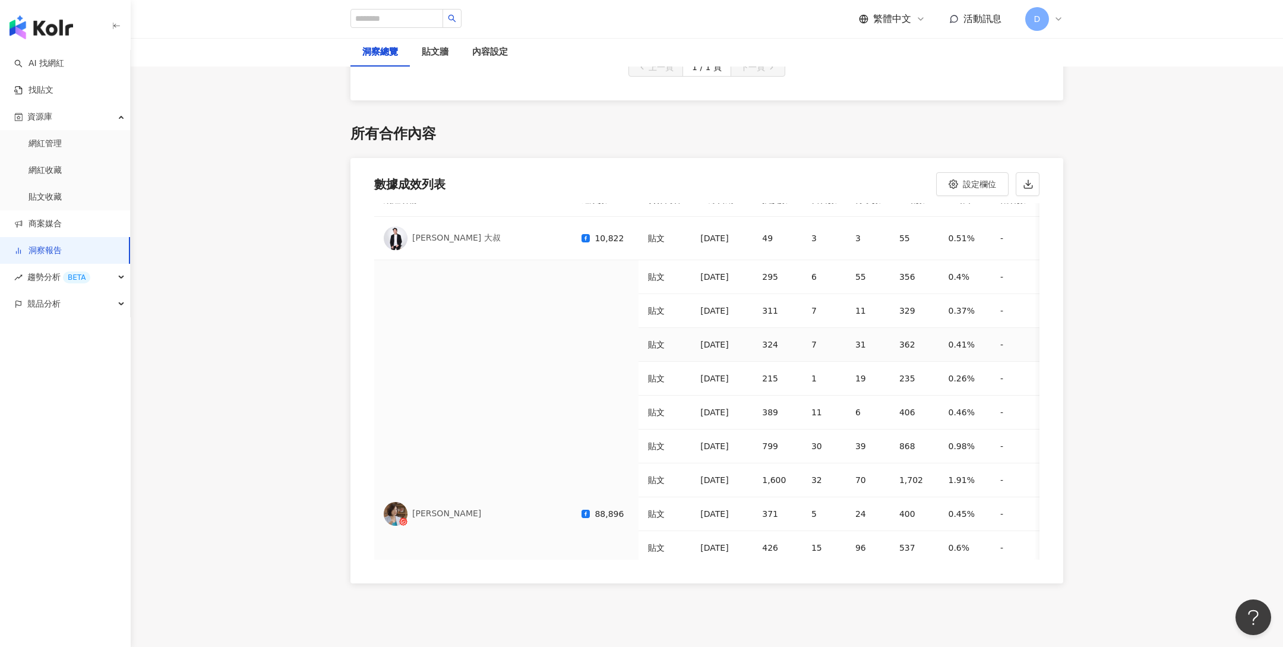
scroll to position [0, 0]
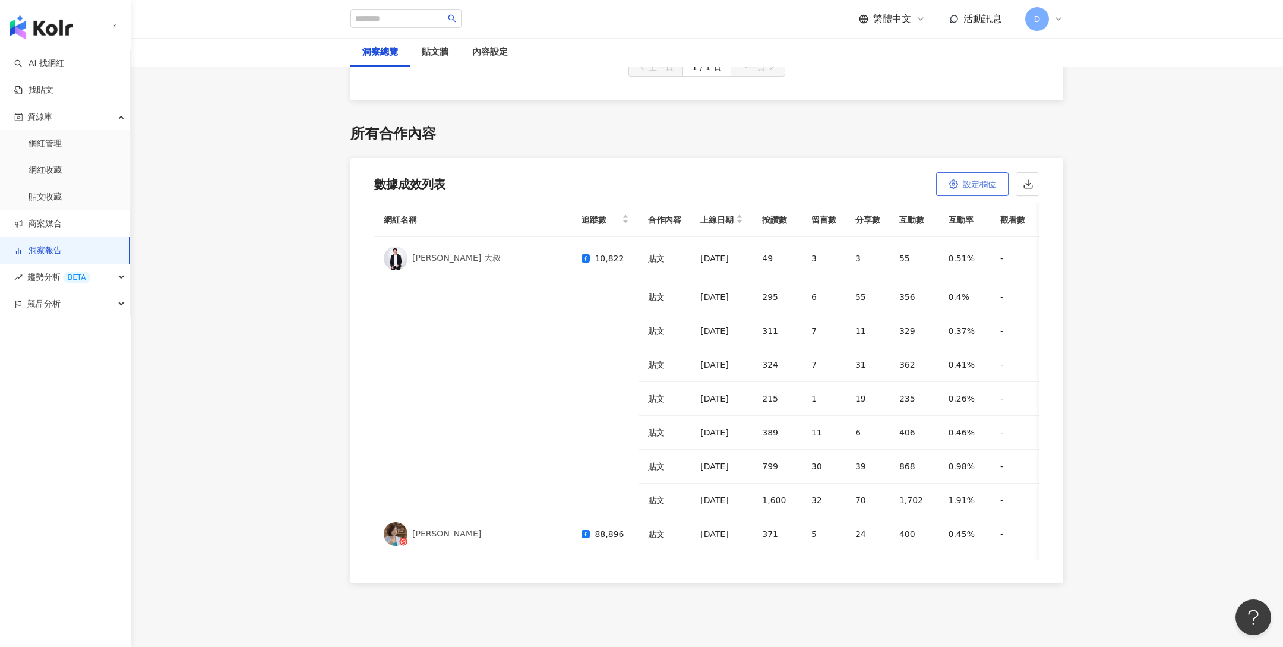
click at [969, 188] on button "設定欄位" at bounding box center [972, 184] width 72 height 24
click at [877, 161] on div "數據成效列表 設定欄位 全選 上線日期 按讚數 留言數 分享數 互動數 互動率 觀看數 觀看數 觸及數 觸及率 連結點擊數 連結點擊率 正面留言數 負面留言數" at bounding box center [706, 180] width 713 height 45
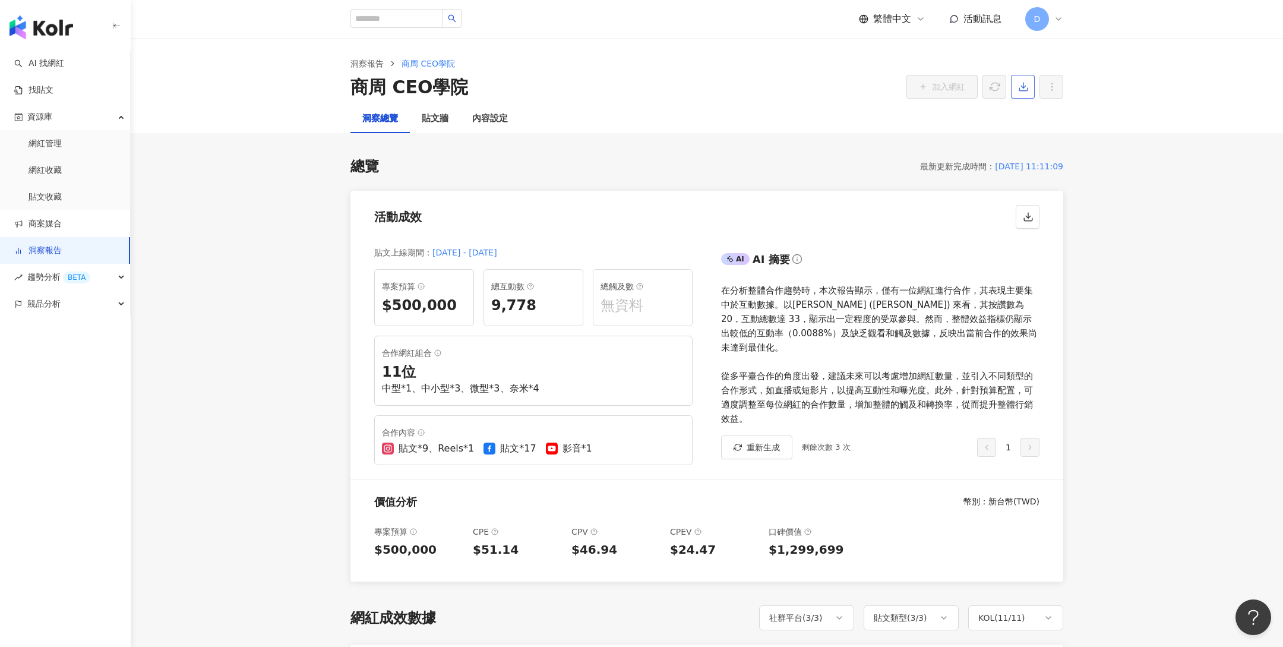
click at [1025, 87] on icon "button" at bounding box center [1023, 86] width 11 height 11
click at [877, 130] on div "洞察總覽 貼文牆 內容設定" at bounding box center [707, 119] width 760 height 29
click at [1038, 22] on span "D" at bounding box center [1037, 18] width 7 height 13
click at [1073, 116] on link "團隊成員管理" at bounding box center [1074, 114] width 50 height 10
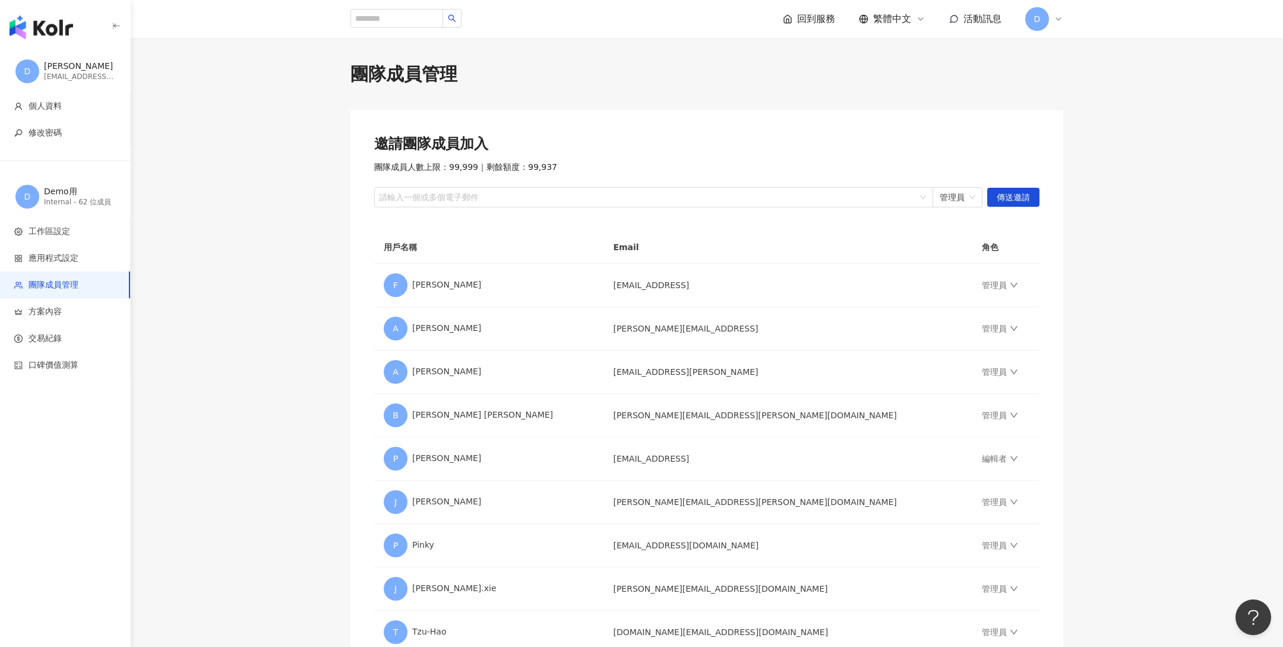
click at [1032, 27] on span "D" at bounding box center [1037, 19] width 24 height 24
click at [36, 28] on img "button" at bounding box center [42, 27] width 64 height 24
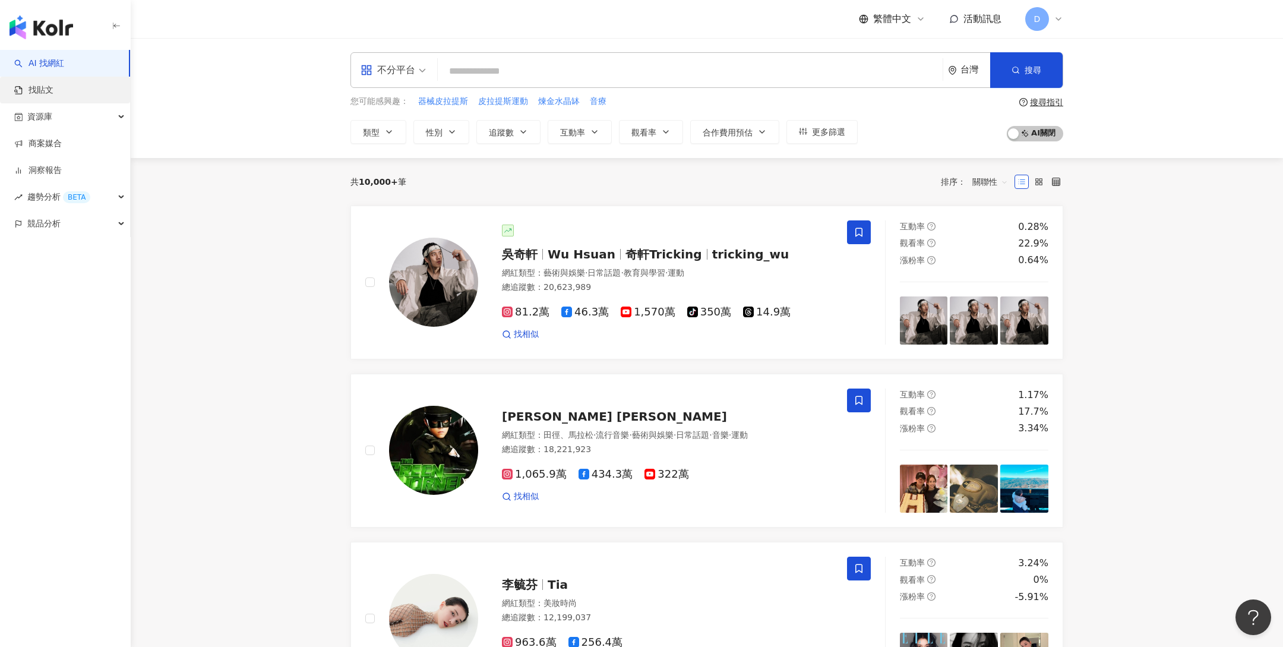
click at [42, 88] on link "找貼文" at bounding box center [33, 90] width 39 height 12
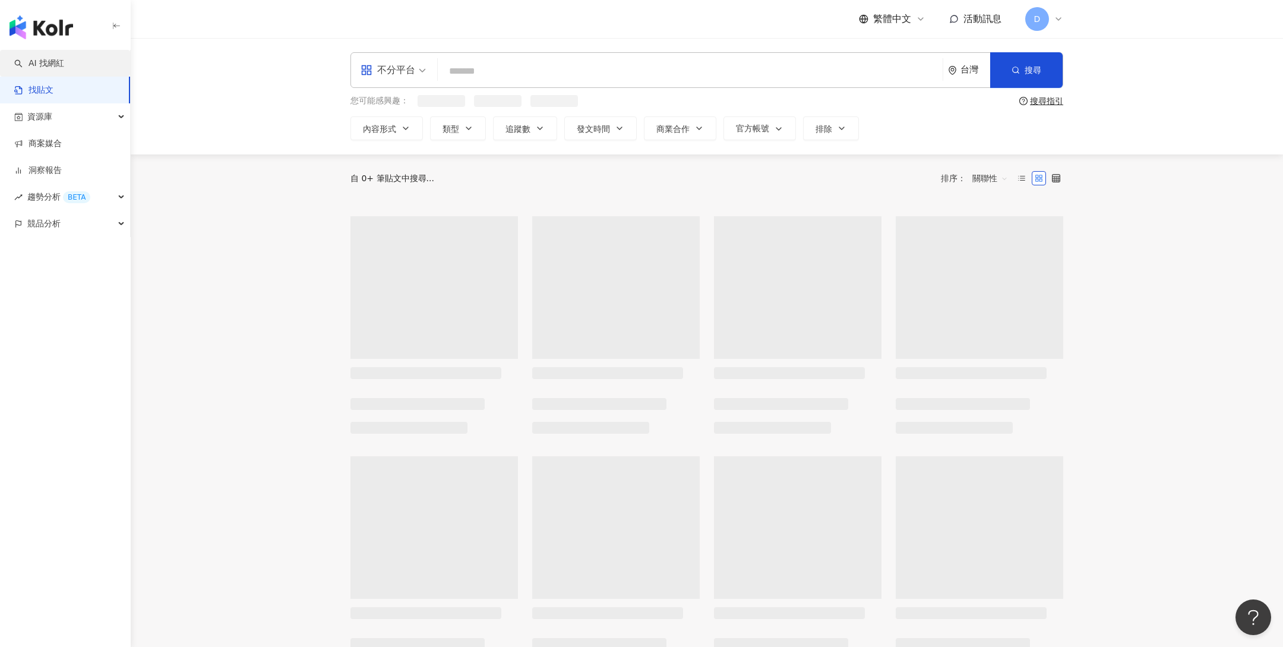
click at [50, 58] on link "AI 找網紅" at bounding box center [39, 64] width 50 height 12
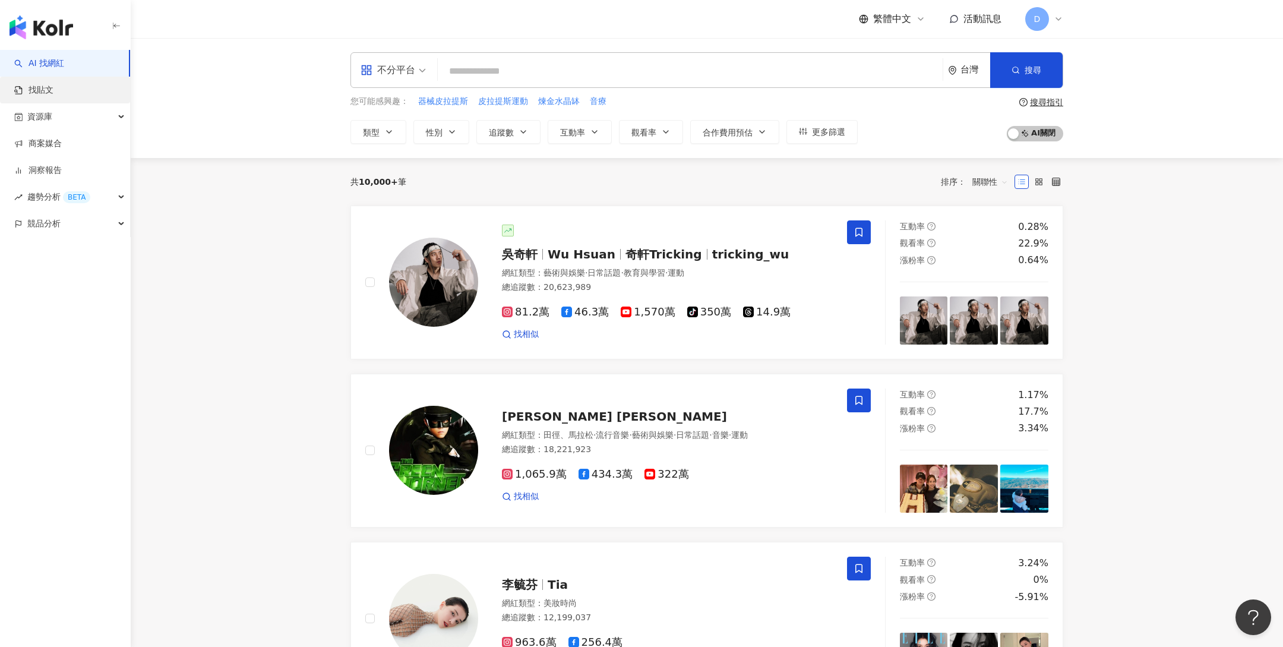
click at [52, 90] on link "找貼文" at bounding box center [33, 90] width 39 height 12
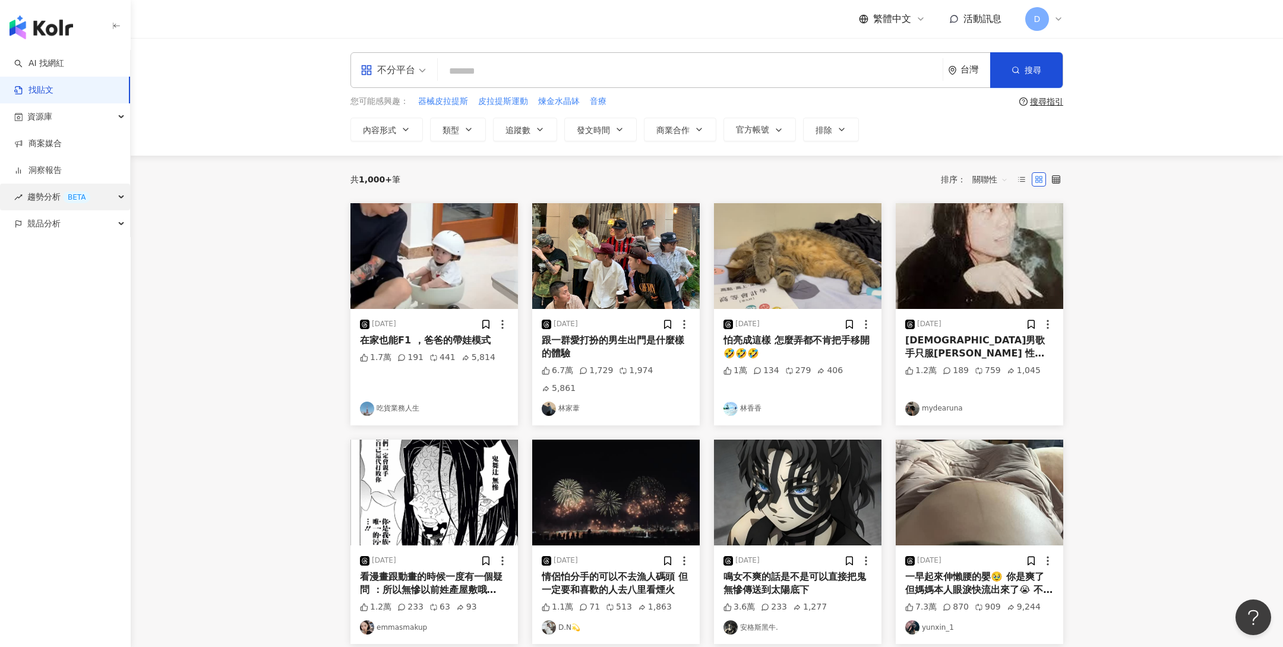
click at [44, 197] on span "趨勢分析 BETA" at bounding box center [58, 197] width 63 height 27
click at [53, 254] on link "Hashtag 監測" at bounding box center [56, 251] width 54 height 12
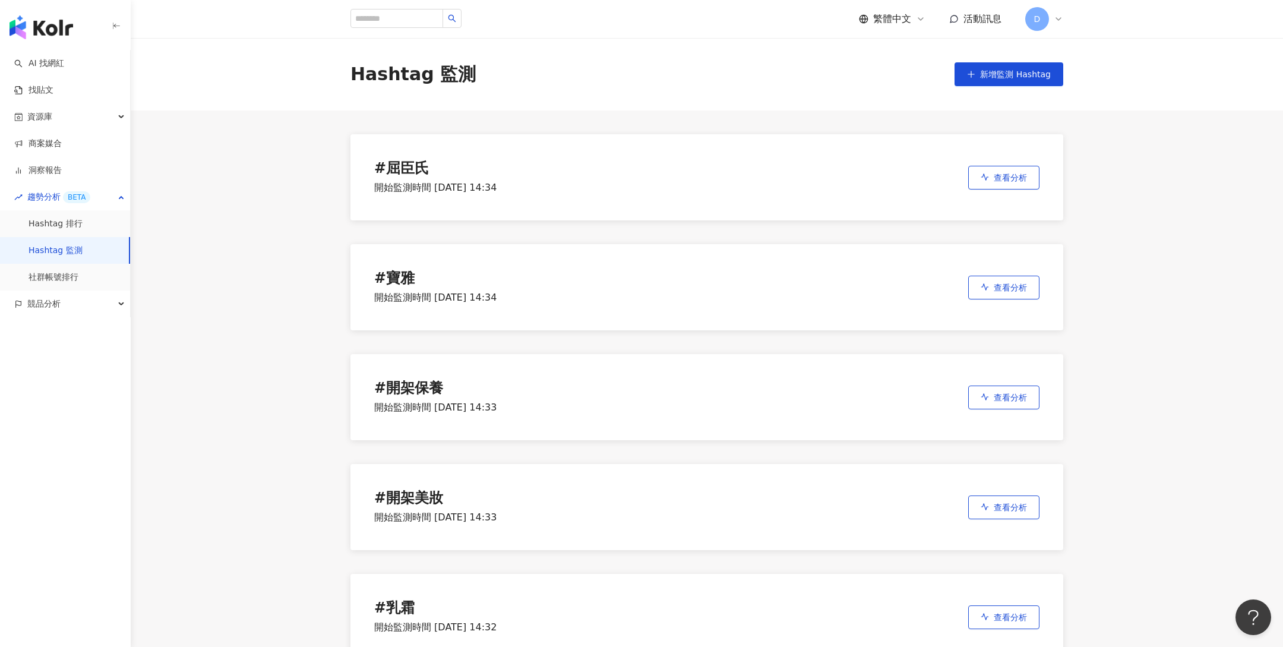
click at [1030, 20] on span "D" at bounding box center [1037, 19] width 24 height 24
click at [598, 167] on div "# 屈臣氏 開始監測時間 2025/8/7 14:34 查看分析" at bounding box center [706, 177] width 713 height 86
click at [732, 200] on div "# 屈臣氏 開始監測時間 2025/8/7 14:34 查看分析" at bounding box center [706, 177] width 713 height 86
click at [983, 173] on icon "button" at bounding box center [985, 177] width 8 height 8
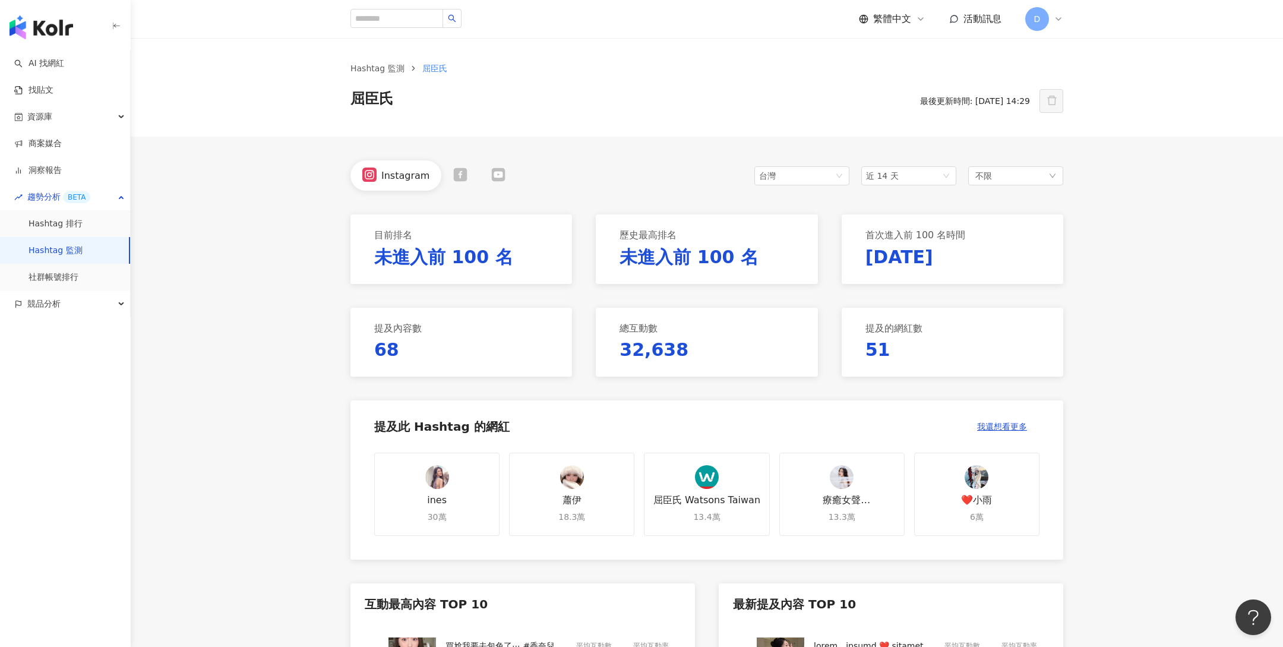
click at [56, 254] on link "Hashtag 監測" at bounding box center [56, 251] width 54 height 12
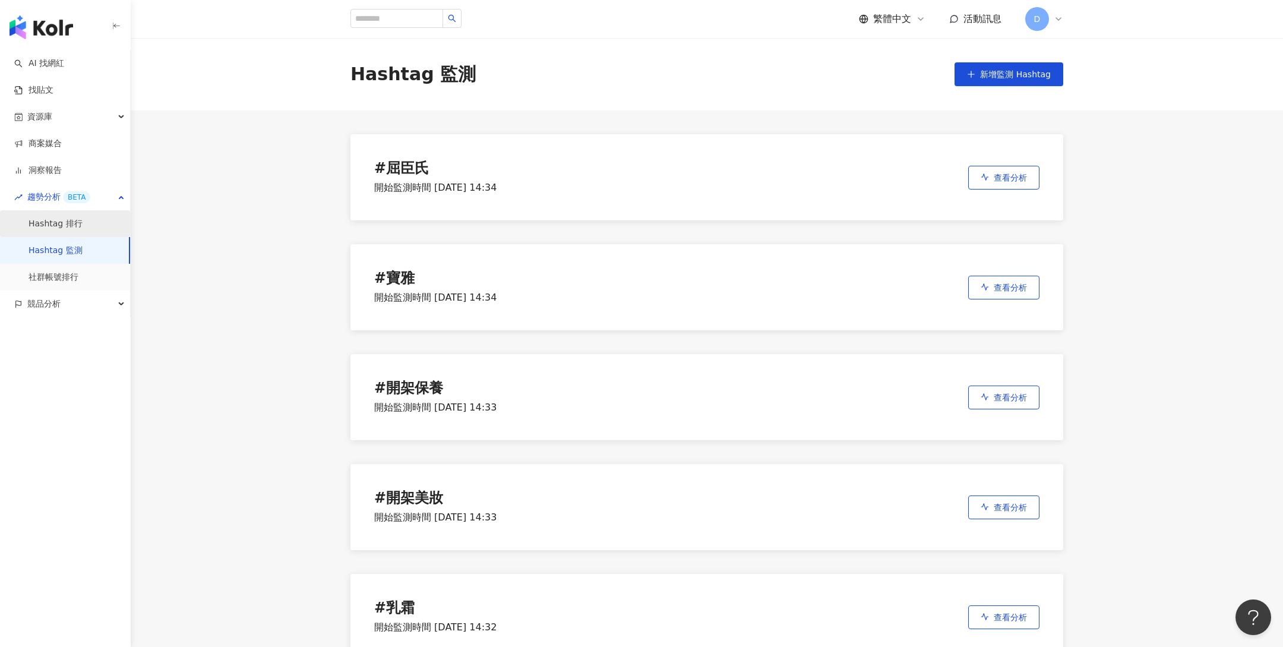
click at [68, 220] on link "Hashtag 排行" at bounding box center [56, 224] width 54 height 12
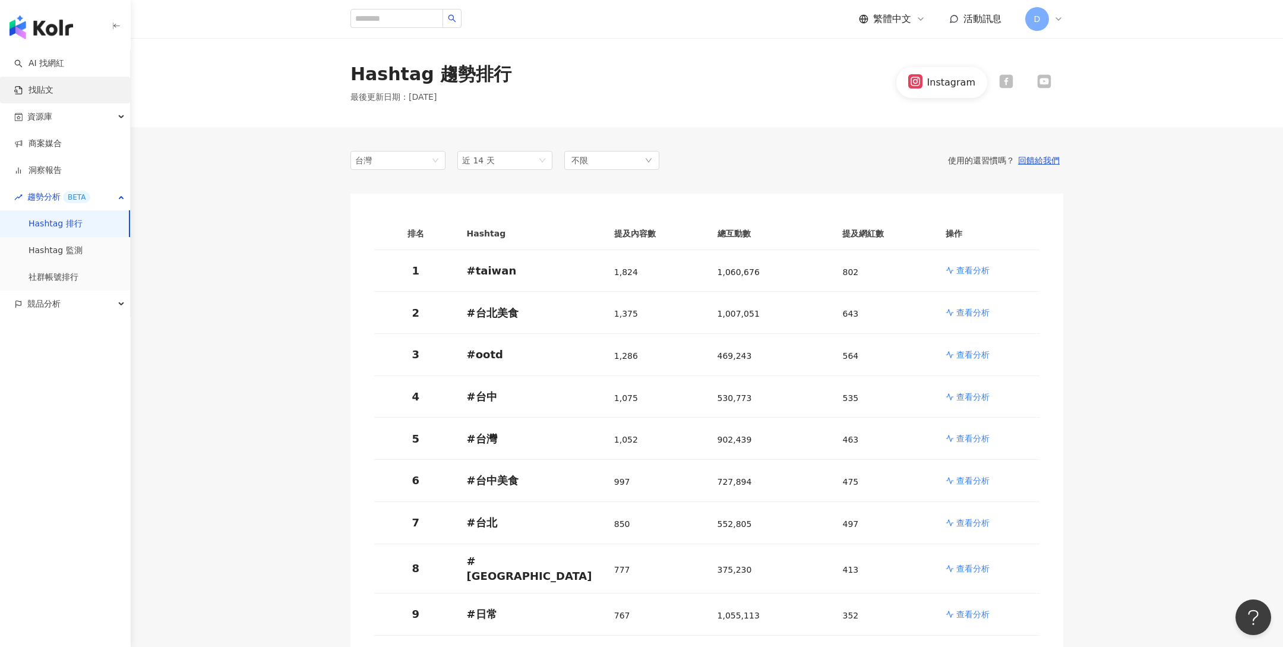
click at [37, 91] on link "找貼文" at bounding box center [33, 90] width 39 height 12
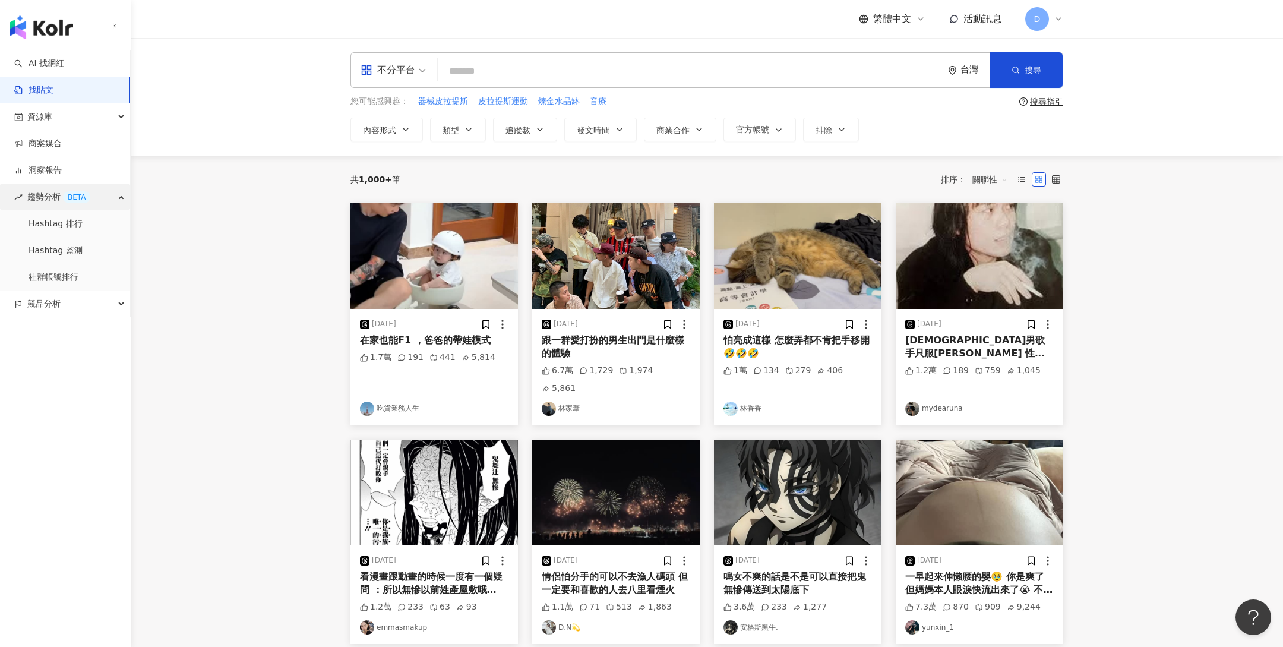
click at [99, 198] on div "趨勢分析 BETA" at bounding box center [65, 197] width 130 height 27
click at [87, 227] on div "競品分析" at bounding box center [65, 223] width 130 height 27
click at [78, 274] on link "關鍵字提及分析" at bounding box center [58, 277] width 58 height 12
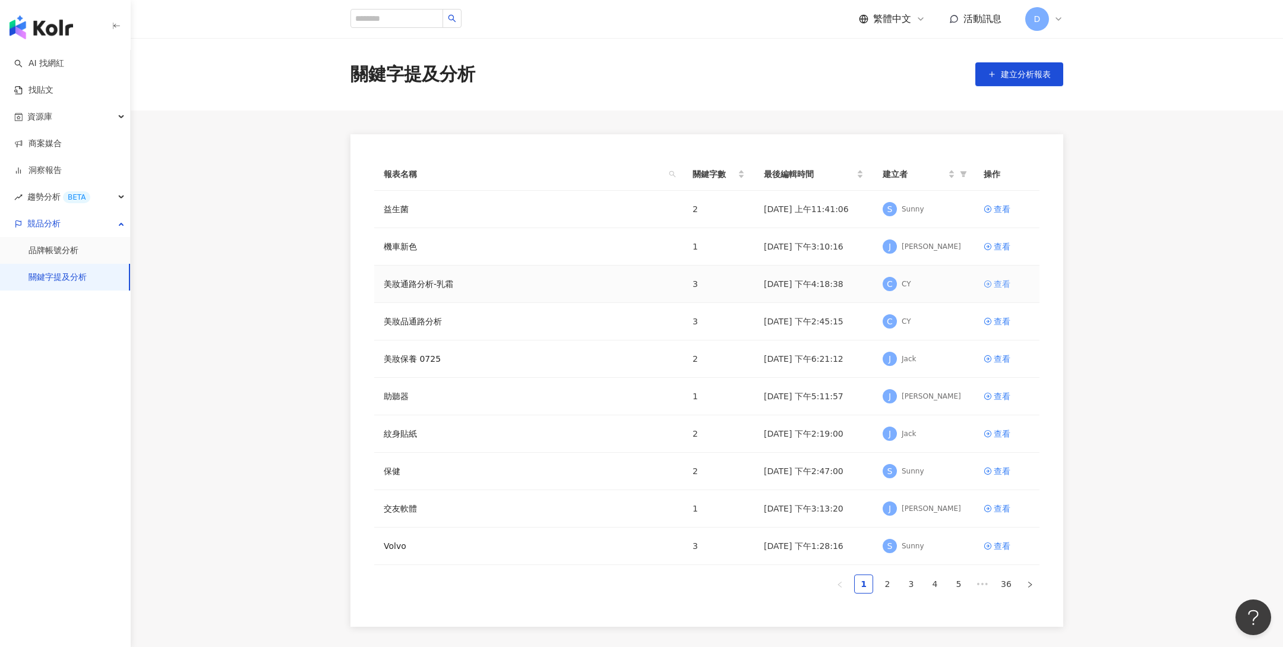
click at [991, 280] on icon at bounding box center [988, 284] width 8 height 8
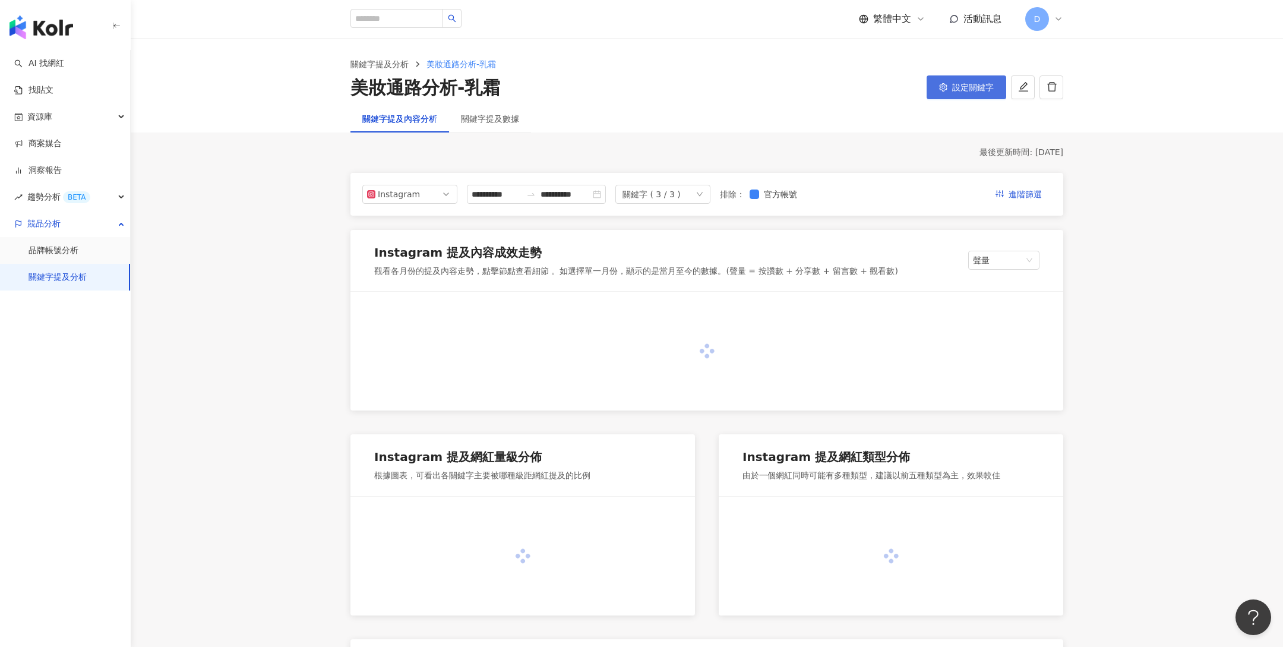
click at [958, 90] on span "設定關鍵字" at bounding box center [973, 88] width 42 height 10
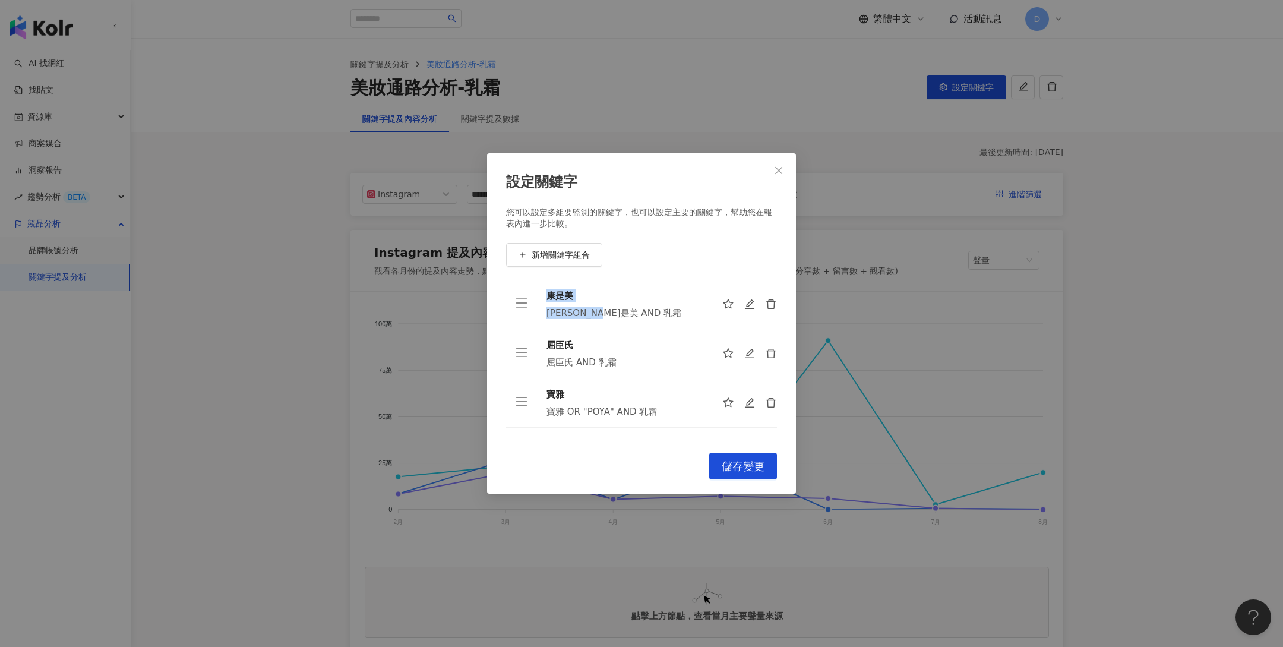
drag, startPoint x: 548, startPoint y: 296, endPoint x: 622, endPoint y: 316, distance: 76.4
click at [622, 316] on div "康是美 康是美 AND 乳霜" at bounding box center [624, 304] width 157 height 30
click at [622, 316] on div "康是美 AND 乳霜" at bounding box center [624, 313] width 157 height 12
click at [331, 287] on div "設定關鍵字 您可以設定多組要監測的關鍵字，也可以設定主要的關鍵字，幫助您在報表內進一步比較。 新增關鍵字組合 康是美 康是美 AND 乳霜 屈臣氏 屈臣氏 A…" at bounding box center [641, 323] width 1283 height 647
click at [72, 273] on div "設定關鍵字 您可以設定多組要監測的關鍵字，也可以設定主要的關鍵字，幫助您在報表內進一步比較。 新增關鍵字組合 康是美 康是美 AND 乳霜 屈臣氏 屈臣氏 A…" at bounding box center [641, 323] width 1283 height 647
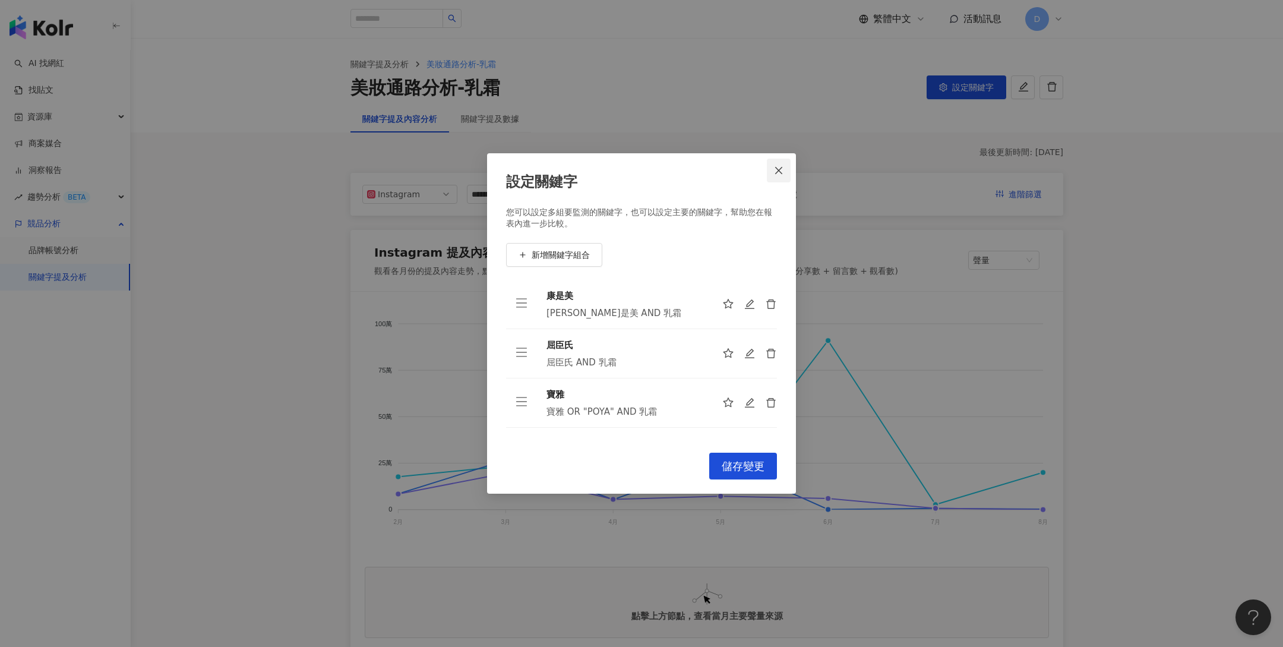
click at [781, 175] on button "Close" at bounding box center [779, 171] width 24 height 24
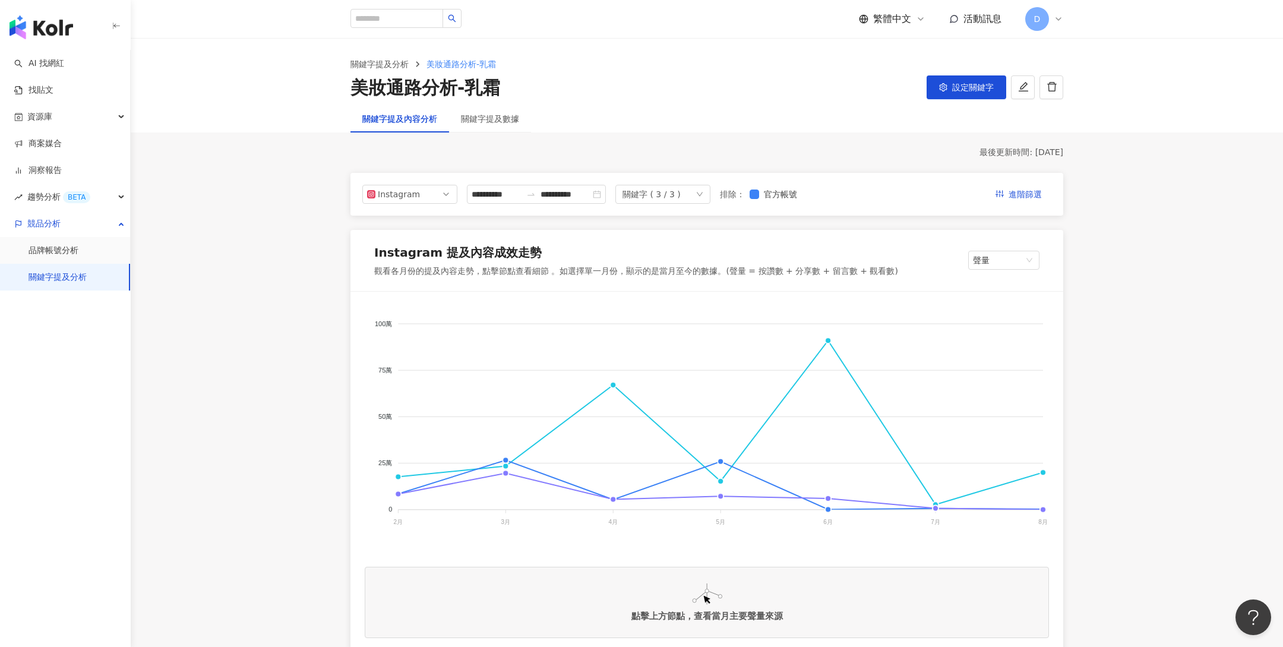
click at [50, 280] on link "關鍵字提及分析" at bounding box center [58, 277] width 58 height 12
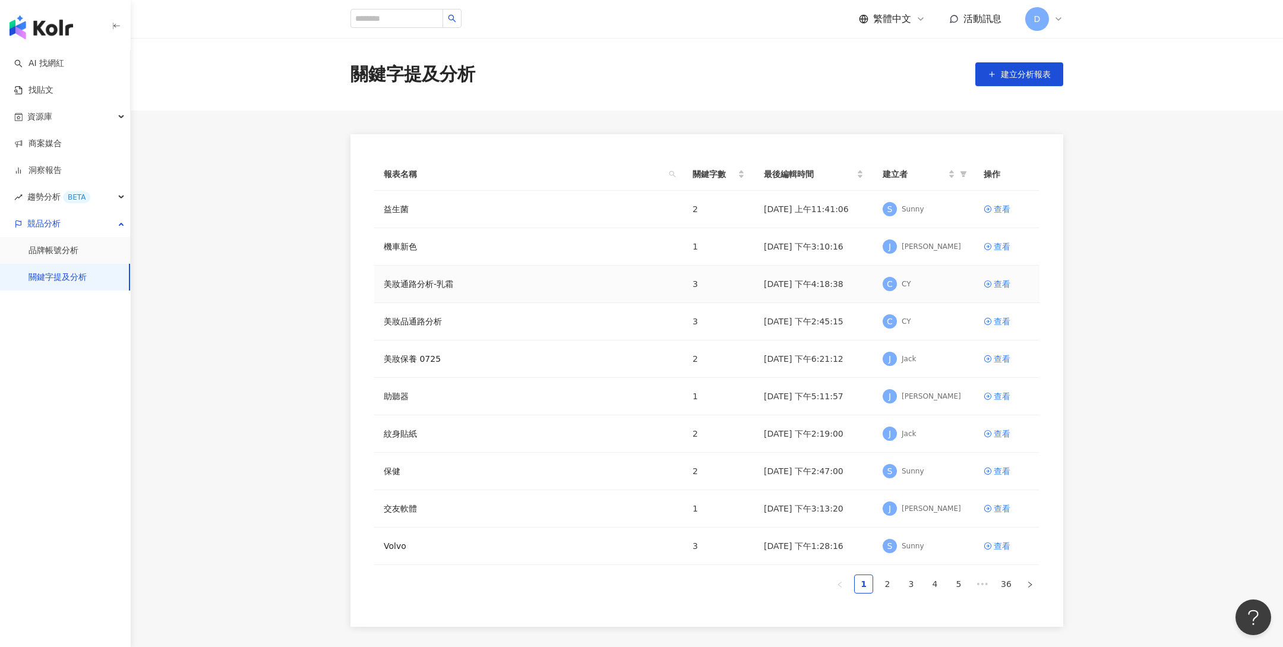
scroll to position [10, 0]
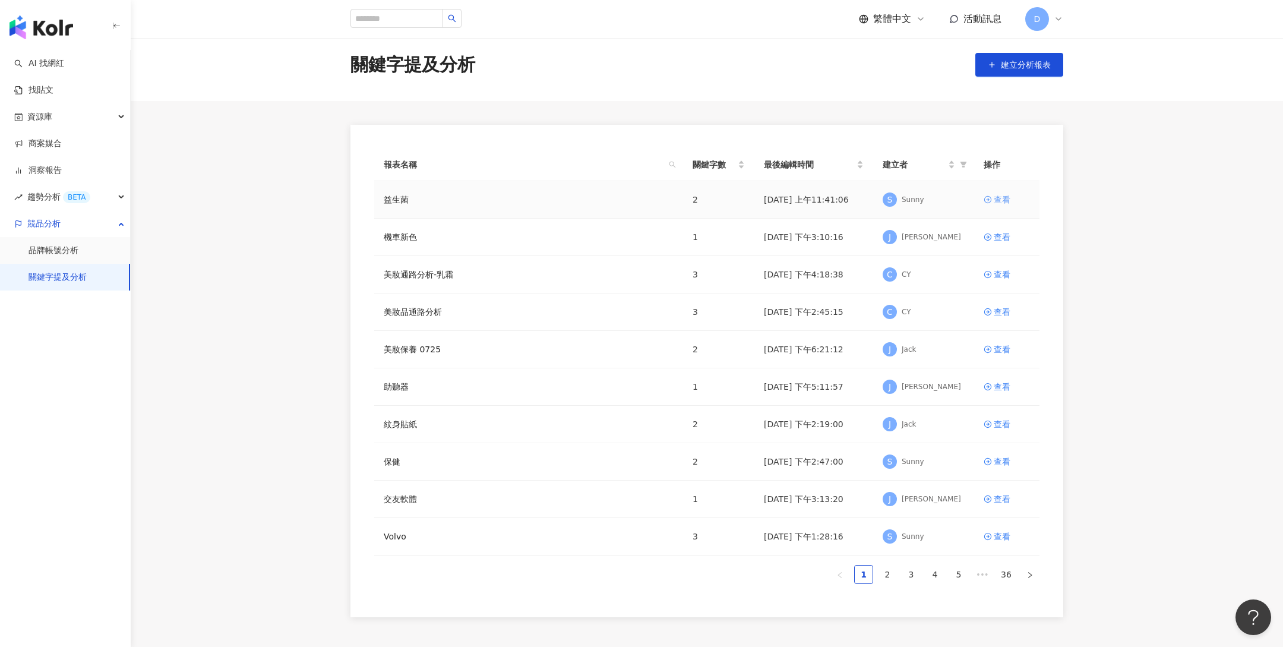
click at [989, 195] on icon at bounding box center [988, 199] width 8 height 8
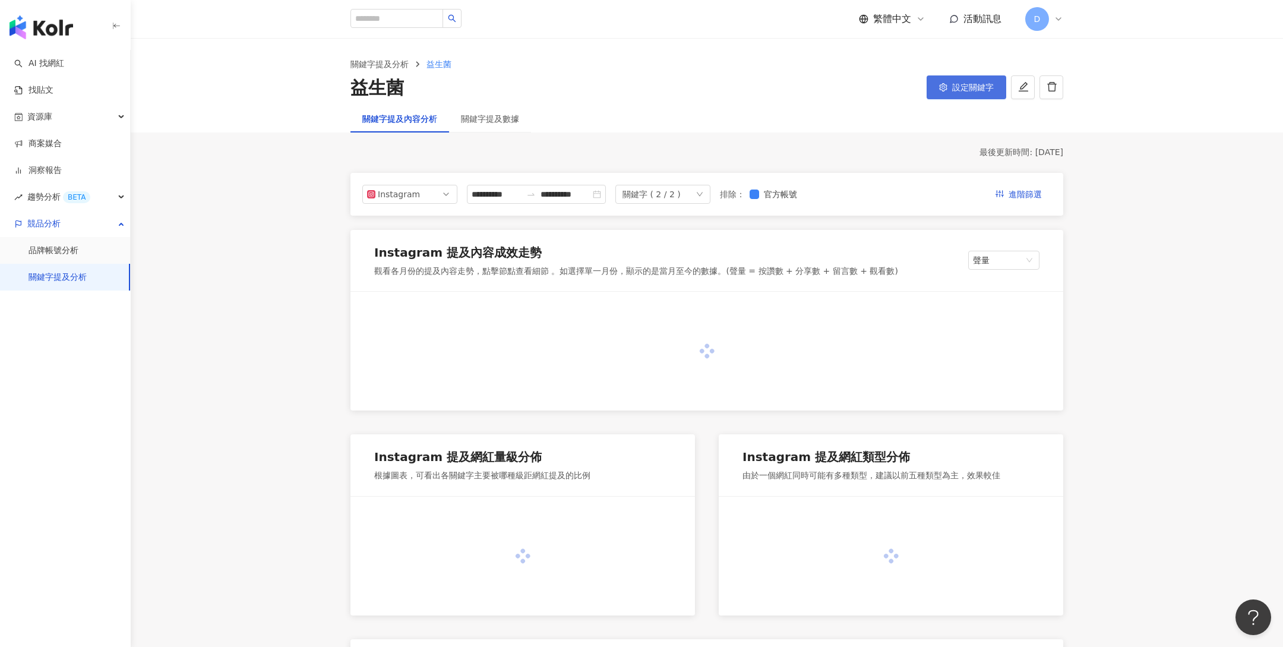
click at [953, 90] on span "設定關鍵字" at bounding box center [973, 88] width 42 height 10
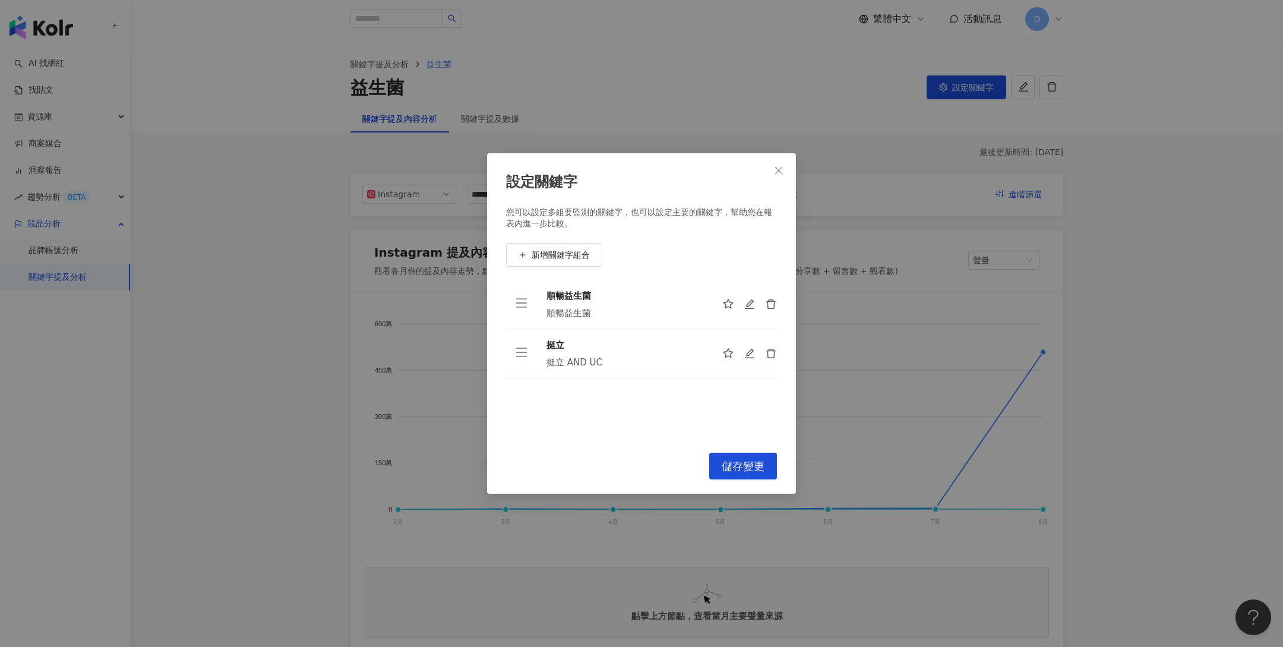
click at [866, 208] on div "設定關鍵字 您可以設定多組要監測的關鍵字，也可以設定主要的關鍵字，幫助您在報表內進一步比較。 新增關鍵字組合 順暢益生菌 順暢益生菌 挺立 挺立 AND UC…" at bounding box center [641, 323] width 1283 height 647
click at [782, 166] on icon "close" at bounding box center [779, 171] width 10 height 10
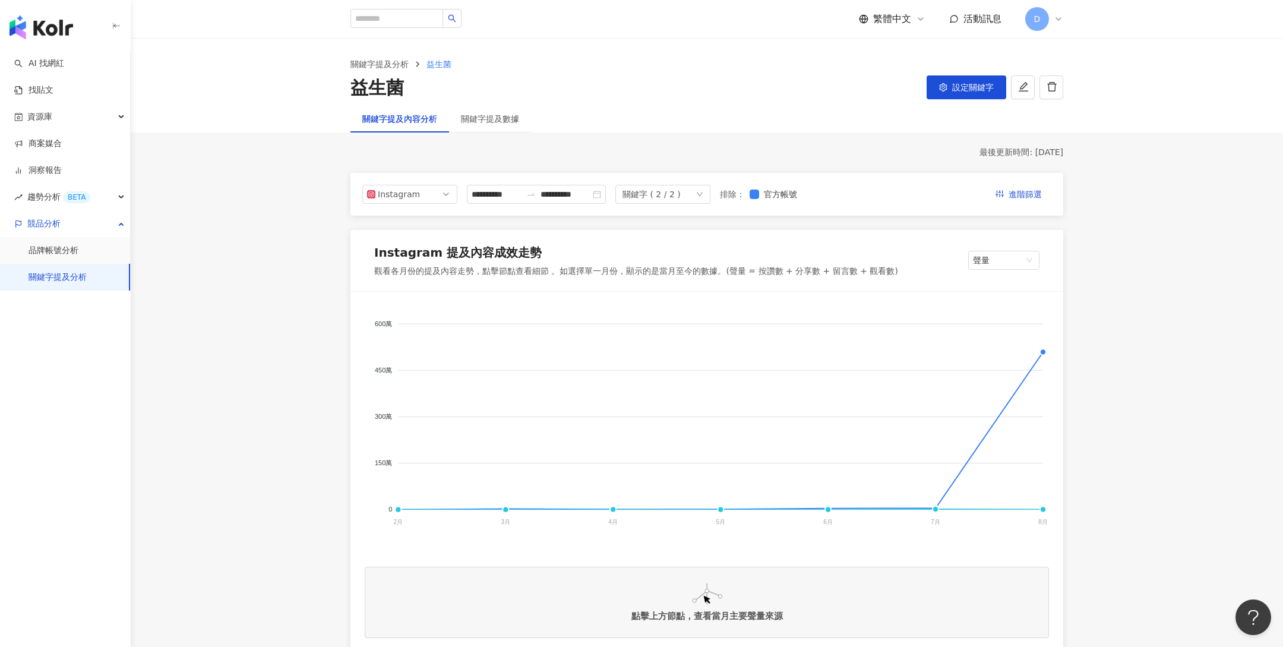
click at [60, 282] on link "關鍵字提及分析" at bounding box center [58, 277] width 58 height 12
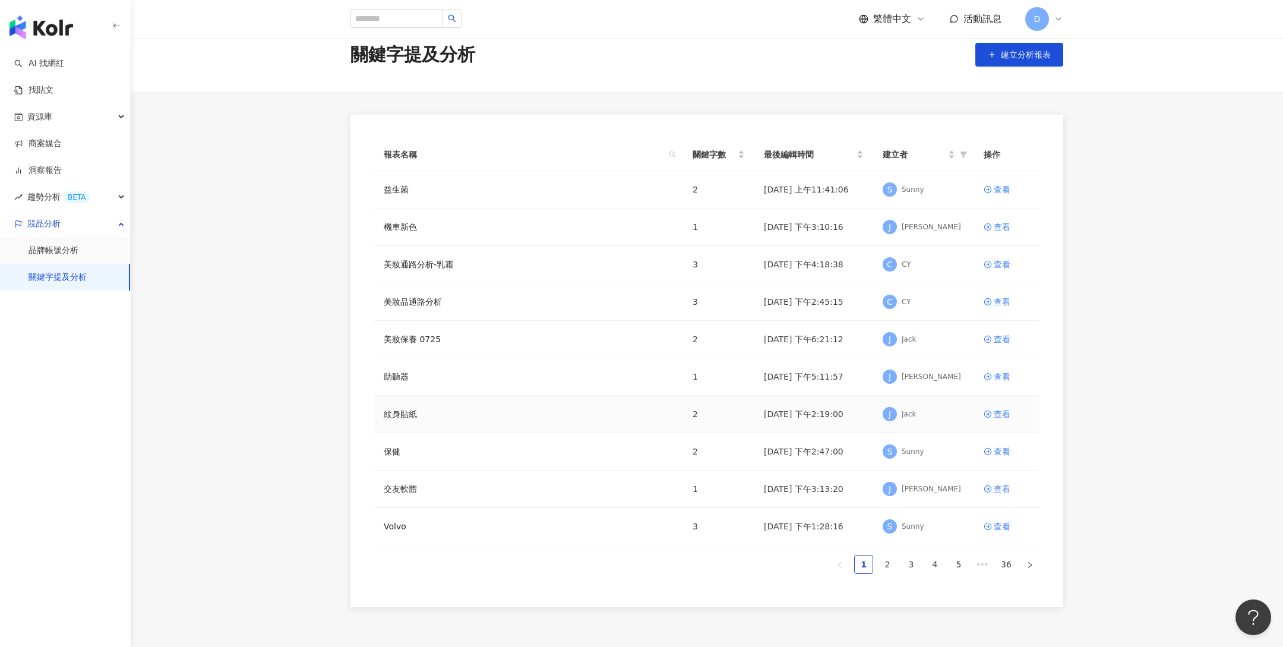
scroll to position [24, 0]
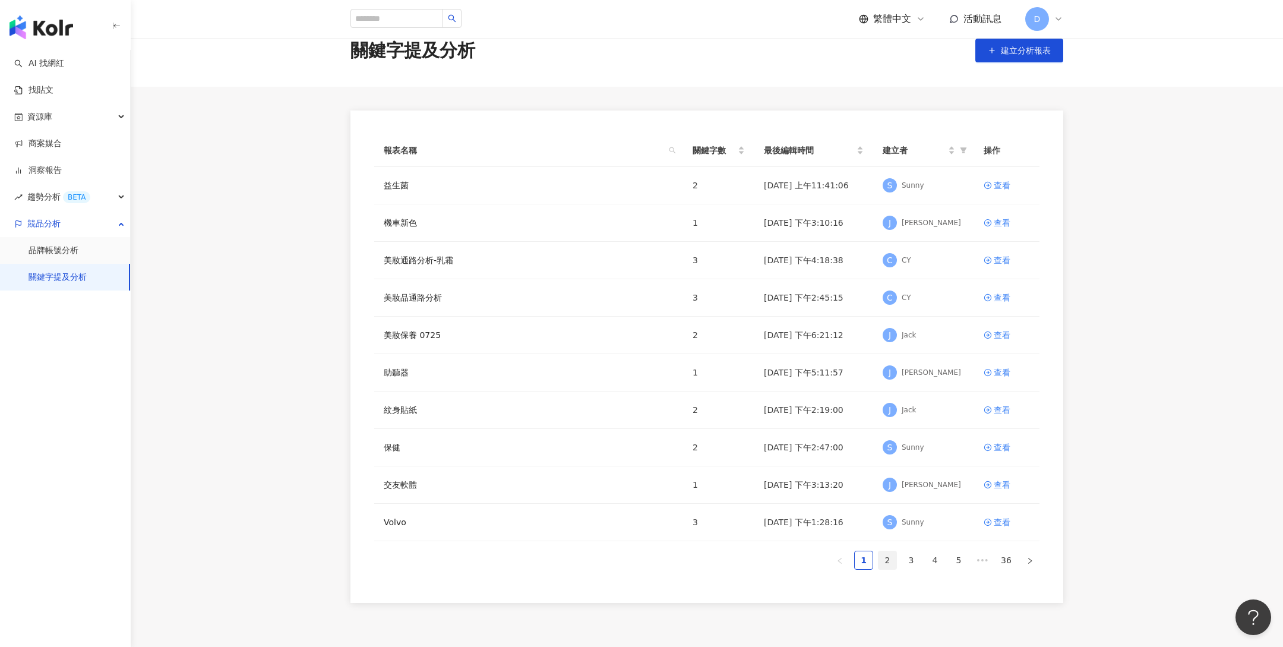
click at [890, 559] on link "2" at bounding box center [887, 560] width 18 height 18
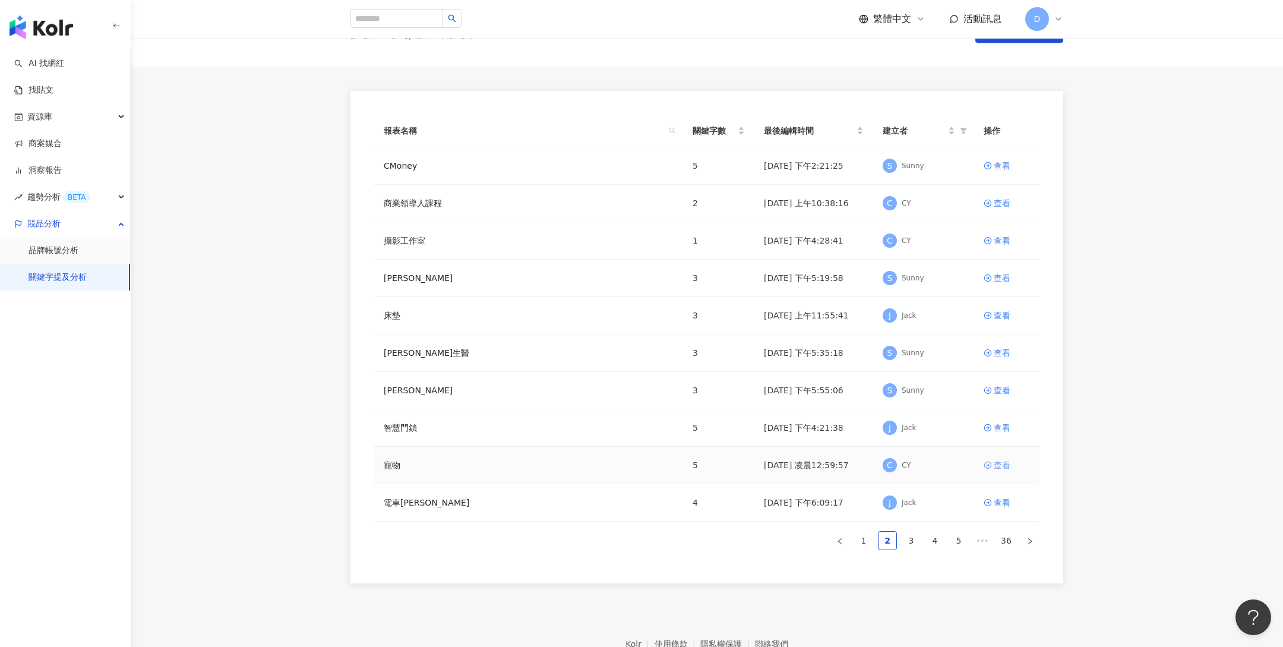
click at [992, 461] on link "查看" at bounding box center [1007, 465] width 46 height 13
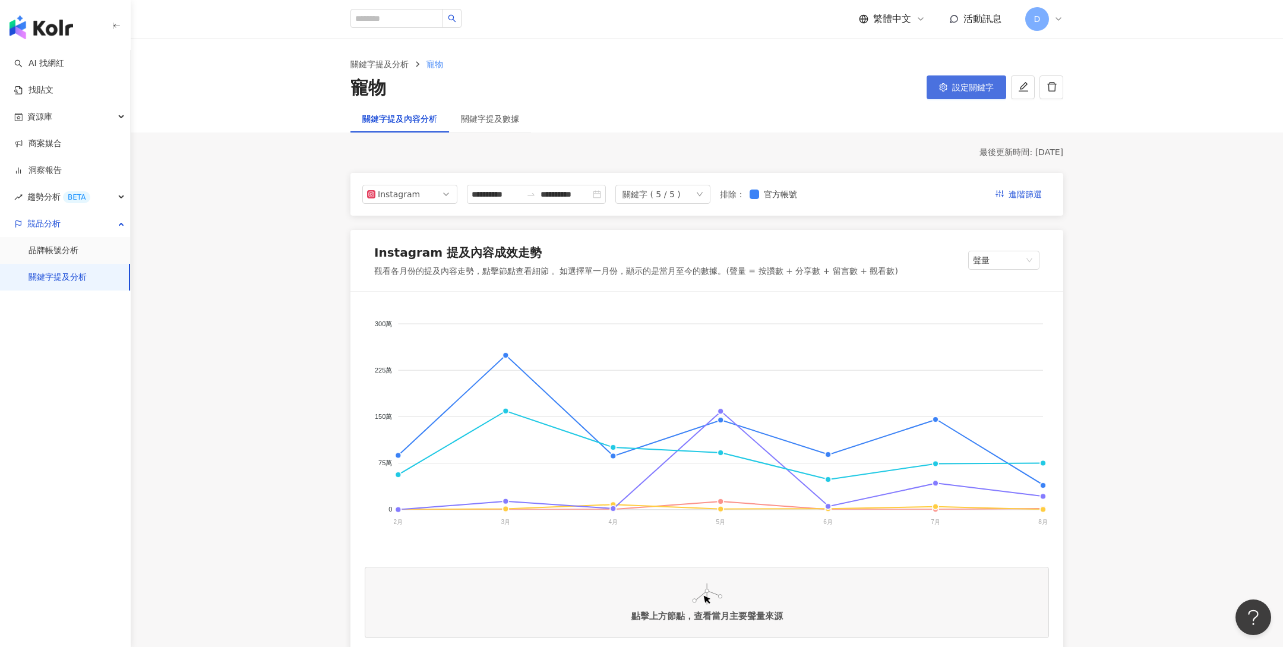
click at [966, 84] on span "設定關鍵字" at bounding box center [973, 88] width 42 height 10
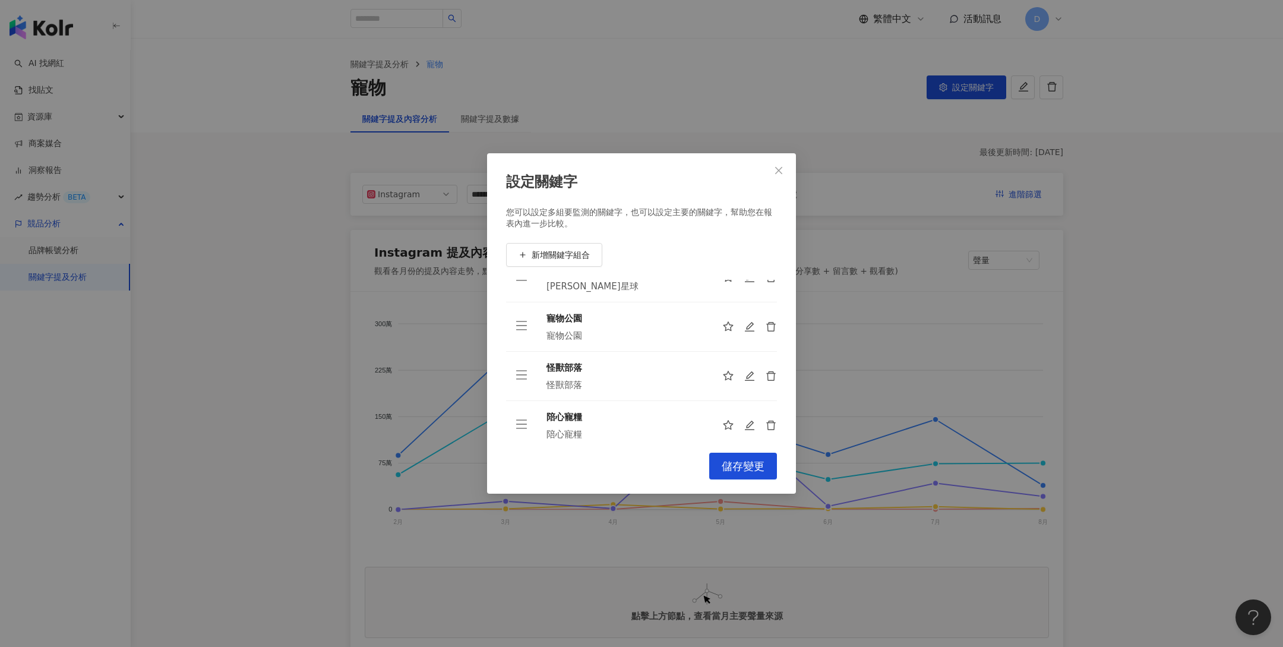
scroll to position [87, 0]
click at [847, 136] on div "設定關鍵字 您可以設定多組要監測的關鍵字，也可以設定主要的關鍵字，幫助您在報表內進一步比較。 新增關鍵字組合 汪喵星球 汪喵星球 寵物公園 寵物公園 怪獸部落…" at bounding box center [641, 323] width 1283 height 647
click at [70, 285] on div "設定關鍵字 您可以設定多組要監測的關鍵字，也可以設定主要的關鍵字，幫助您在報表內進一步比較。 新增關鍵字組合 汪喵星球 汪喵星球 寵物公園 寵物公園 怪獸部落…" at bounding box center [641, 323] width 1283 height 647
click at [53, 275] on div "設定關鍵字 您可以設定多組要監測的關鍵字，也可以設定主要的關鍵字，幫助您在報表內進一步比較。 新增關鍵字組合 汪喵星球 汪喵星球 寵物公園 寵物公園 怪獸部落…" at bounding box center [641, 323] width 1283 height 647
click at [777, 170] on icon "close" at bounding box center [779, 171] width 10 height 10
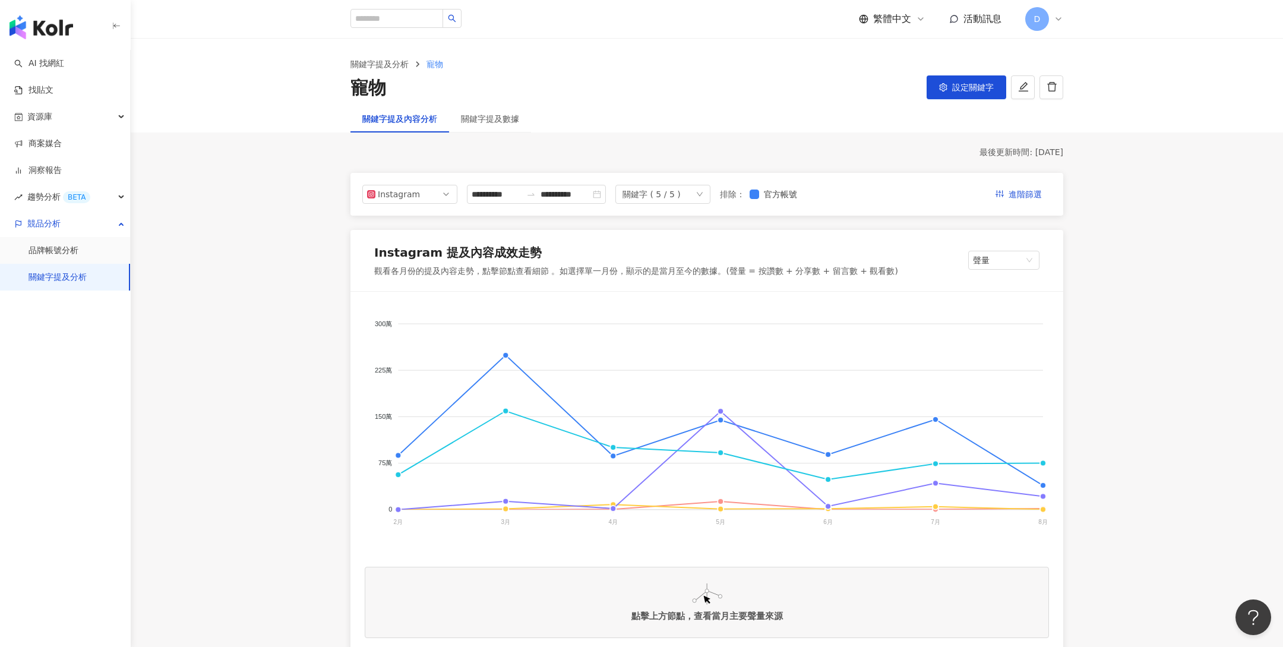
click at [85, 276] on link "關鍵字提及分析" at bounding box center [58, 277] width 58 height 12
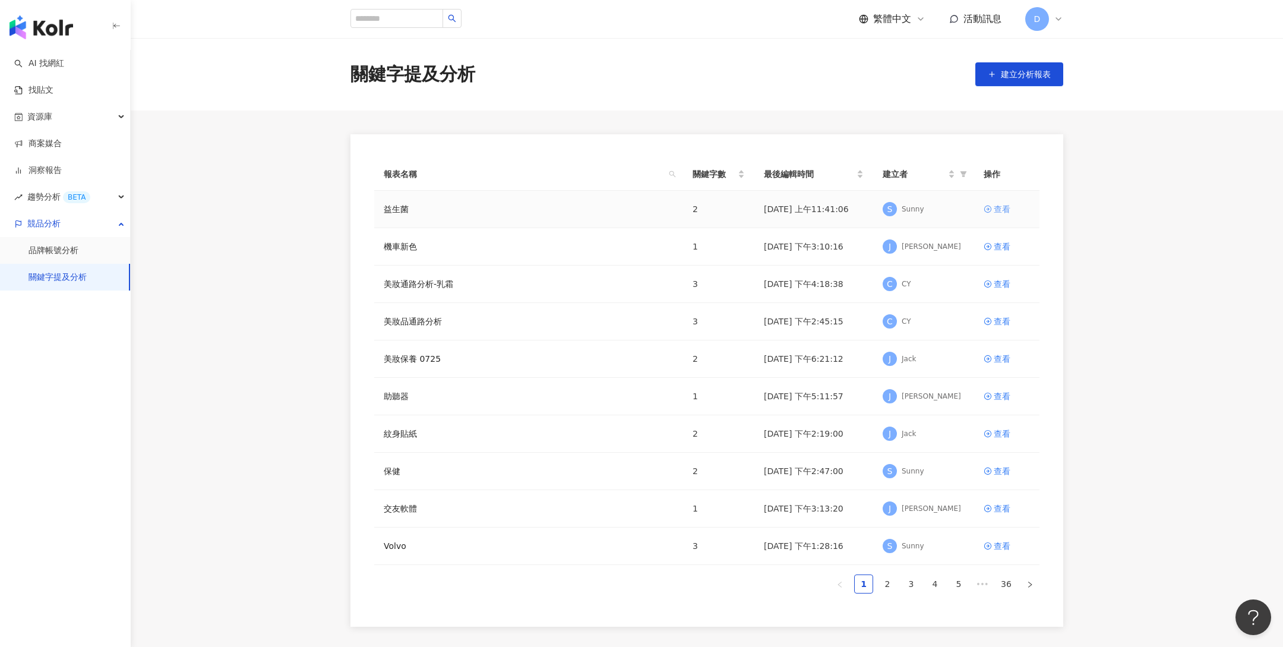
click at [994, 207] on div "查看" at bounding box center [1002, 209] width 17 height 13
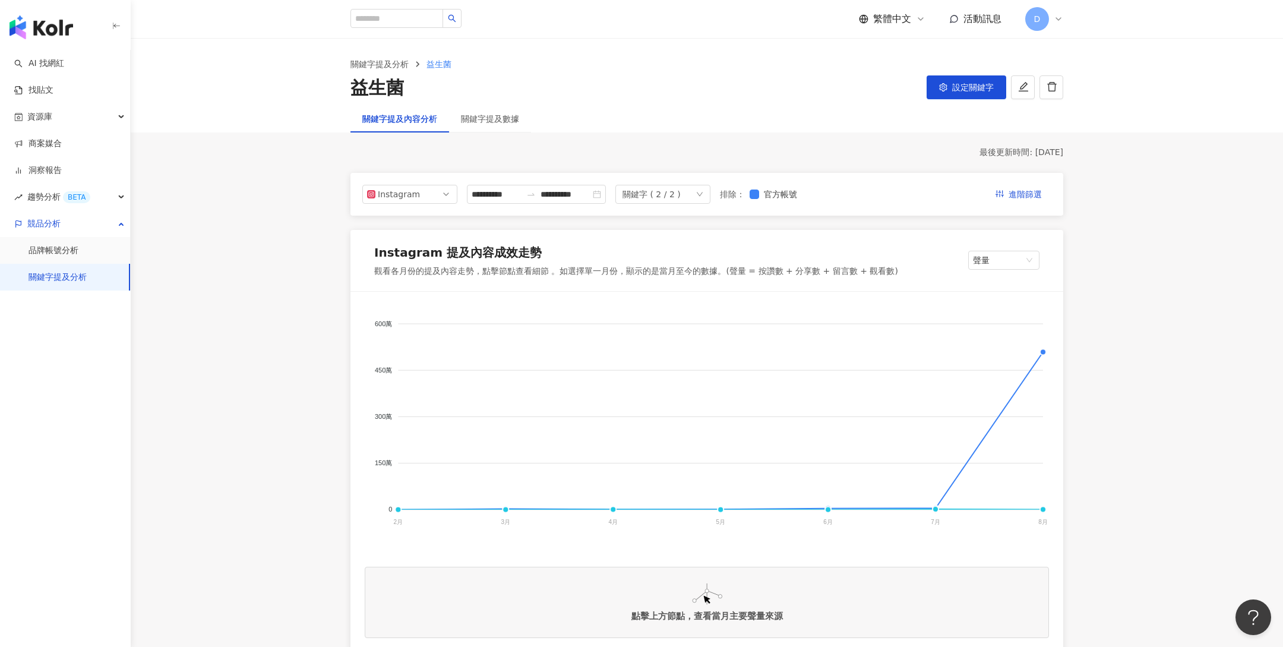
click at [60, 276] on link "關鍵字提及分析" at bounding box center [58, 277] width 58 height 12
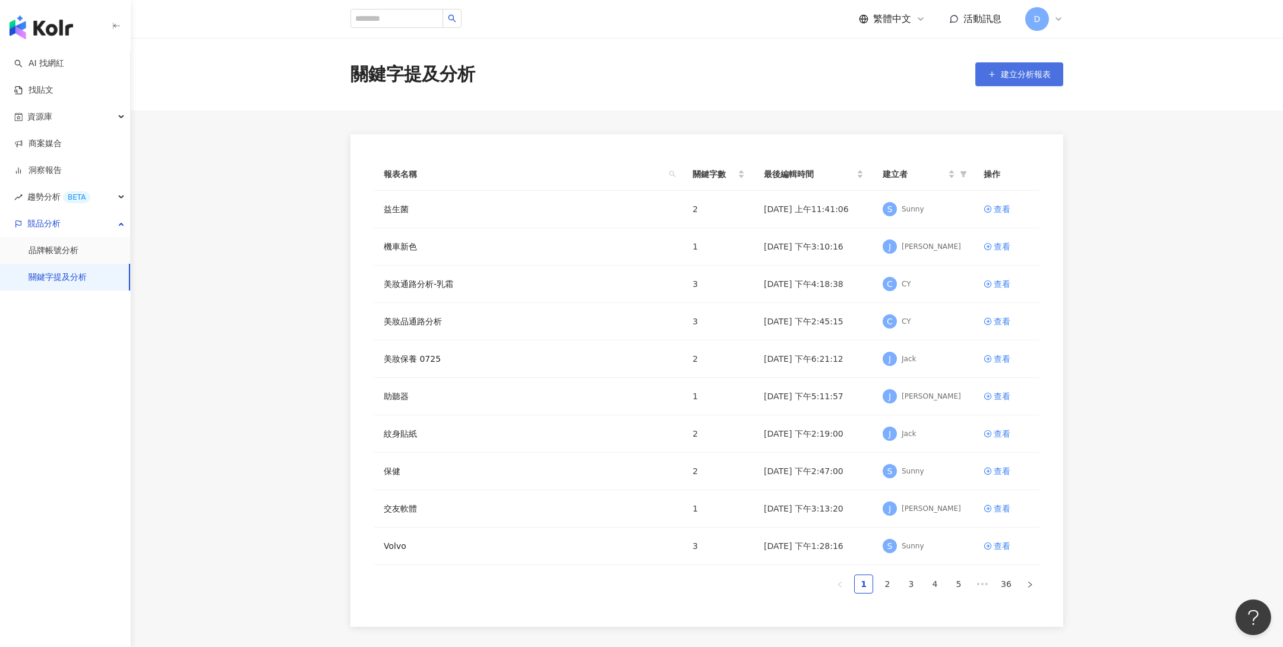
click at [1010, 76] on span "建立分析報表" at bounding box center [1026, 74] width 50 height 10
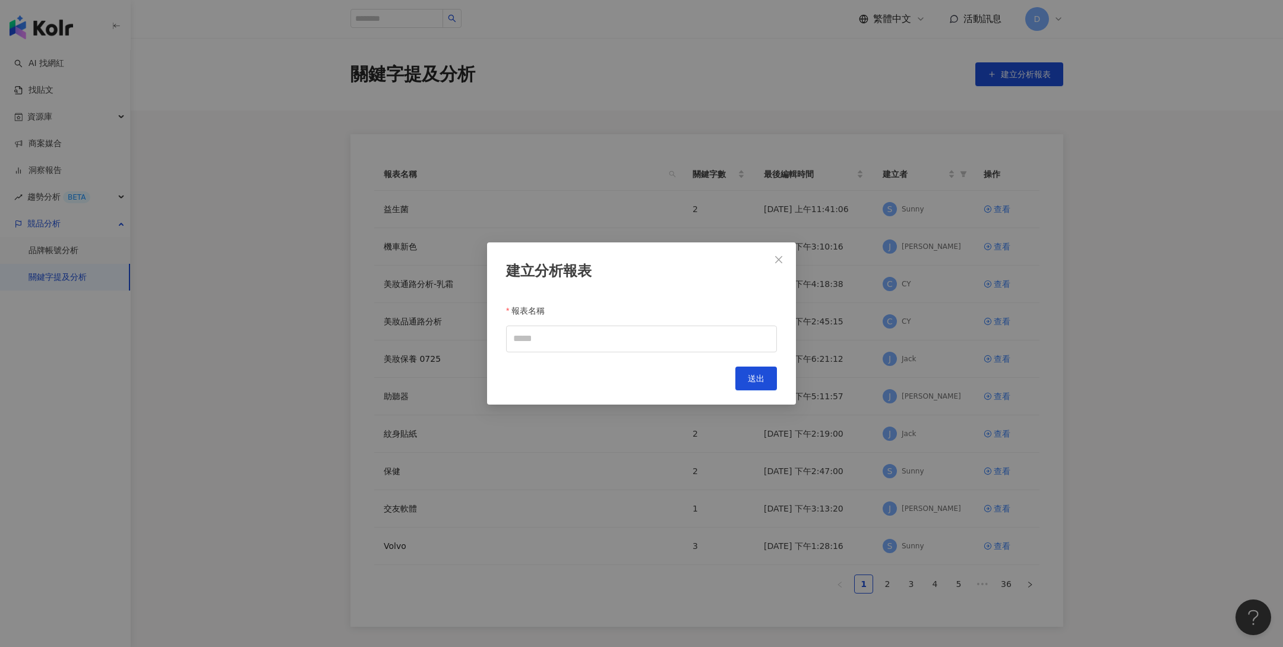
click at [692, 126] on div "建立分析報表 報表名稱 Cancel 送出" at bounding box center [641, 323] width 1283 height 647
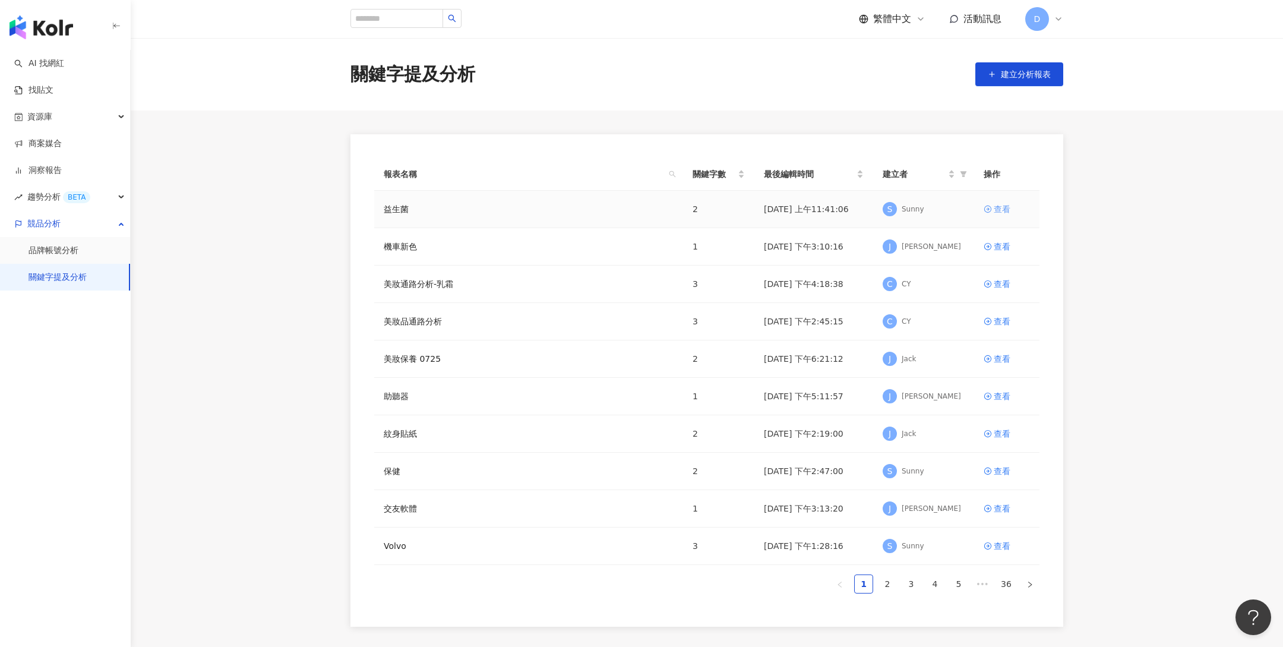
click at [985, 210] on icon at bounding box center [988, 209] width 8 height 8
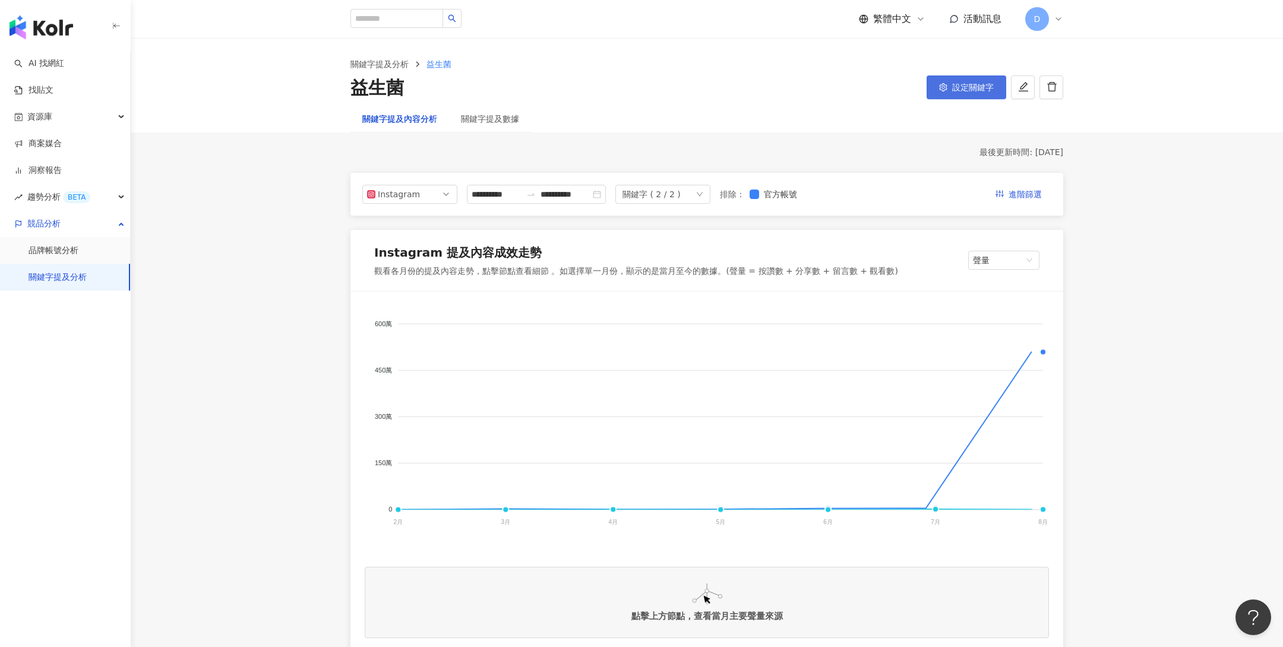
click at [952, 83] on button "設定關鍵字" at bounding box center [967, 87] width 80 height 24
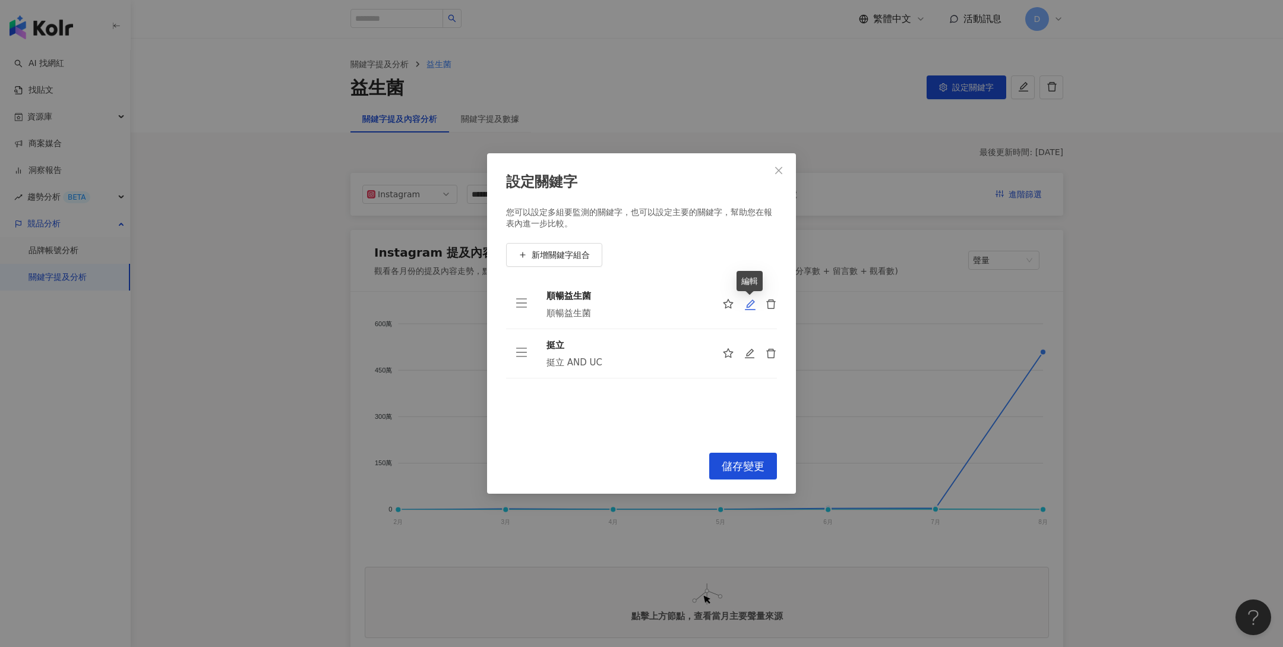
click at [749, 302] on icon "edit" at bounding box center [750, 305] width 12 height 12
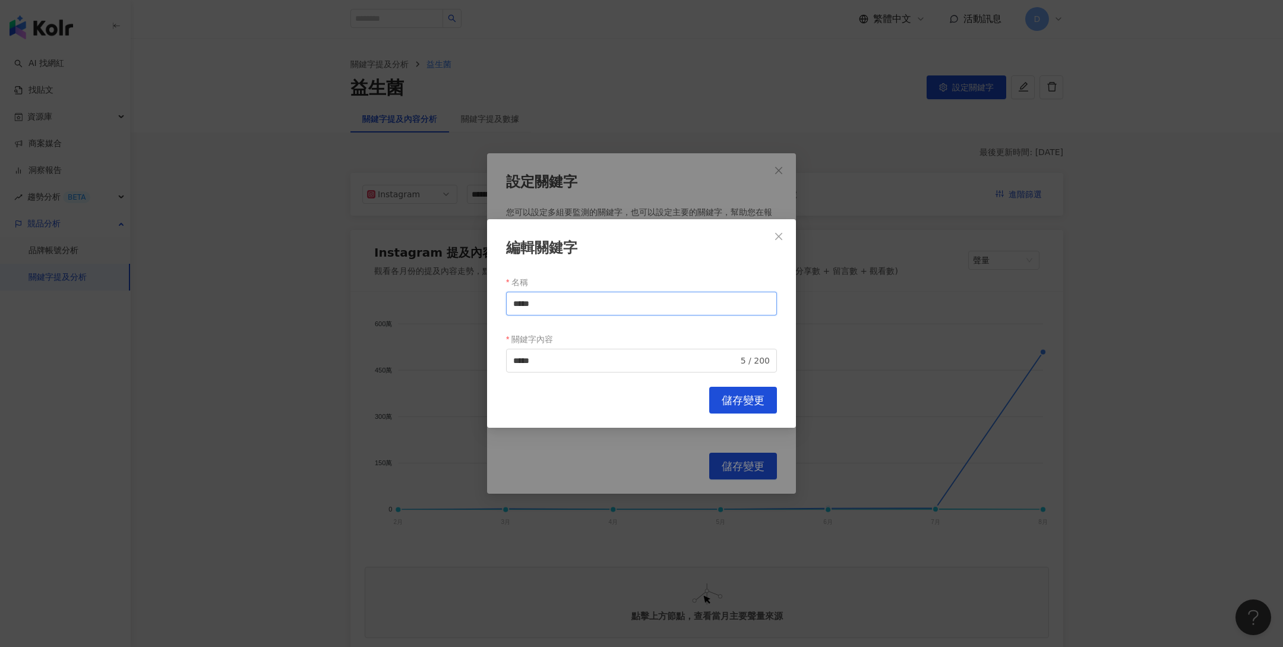
click at [621, 304] on input "*****" at bounding box center [641, 304] width 271 height 24
type input "*"
type input "**"
click at [527, 365] on input "*****" at bounding box center [625, 360] width 225 height 13
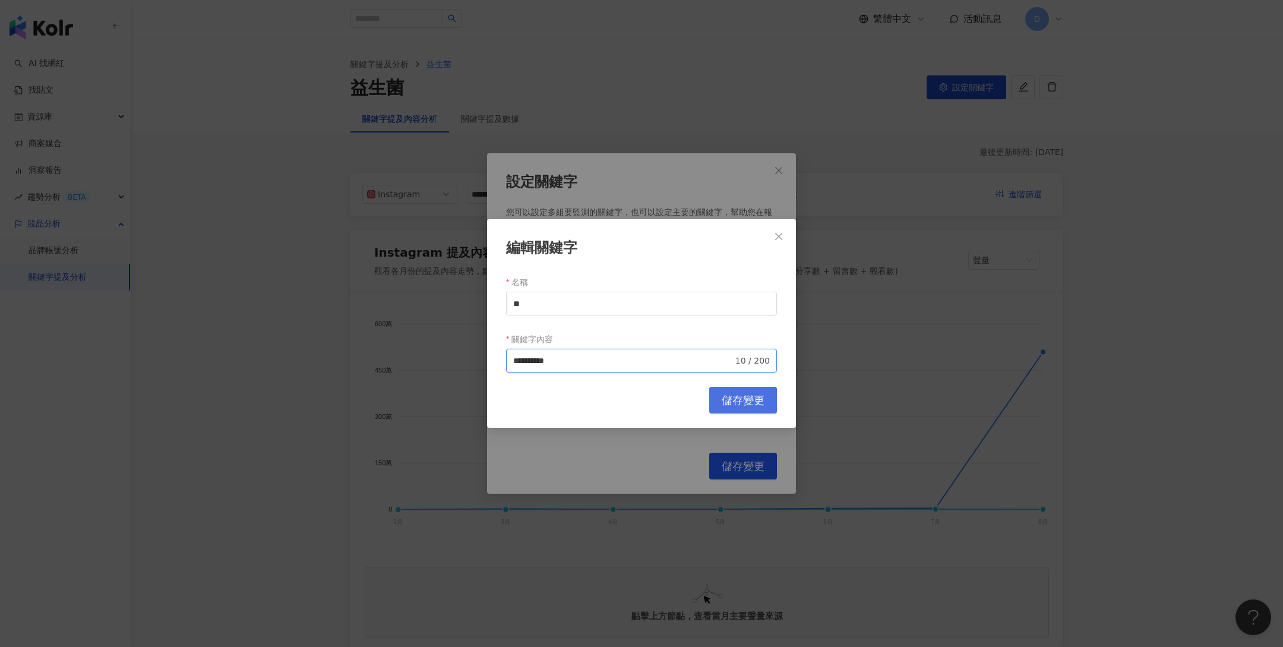
type input "**********"
click at [757, 402] on span "儲存變更" at bounding box center [743, 400] width 43 height 13
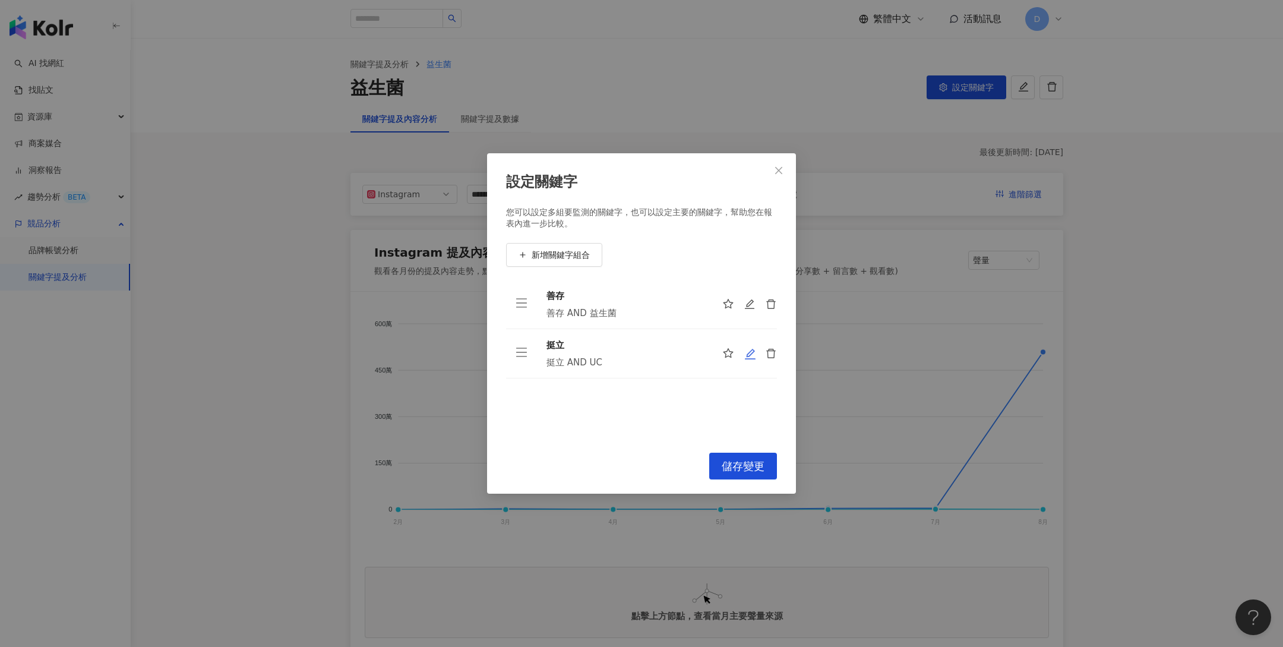
click at [745, 353] on icon "edit" at bounding box center [750, 354] width 12 height 12
type input "**"
type input "*********"
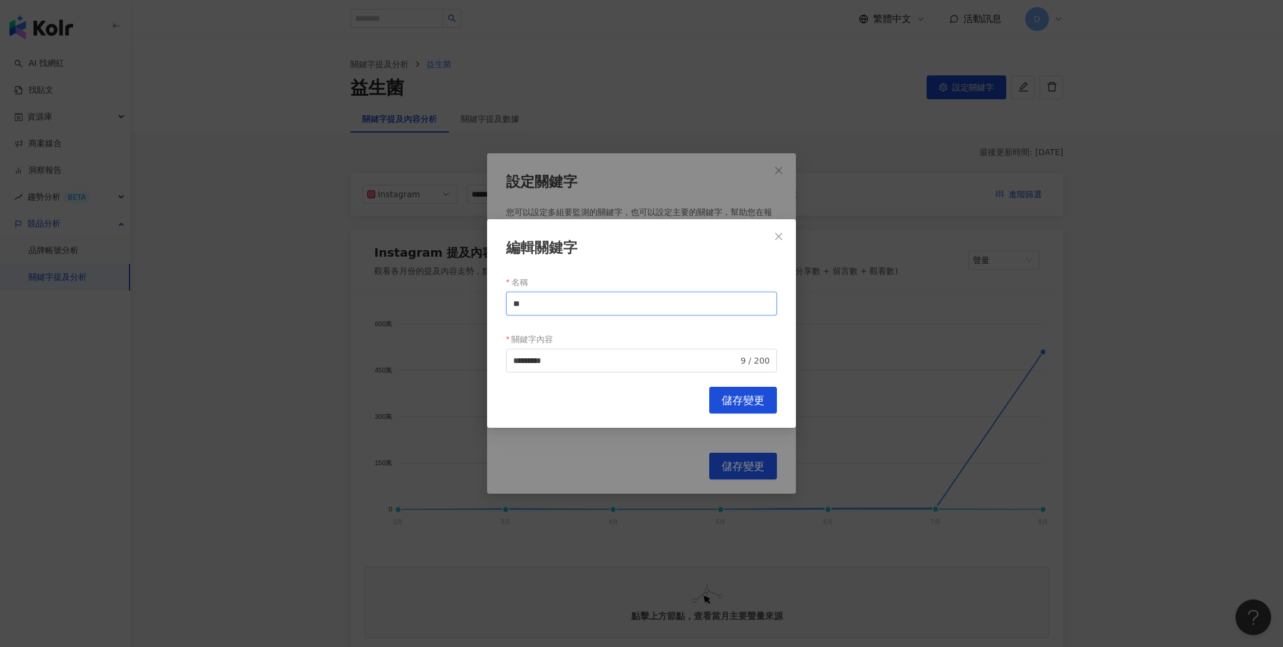
drag, startPoint x: 586, startPoint y: 299, endPoint x: 483, endPoint y: 301, distance: 102.8
click at [483, 301] on div "編輯關鍵字 名稱 ** 關鍵字內容 ********* 9 / 200 Cancel 儲存變更" at bounding box center [641, 323] width 1283 height 647
type input "*"
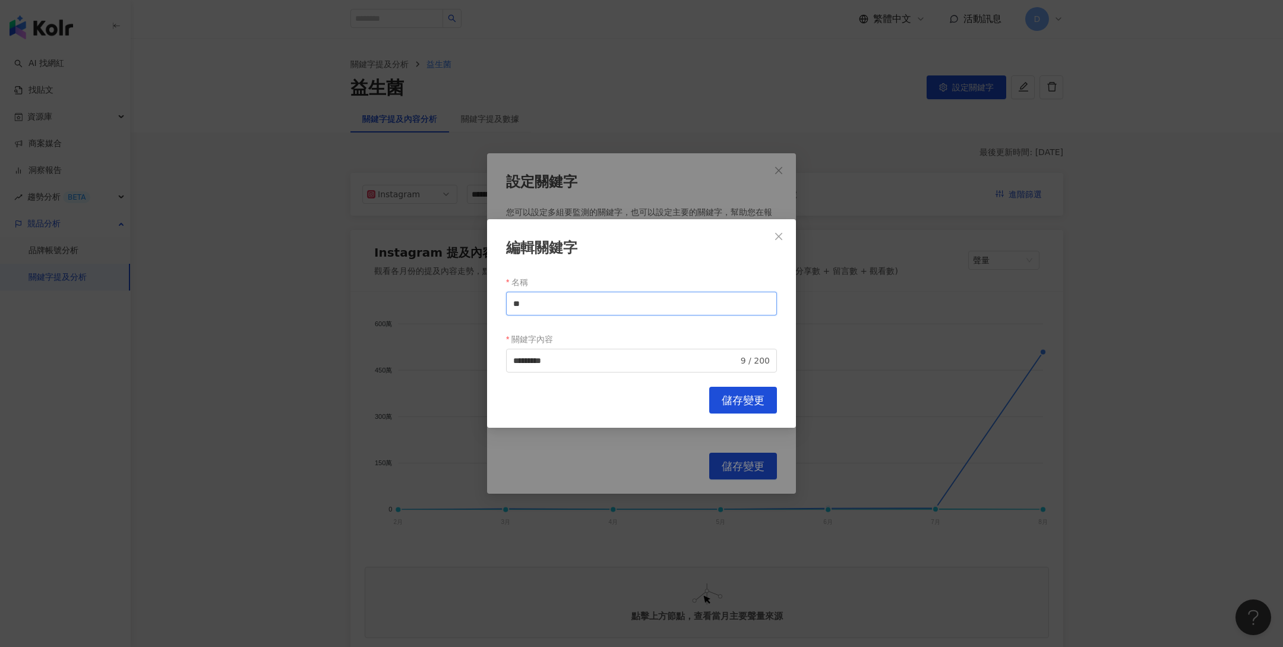
type input "*"
type input "****"
drag, startPoint x: 579, startPoint y: 355, endPoint x: 404, endPoint y: 352, distance: 175.3
click at [404, 352] on div "編輯關鍵字 名稱 **** 關鍵字內容 挺立 AND UC ********* 9 / 200 Cancel 儲存變更" at bounding box center [641, 323] width 1283 height 647
paste input "search"
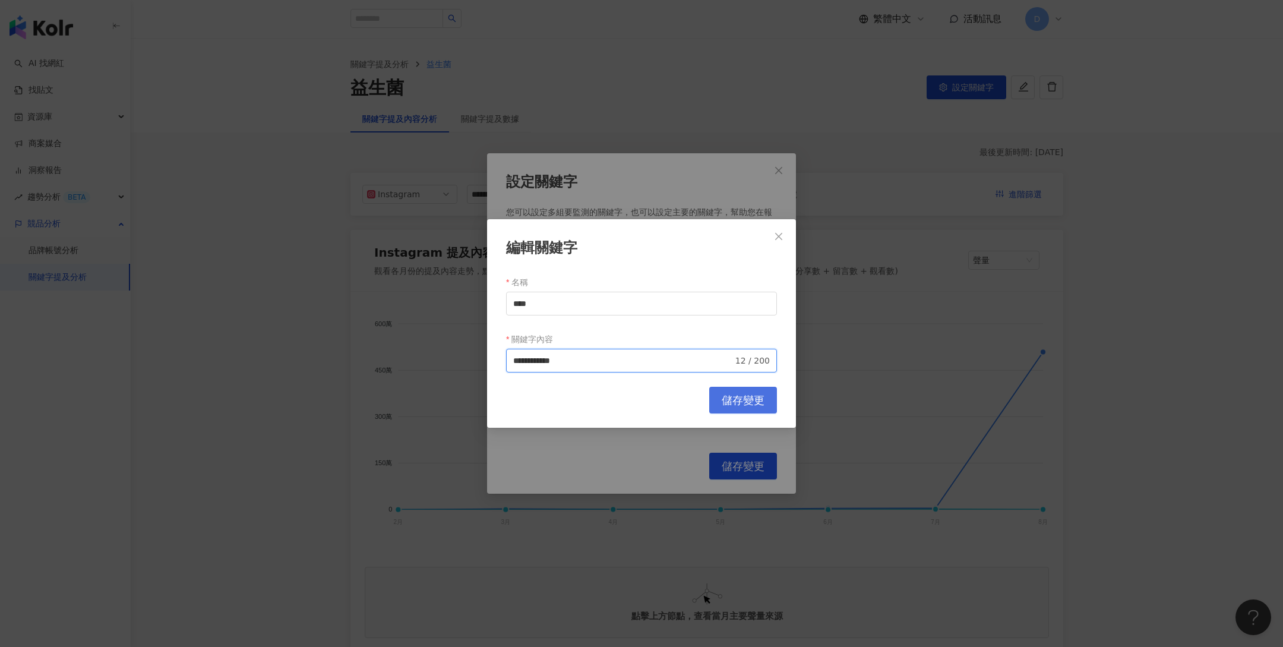
type input "**********"
click at [747, 396] on span "儲存變更" at bounding box center [743, 400] width 43 height 13
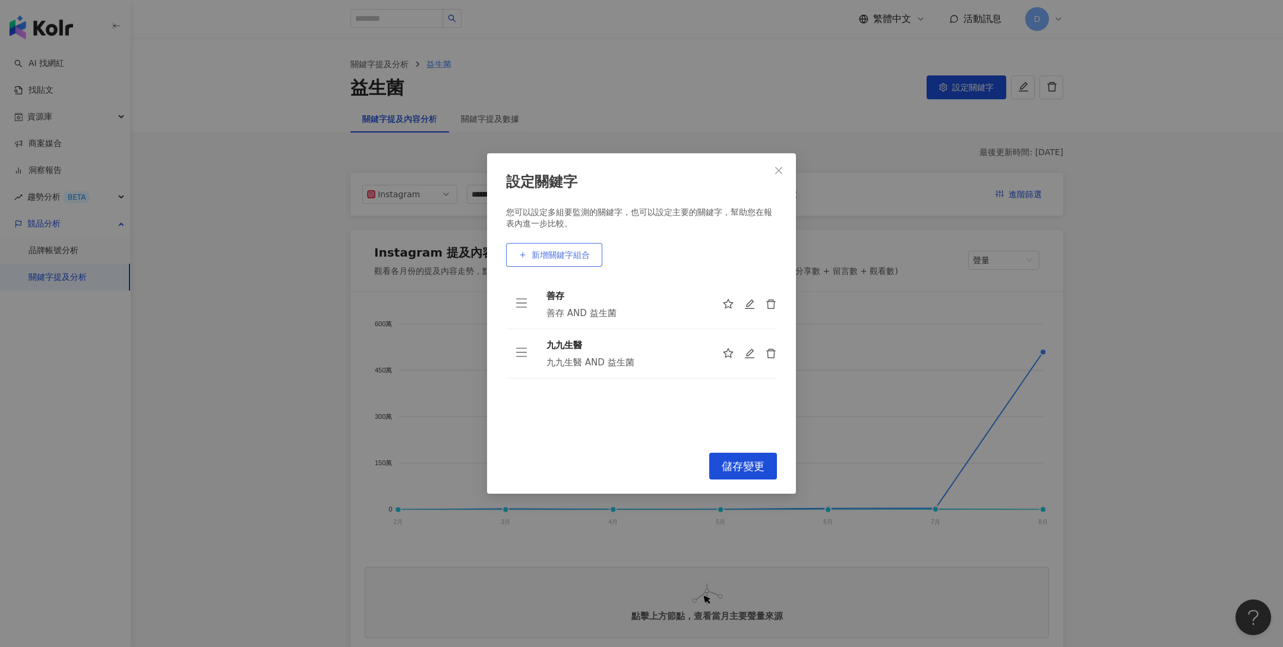
click at [568, 256] on span "新增關鍵字組合" at bounding box center [561, 255] width 58 height 10
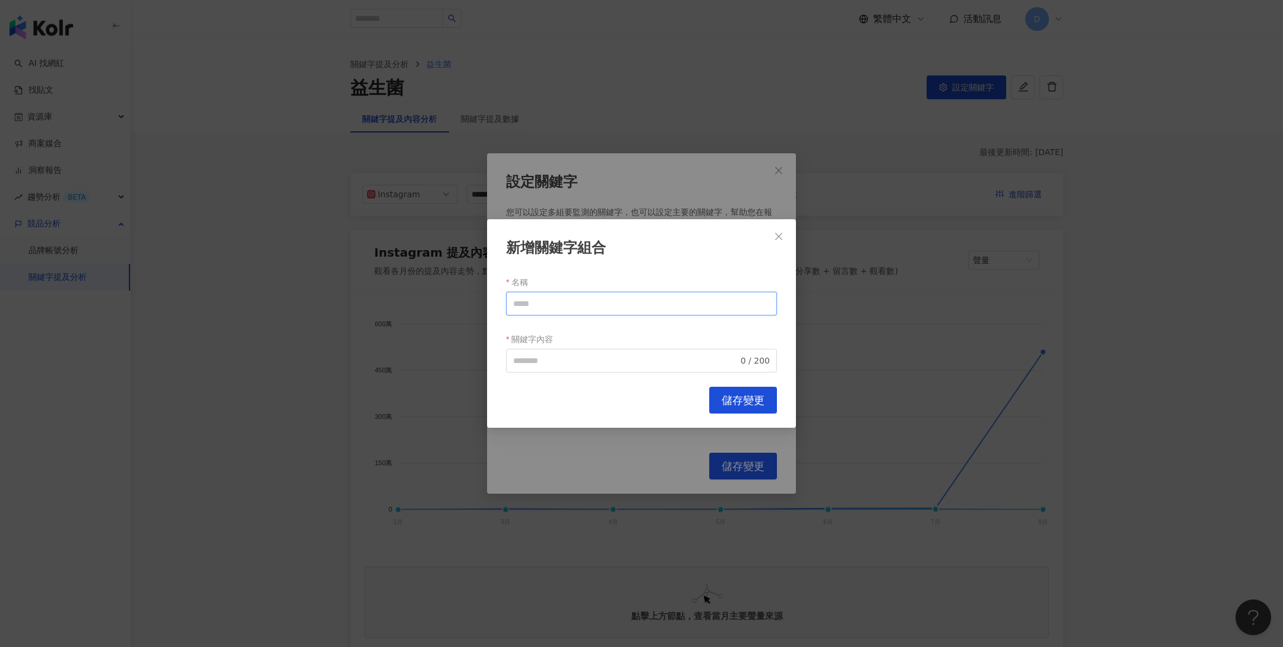
click at [579, 295] on input "名稱" at bounding box center [641, 304] width 271 height 24
type input "*"
click at [593, 352] on span "0 / 200" at bounding box center [641, 361] width 271 height 24
type input "****"
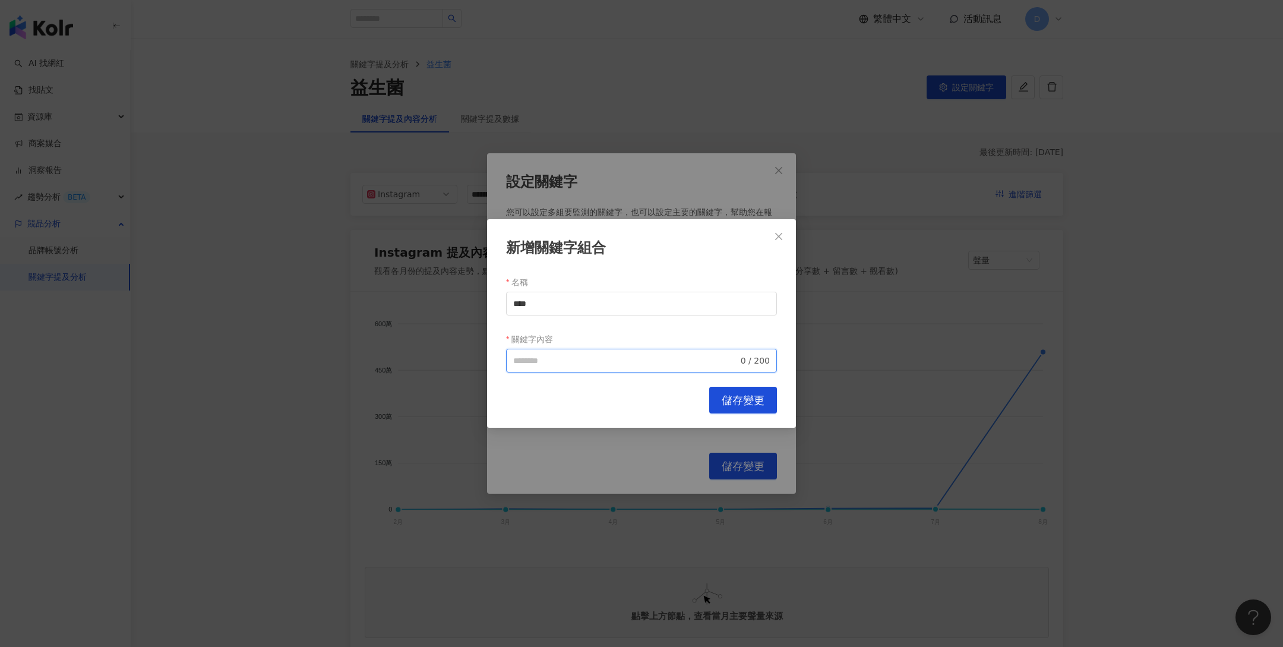
paste input "****"
type input "**********"
click at [761, 399] on span "儲存變更" at bounding box center [743, 400] width 43 height 13
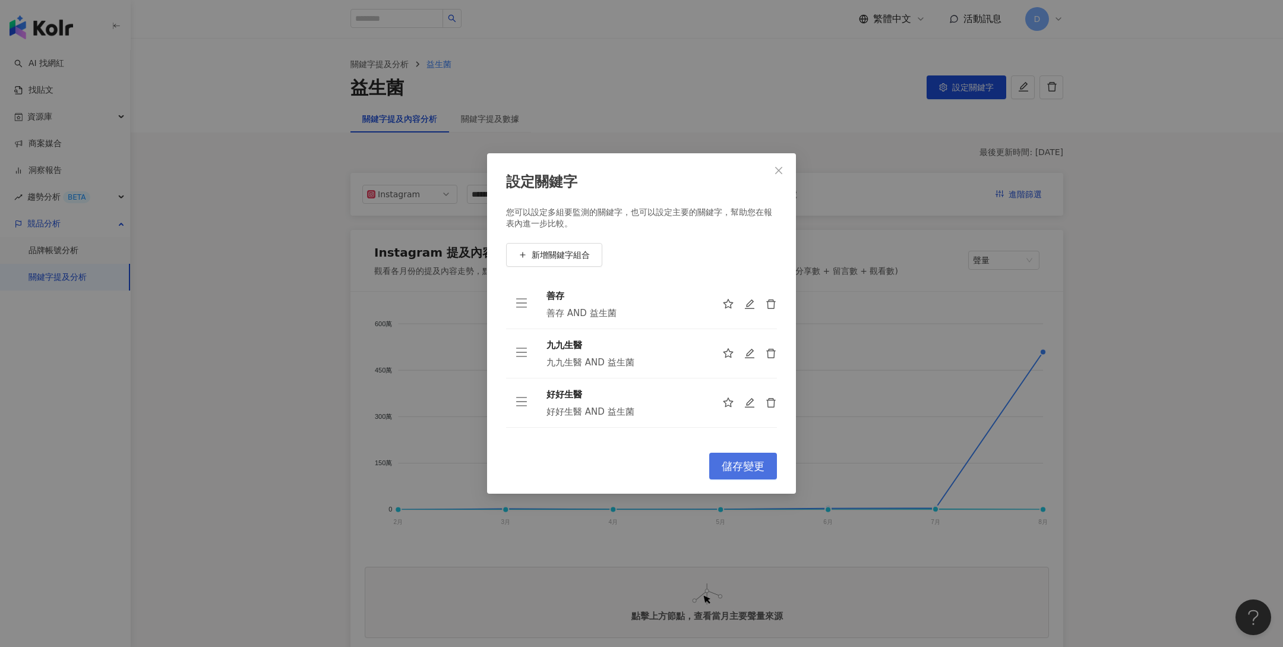
click at [753, 470] on span "儲存變更" at bounding box center [743, 466] width 43 height 13
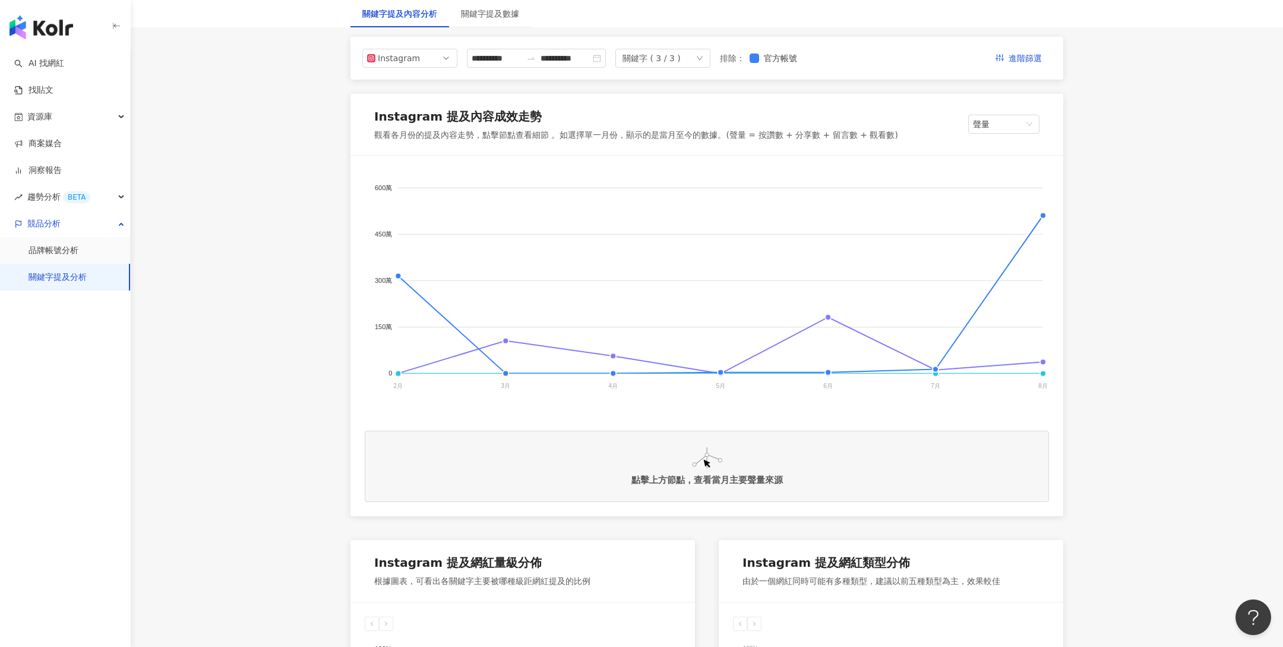
scroll to position [137, 0]
click at [395, 269] on foreignobject "好好生醫 九九生醫 善存" at bounding box center [707, 288] width 684 height 238
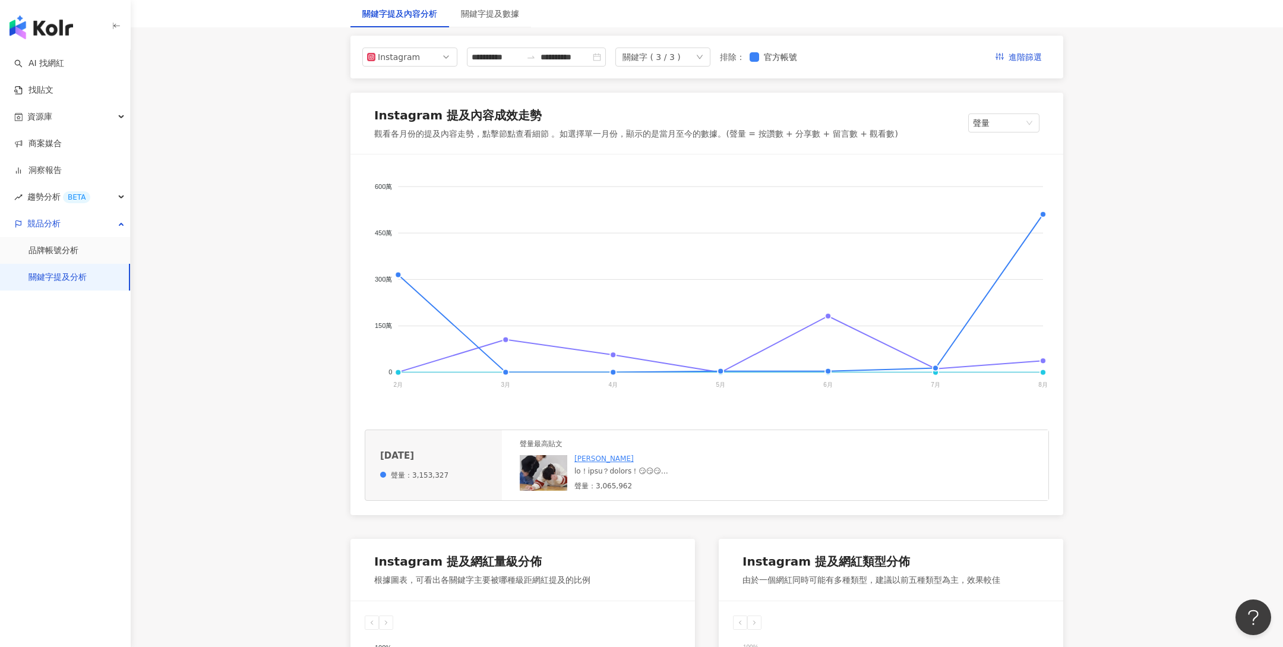
click at [544, 463] on img at bounding box center [544, 473] width 48 height 36
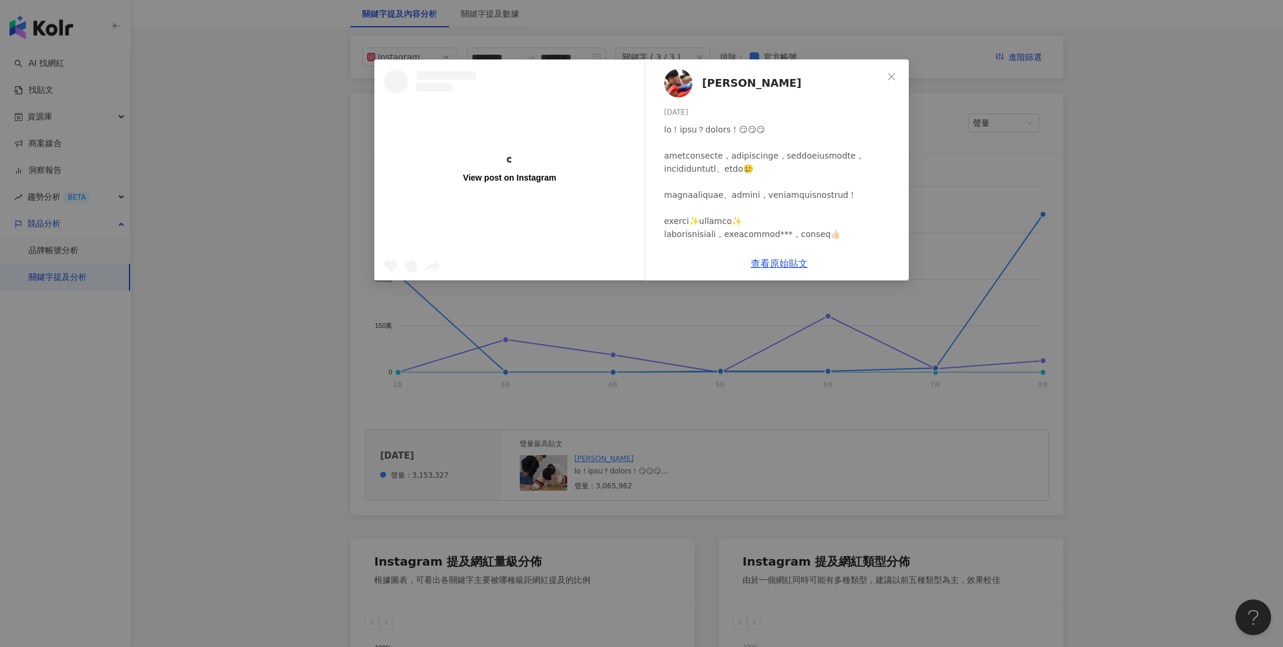
click at [671, 443] on div "View post on Instagram 蔡阿嘎 2025/2/28 7,515 16 305.8萬 查看原始貼文" at bounding box center [641, 323] width 1283 height 647
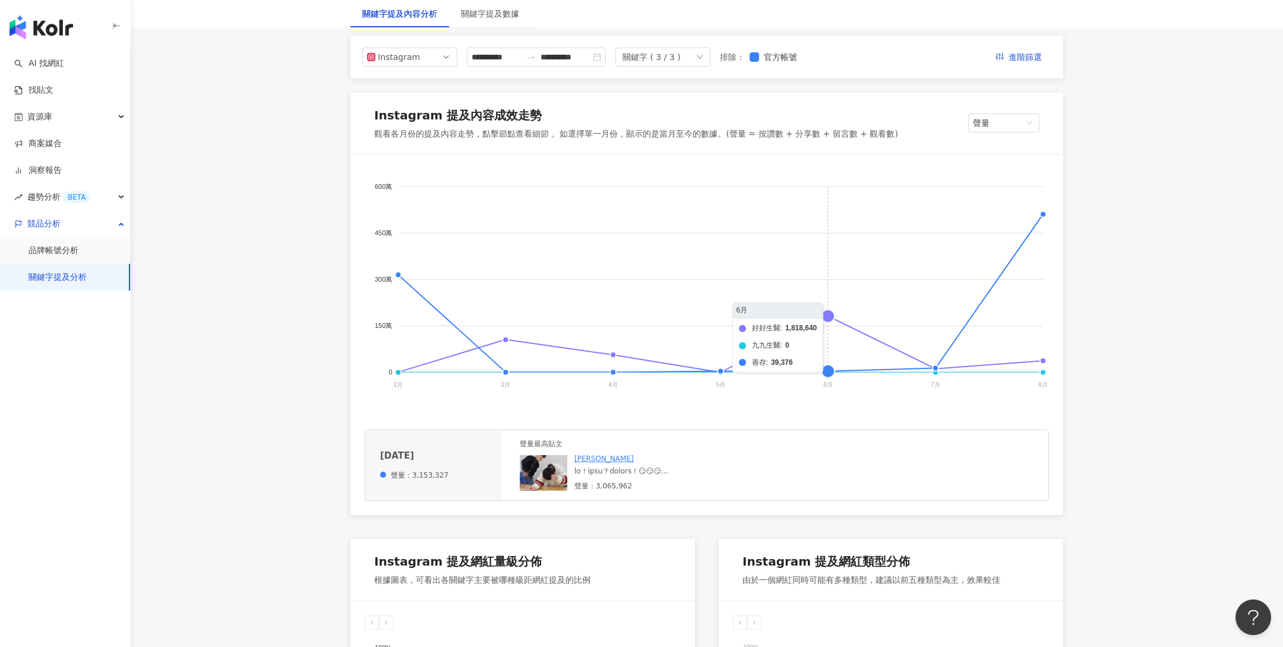
click at [829, 317] on foreignobject "好好生醫 九九生醫 善存" at bounding box center [707, 288] width 684 height 238
click at [546, 467] on img at bounding box center [544, 473] width 48 height 36
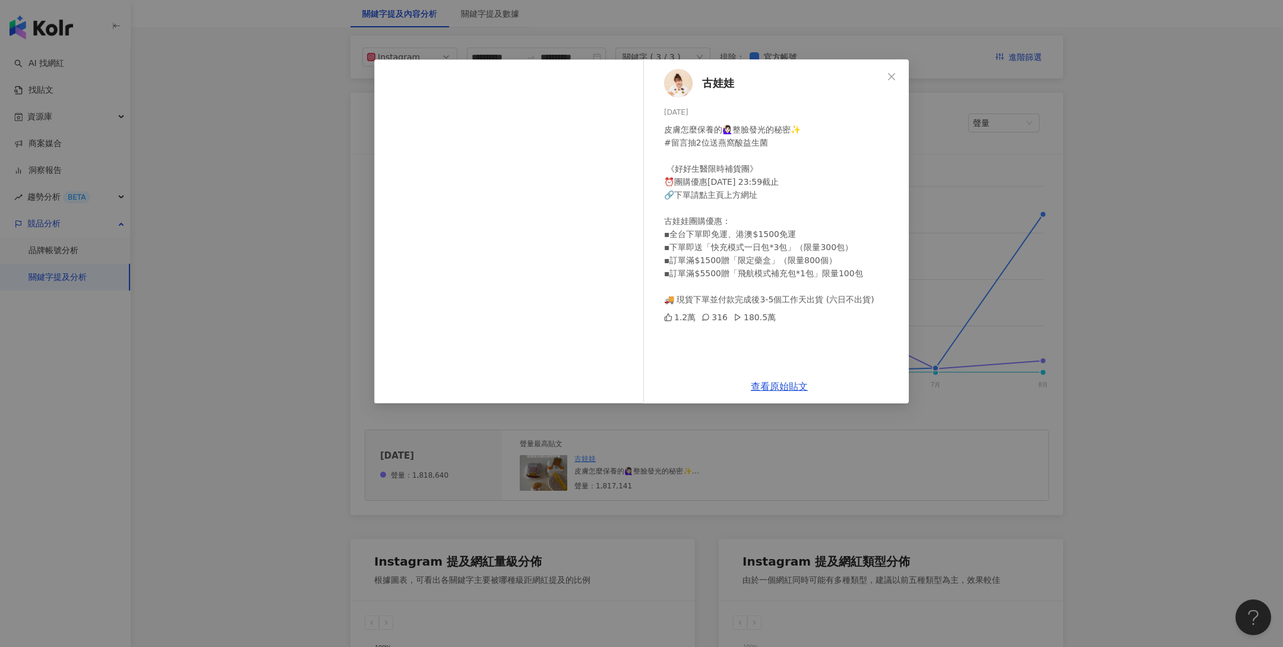
click at [932, 329] on div "古娃娃 2025/6/4 皮膚怎麼保養的🙋🏻‍♀️整臉發光的秘密✨ #留言抽2位送燕窩酸益生菌 ⁡ 《好好生醫限時補貨團》 ⏰團購優惠6/9 23:59截止 …" at bounding box center [641, 323] width 1283 height 647
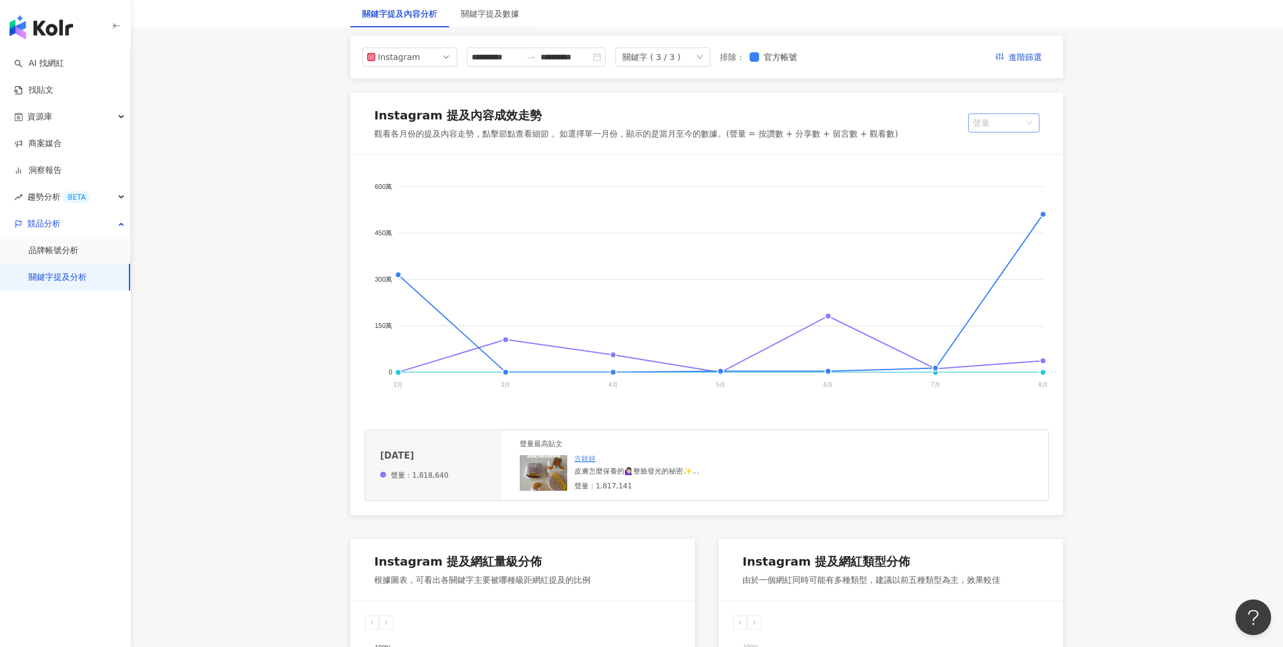
click at [988, 128] on span "聲量" at bounding box center [1004, 123] width 62 height 18
click at [992, 187] on div "提及網紅數" at bounding box center [1015, 187] width 75 height 13
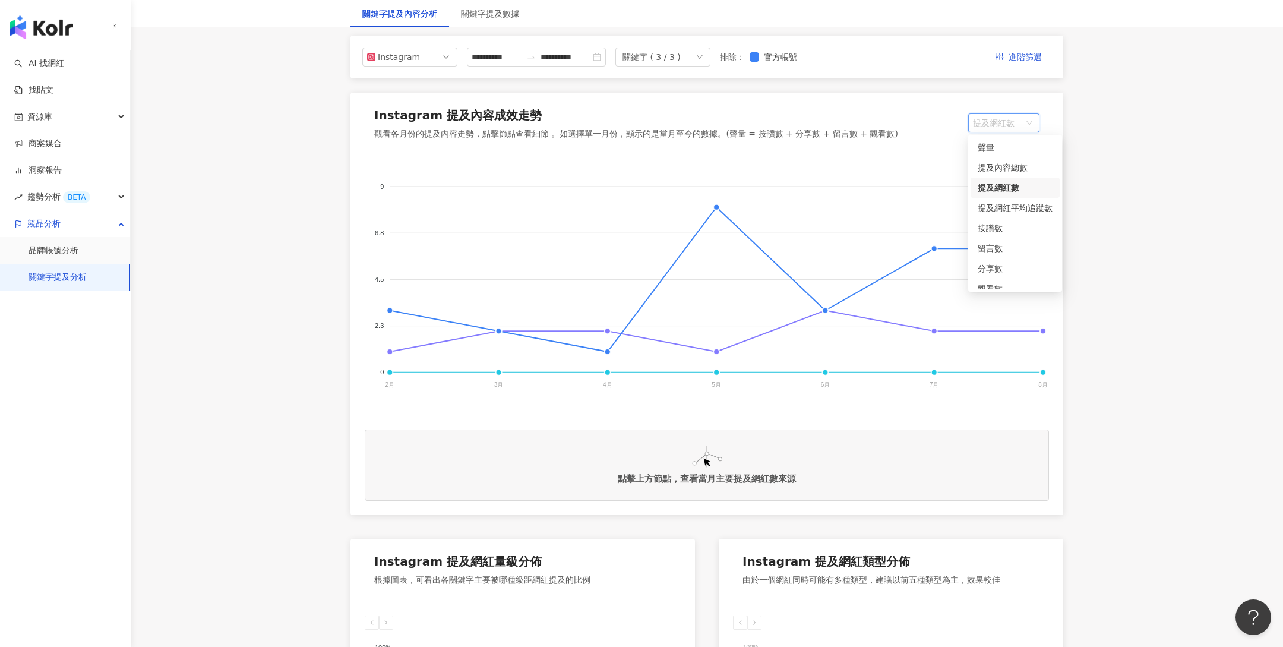
click at [1006, 124] on span "提及網紅數" at bounding box center [1004, 123] width 62 height 18
click at [1023, 121] on span "提及網紅數" at bounding box center [1004, 123] width 62 height 18
click at [1013, 166] on div "提及內容總數" at bounding box center [1015, 166] width 75 height 13
click at [990, 134] on div "Instagram 提及內容成效走勢 觀看各月份的提及內容走勢，點擊節點查看細節 。如選擇單一月份，顯示的是當月至今的數據。(聲量 = 按讚數 + 分享數 +…" at bounding box center [706, 124] width 713 height 62
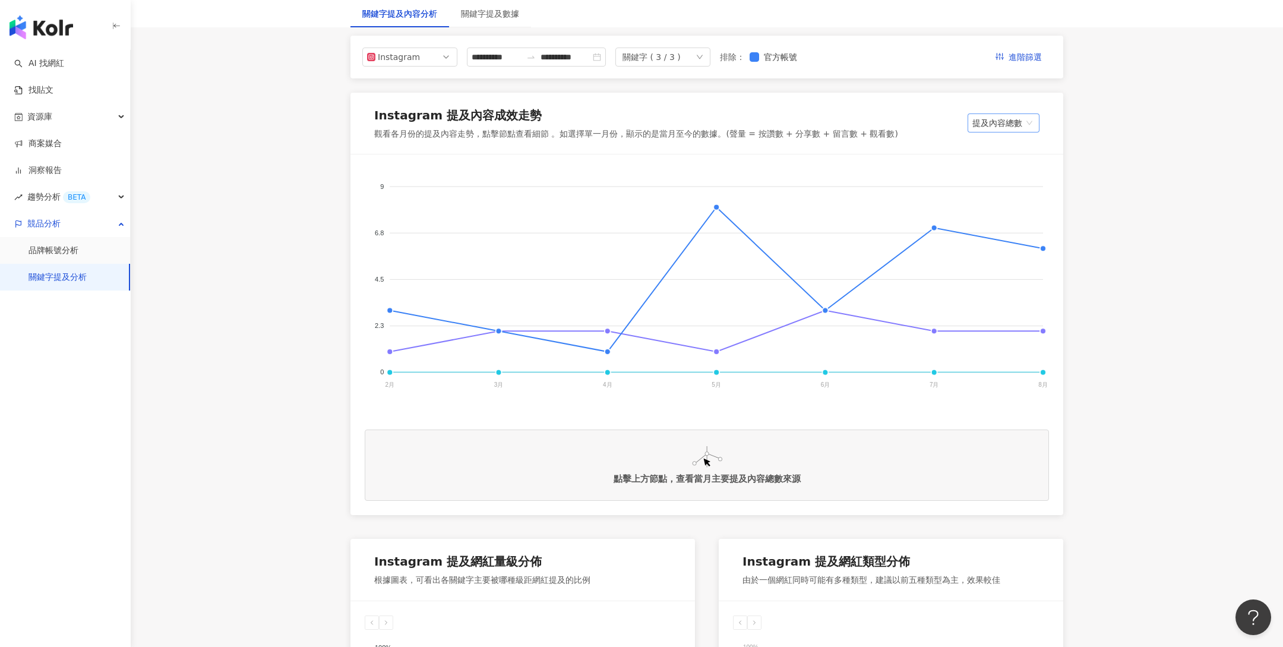
click at [991, 132] on div "提及內容總數" at bounding box center [1004, 122] width 72 height 19
click at [992, 151] on div "聲量" at bounding box center [1015, 146] width 75 height 13
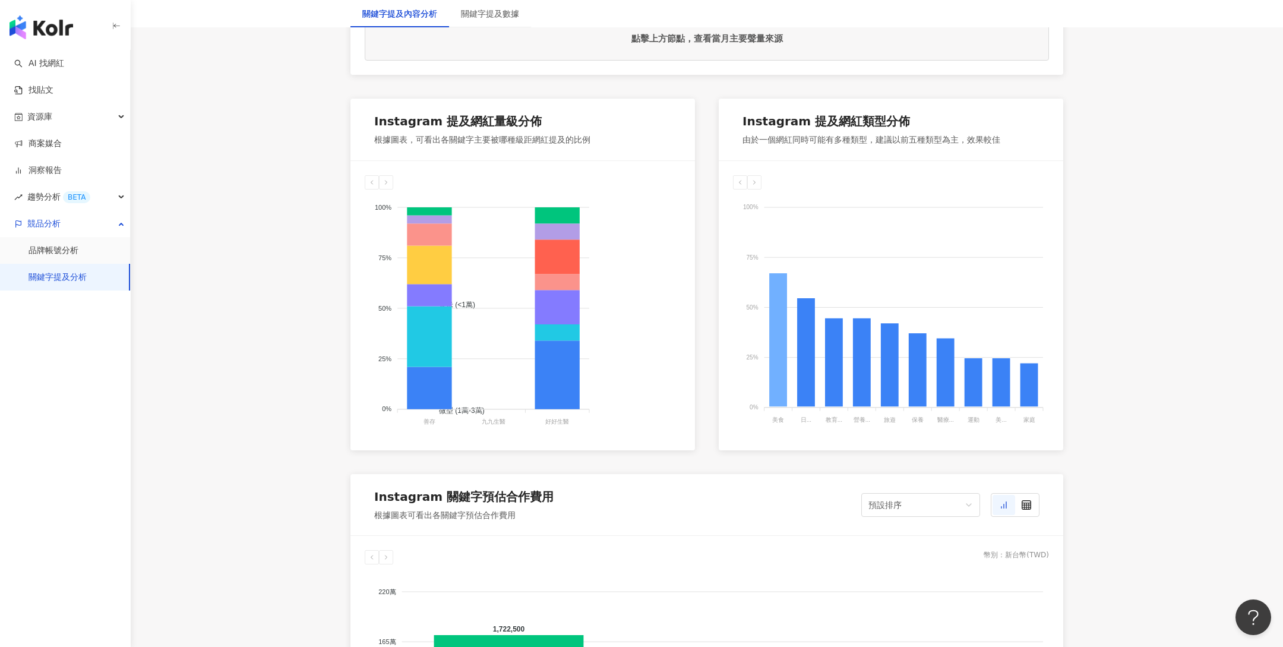
scroll to position [579, 0]
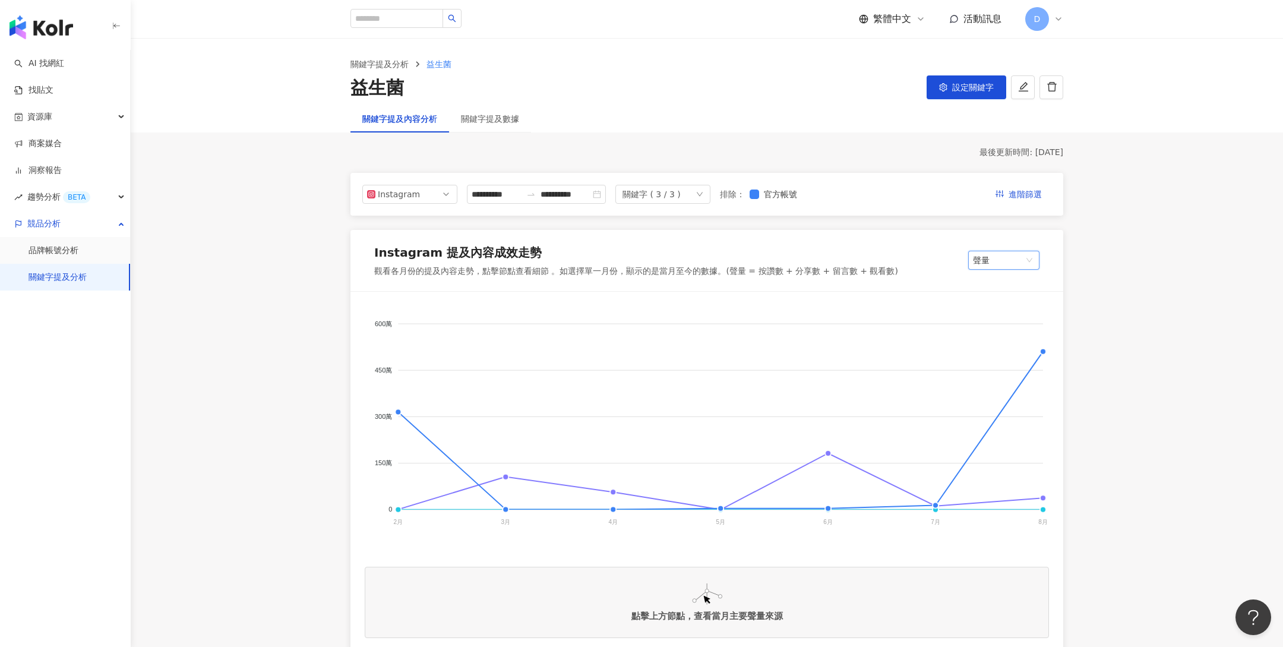
click at [431, 182] on div "**********" at bounding box center [706, 194] width 713 height 43
click at [417, 197] on span "Instagram" at bounding box center [410, 194] width 86 height 18
click at [412, 258] on div "YouTube" at bounding box center [402, 261] width 39 height 13
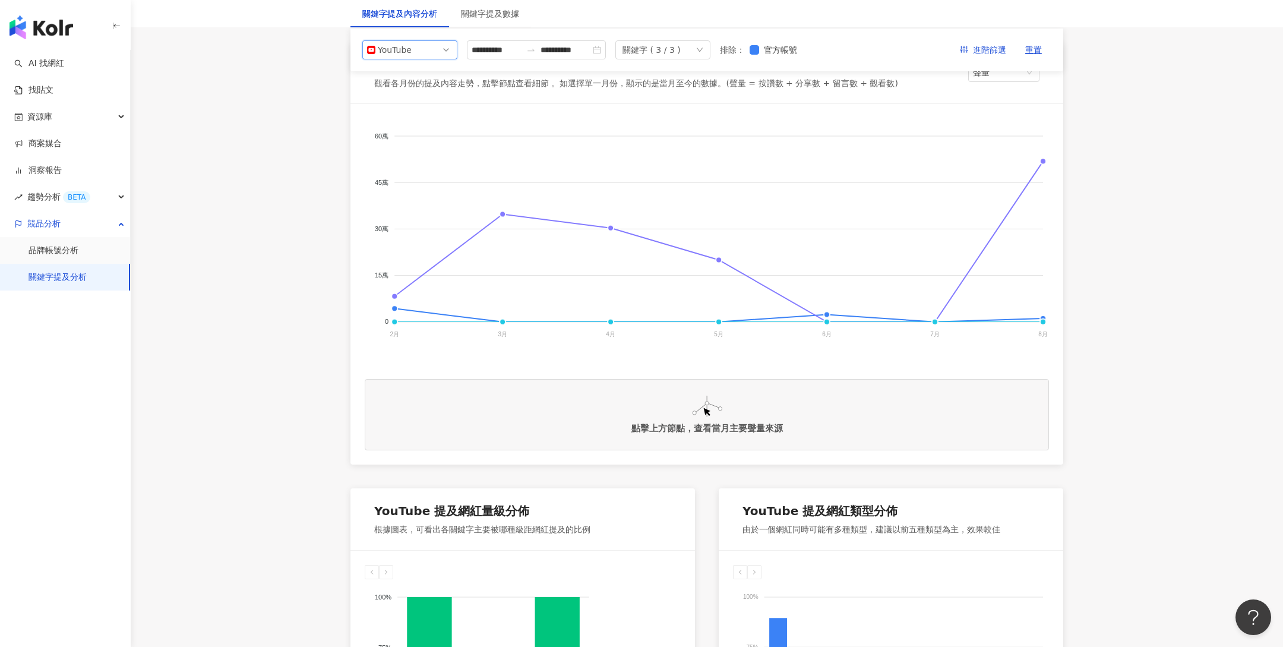
scroll to position [131, 0]
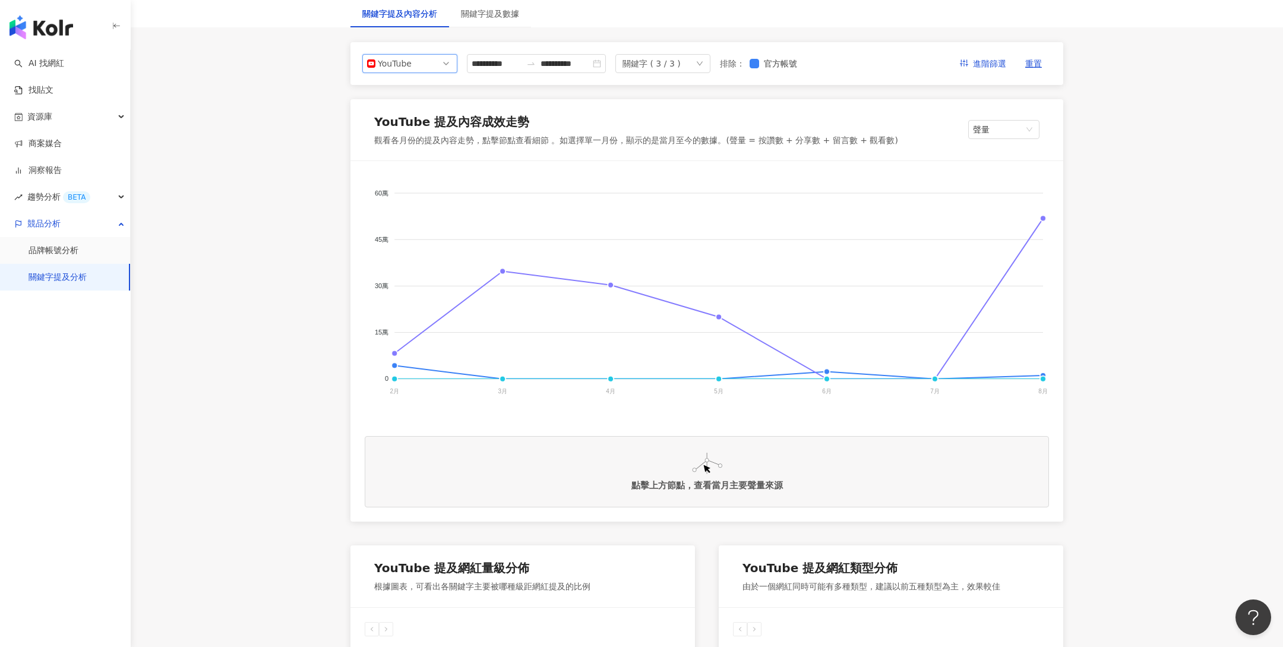
click at [423, 68] on span "YouTube" at bounding box center [410, 64] width 86 height 18
click at [416, 91] on div "Instagram" at bounding box center [402, 90] width 39 height 13
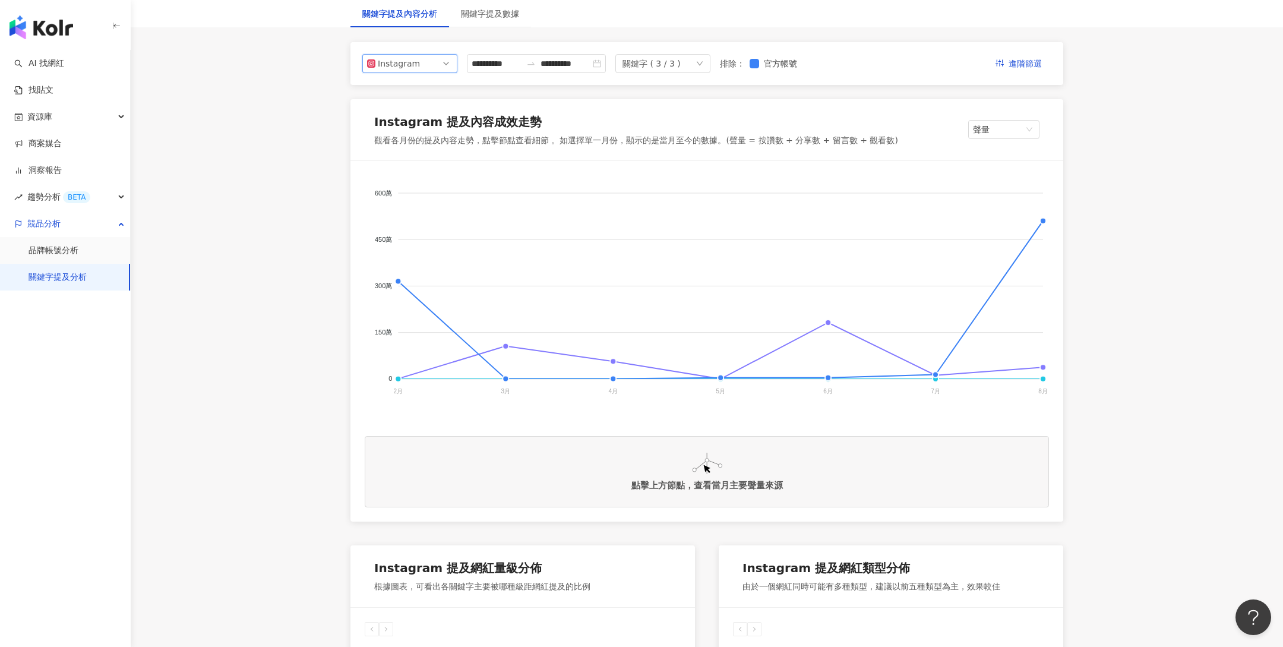
click at [423, 61] on span "Instagram" at bounding box center [410, 64] width 86 height 18
click at [412, 150] on div "Threads" at bounding box center [402, 151] width 39 height 13
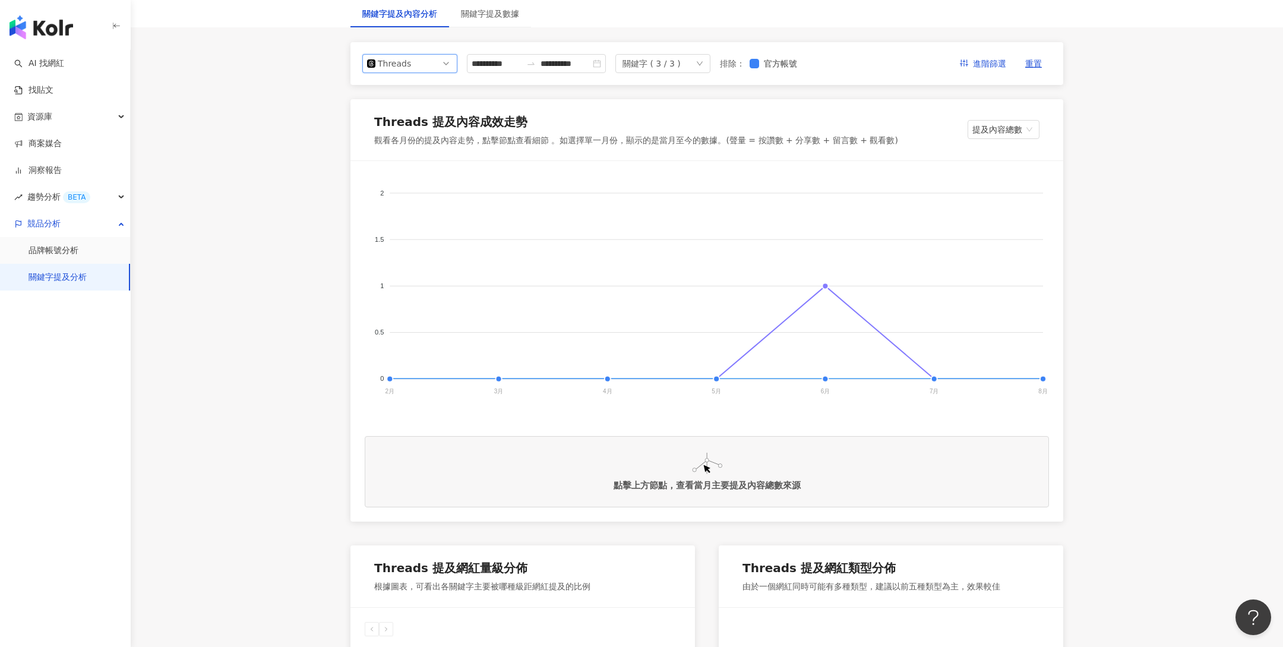
click at [426, 55] on span "Threads" at bounding box center [410, 64] width 86 height 18
click at [421, 86] on div "Instagram" at bounding box center [410, 90] width 76 height 13
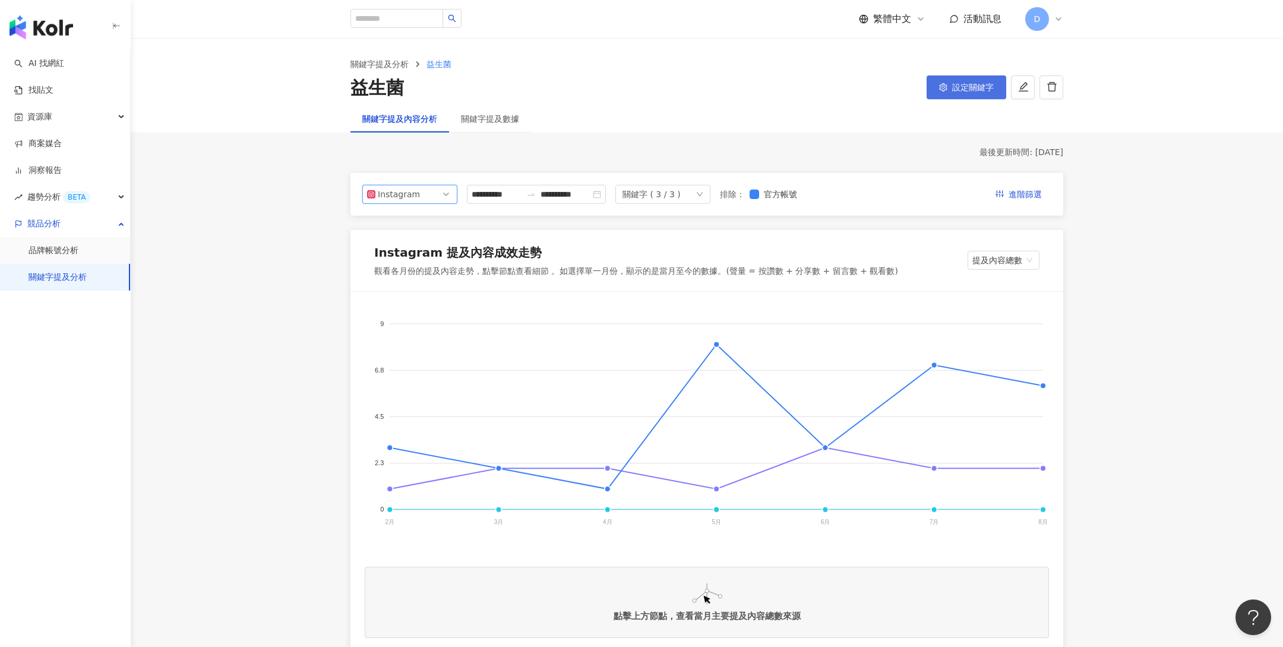
click at [982, 85] on span "設定關鍵字" at bounding box center [973, 88] width 42 height 10
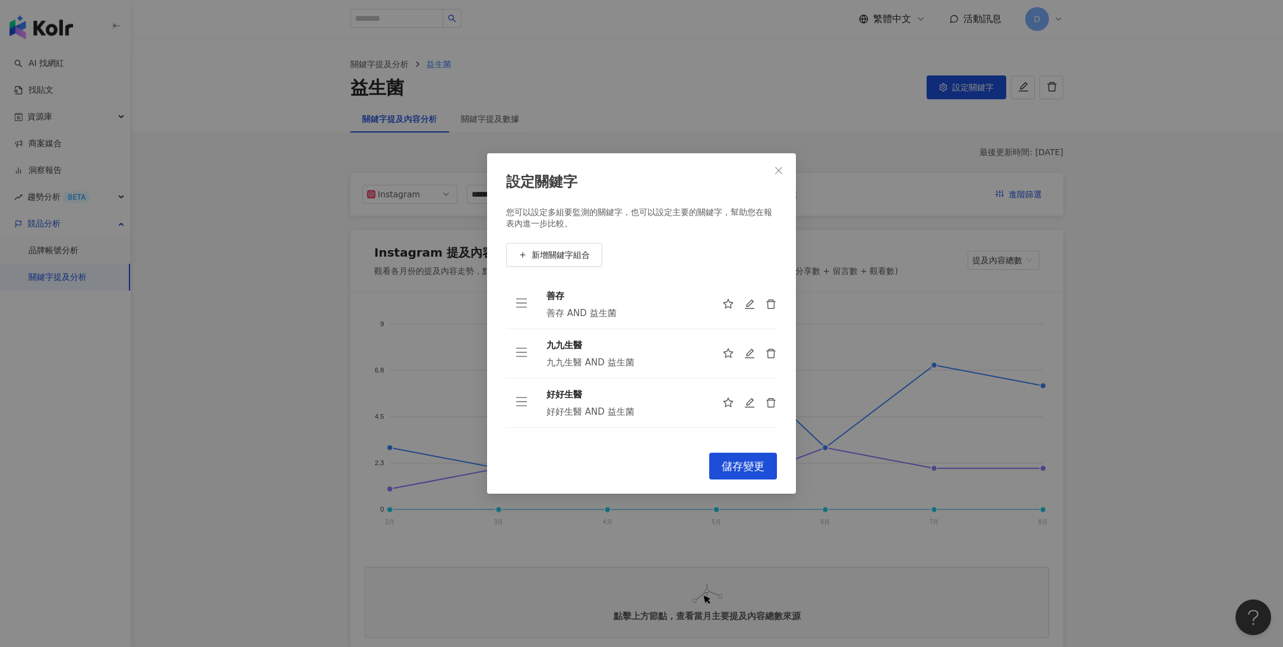
click at [780, 174] on icon "close" at bounding box center [779, 171] width 10 height 10
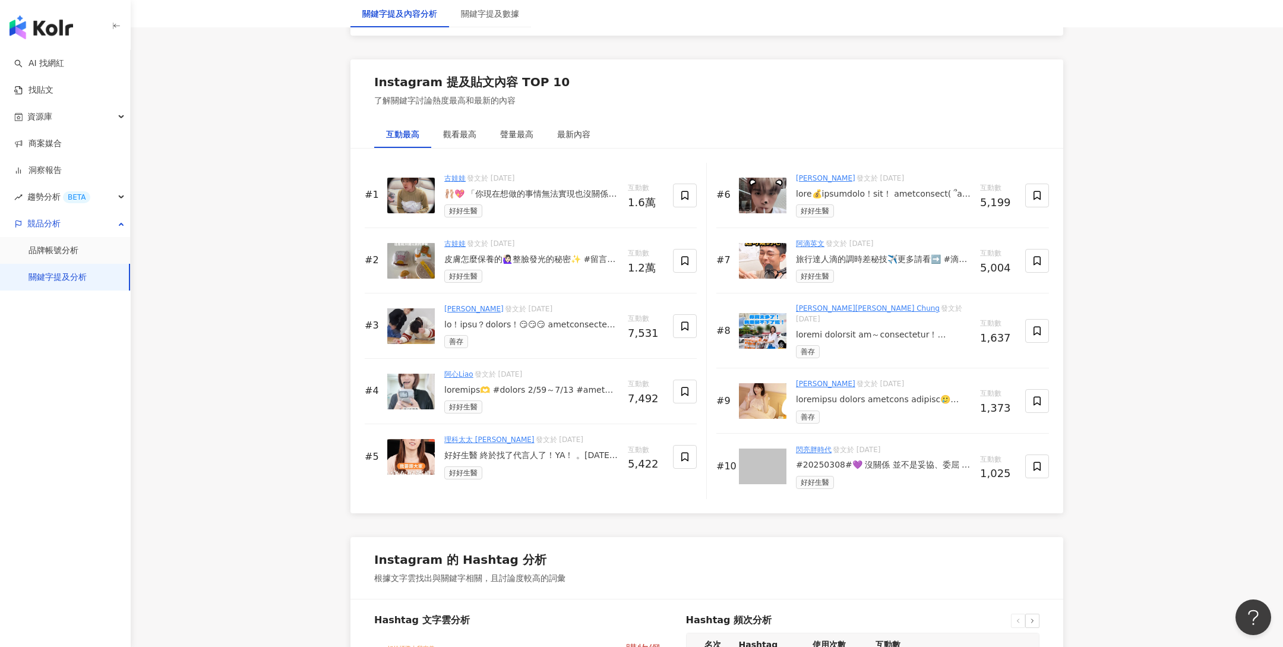
scroll to position [1775, 0]
click at [564, 131] on div "最新內容" at bounding box center [573, 133] width 33 height 13
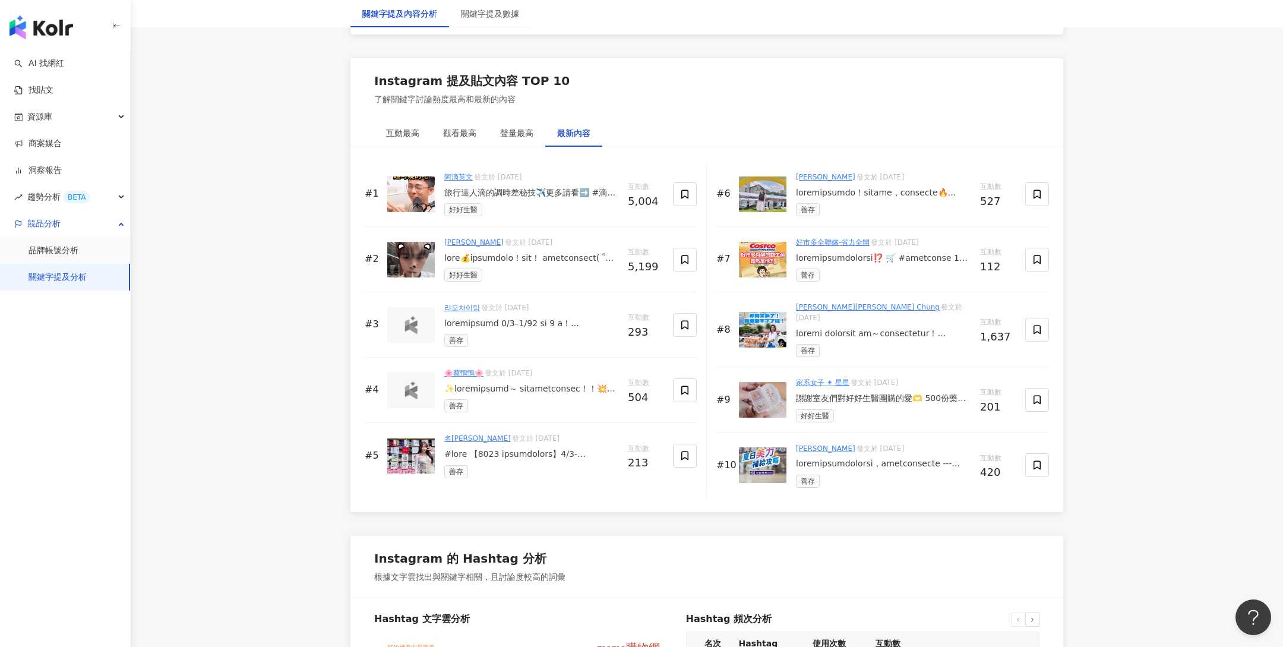
click at [413, 195] on img at bounding box center [411, 194] width 48 height 36
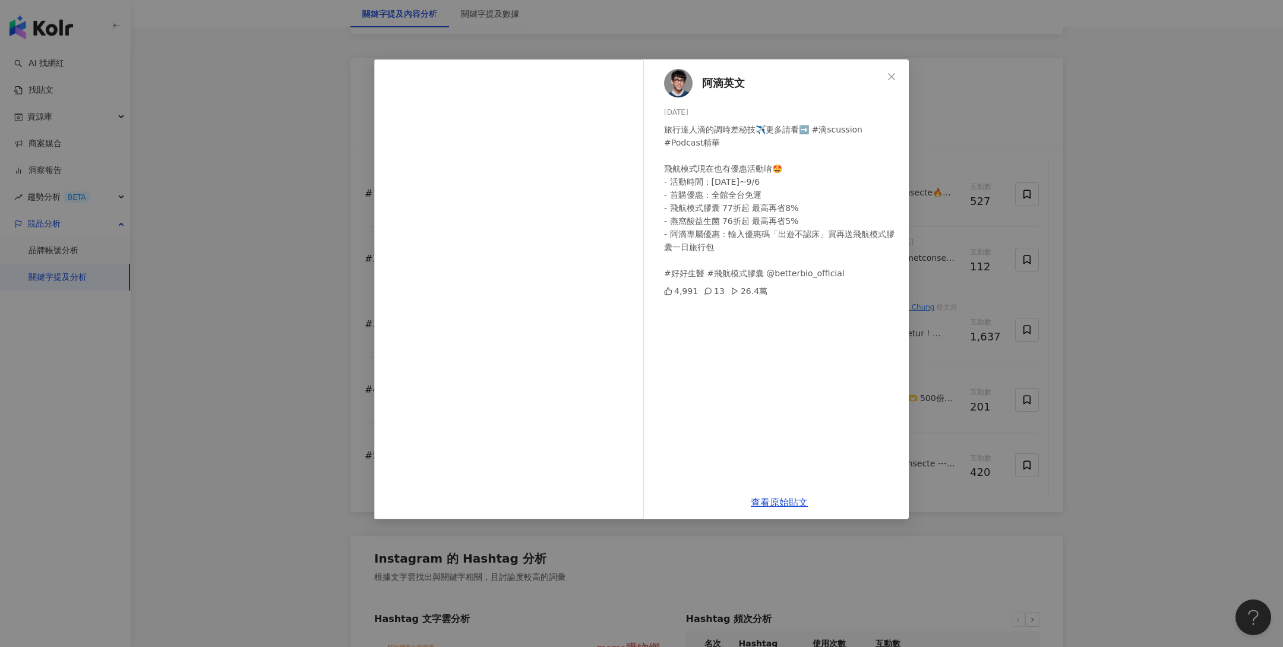
click at [977, 325] on div "阿滴英文 [DATE] 旅行達人滴的調時差秘技✈️更多請看➡️ #滴scussion #Podcast精華 飛航模式現在也有優惠活動唷🤩 - 活動時間：[DA…" at bounding box center [641, 323] width 1283 height 647
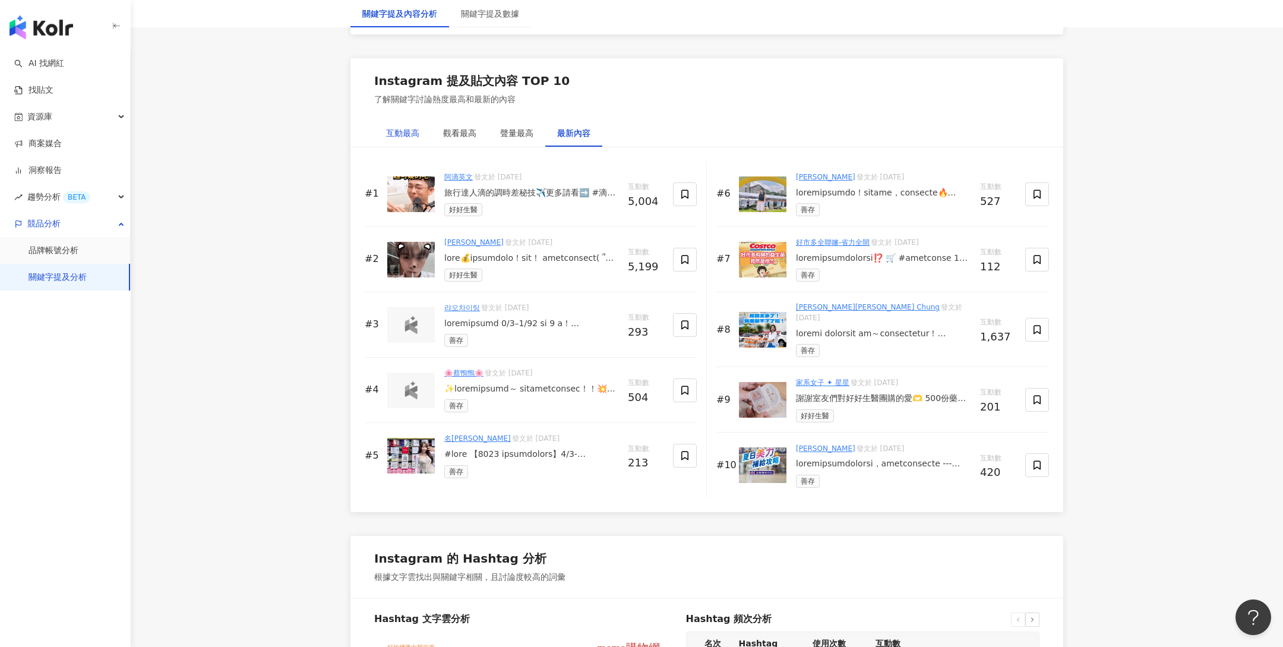
click at [413, 127] on div "互動最高" at bounding box center [402, 133] width 33 height 13
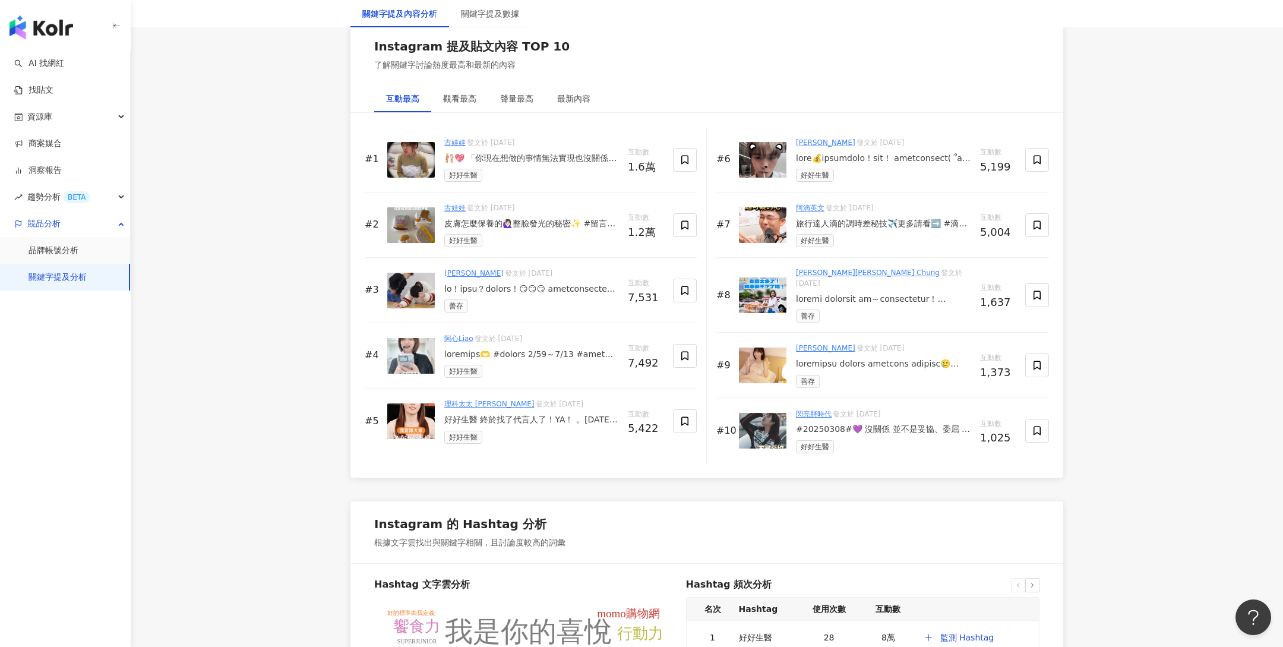
scroll to position [1815, 0]
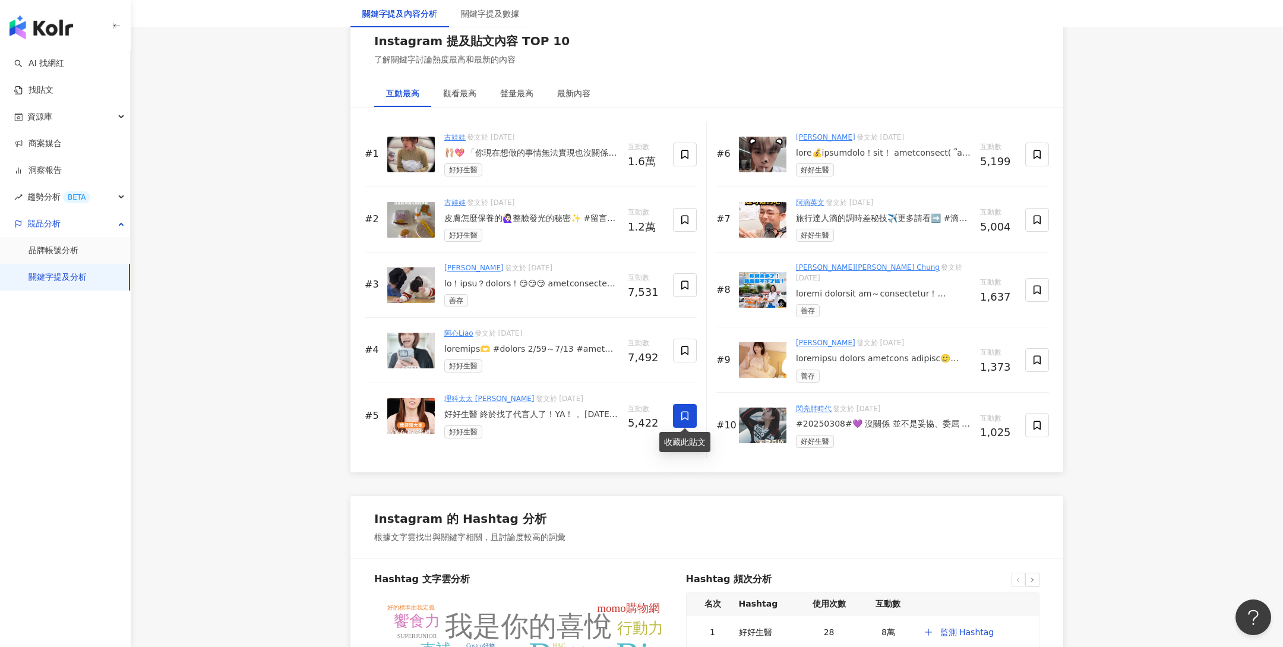
click at [692, 414] on span at bounding box center [685, 416] width 24 height 24
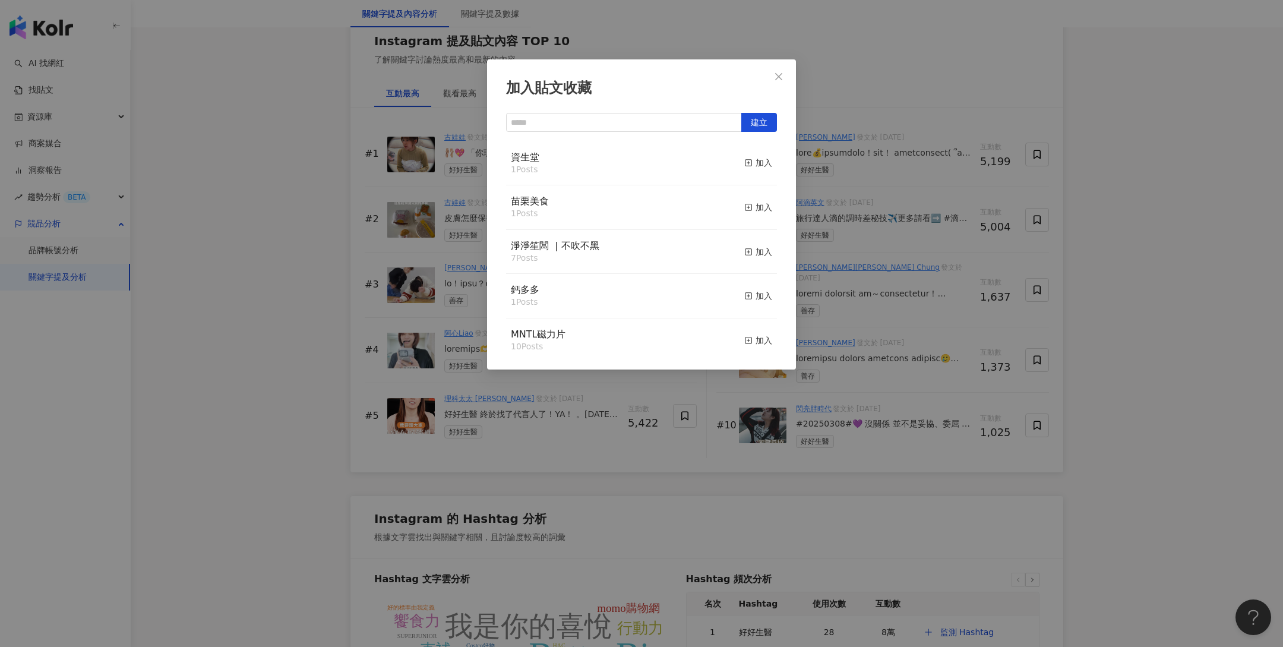
click at [583, 460] on div "加入貼文收藏 建立 資生堂 1 Posts 加入 苗栗美食 1 Posts 加入 淨淨笙闆 ​ | ​不吹不黑 7 Posts 加入 鈣多多 1 Posts …" at bounding box center [641, 323] width 1283 height 647
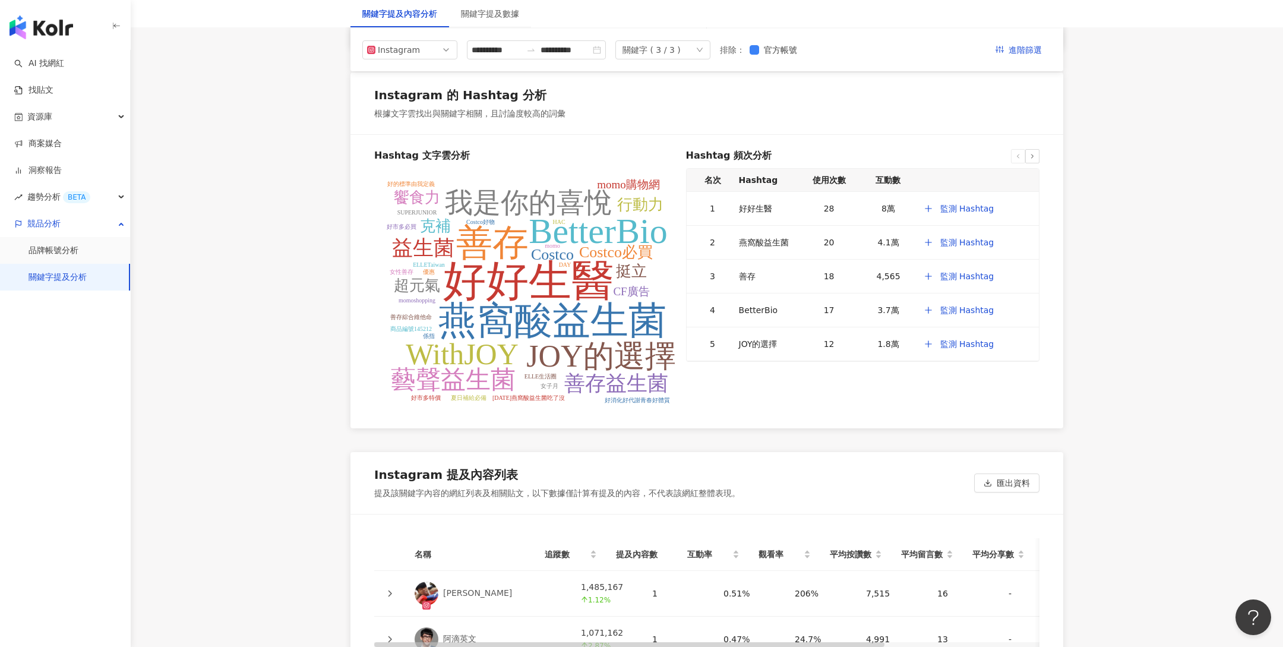
scroll to position [2221, 0]
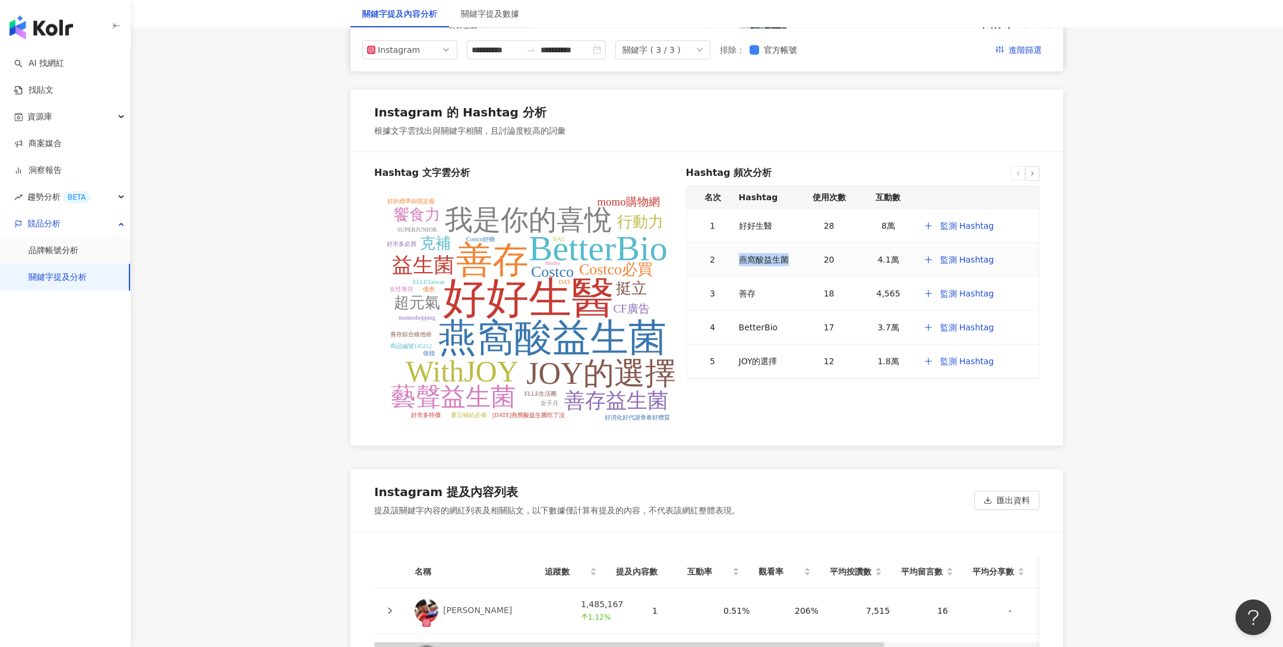
drag, startPoint x: 736, startPoint y: 246, endPoint x: 789, endPoint y: 246, distance: 52.9
click at [792, 248] on td "燕窩酸益生菌" at bounding box center [766, 260] width 65 height 34
click at [784, 253] on div "燕窩酸益生菌" at bounding box center [767, 259] width 56 height 13
drag, startPoint x: 790, startPoint y: 248, endPoint x: 729, endPoint y: 242, distance: 60.9
click at [729, 243] on tr "2 燕窩酸益生菌 20 4.1萬 監測 Hashtag" at bounding box center [863, 260] width 352 height 34
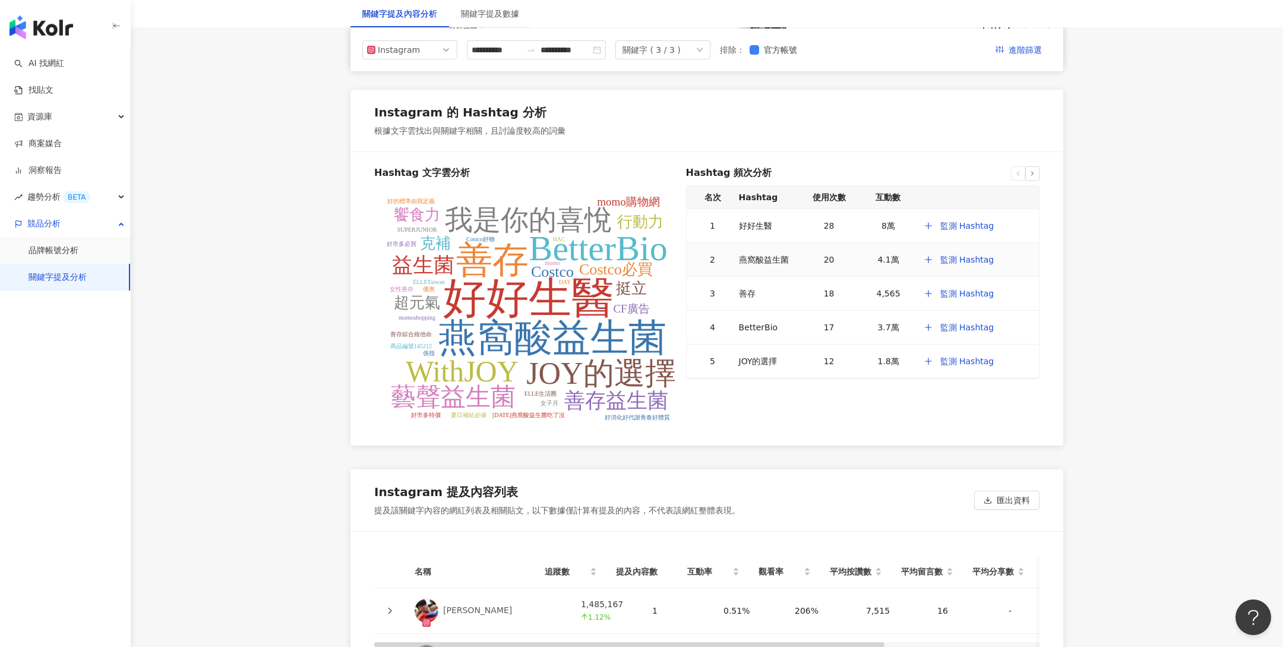
click at [758, 253] on div "燕窩酸益生菌" at bounding box center [767, 259] width 56 height 13
click at [46, 194] on span "趨勢分析 BETA" at bounding box center [58, 197] width 63 height 27
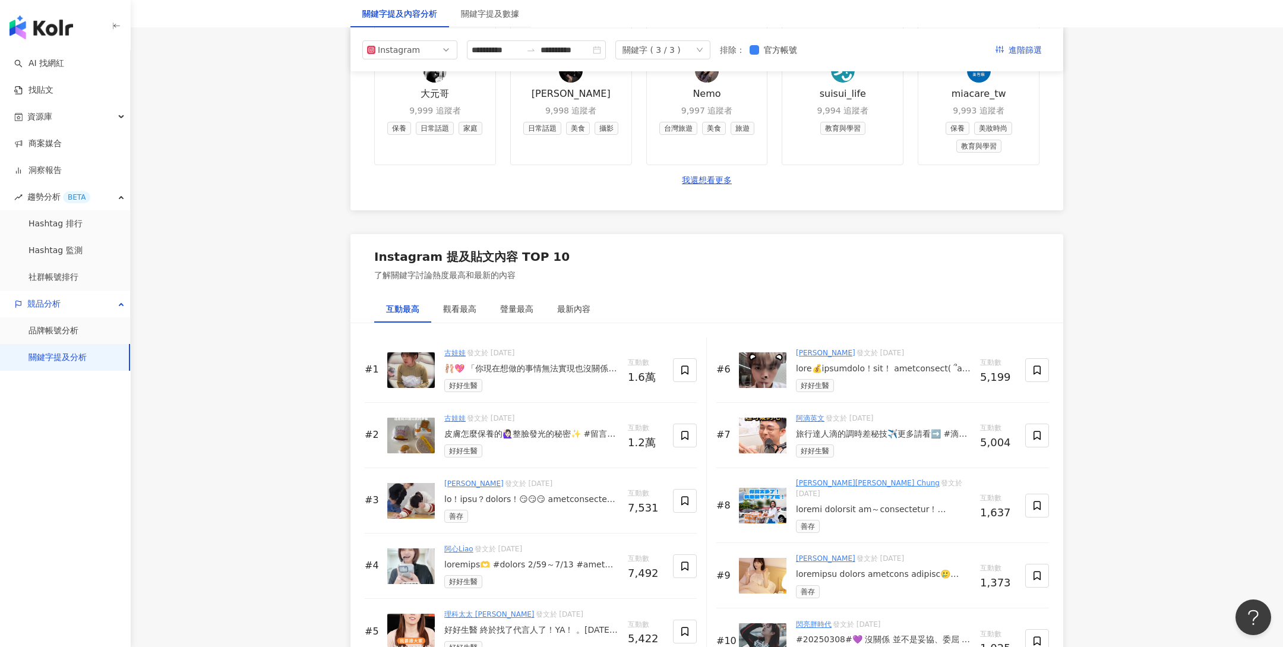
scroll to position [1319, 0]
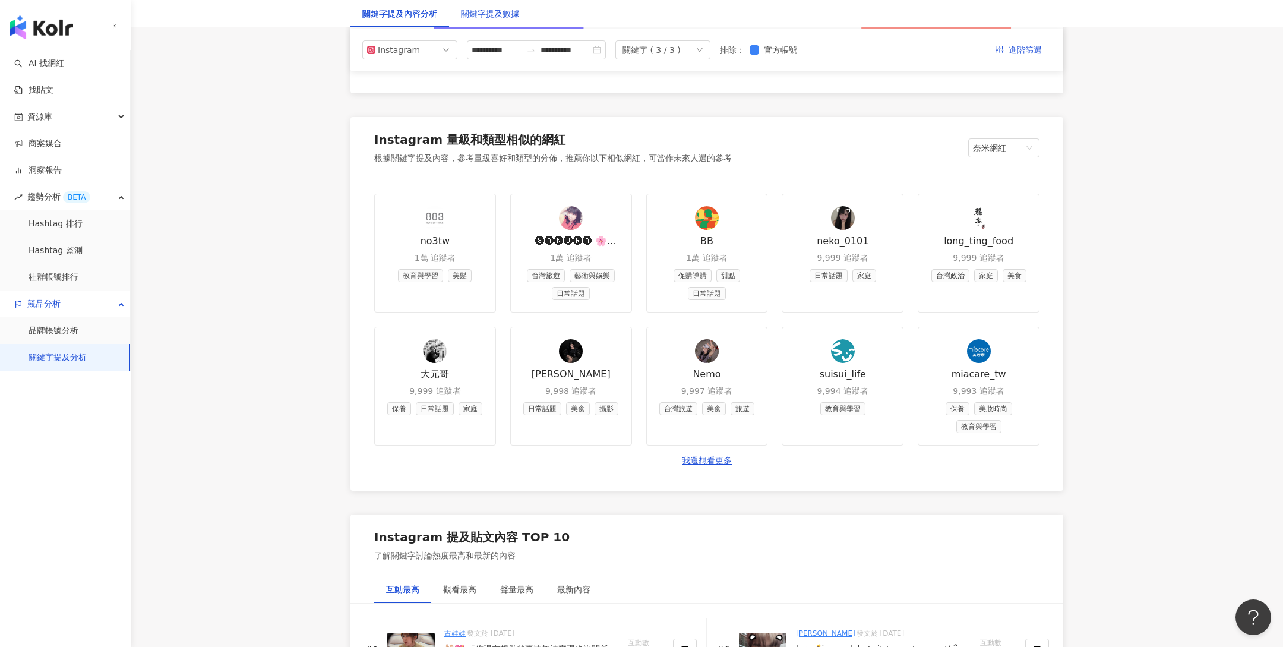
click at [498, 12] on div "關鍵字提及數據" at bounding box center [490, 13] width 58 height 13
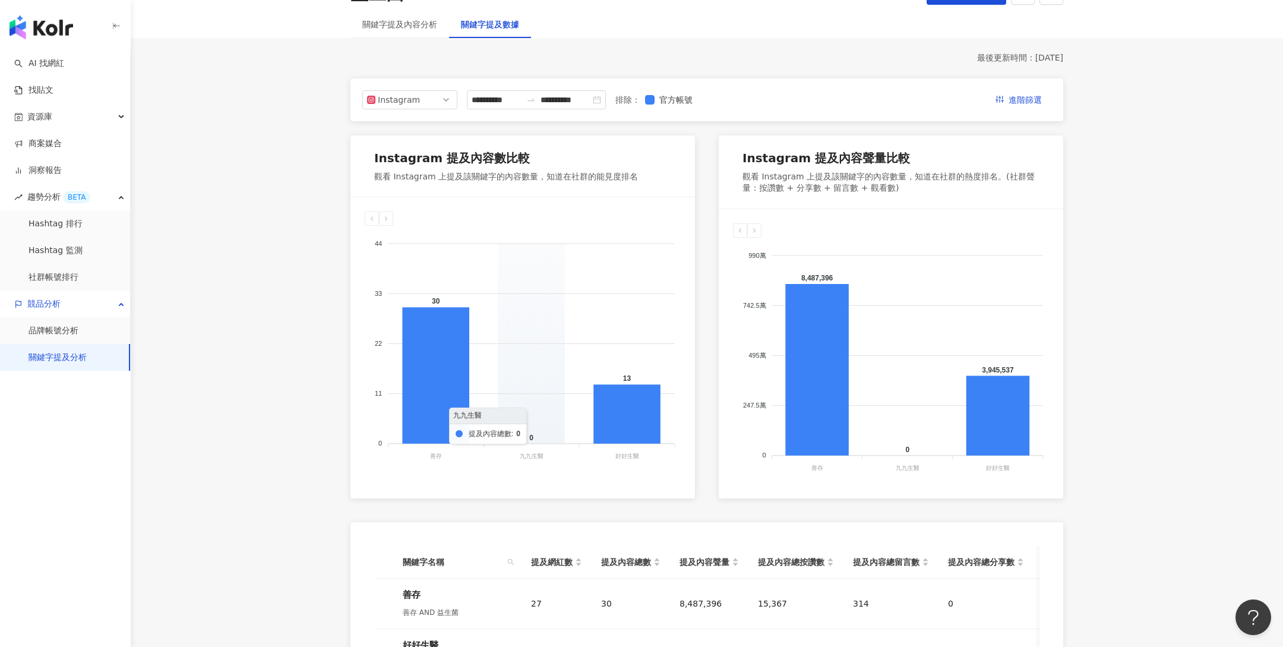
scroll to position [38, 0]
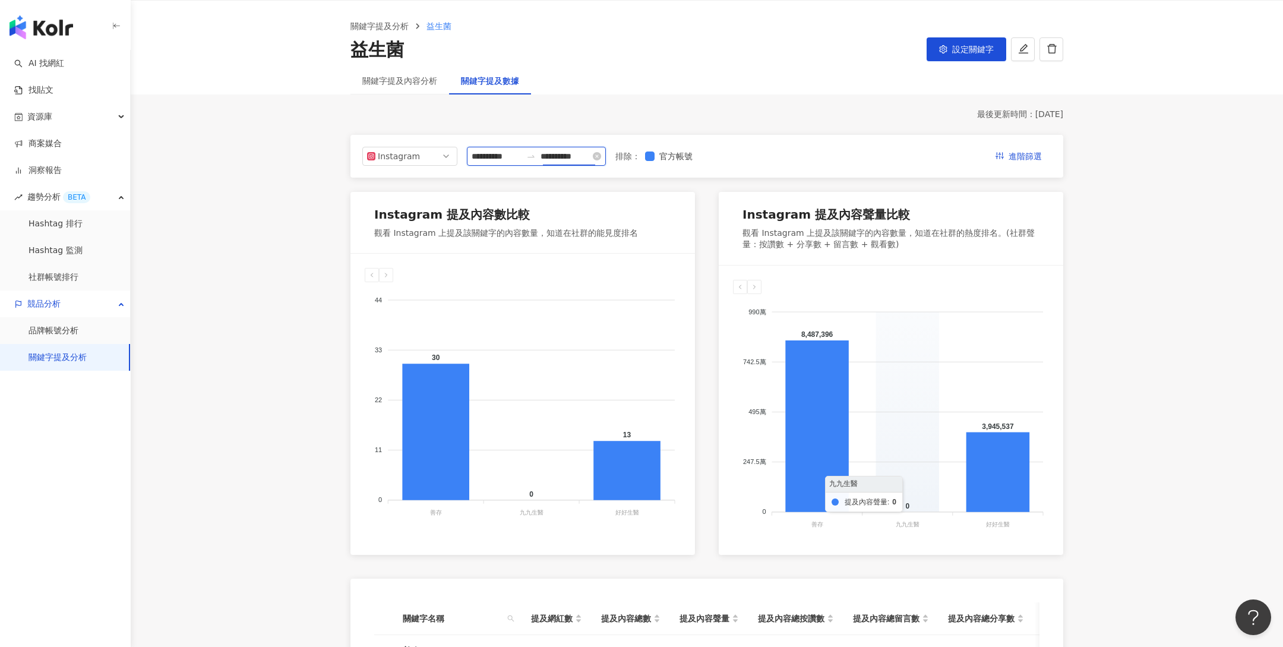
click at [558, 156] on input "**********" at bounding box center [565, 156] width 50 height 13
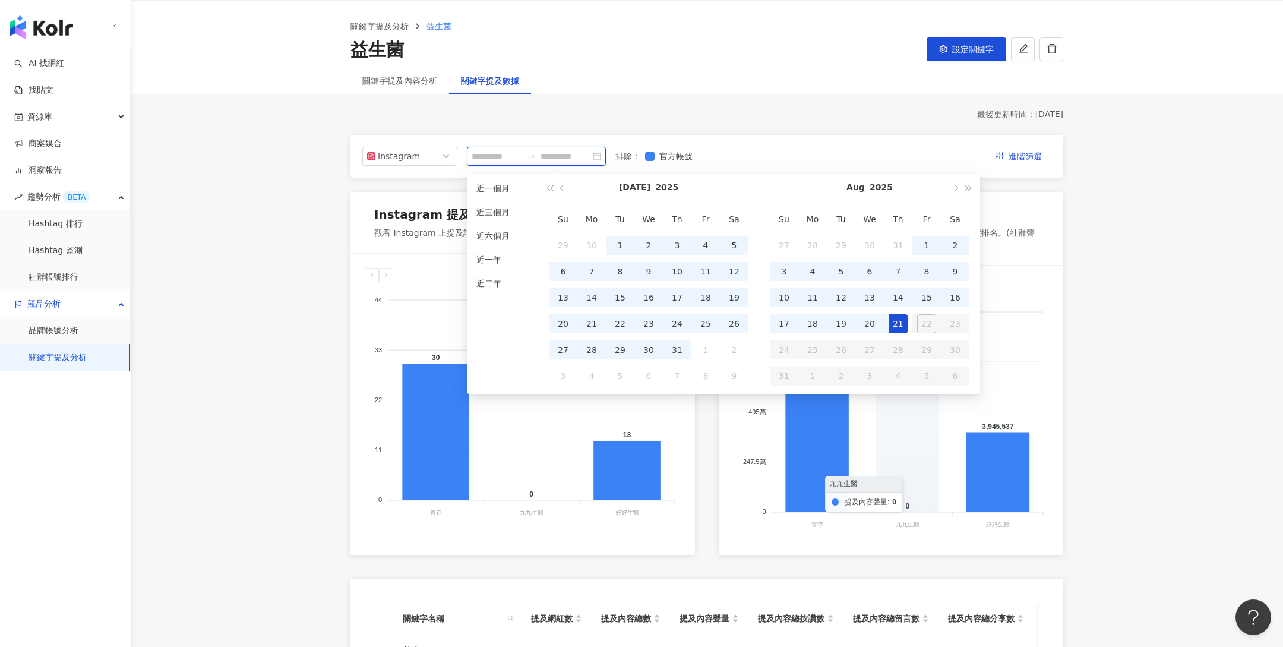
type input "**********"
click at [255, 321] on main "**********" at bounding box center [707, 448] width 1152 height 895
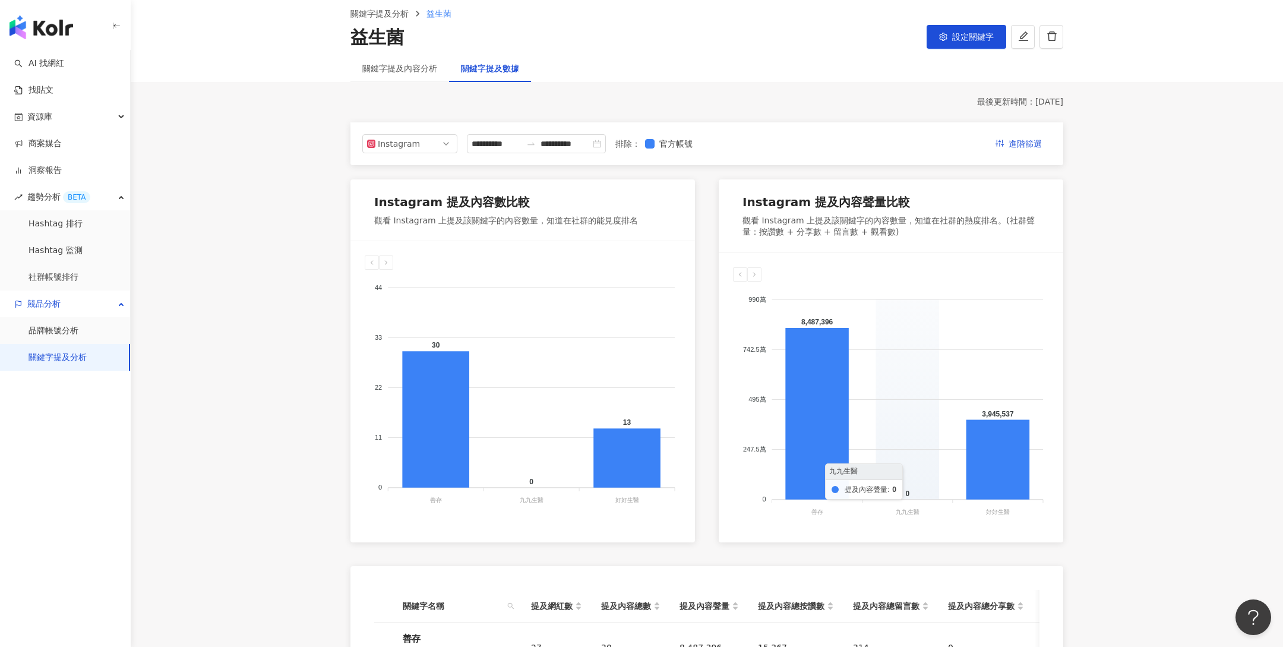
scroll to position [43, 0]
